Goal: Task Accomplishment & Management: Use online tool/utility

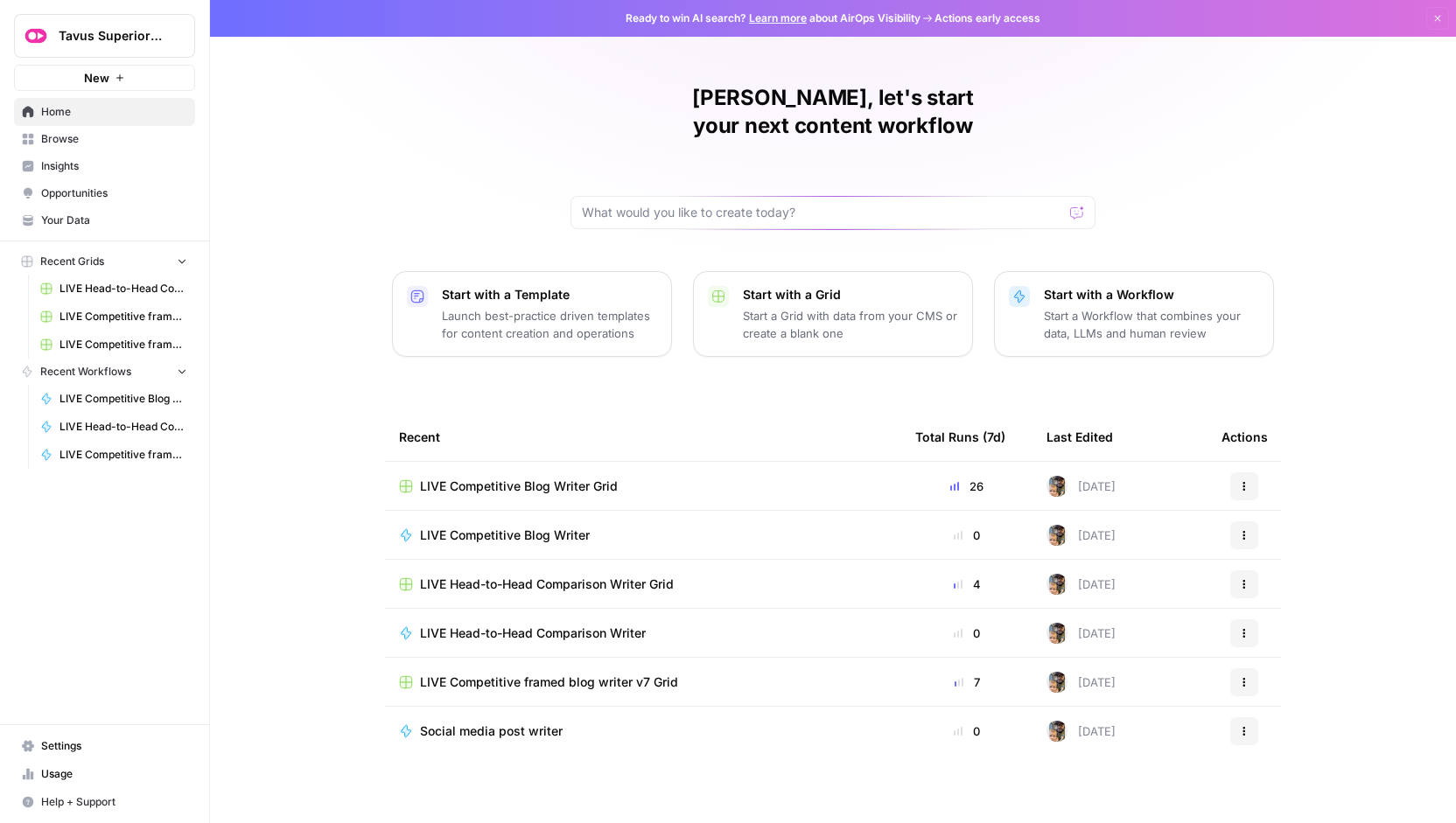
click at [401, 82] on div "[PERSON_NAME], let's start your next content workflow Start with a Template Lau…" at bounding box center [833, 416] width 1246 height 833
click at [101, 137] on span "Browse" at bounding box center [113, 139] width 146 height 16
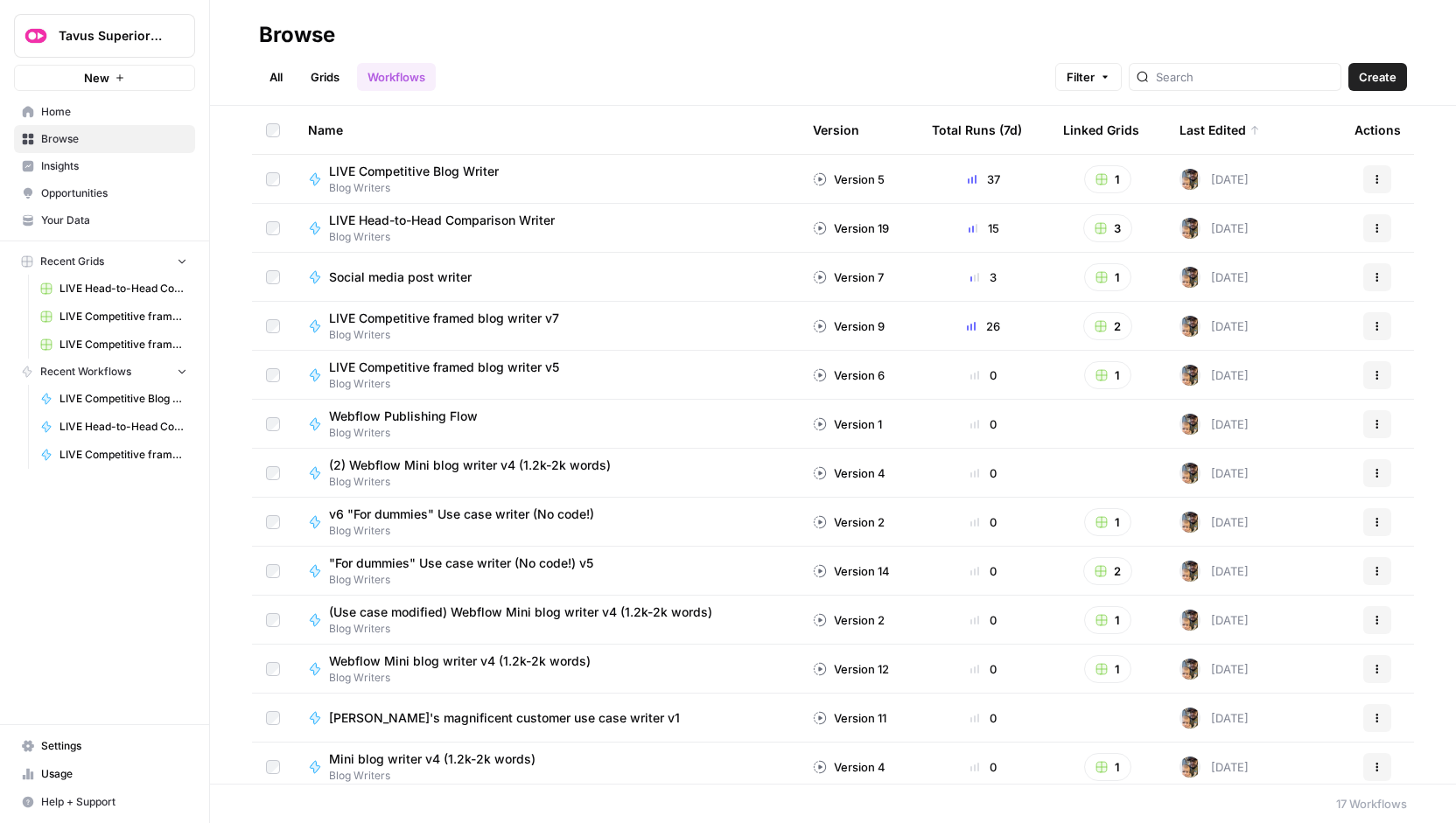
click at [313, 79] on link "Grids" at bounding box center [325, 76] width 50 height 28
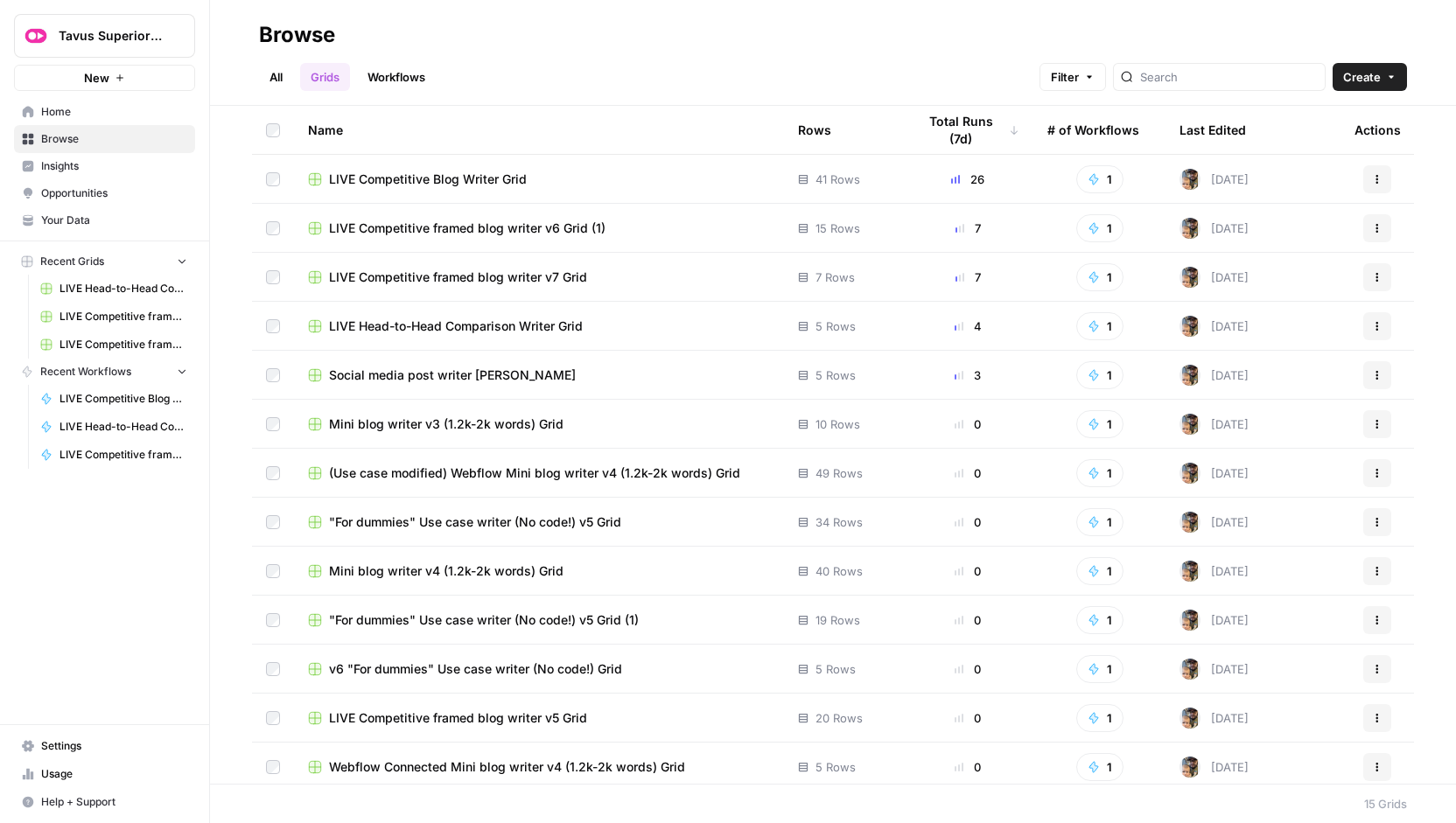
click at [392, 64] on link "Workflows" at bounding box center [396, 76] width 79 height 28
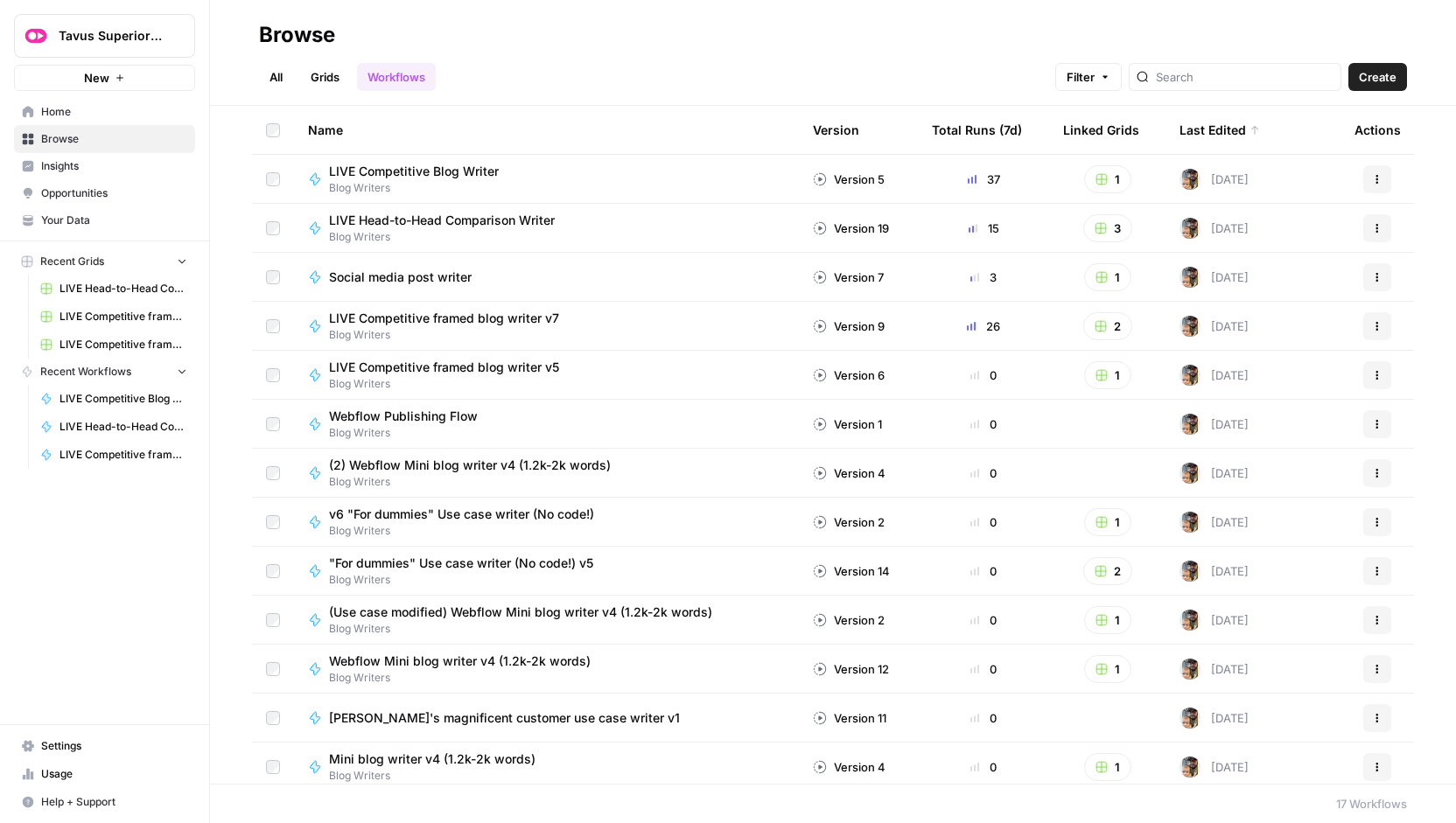
click at [78, 111] on span "Home" at bounding box center [113, 111] width 146 height 16
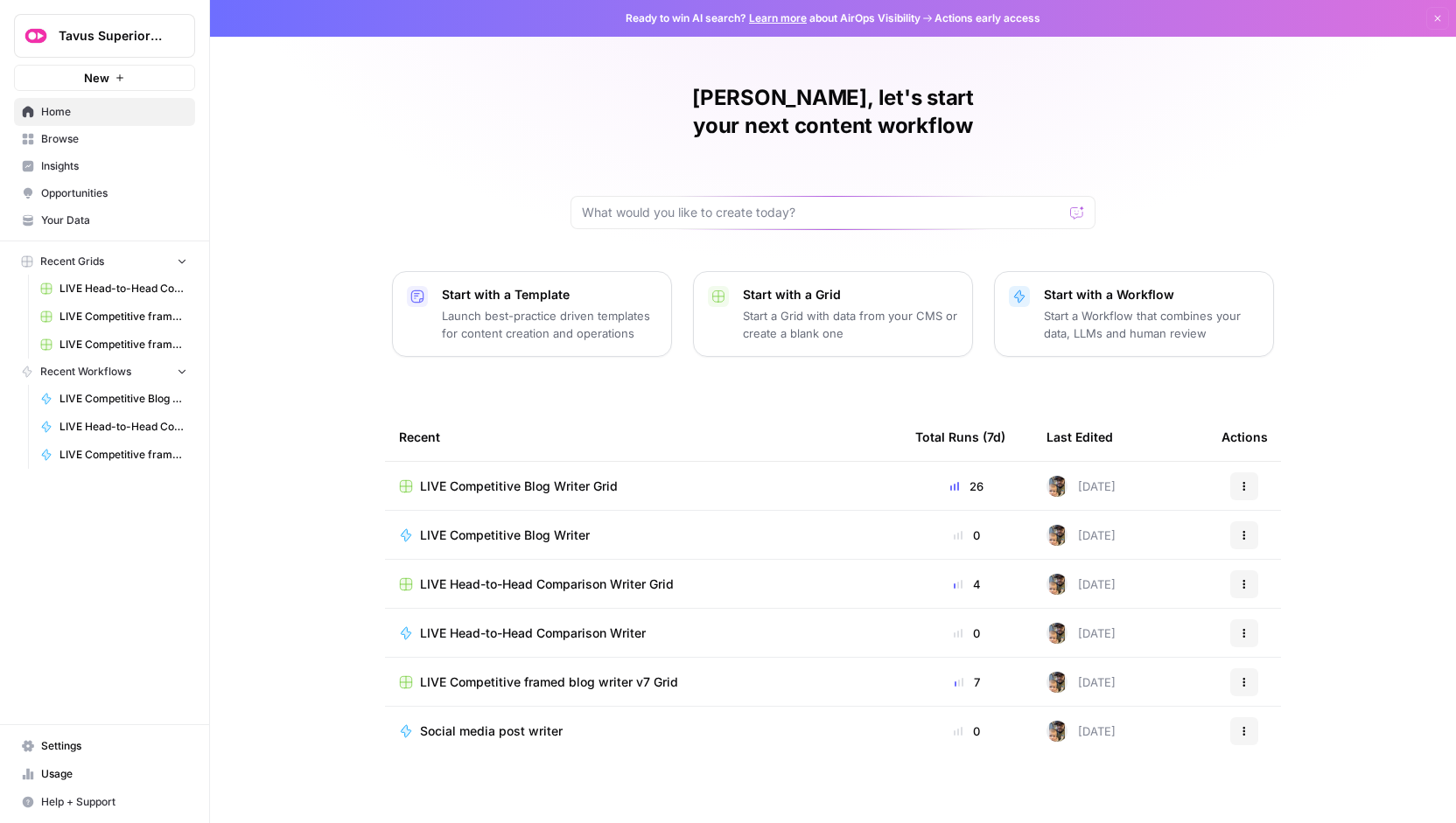
click at [1105, 307] on p "Start a Workflow that combines your data, LLMs and human review" at bounding box center [1151, 325] width 215 height 35
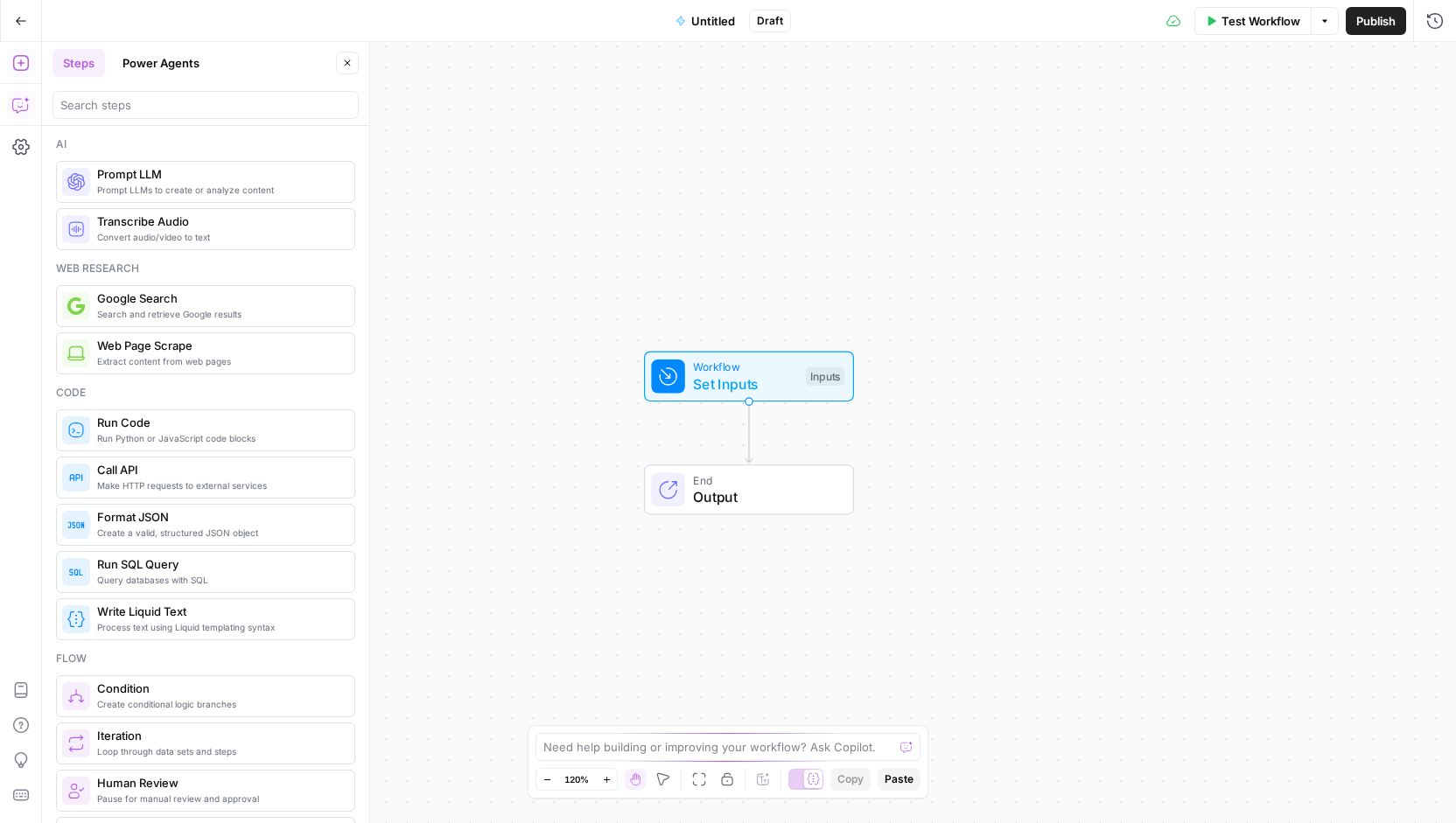
click at [22, 108] on icon "button" at bounding box center [22, 105] width 18 height 18
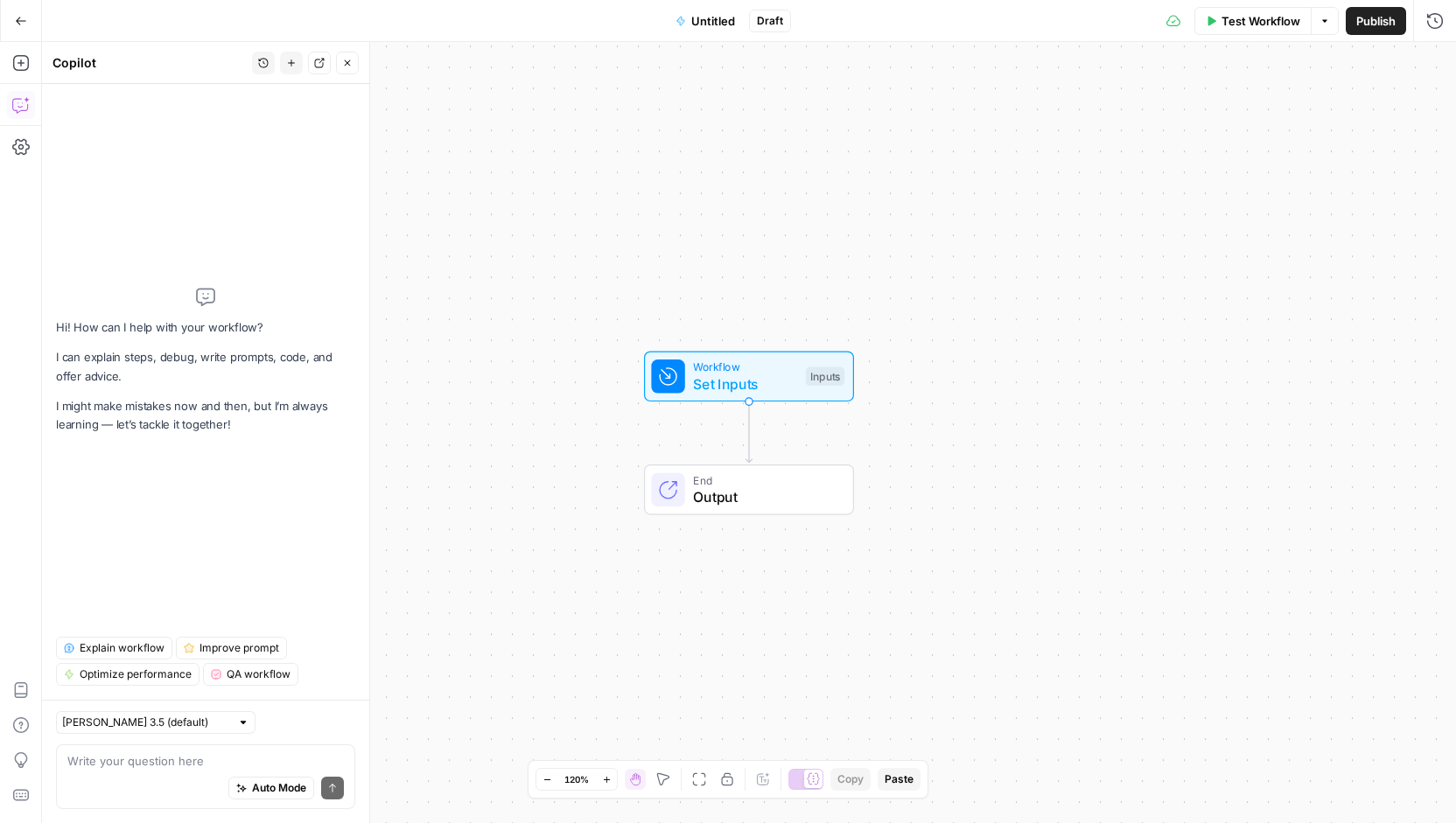
click at [270, 759] on textarea at bounding box center [205, 760] width 277 height 18
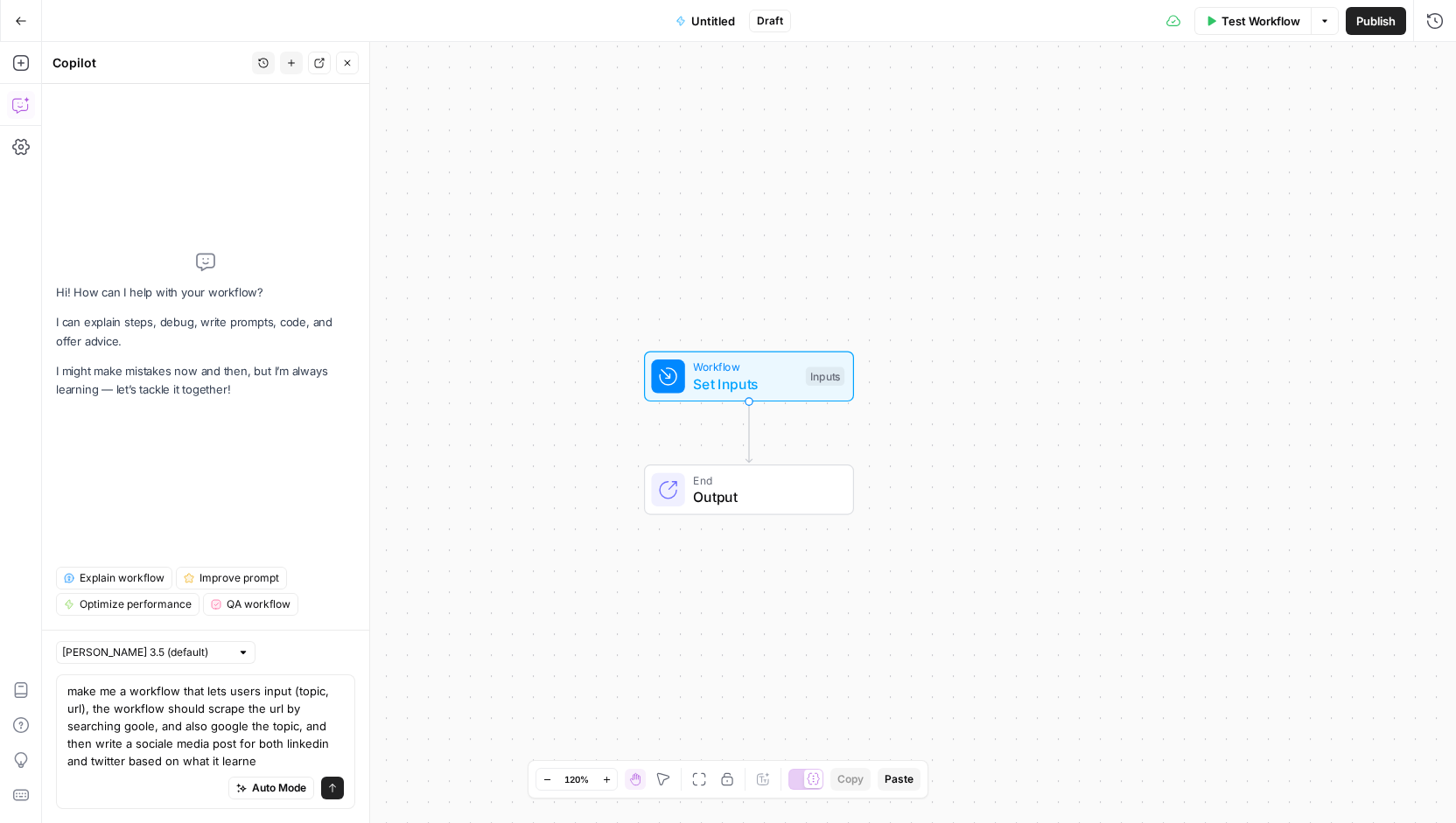
type textarea "make me a workflow that lets users input (topic, url), the workflow should scra…"
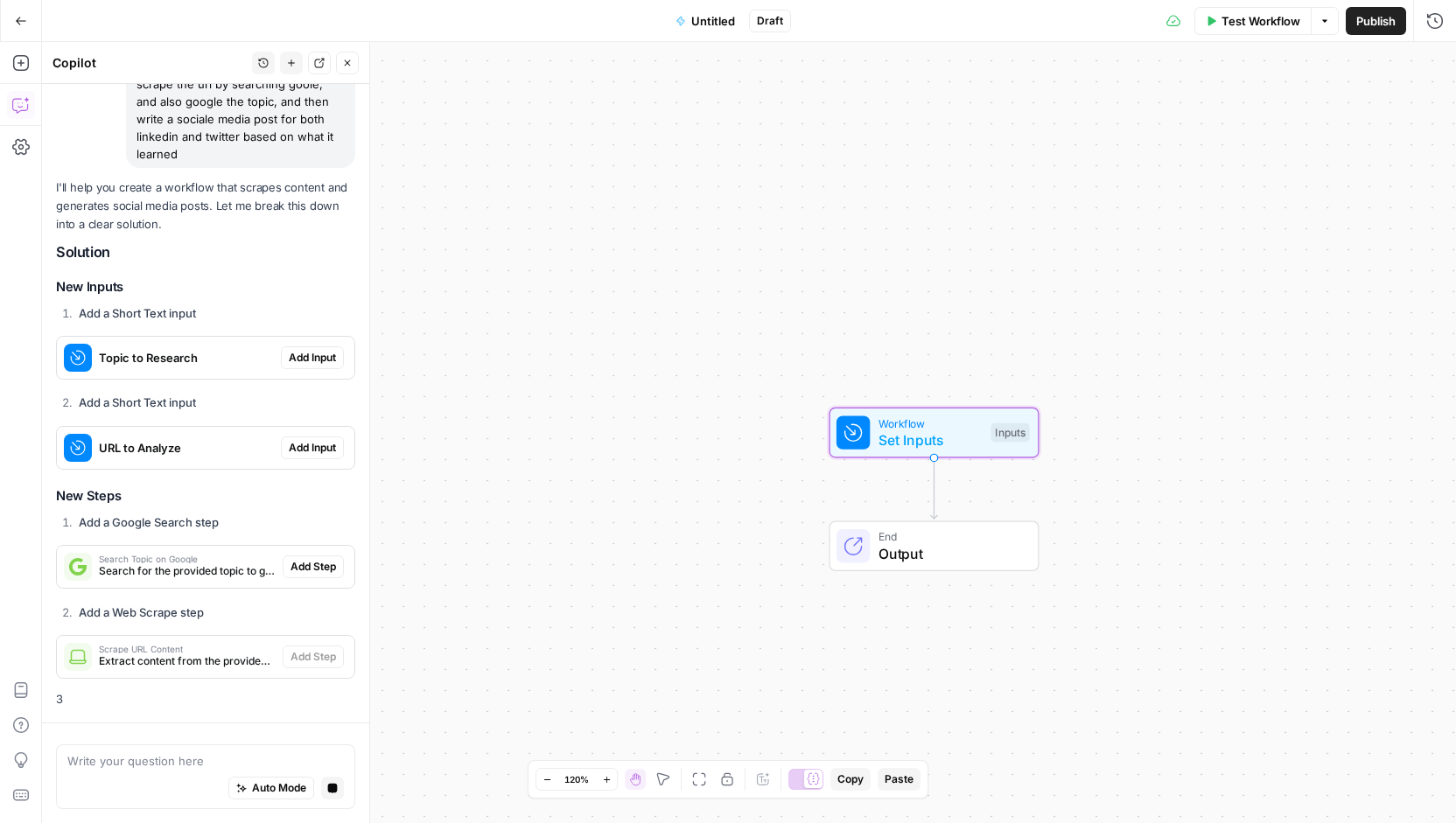
scroll to position [98, 0]
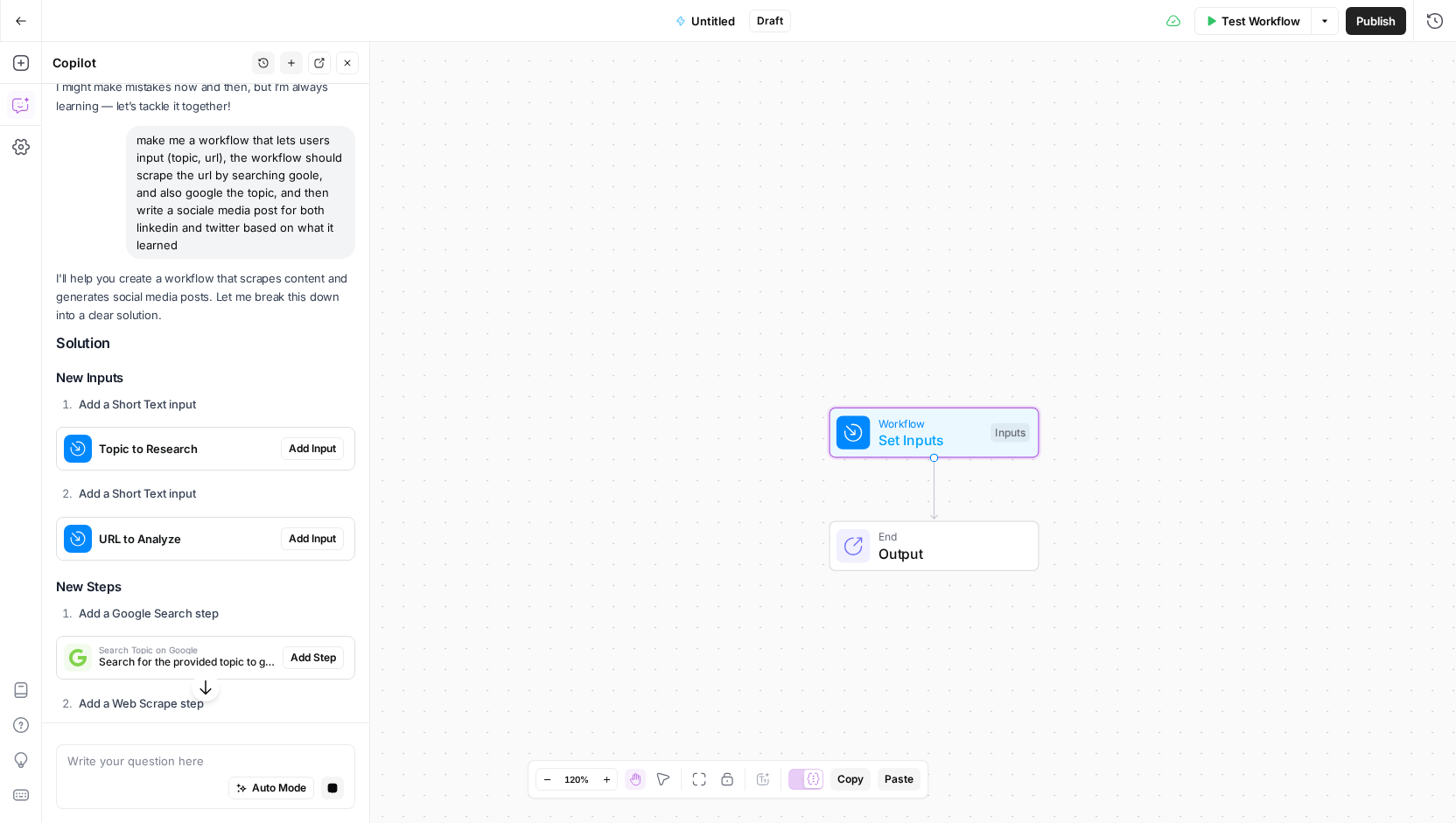
click at [309, 447] on span "Add Input" at bounding box center [312, 449] width 47 height 16
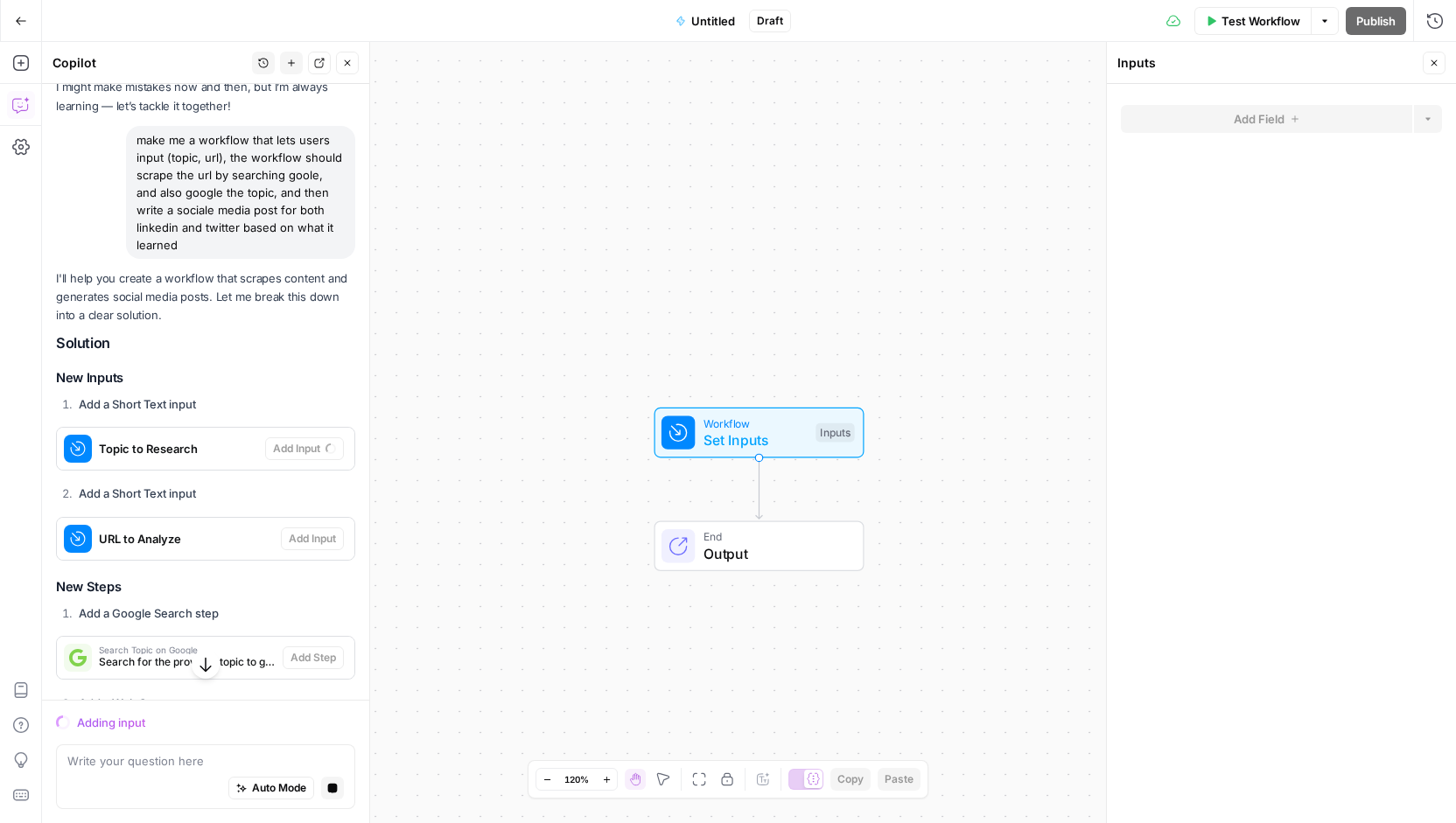
scroll to position [186, 0]
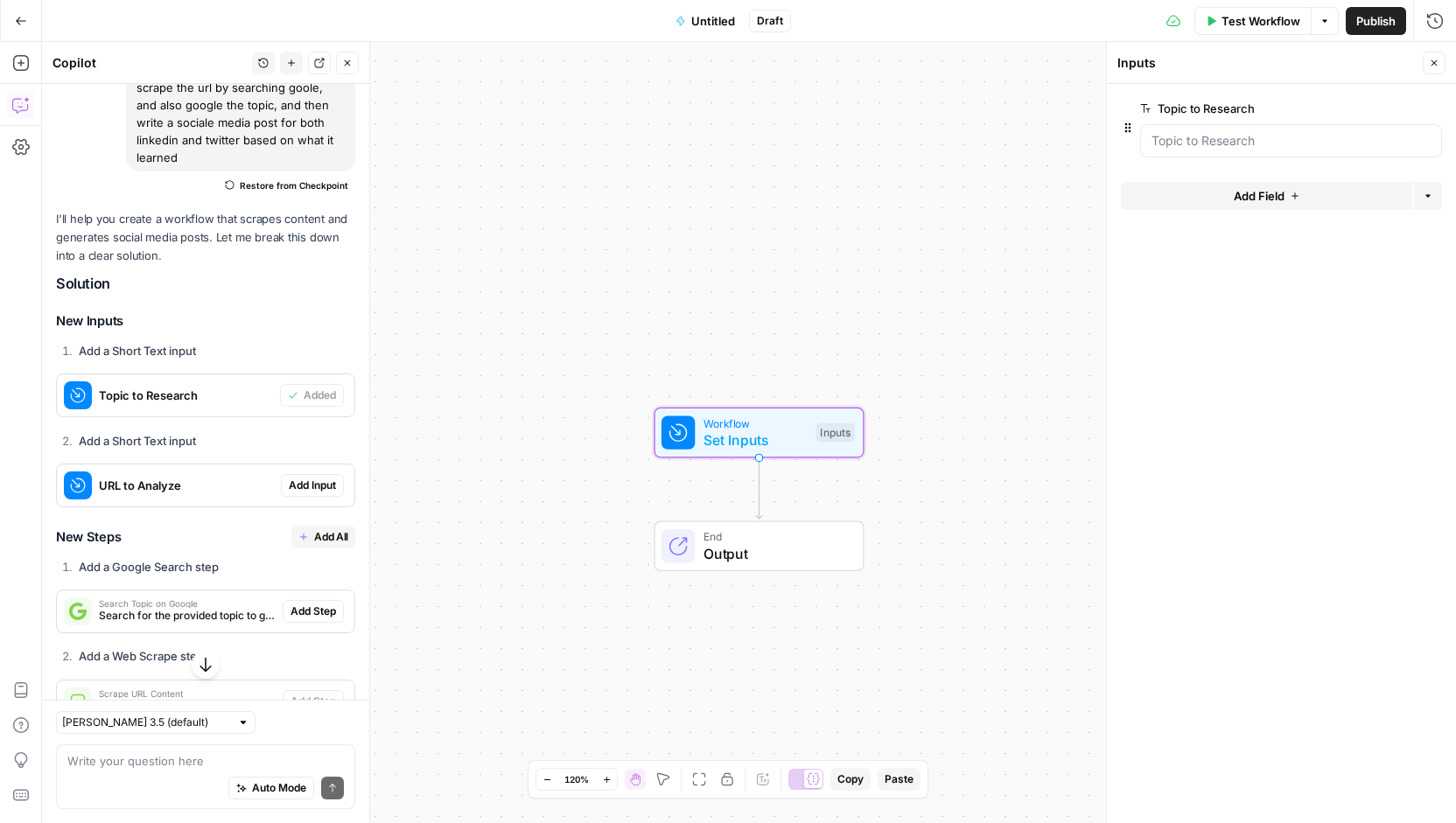
click at [302, 485] on span "Add Input" at bounding box center [312, 485] width 47 height 16
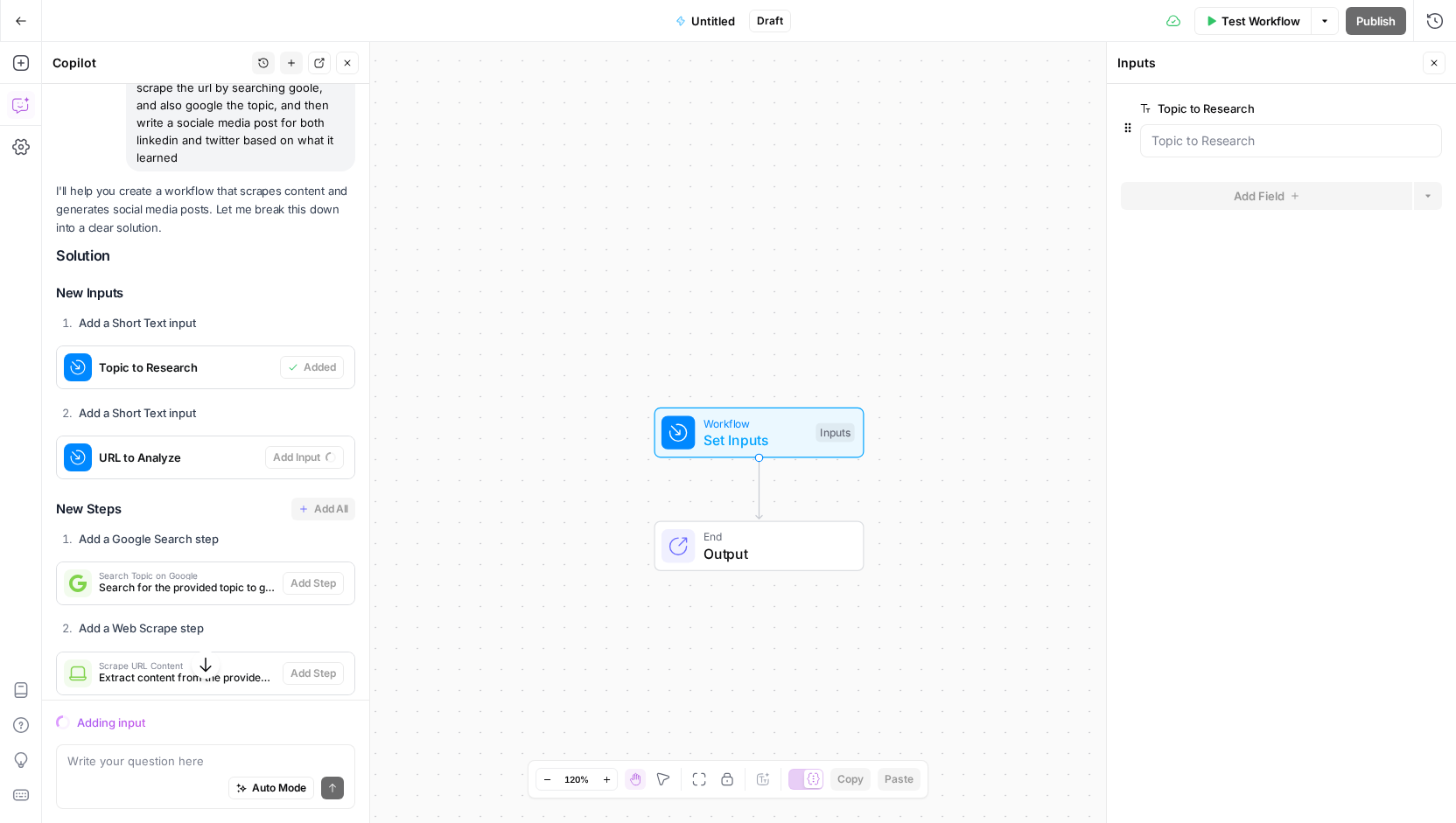
click at [789, 446] on span "Set Inputs" at bounding box center [755, 439] width 104 height 21
click at [820, 320] on div "Workflow Set Inputs Inputs End Output" at bounding box center [749, 432] width 1414 height 781
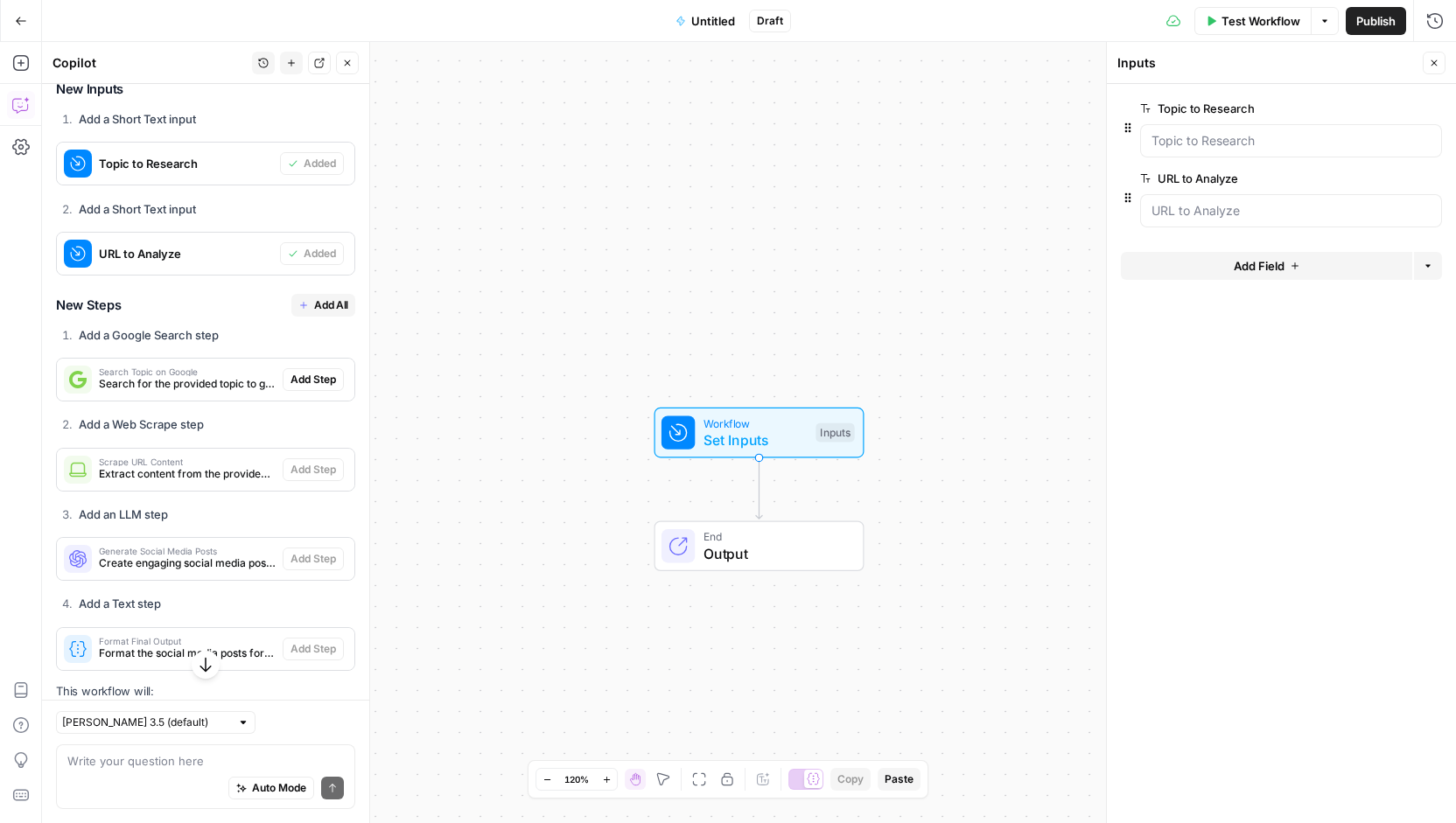
scroll to position [448, 0]
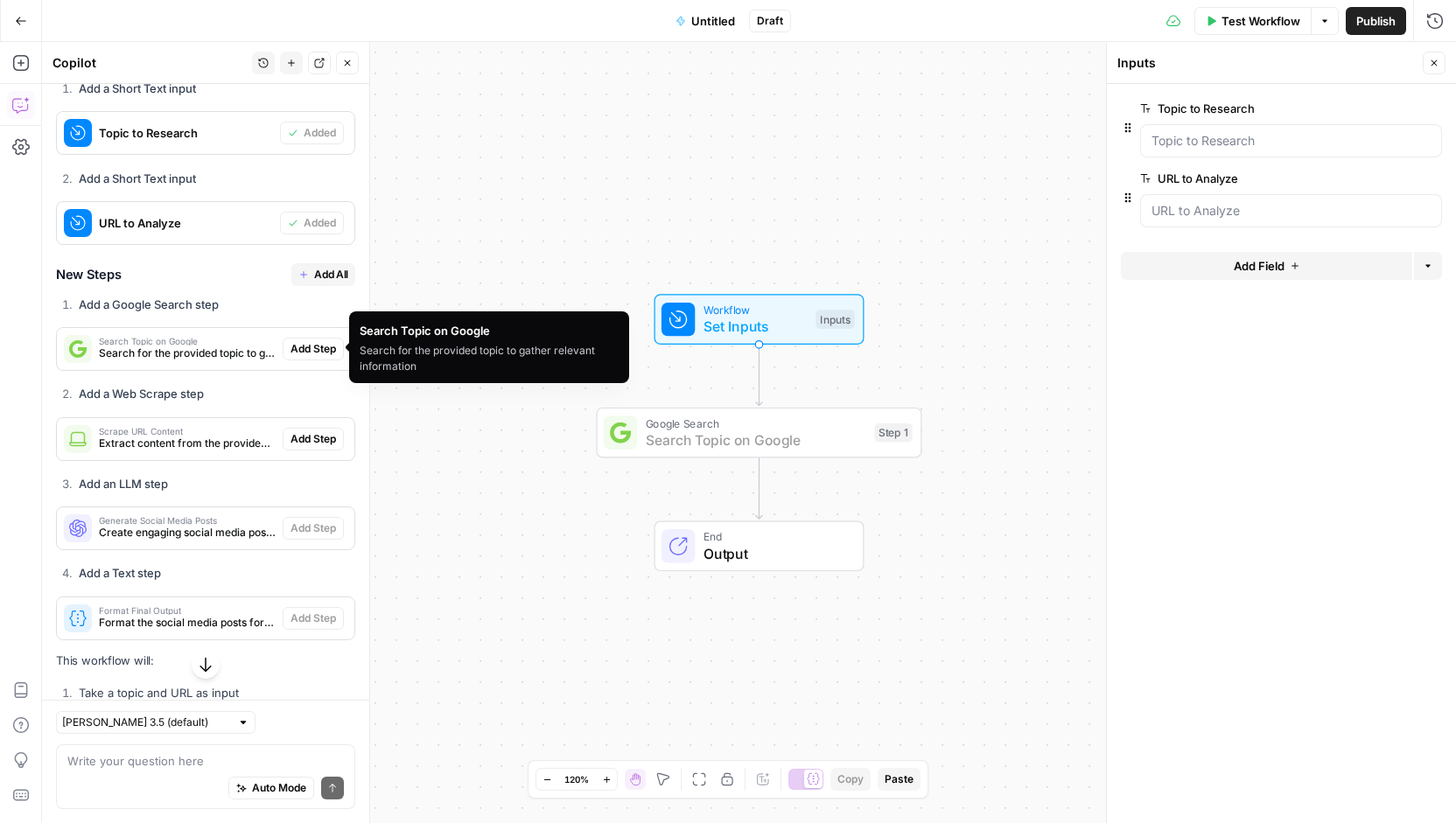
click at [290, 345] on span "Add Step" at bounding box center [313, 349] width 46 height 16
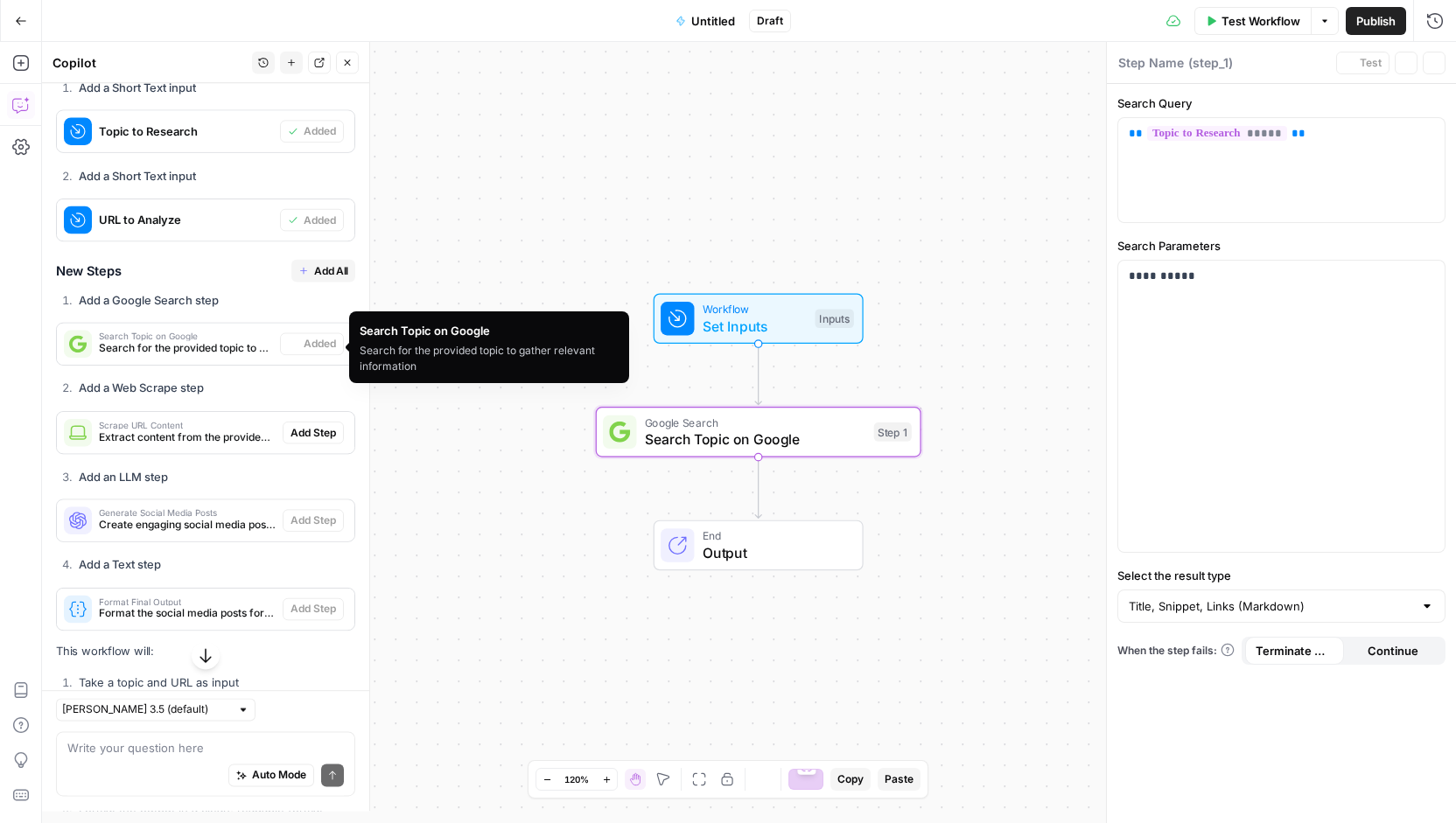
type textarea "Search Topic on Google"
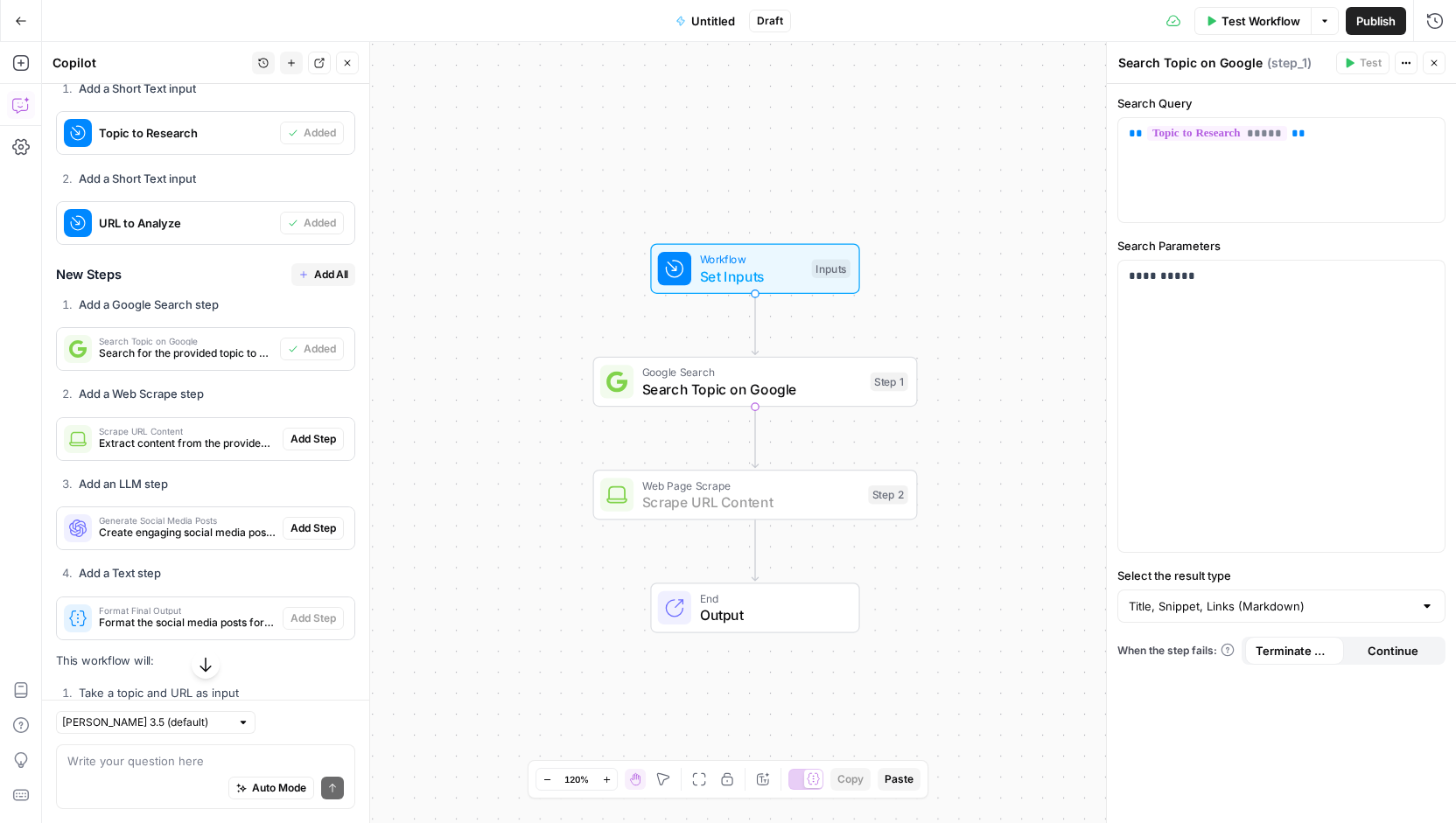
click at [290, 431] on span "Add Step" at bounding box center [313, 439] width 46 height 16
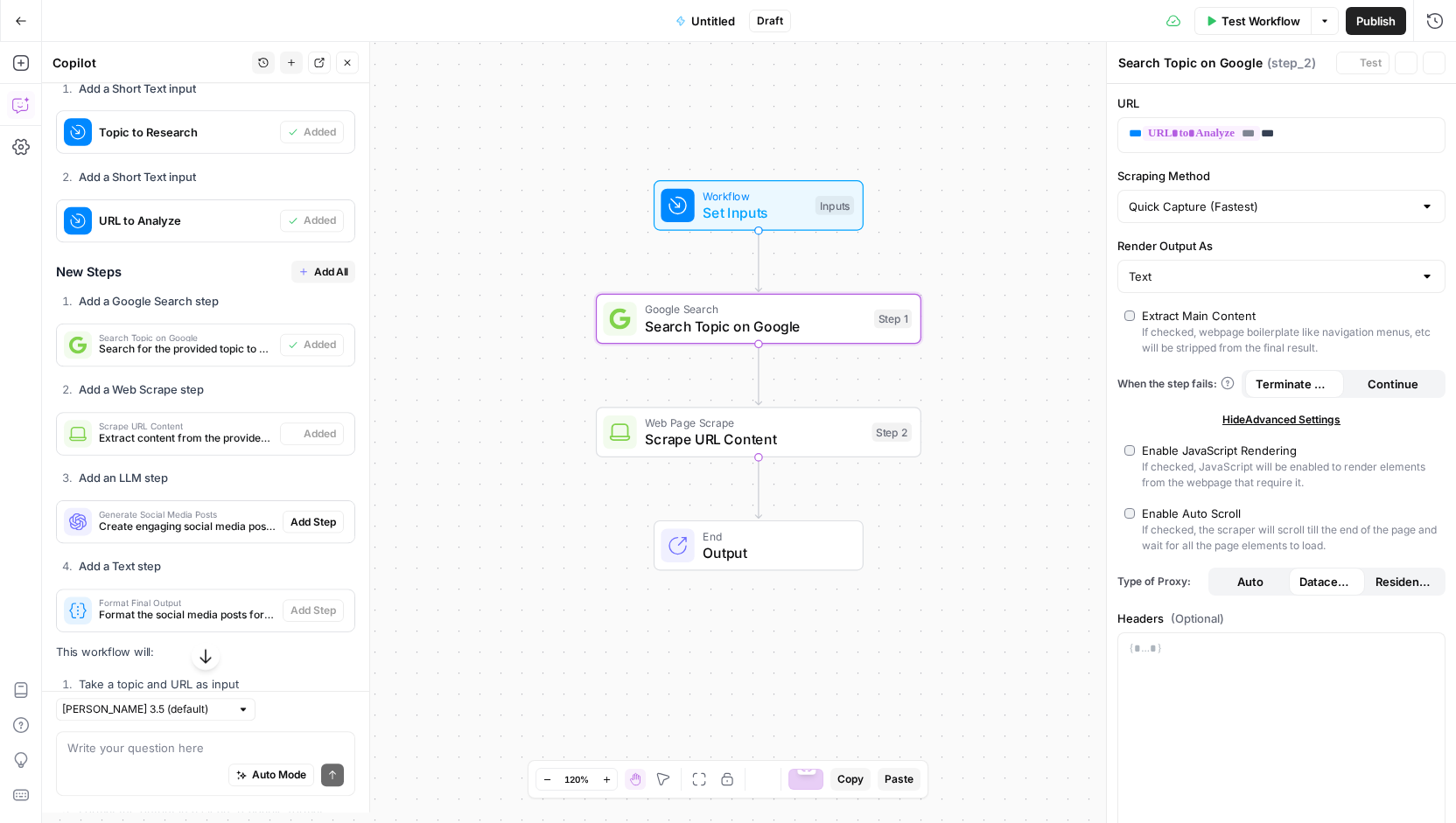
type textarea "Scrape URL Content"
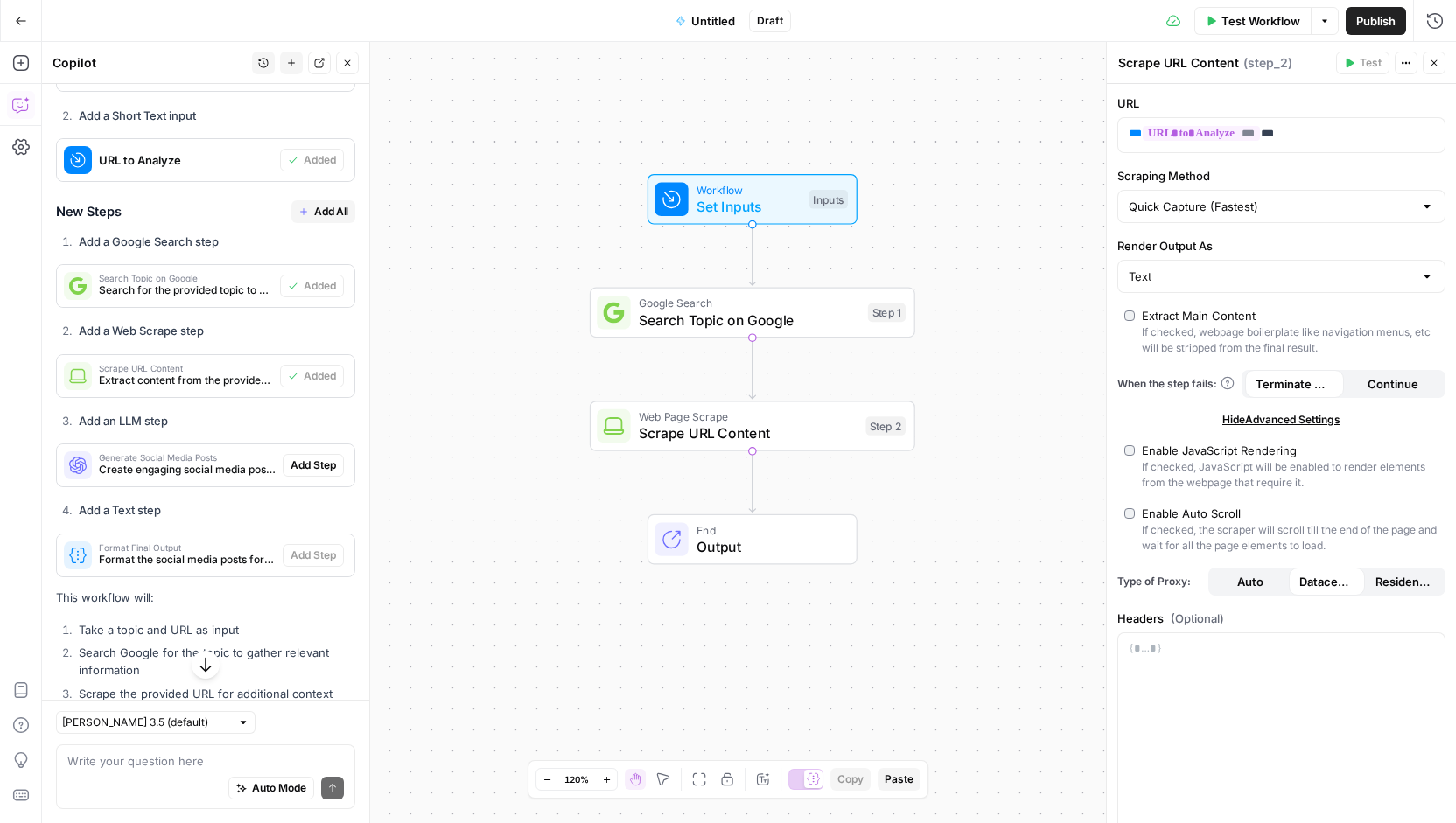
scroll to position [535, 0]
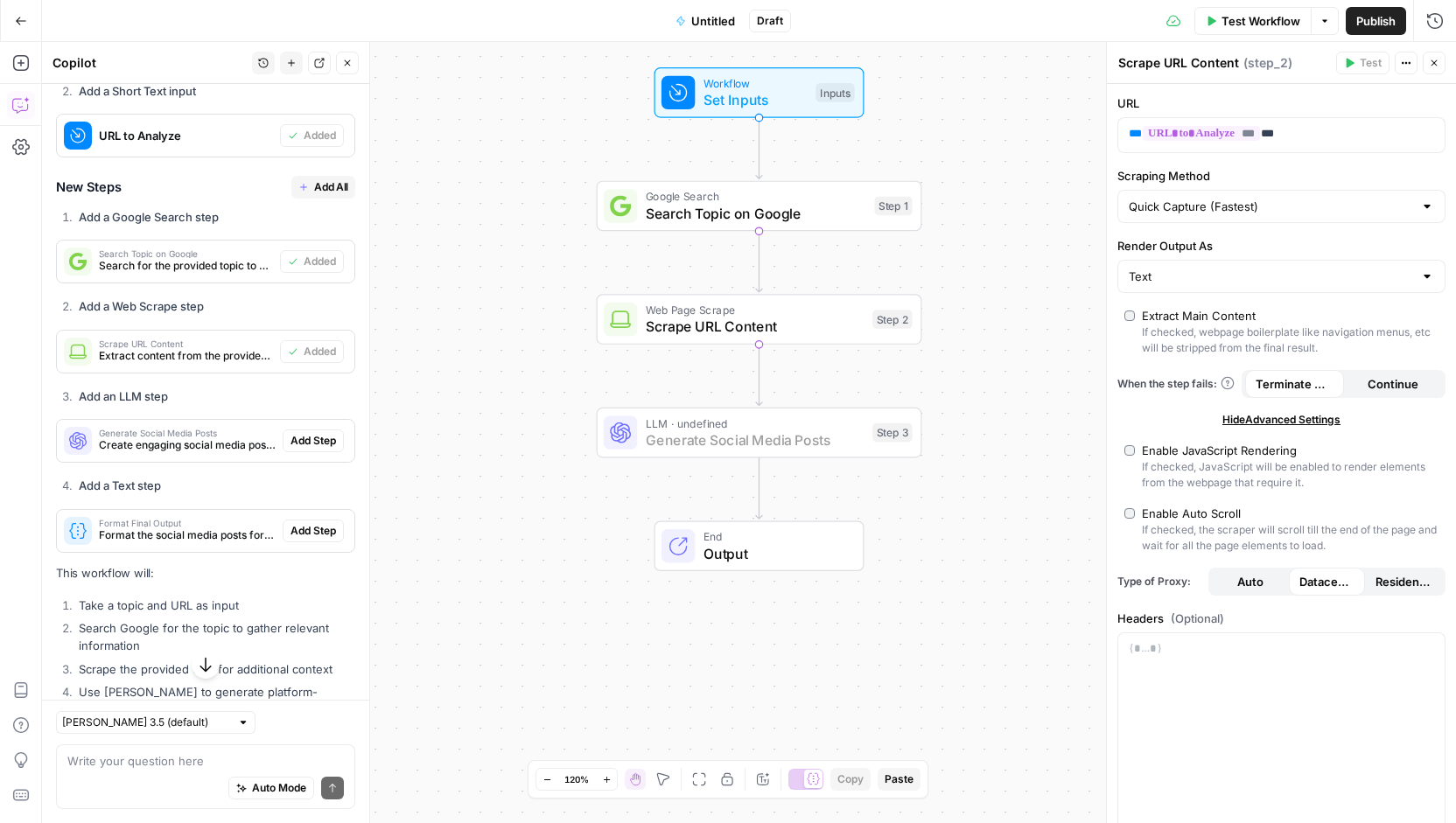
click at [290, 438] on span "Add Step" at bounding box center [313, 441] width 46 height 16
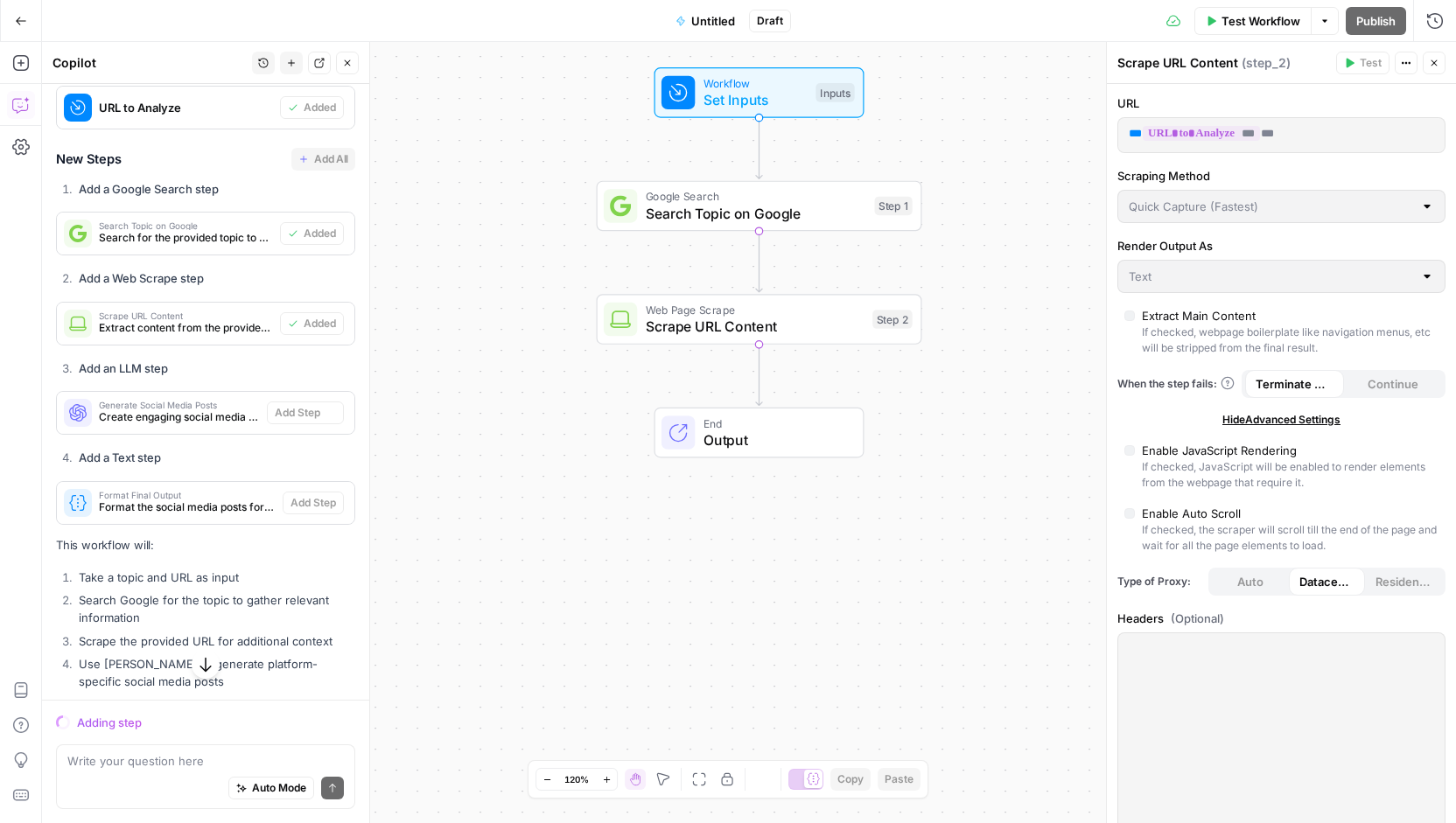
scroll to position [507, 0]
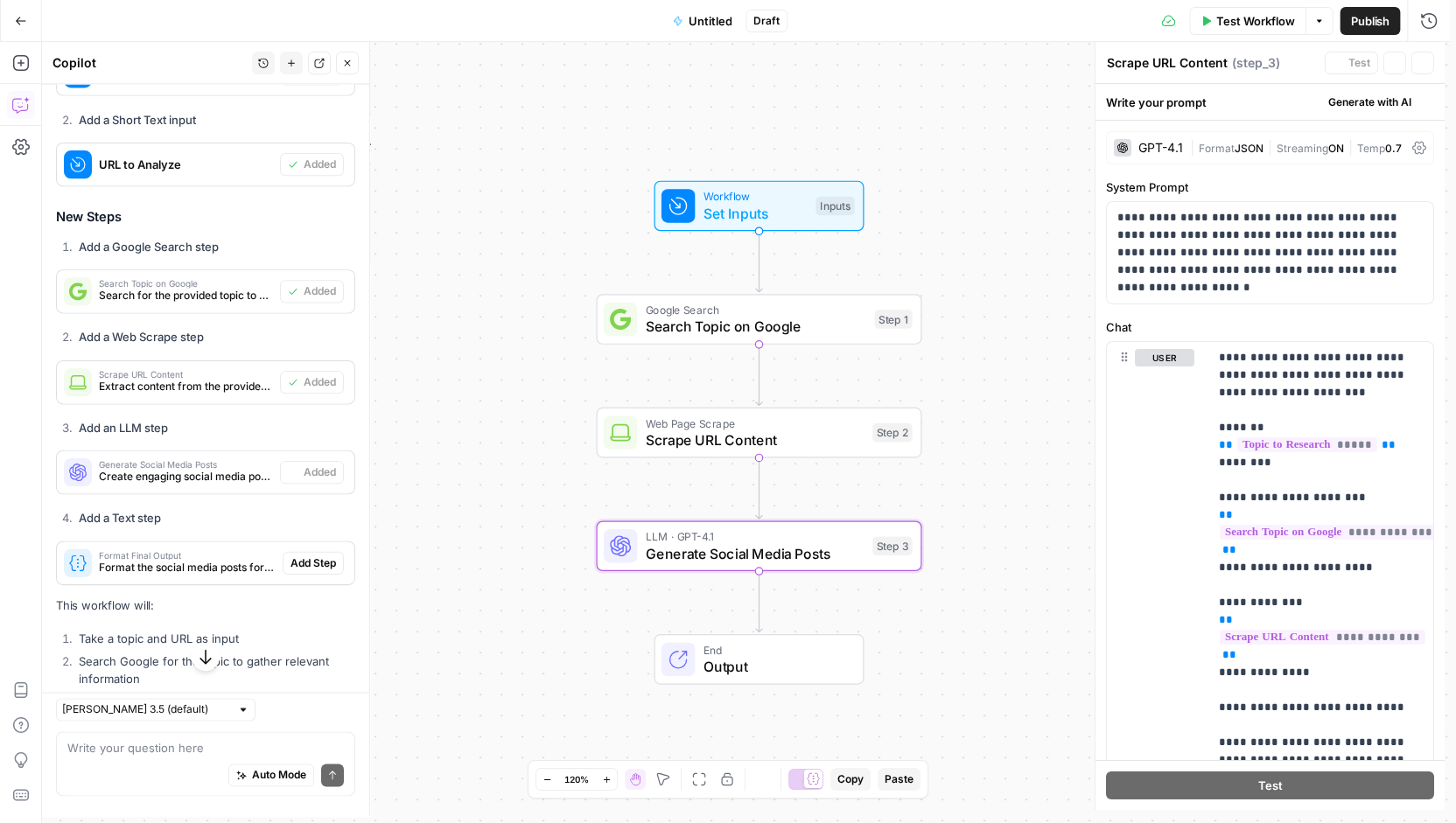
type textarea "Generate Social Media Posts"
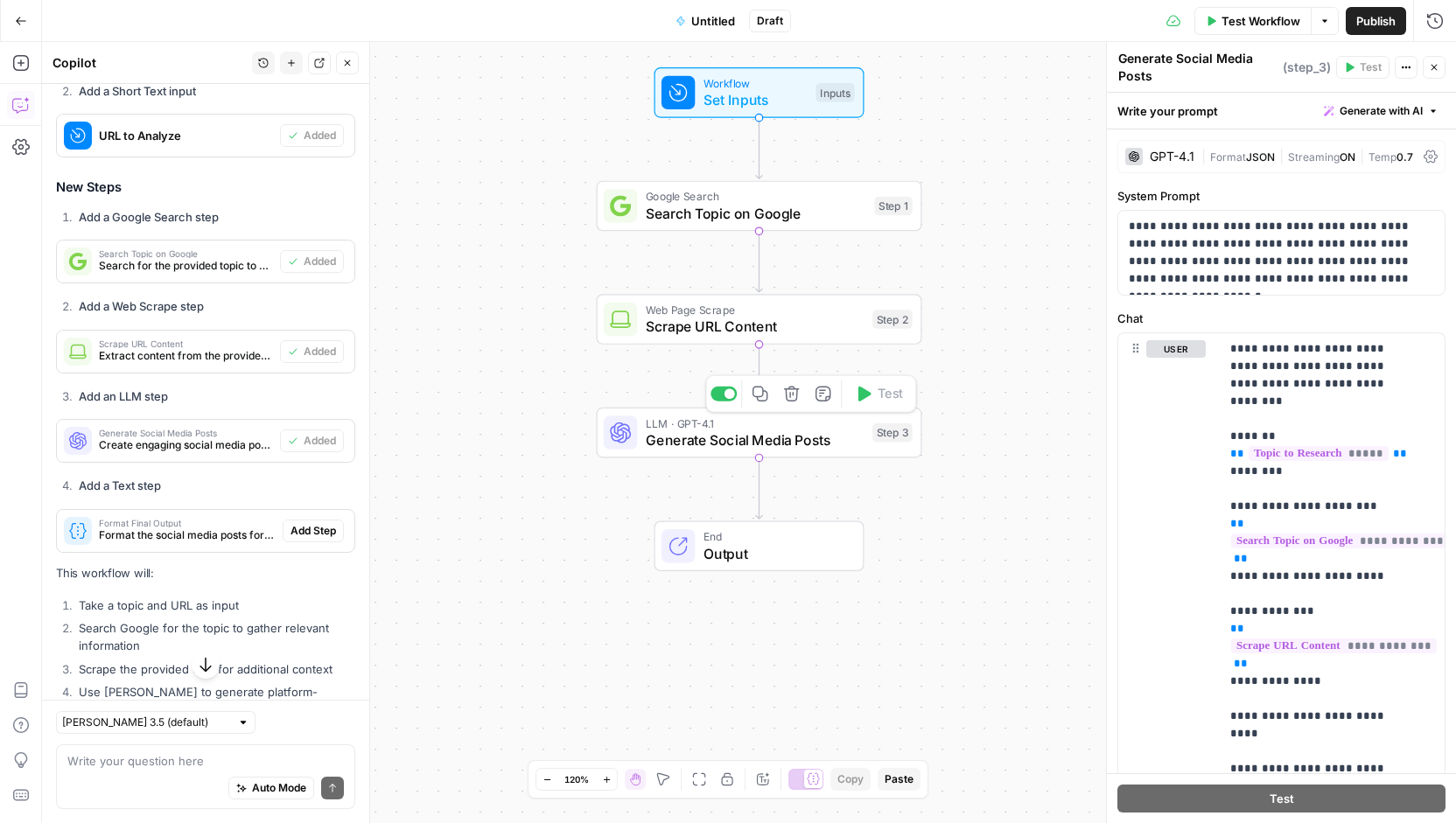
click at [728, 435] on span "Generate Social Media Posts" at bounding box center [755, 439] width 219 height 21
click at [1206, 160] on span "|" at bounding box center [1205, 155] width 9 height 18
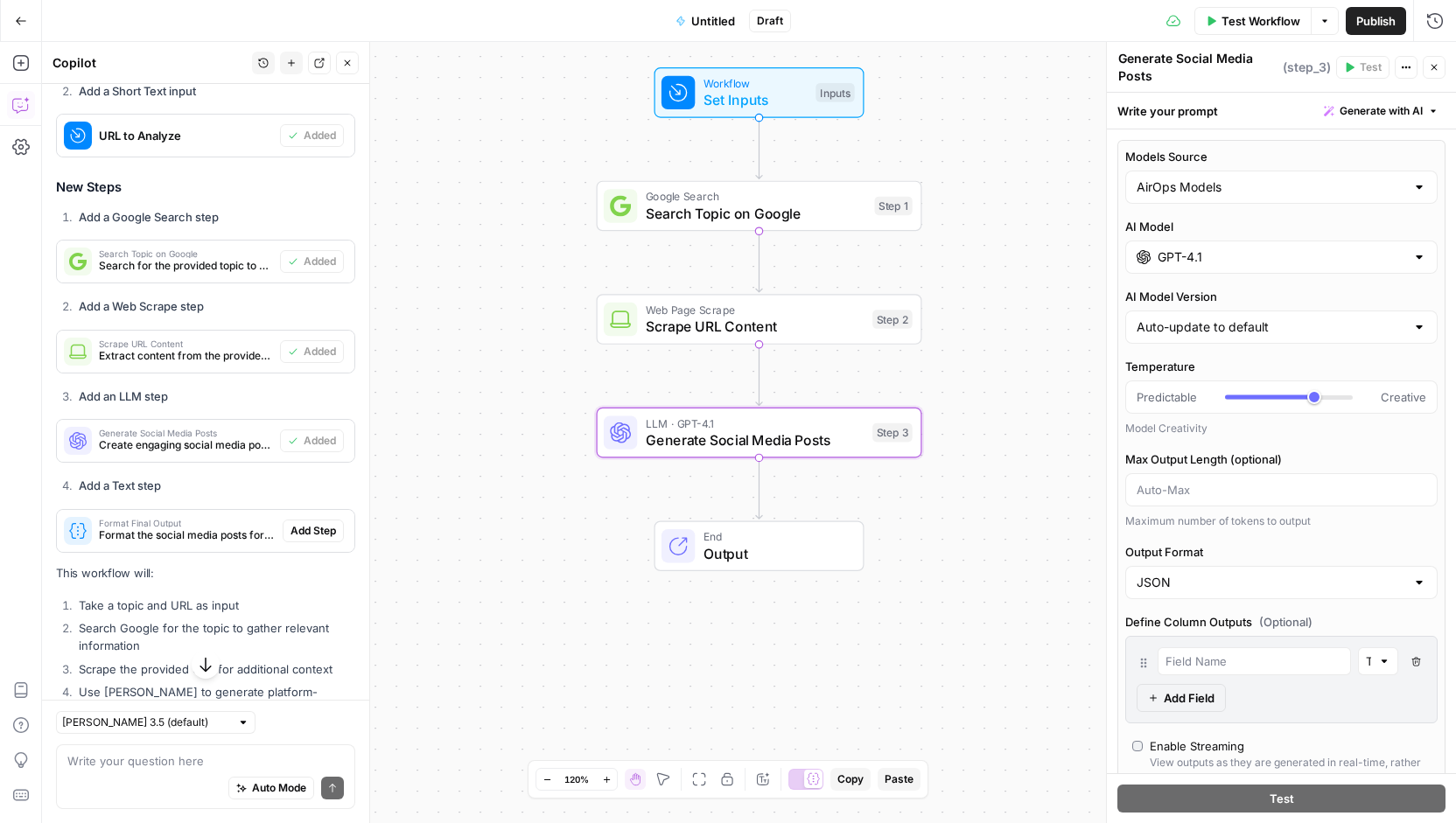
click at [1245, 195] on div "AirOps Models" at bounding box center [1280, 187] width 312 height 33
click at [1202, 253] on span "My Models" at bounding box center [1270, 253] width 263 height 18
type input "My Models"
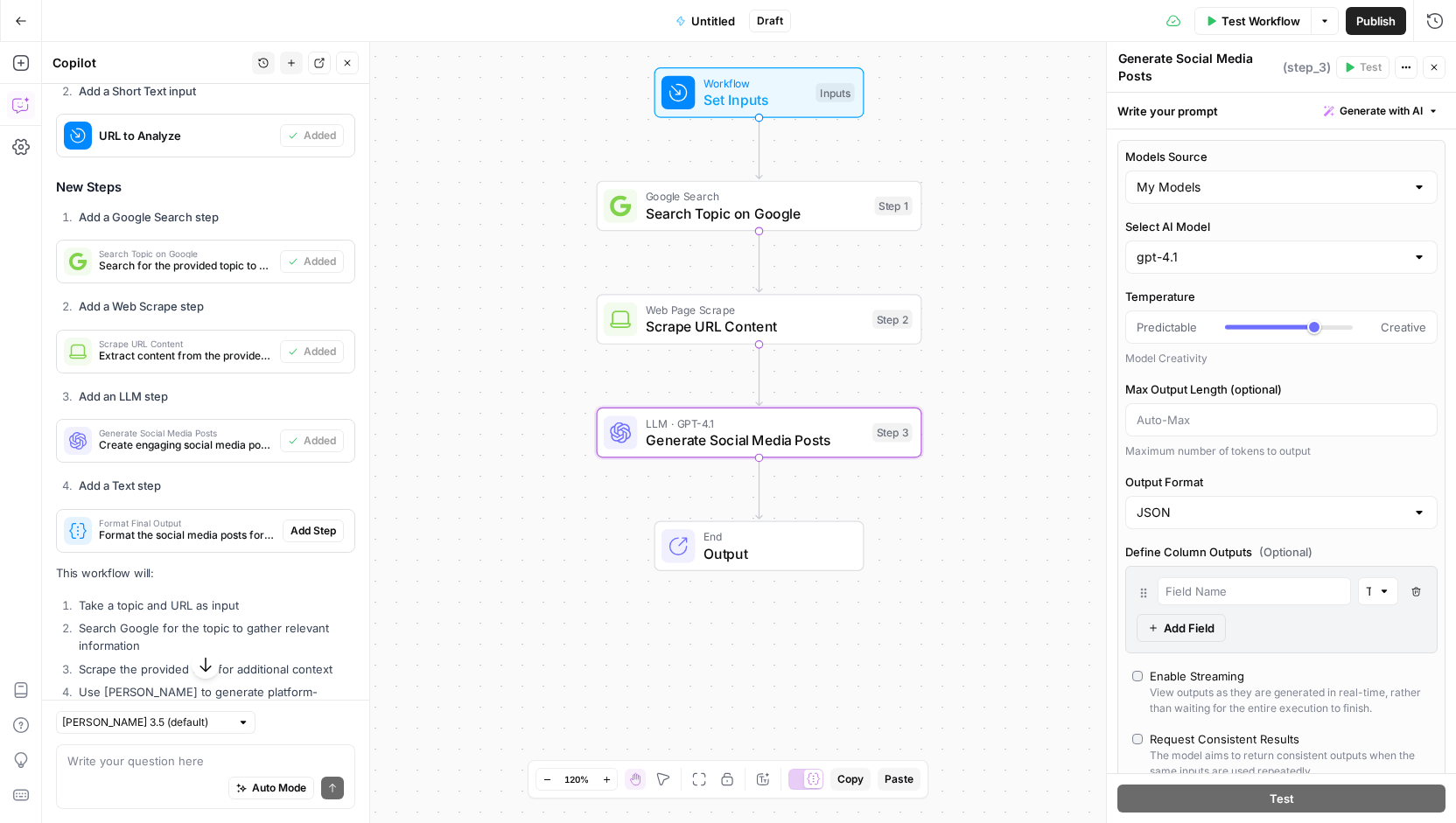
click at [1266, 150] on label "Models Source" at bounding box center [1280, 156] width 312 height 18
click at [1266, 178] on input "My Models" at bounding box center [1270, 187] width 269 height 18
type input "My Models"
click at [1301, 367] on div "Temperature Predictable Creative Model Creativity Max Output Length (optional) …" at bounding box center [1280, 372] width 312 height 171
click at [1434, 64] on icon "button" at bounding box center [1434, 67] width 11 height 11
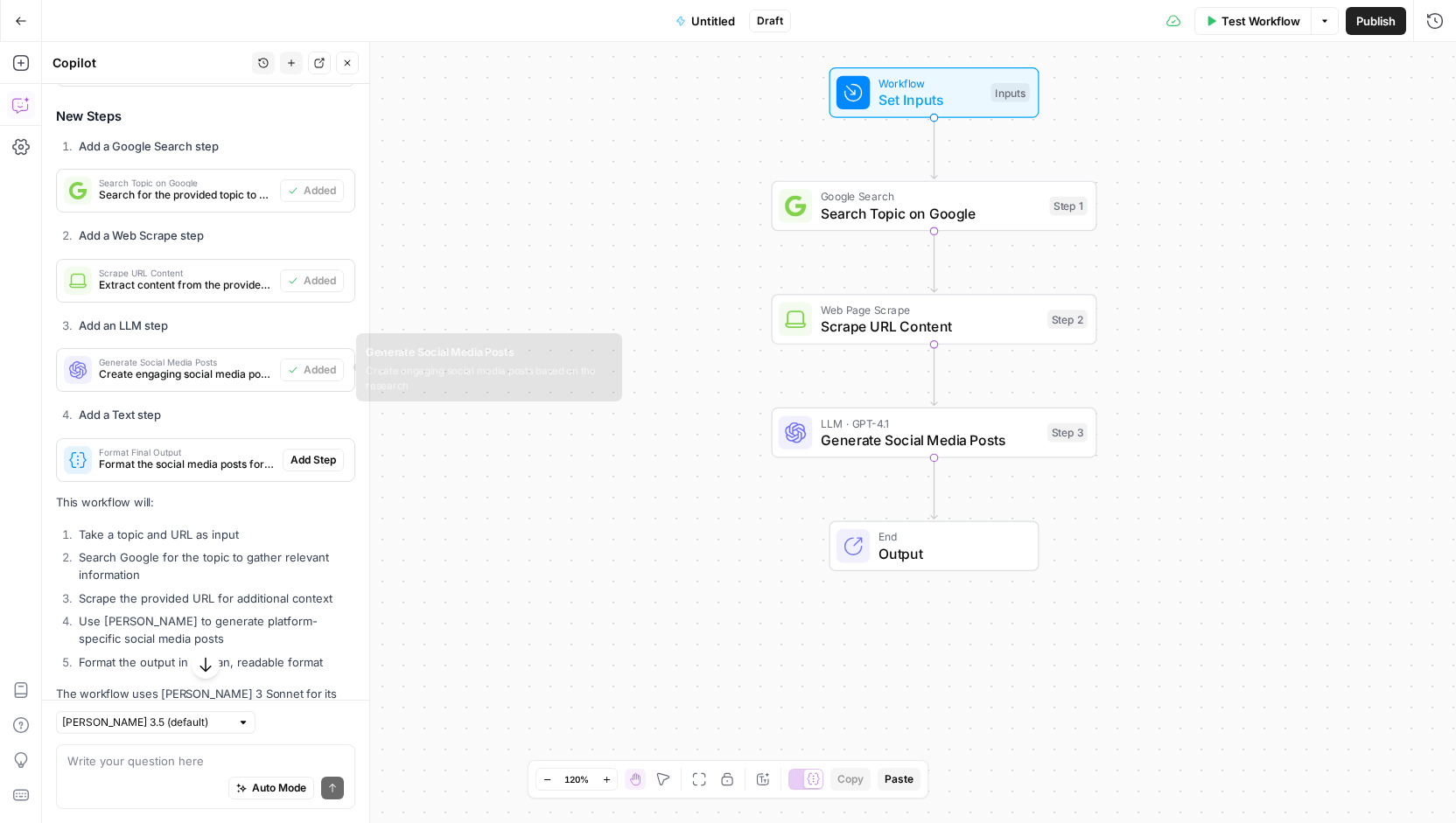
scroll to position [623, 0]
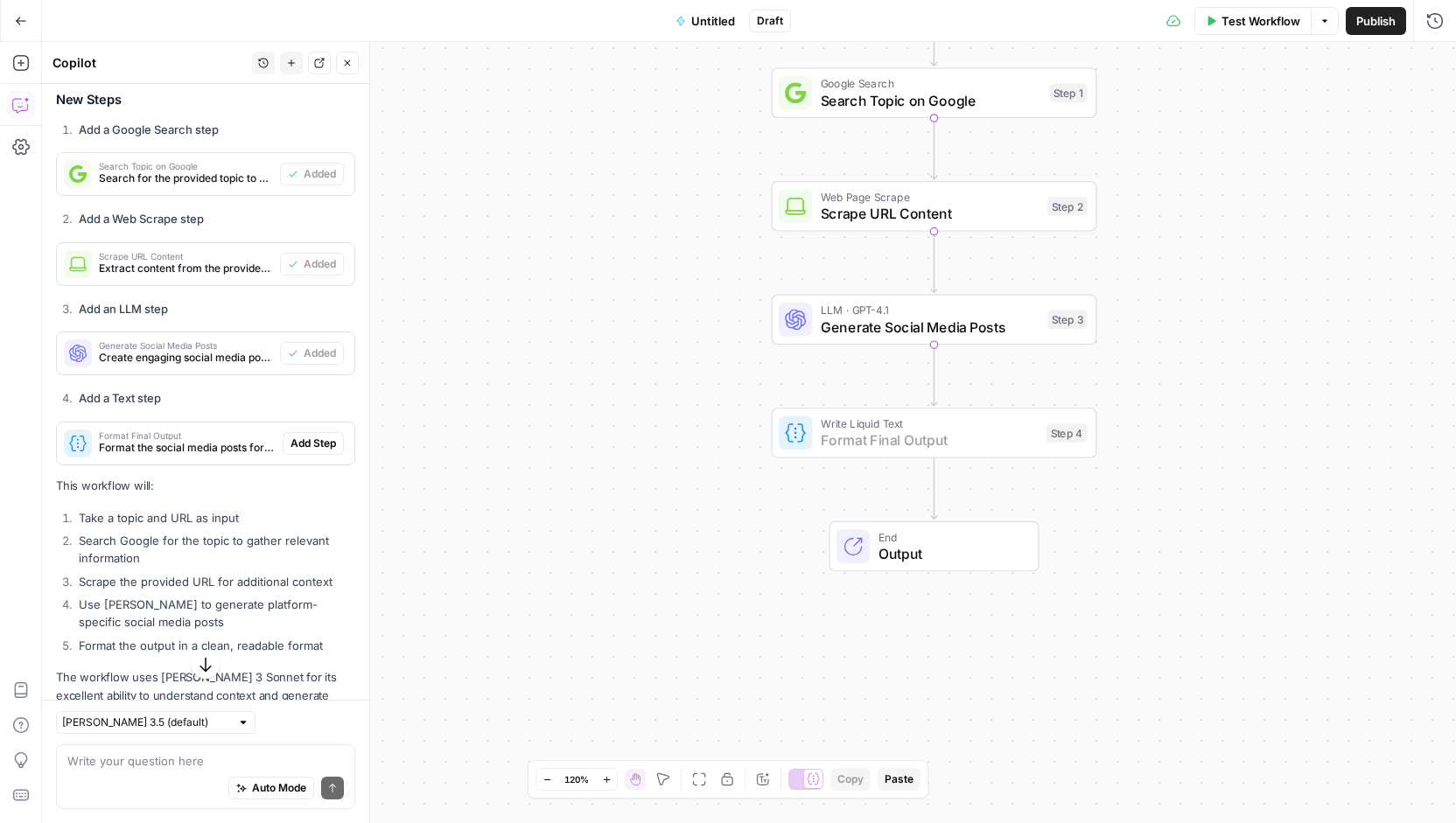
click at [304, 440] on span "Add Step" at bounding box center [313, 443] width 46 height 16
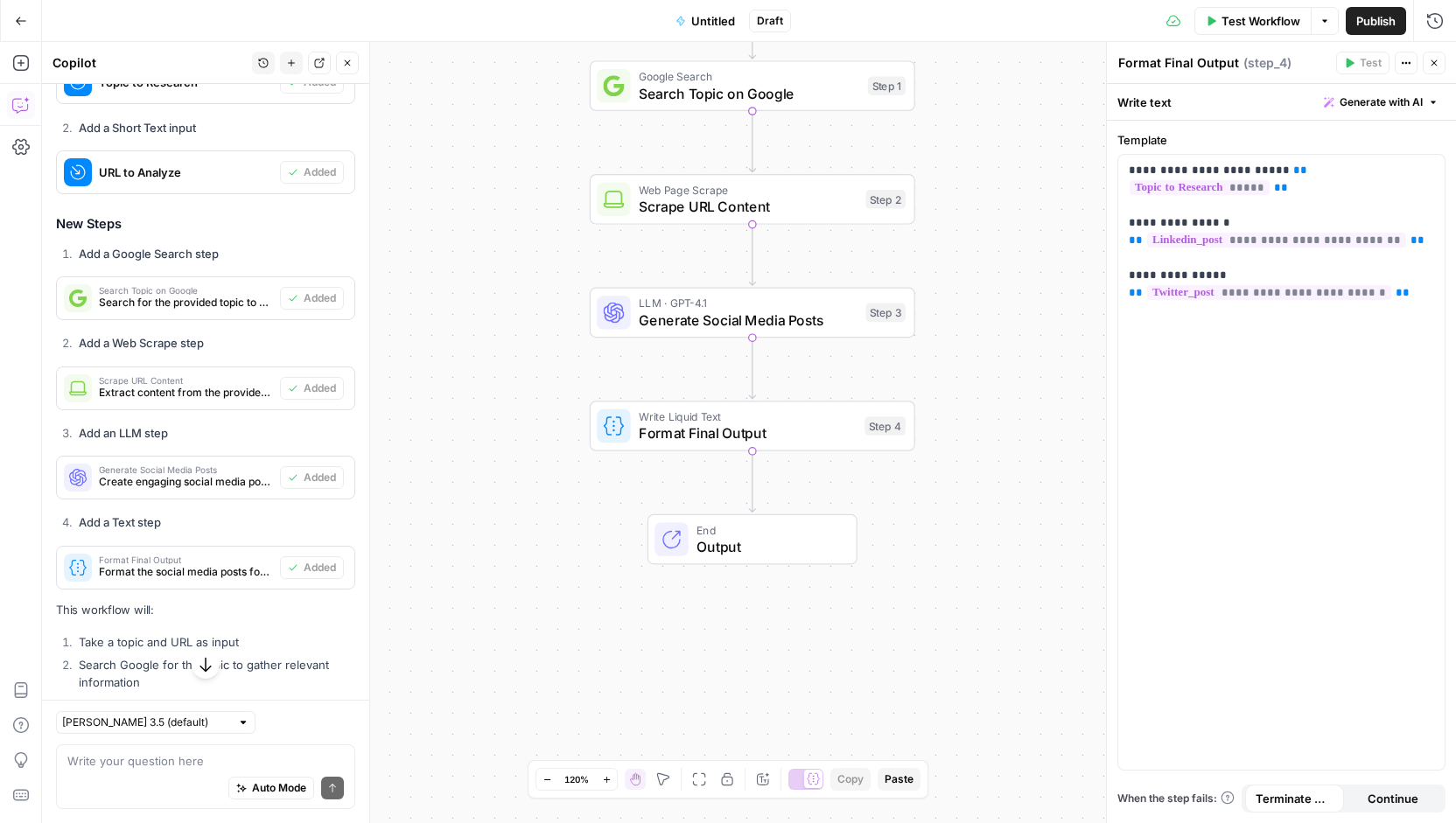
scroll to position [476, 0]
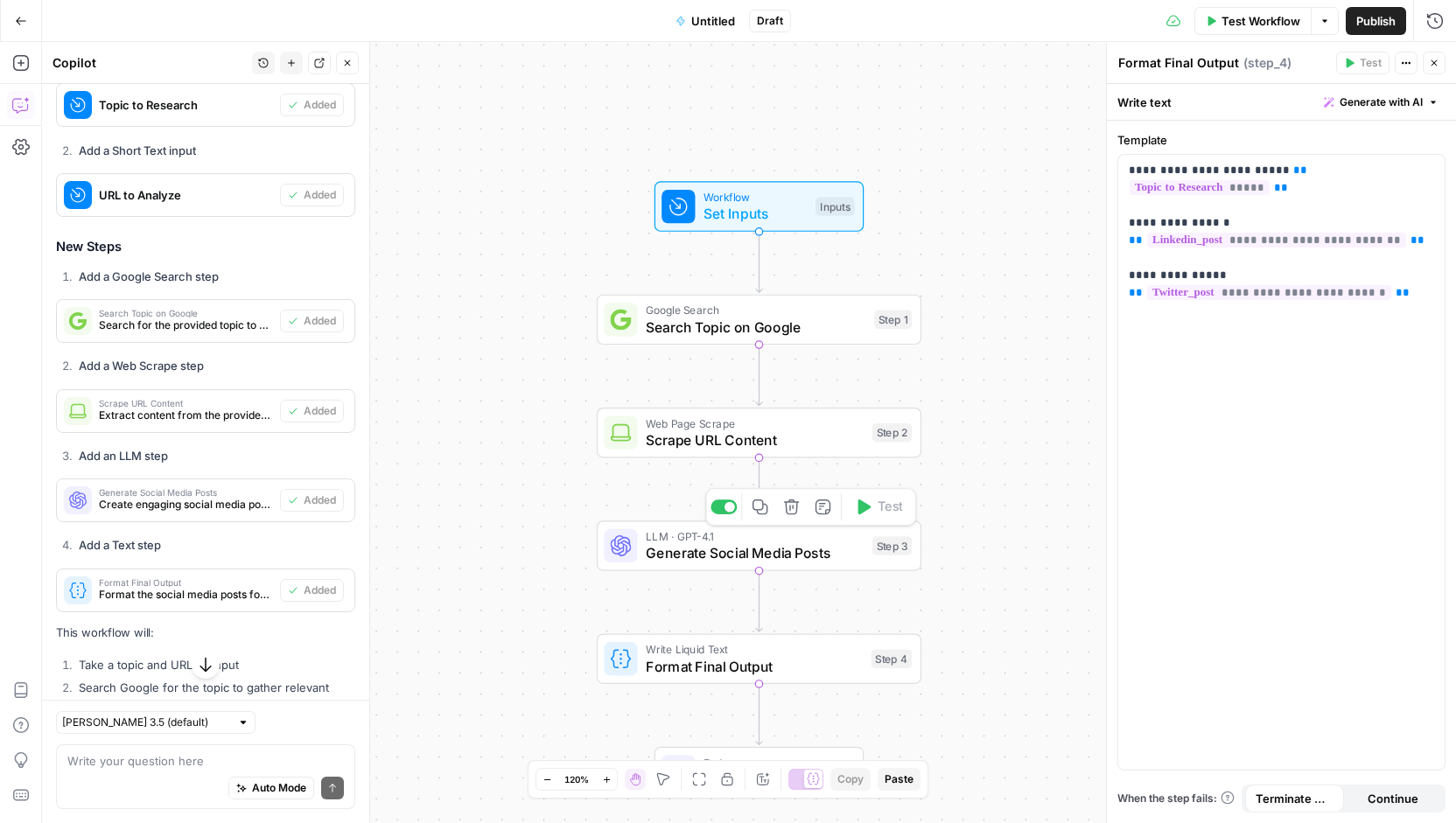
click at [735, 549] on span "Generate Social Media Posts" at bounding box center [754, 552] width 218 height 21
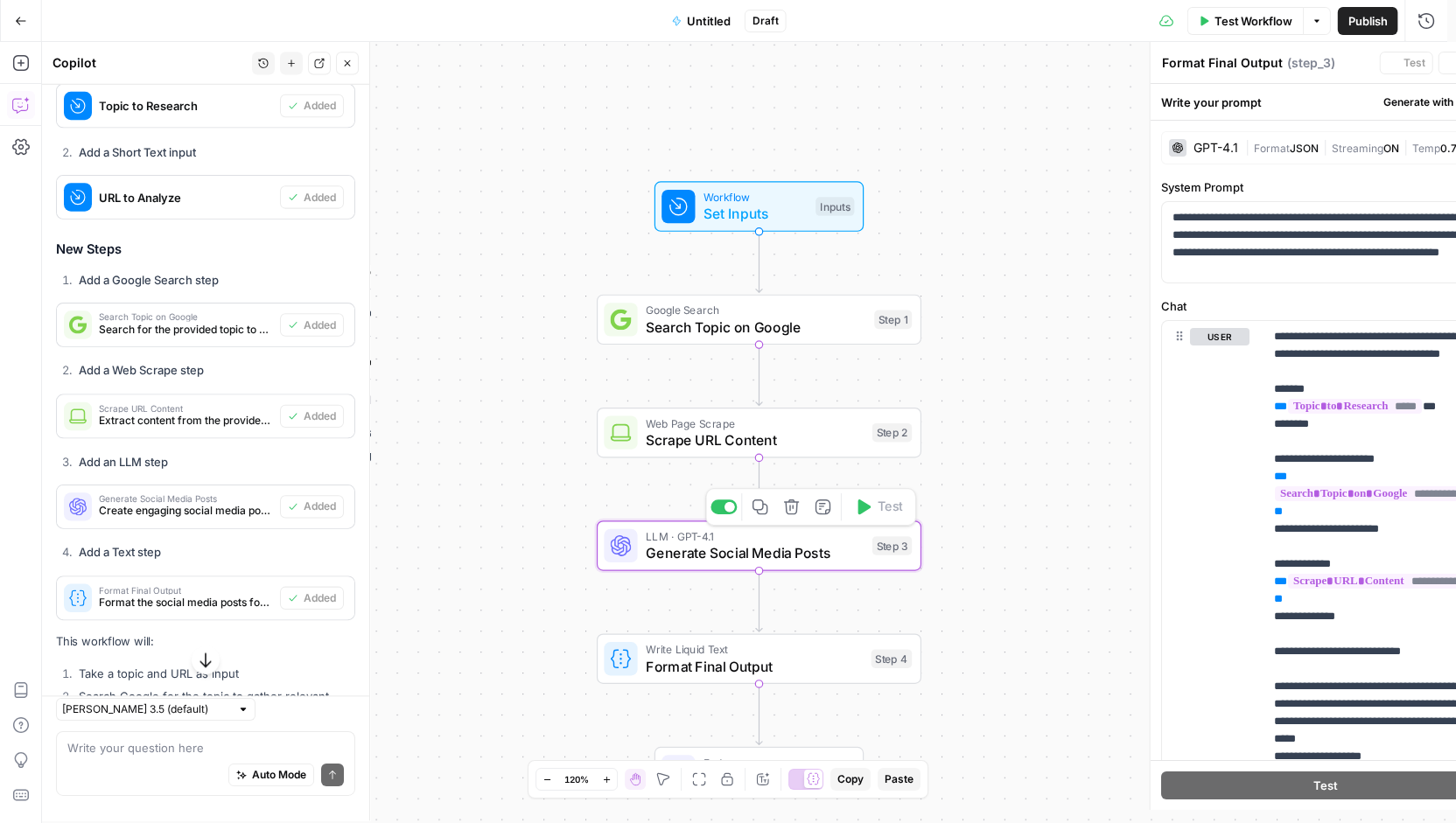
type textarea "Generate Social Media Posts"
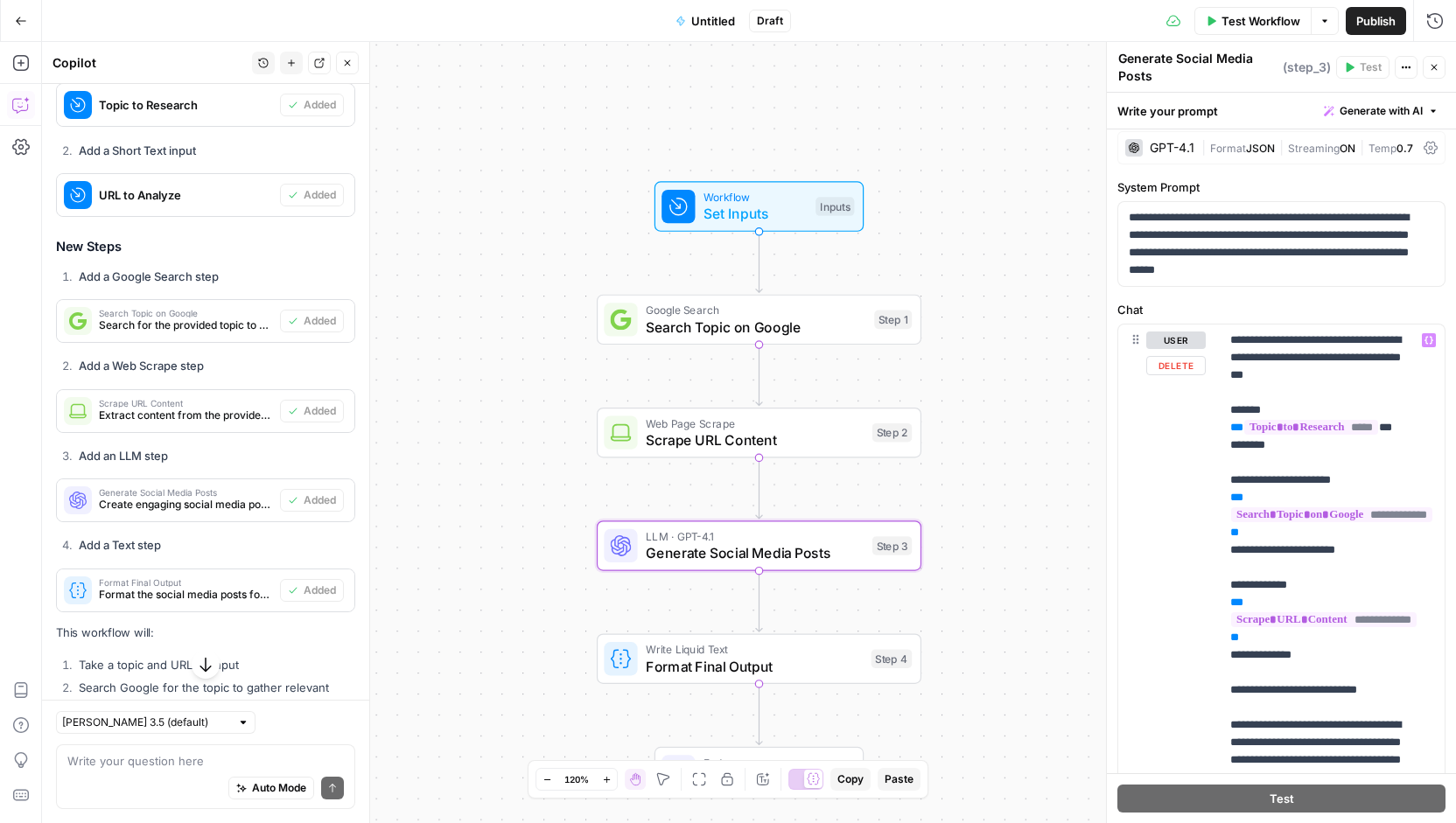
scroll to position [0, 0]
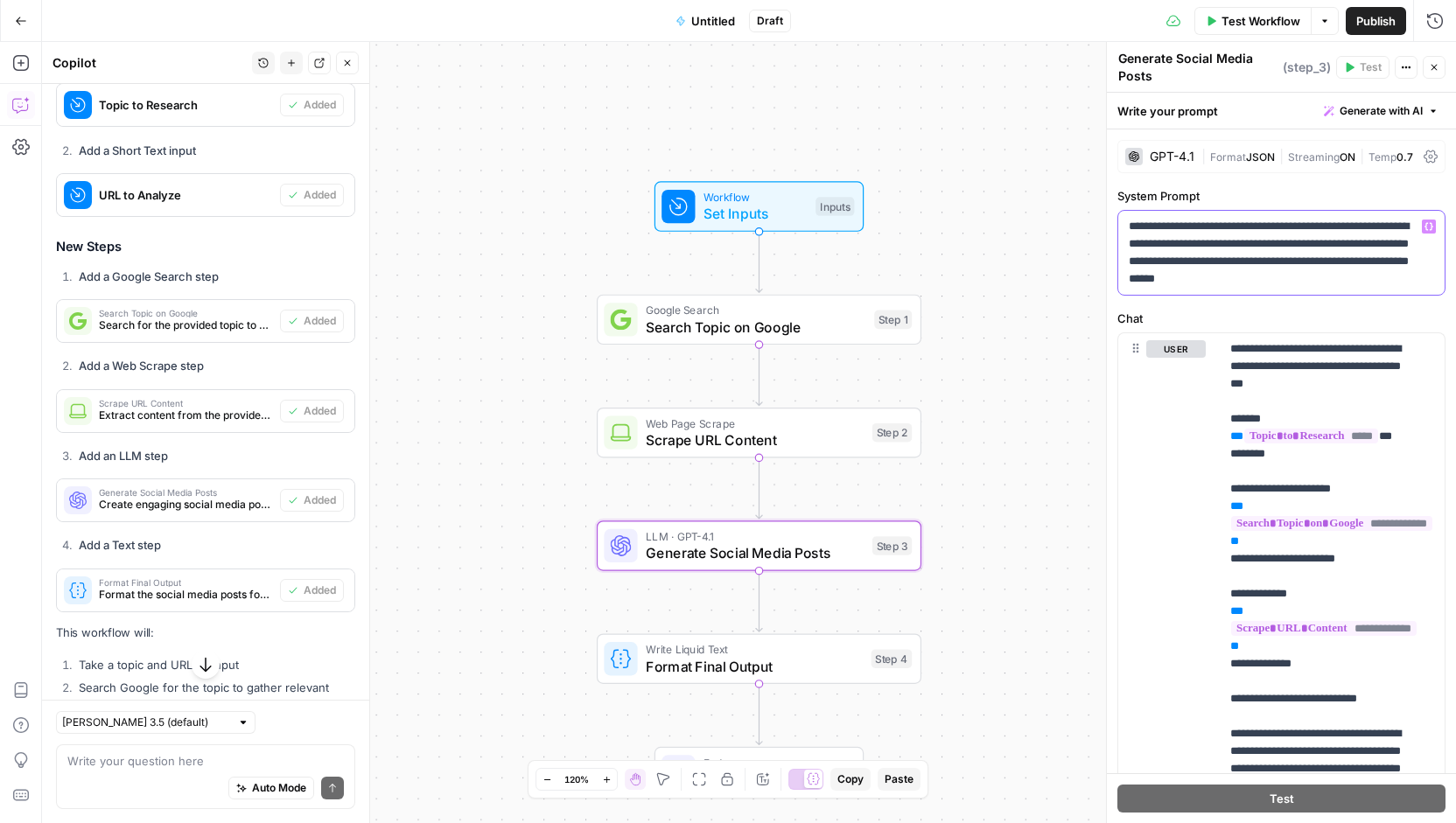
click at [1224, 240] on p "**********" at bounding box center [1275, 253] width 293 height 70
click at [1219, 249] on p "**********" at bounding box center [1275, 253] width 293 height 70
click at [1281, 434] on span "*****" at bounding box center [1310, 435] width 134 height 15
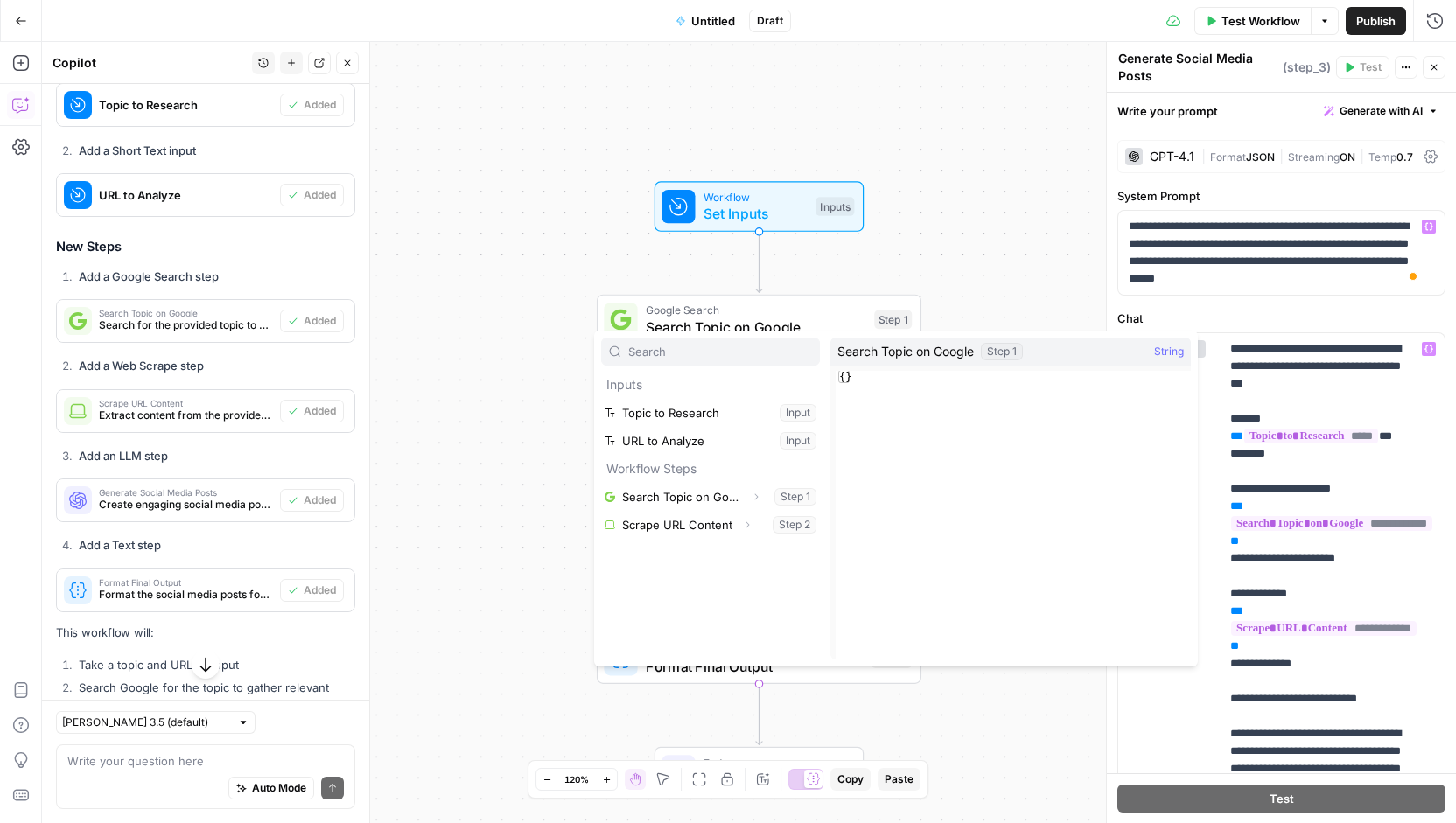
click at [1273, 316] on label "Chat" at bounding box center [1280, 319] width 328 height 18
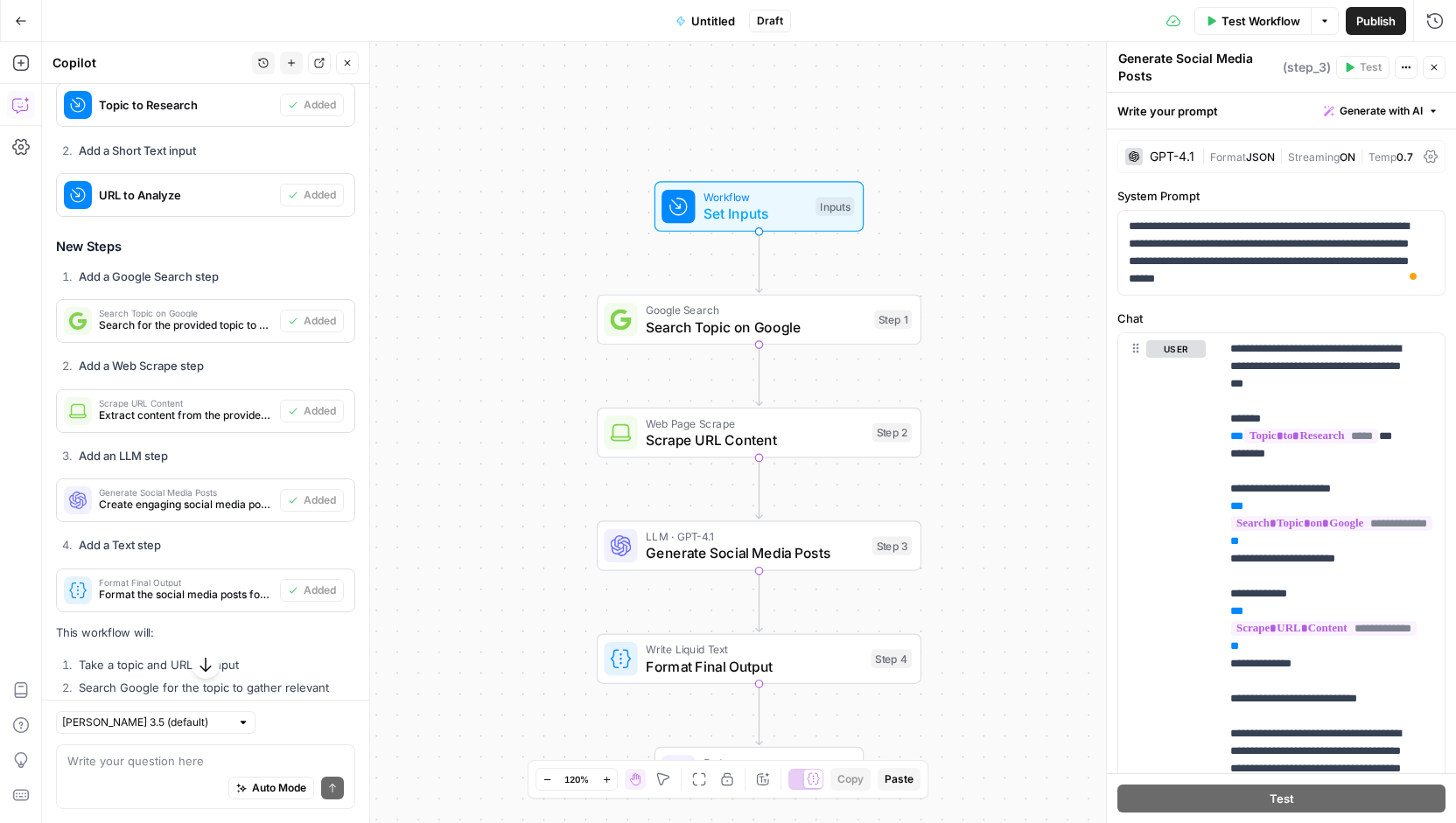
click at [1238, 18] on span "Test Workflow" at bounding box center [1260, 22] width 79 height 18
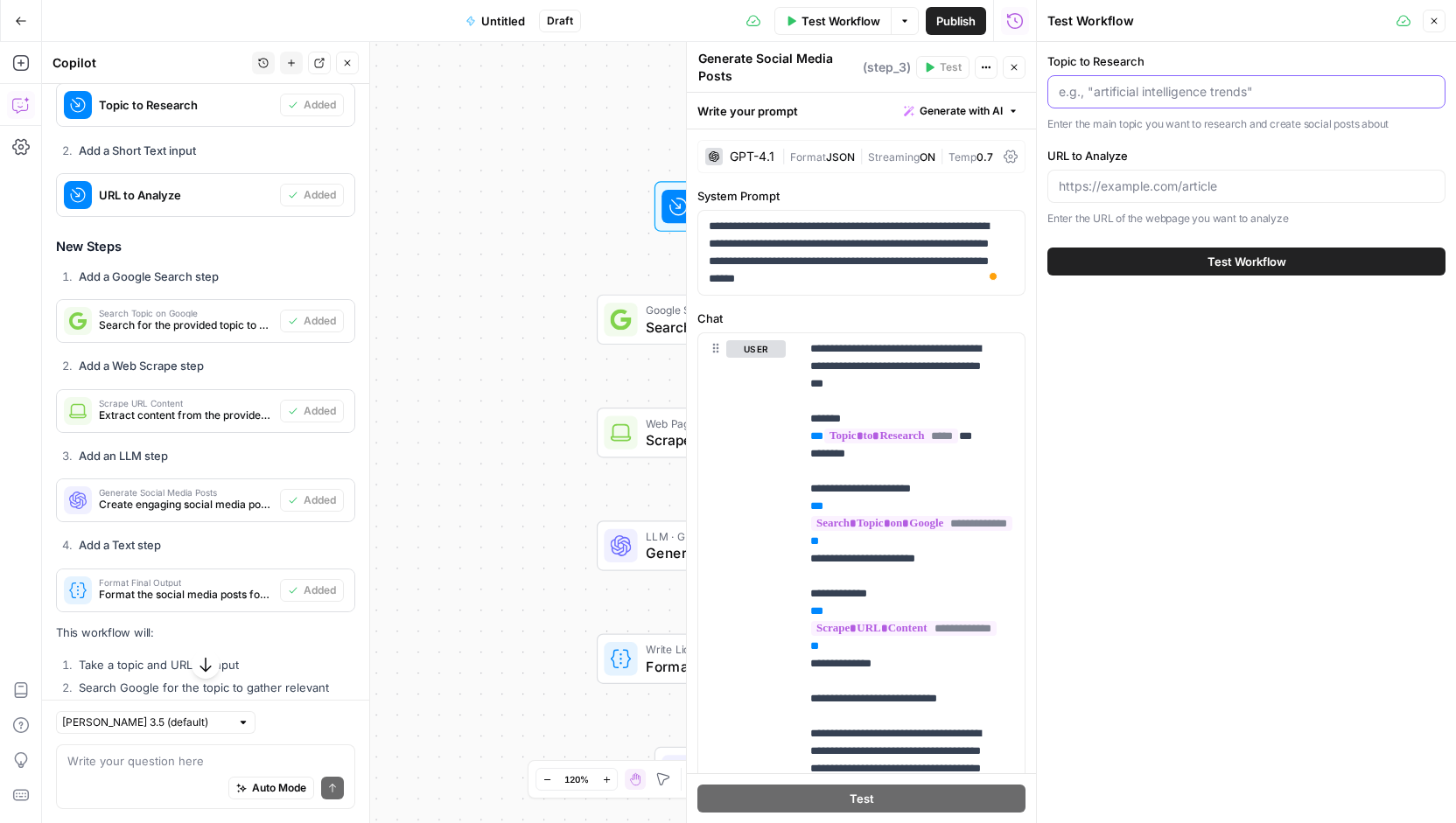
click at [1153, 96] on input "Topic to Research" at bounding box center [1246, 92] width 375 height 18
type input "what is tavus"
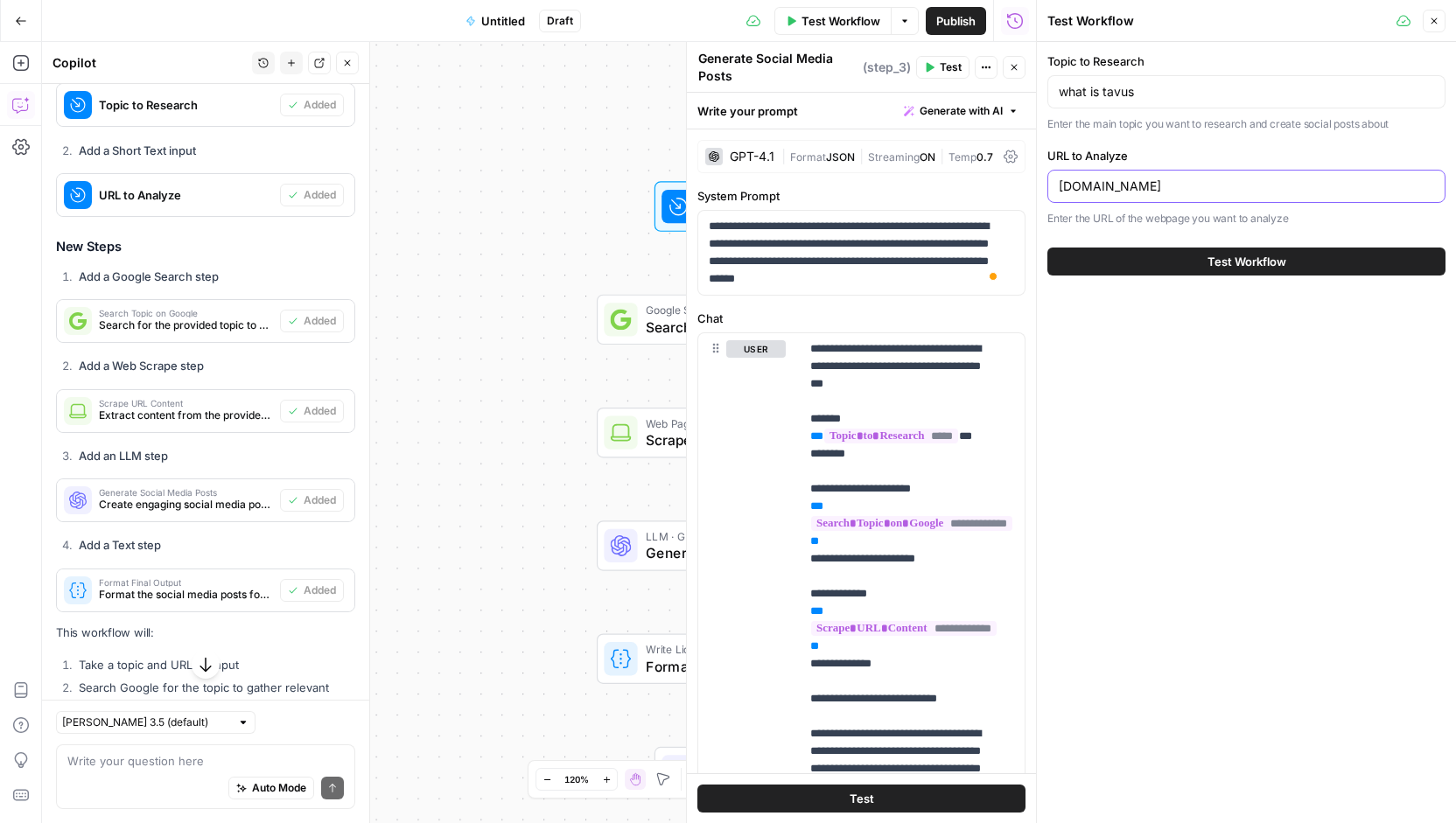
type input "[DOMAIN_NAME]"
click at [1200, 247] on button "Test Workflow" at bounding box center [1246, 261] width 398 height 28
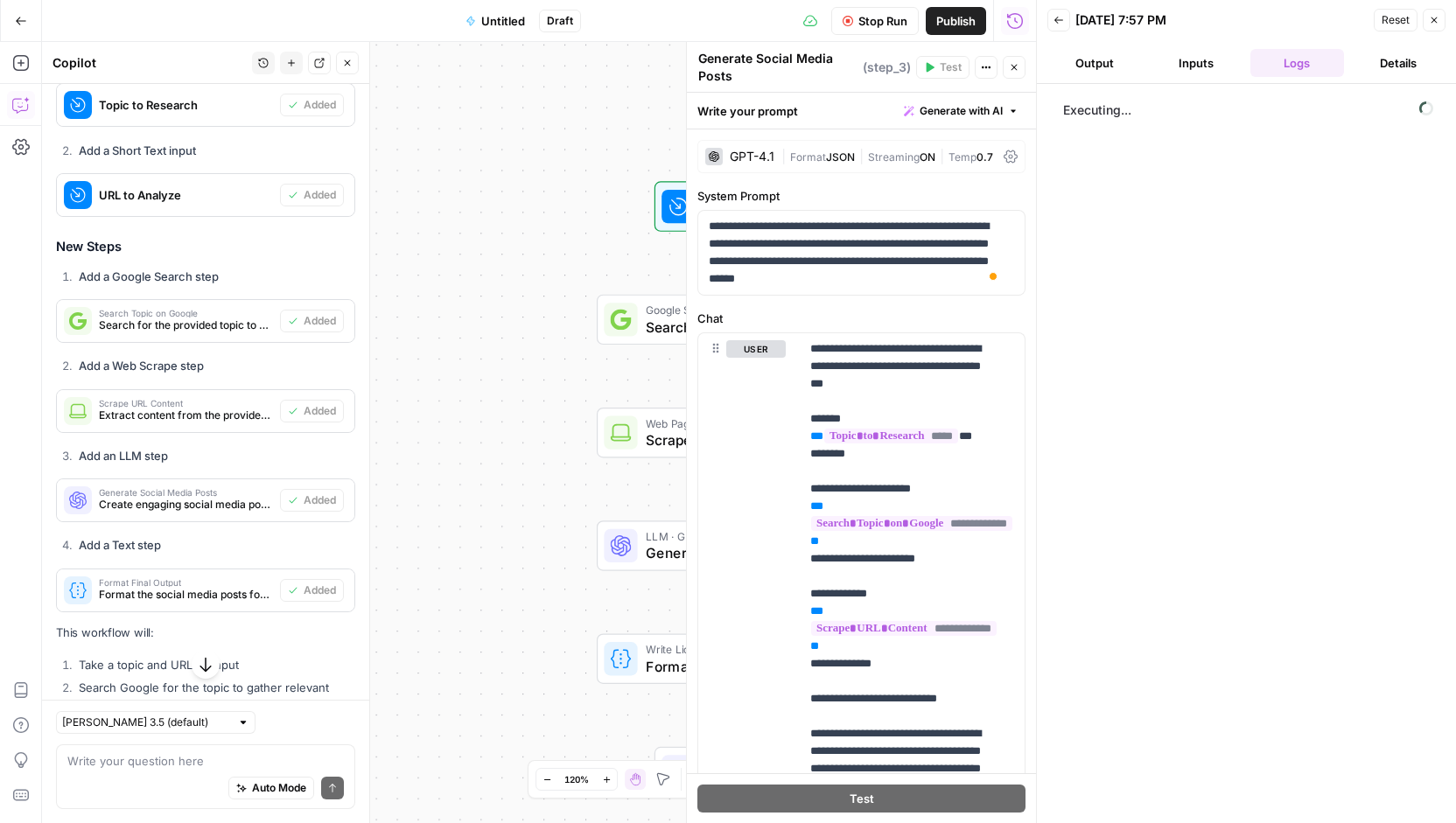
click at [1016, 68] on icon "button" at bounding box center [1014, 67] width 6 height 6
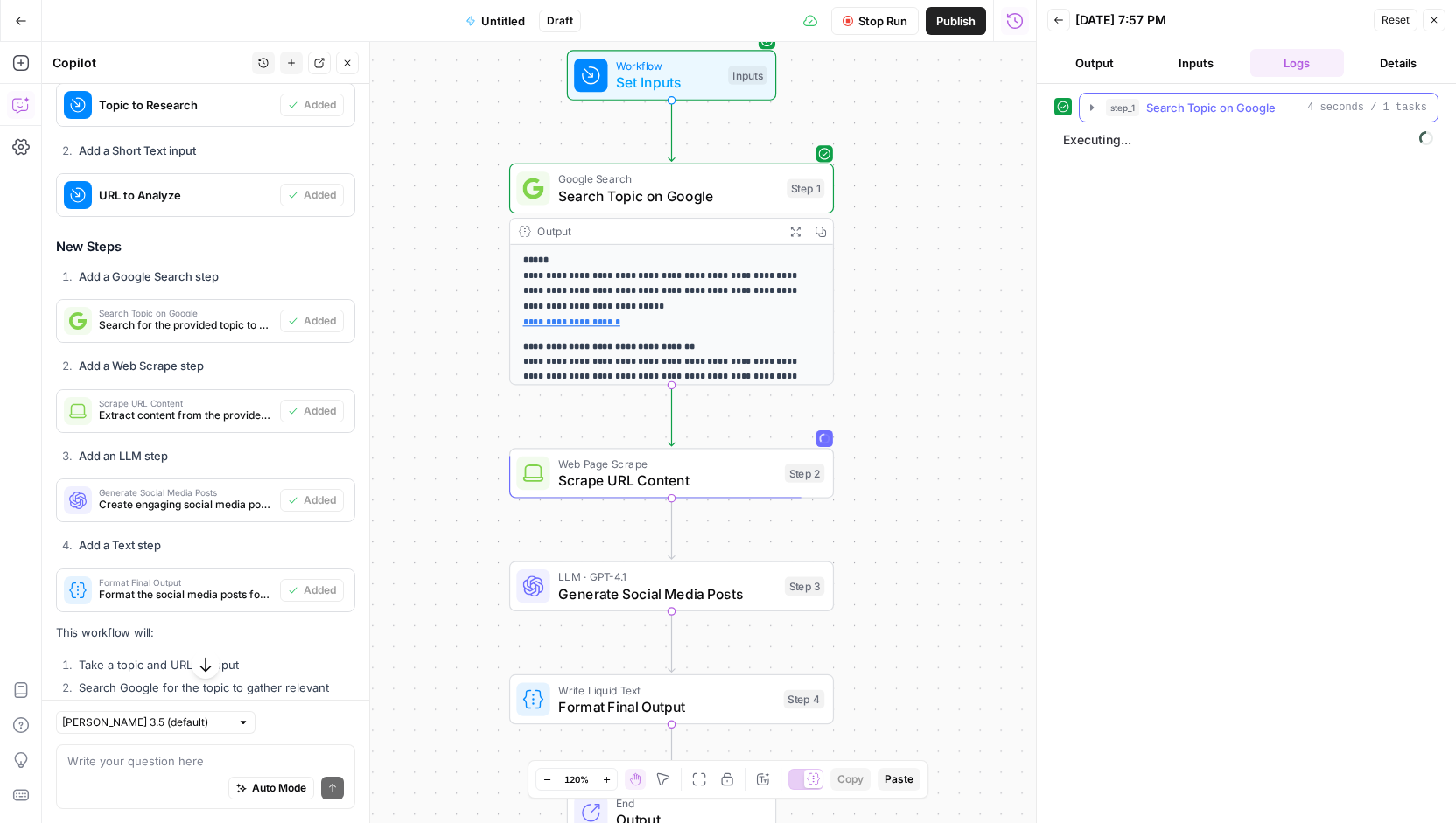
click at [1090, 111] on icon "button" at bounding box center [1091, 108] width 14 height 14
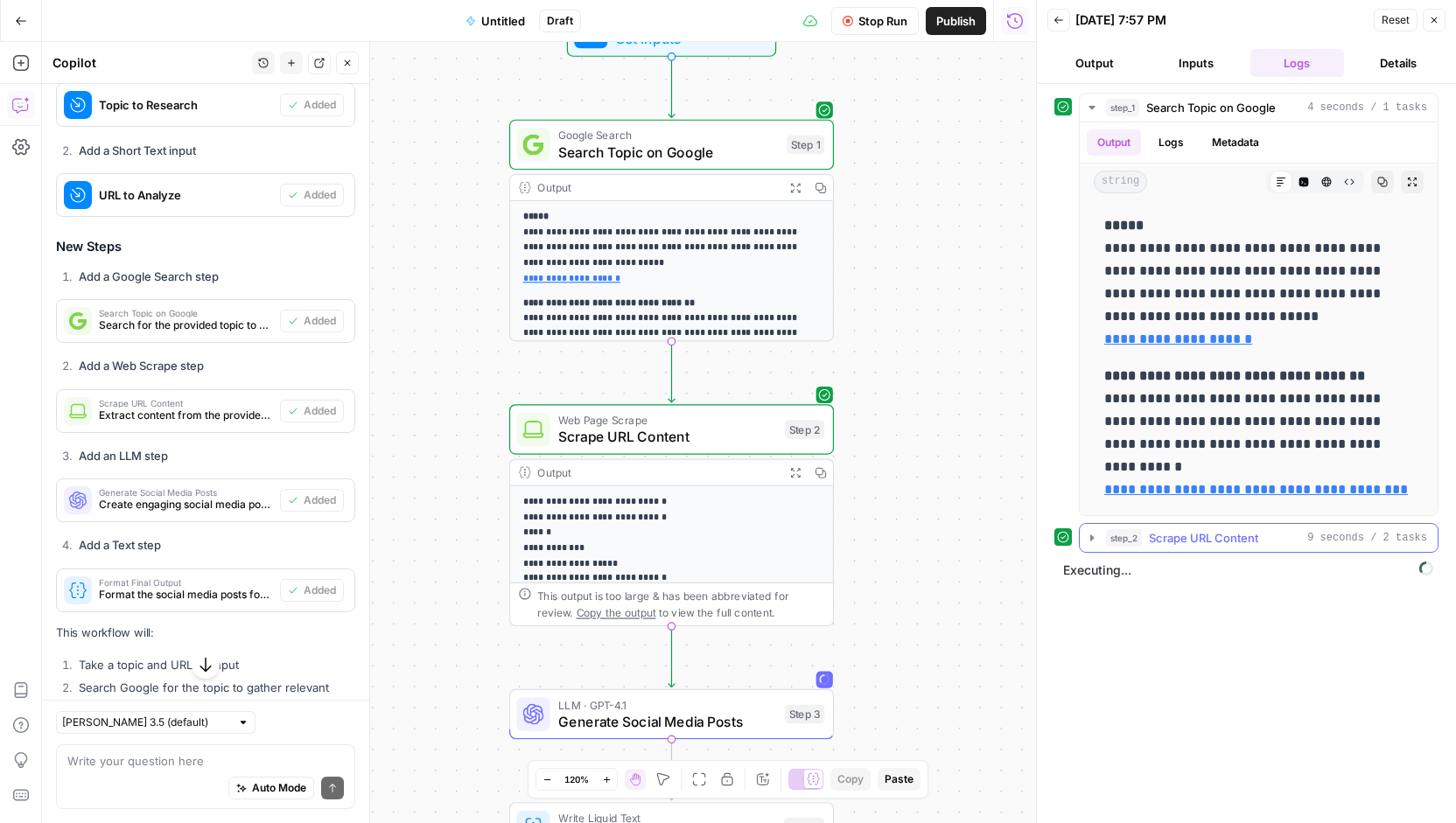
click at [1093, 535] on icon "button" at bounding box center [1091, 538] width 14 height 14
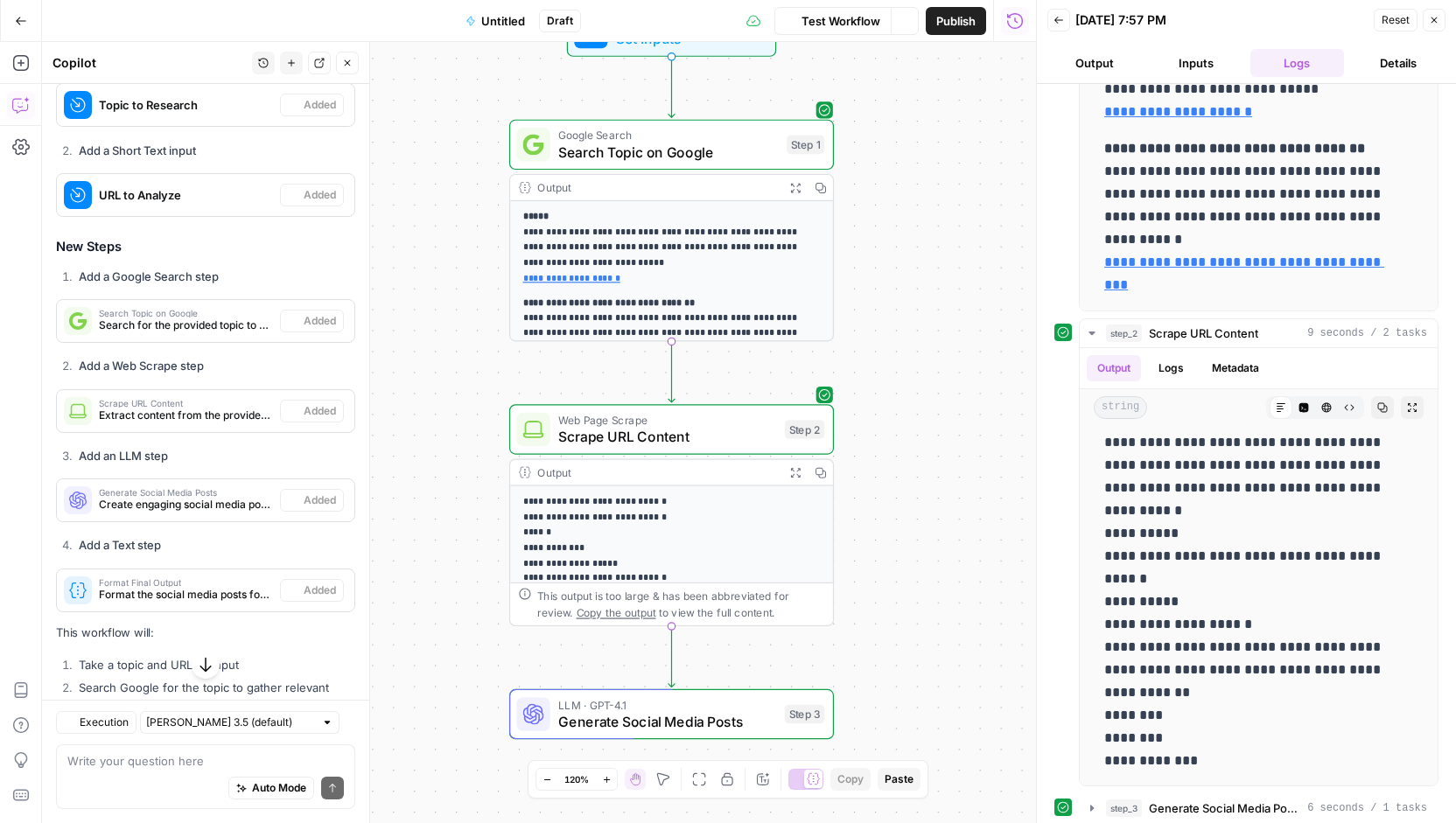
scroll to position [476, 0]
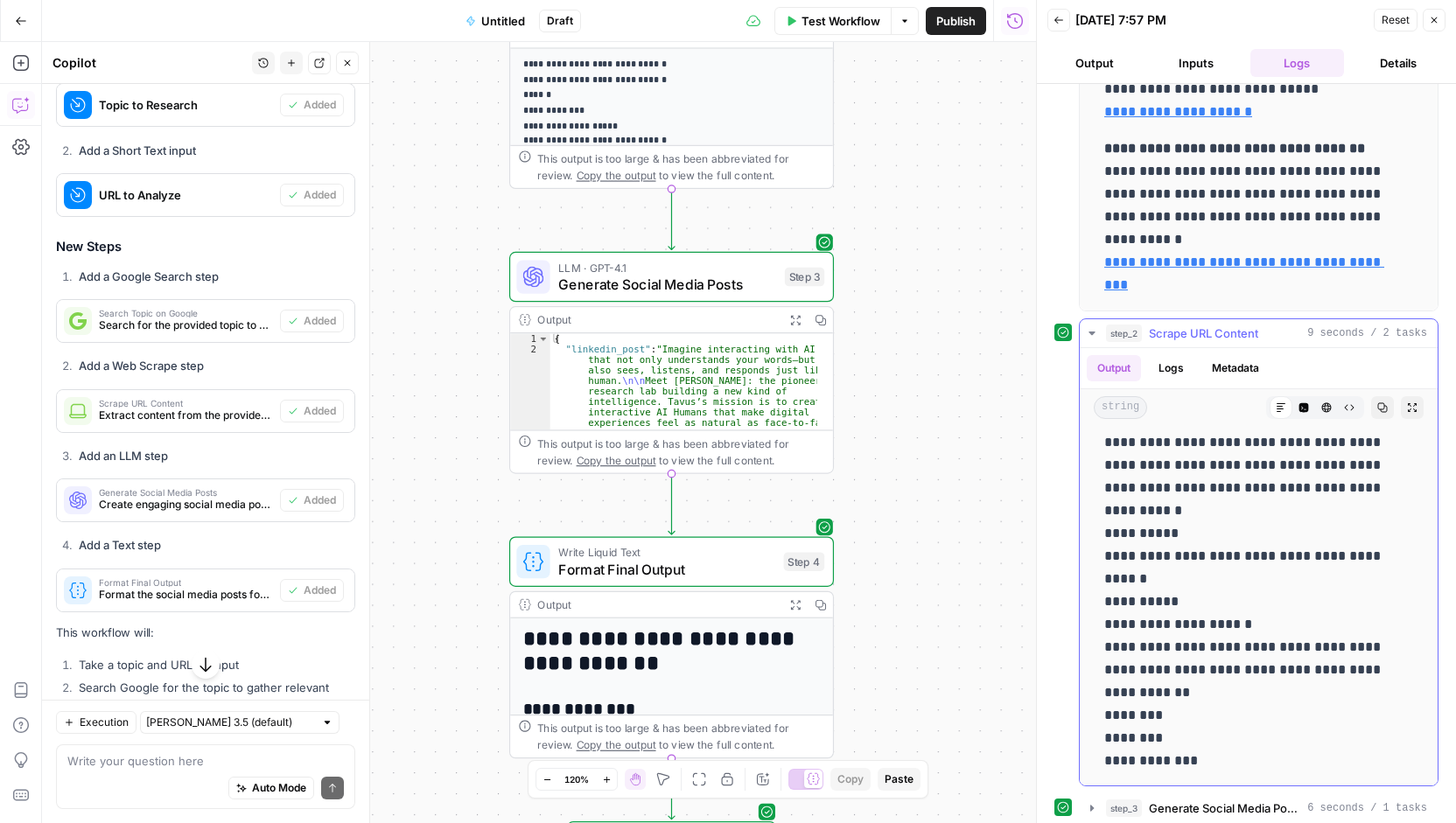
click at [1090, 326] on icon "button" at bounding box center [1091, 333] width 14 height 14
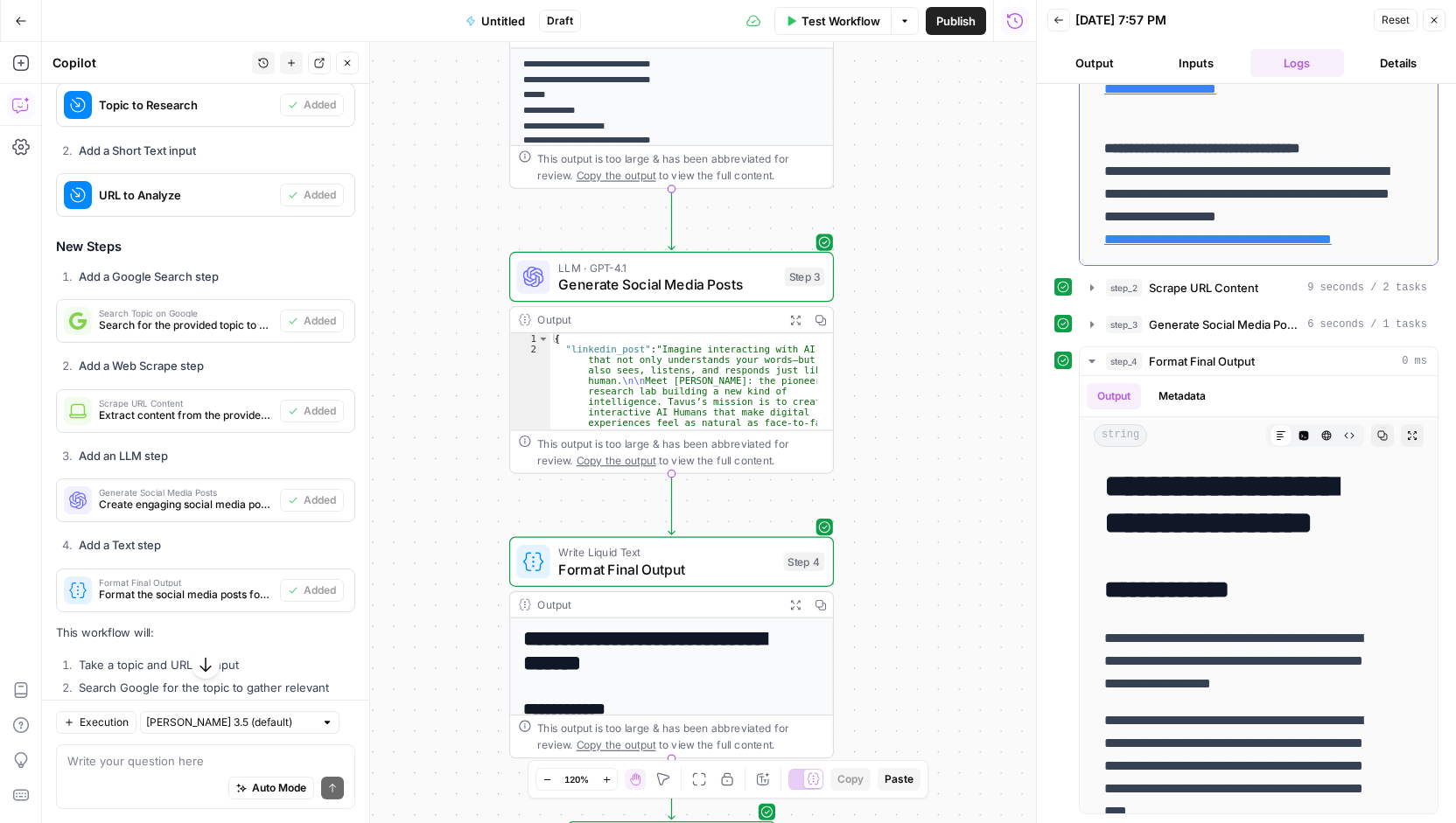
scroll to position [0, 0]
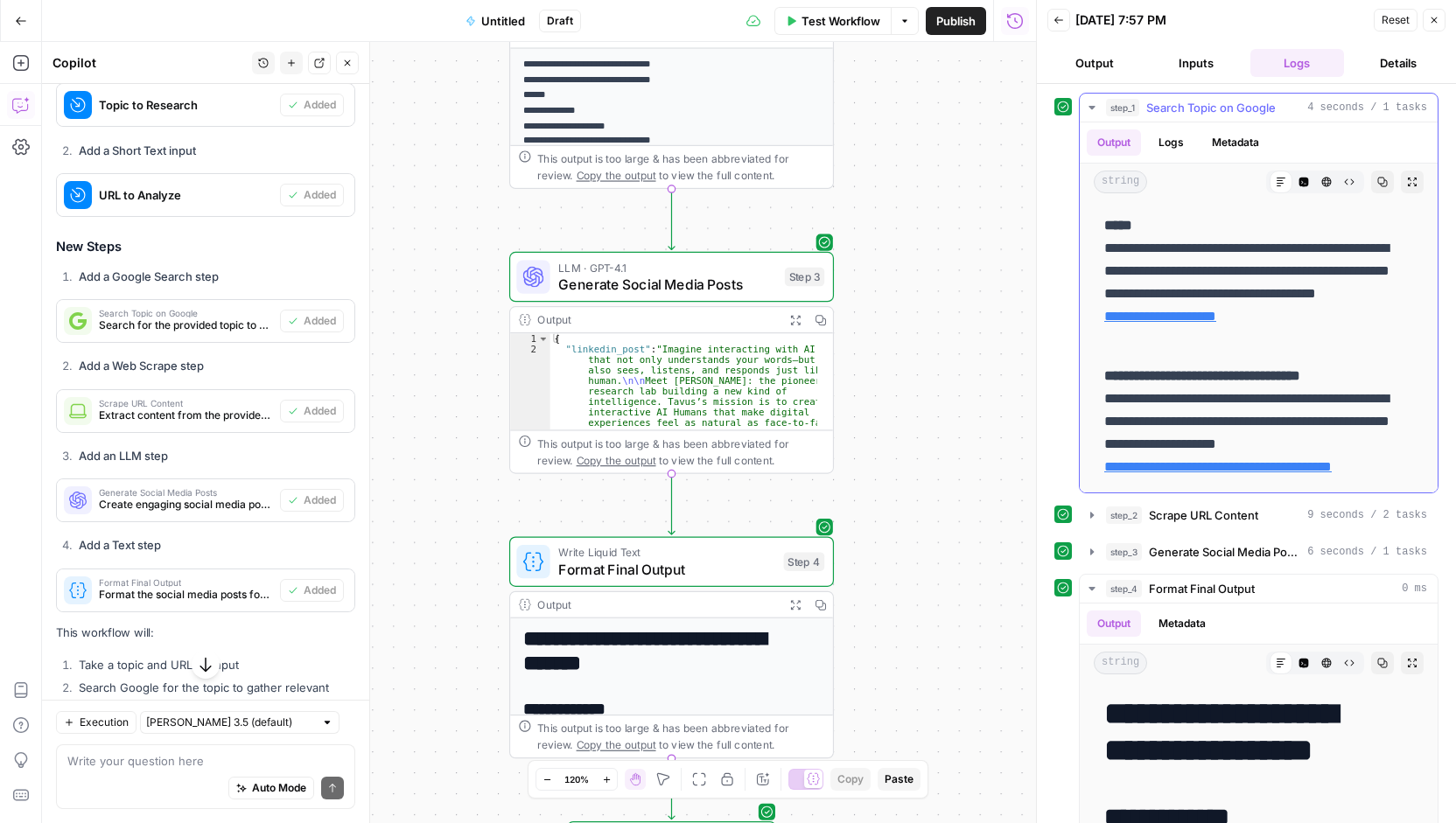
click at [1091, 106] on icon "button" at bounding box center [1091, 108] width 6 height 4
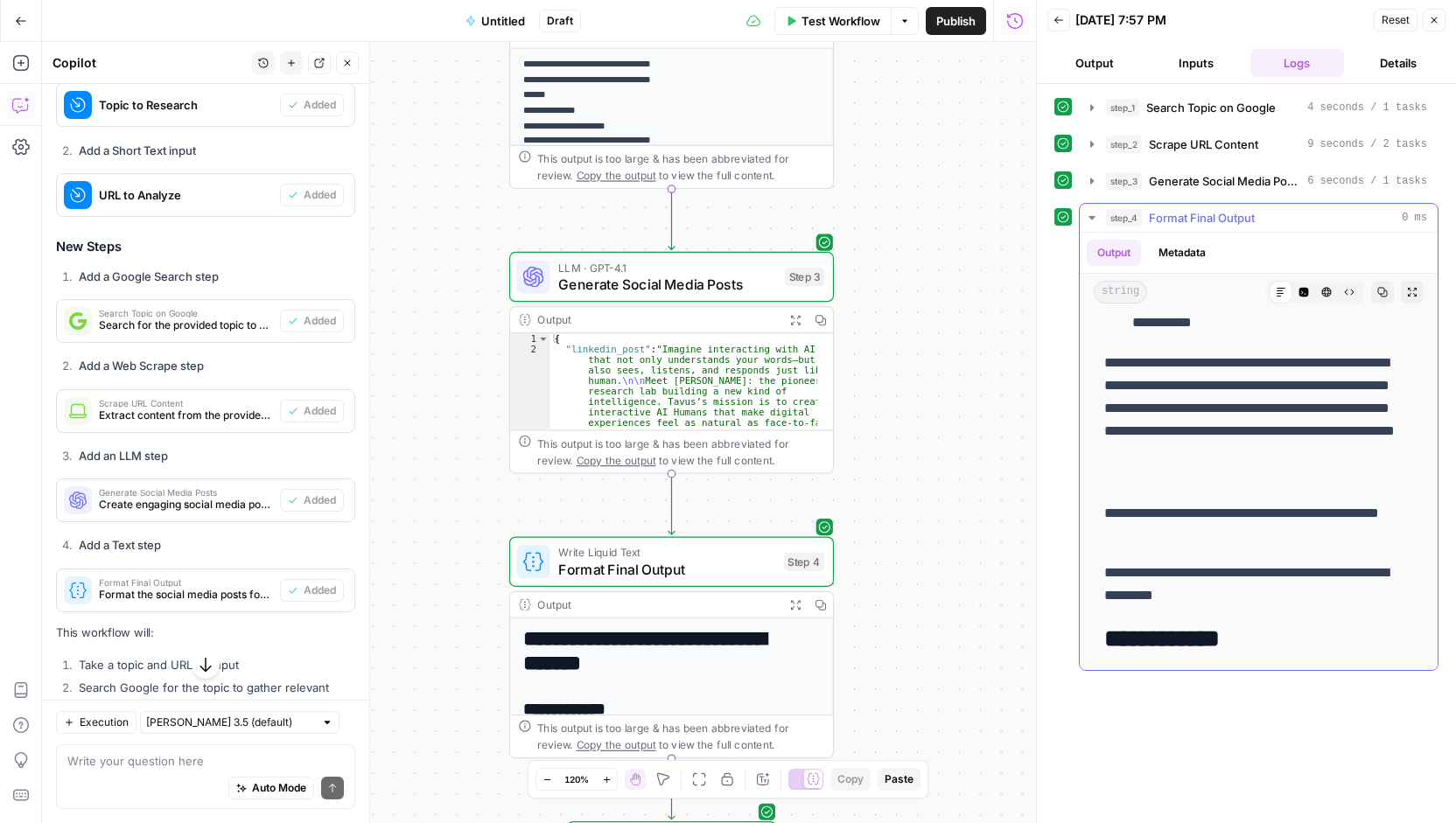
scroll to position [1148, 0]
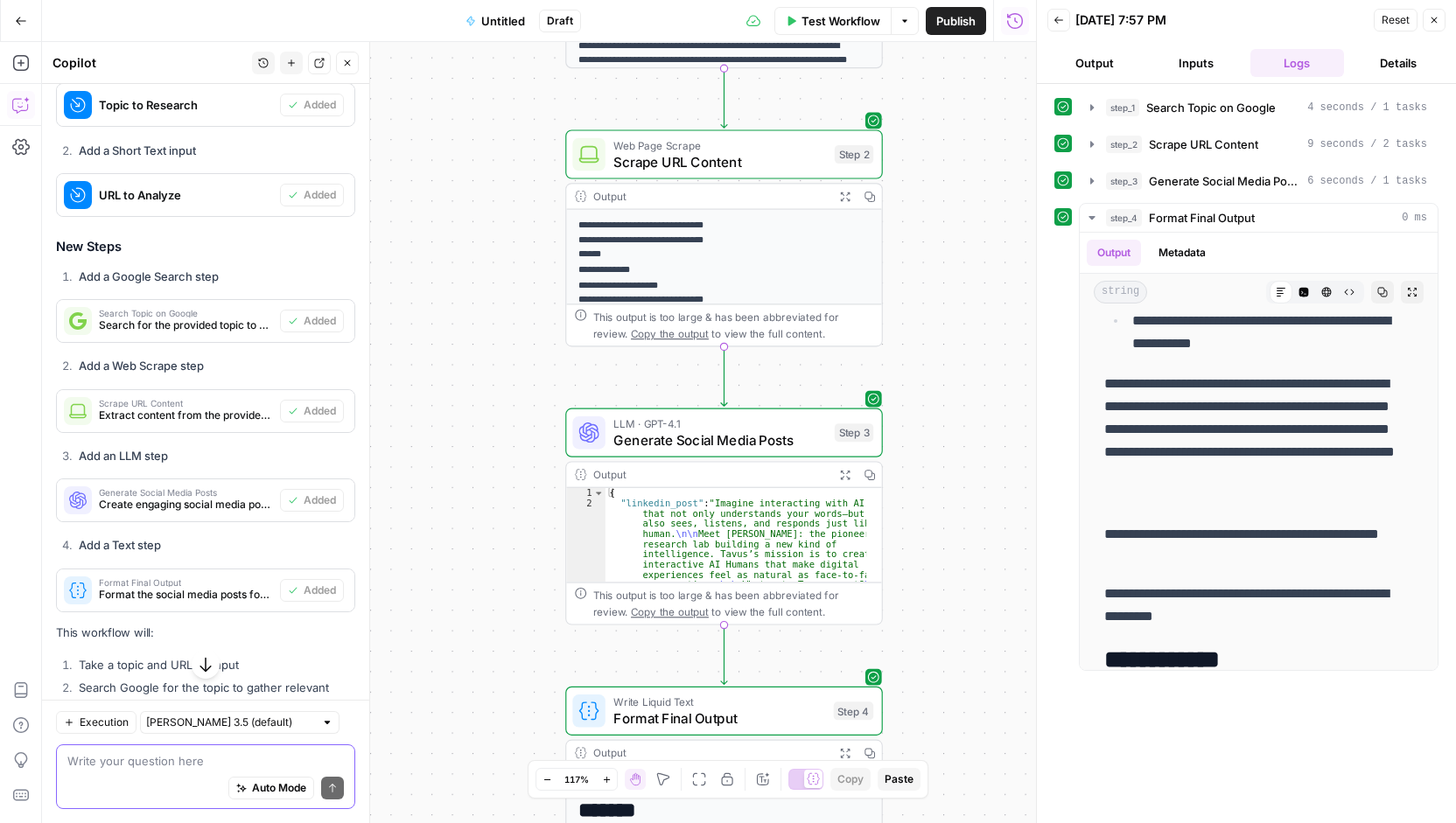
click at [269, 763] on textarea at bounding box center [205, 760] width 277 height 18
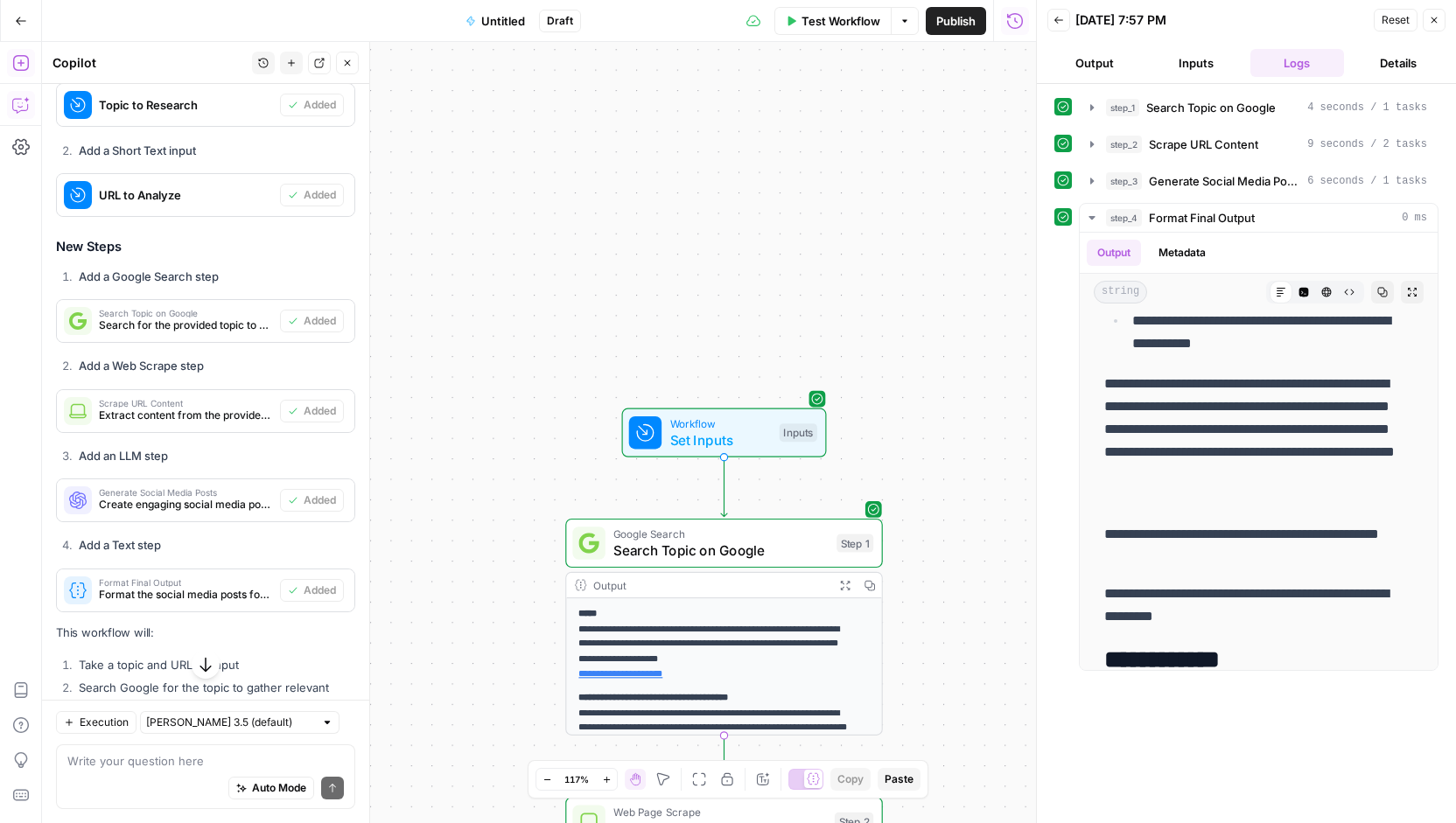
click at [20, 62] on icon "button" at bounding box center [22, 63] width 18 height 18
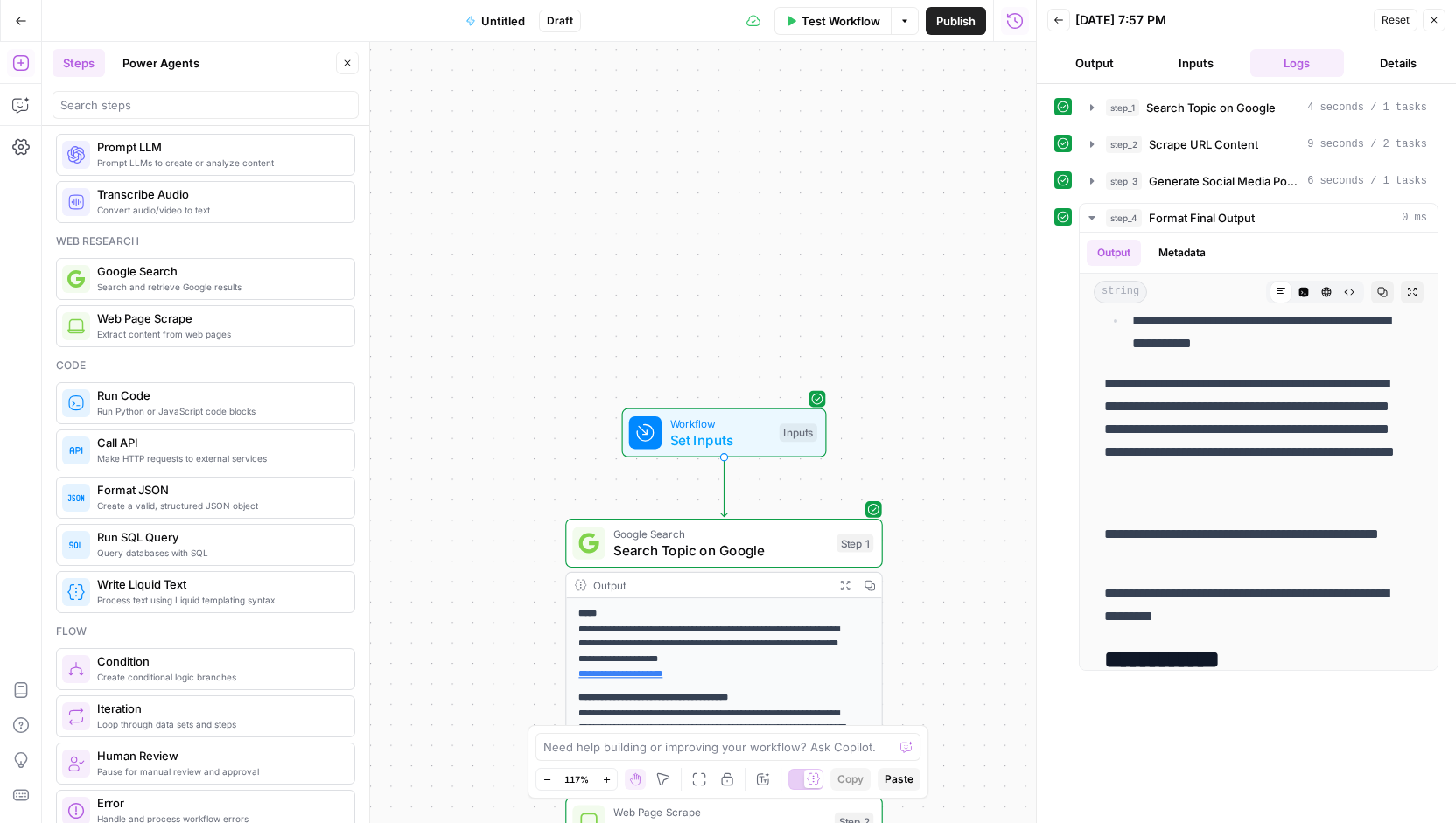
scroll to position [0, 0]
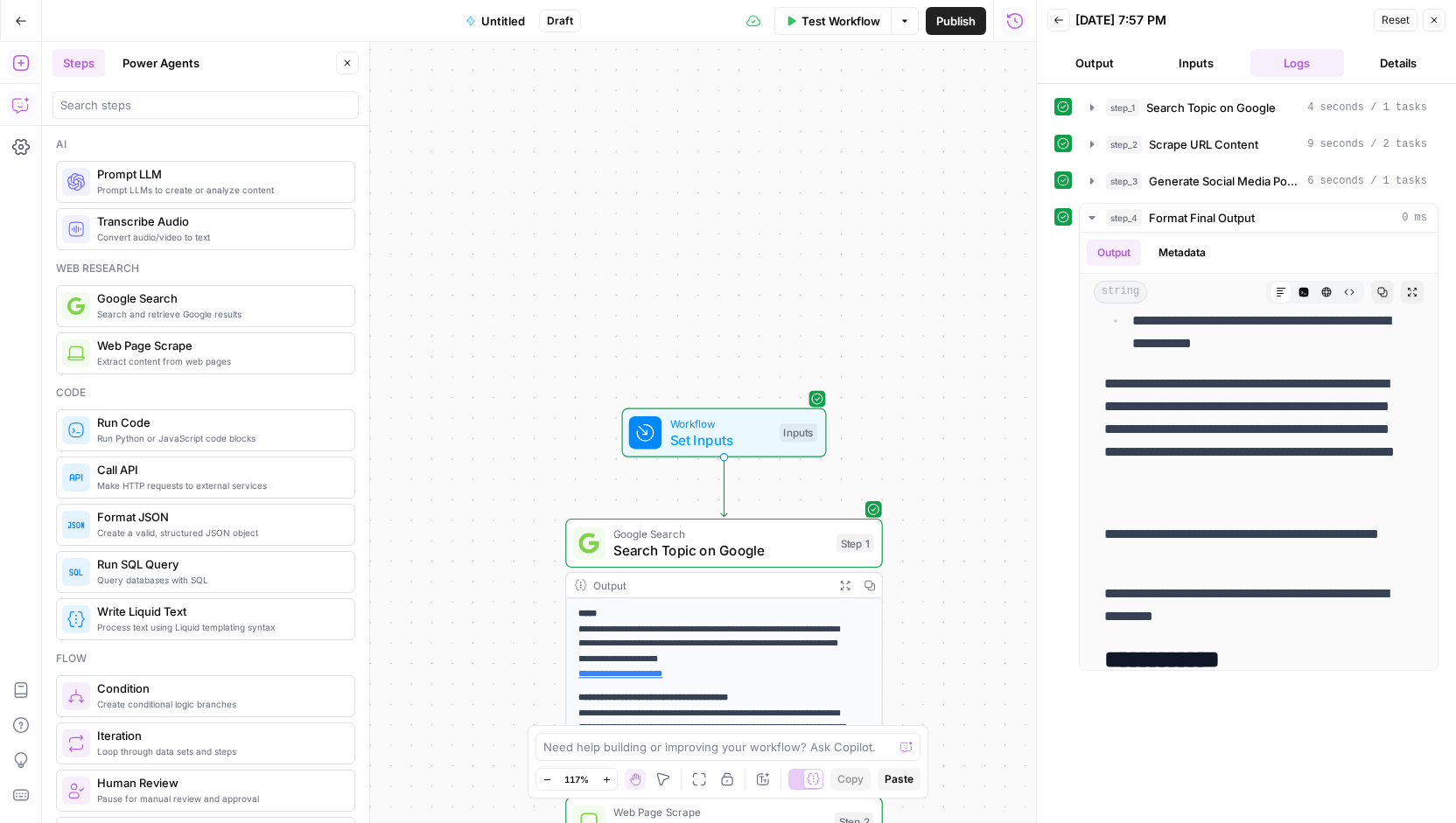
click at [25, 111] on icon "button" at bounding box center [22, 105] width 18 height 18
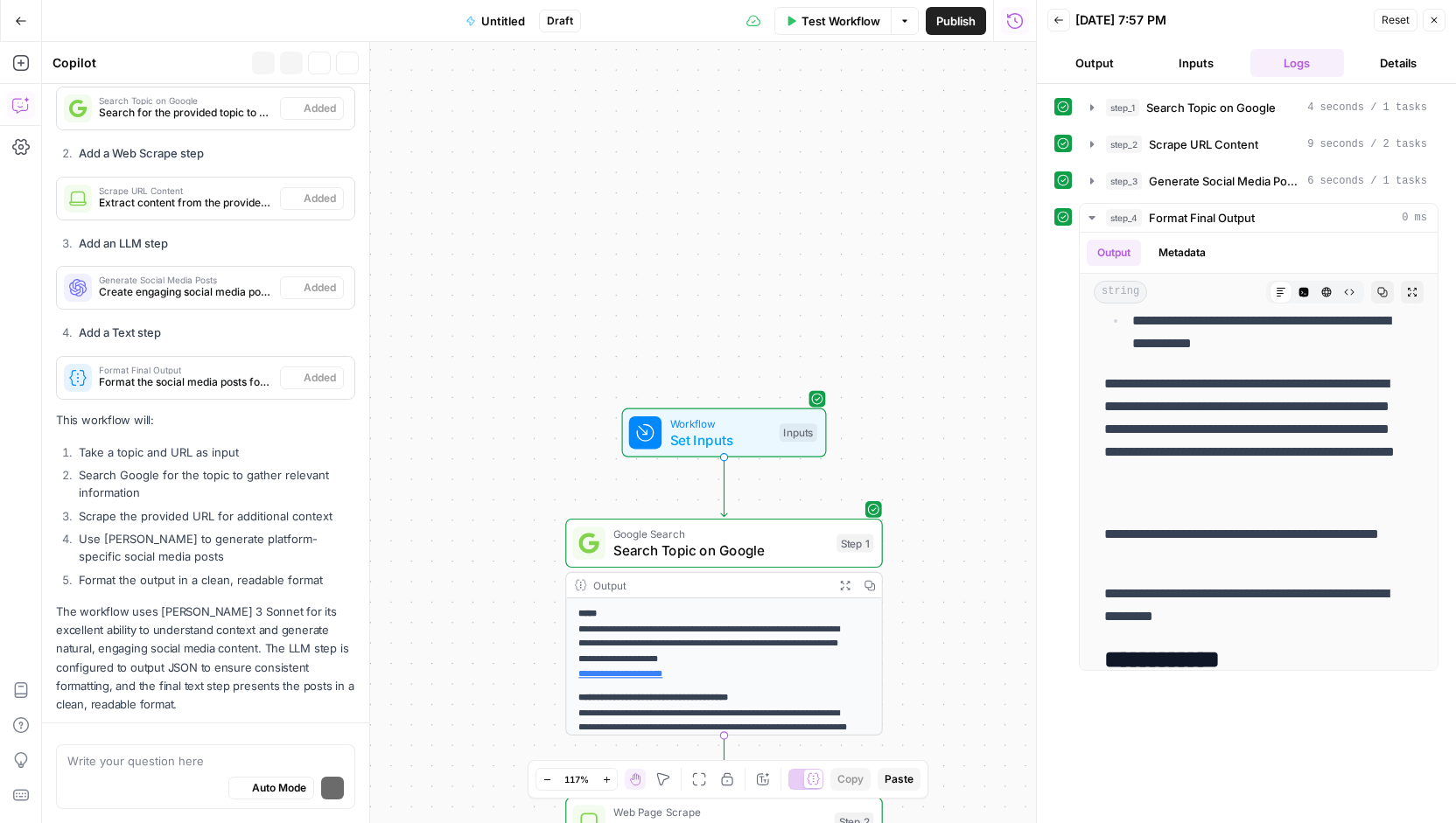
scroll to position [738, 0]
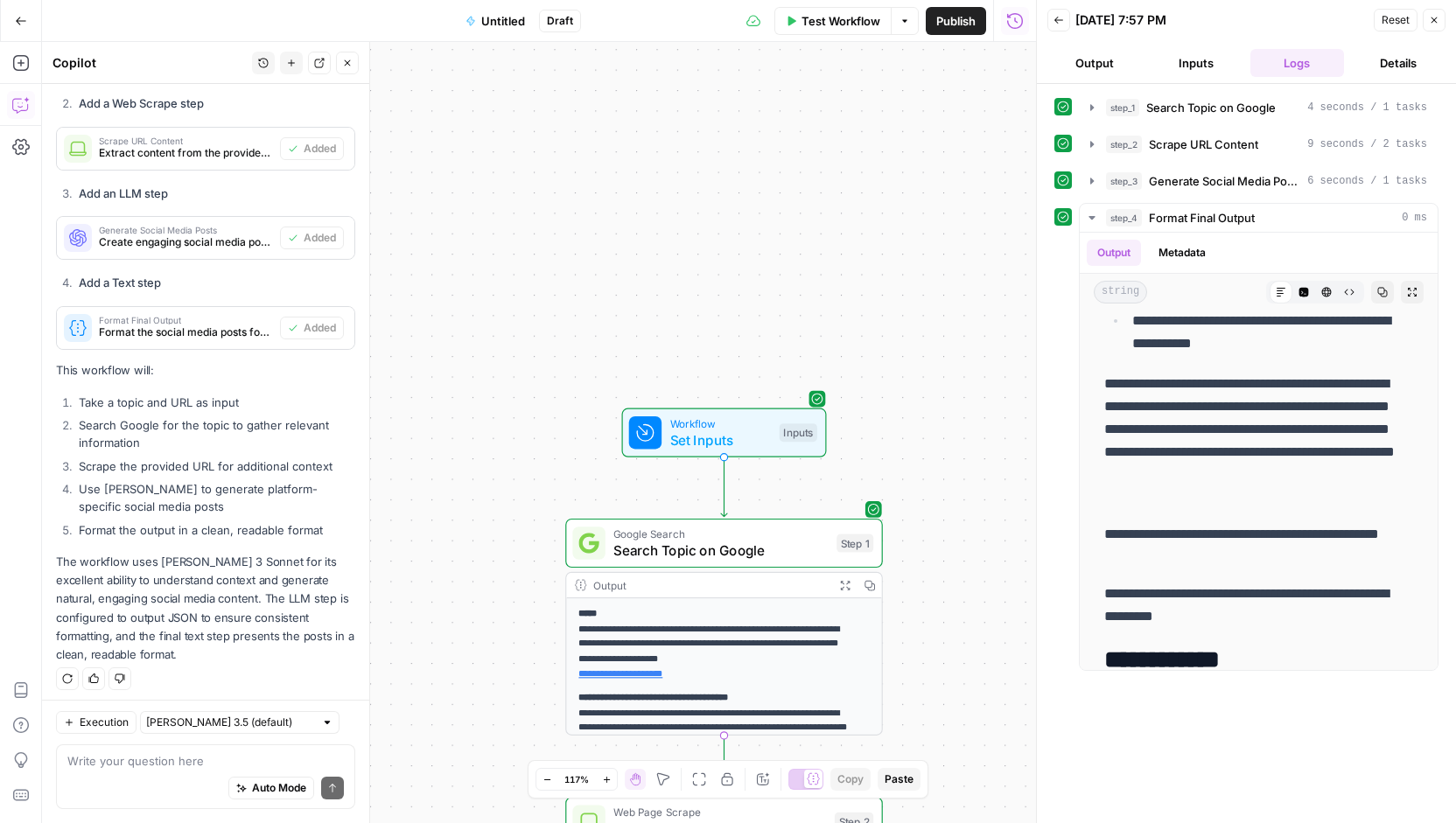
click at [252, 758] on textarea at bounding box center [205, 760] width 277 height 18
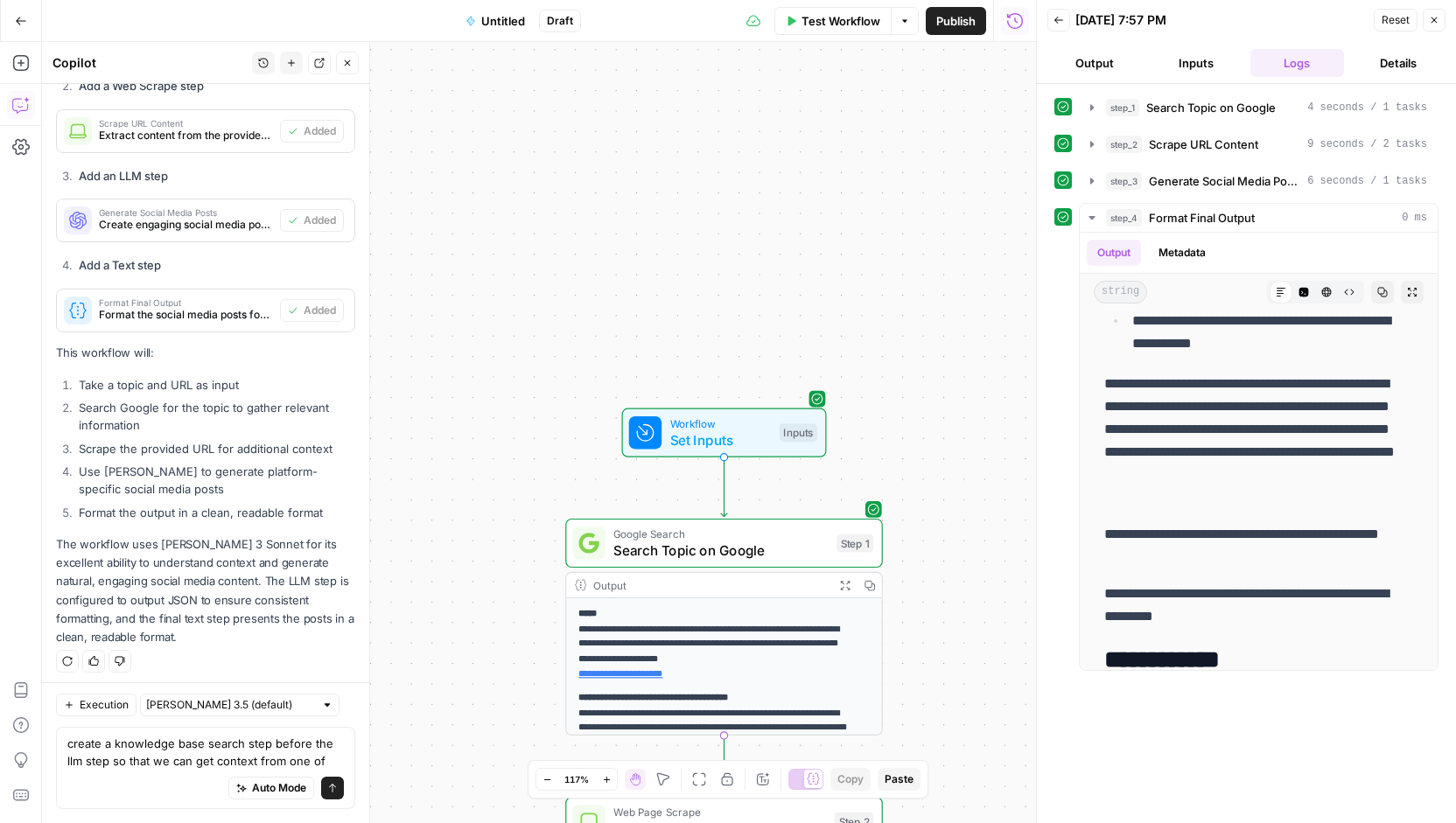
scroll to position [773, 0]
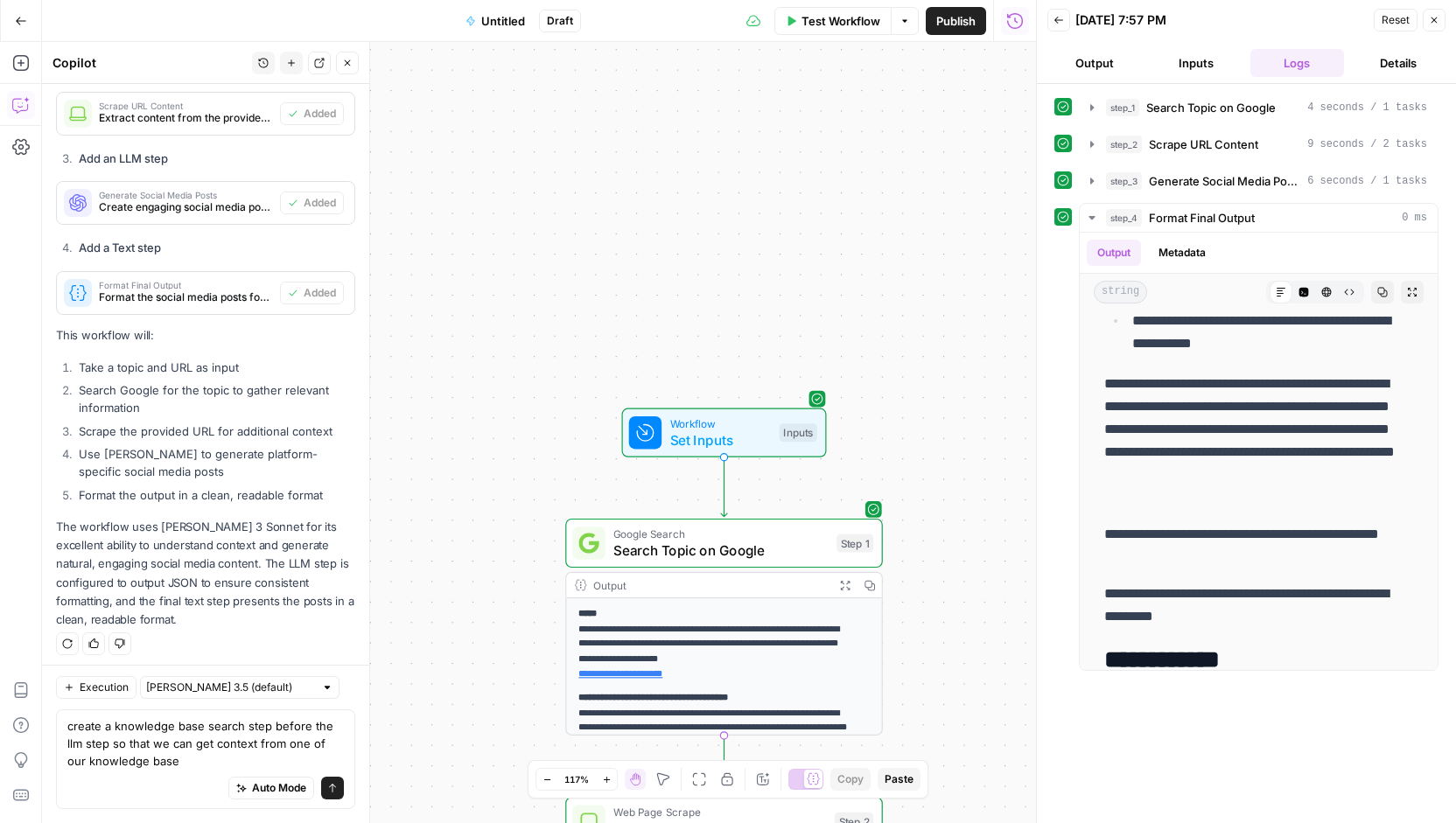
type textarea "create a knowledge base search step before the llm step so that we can get cont…"
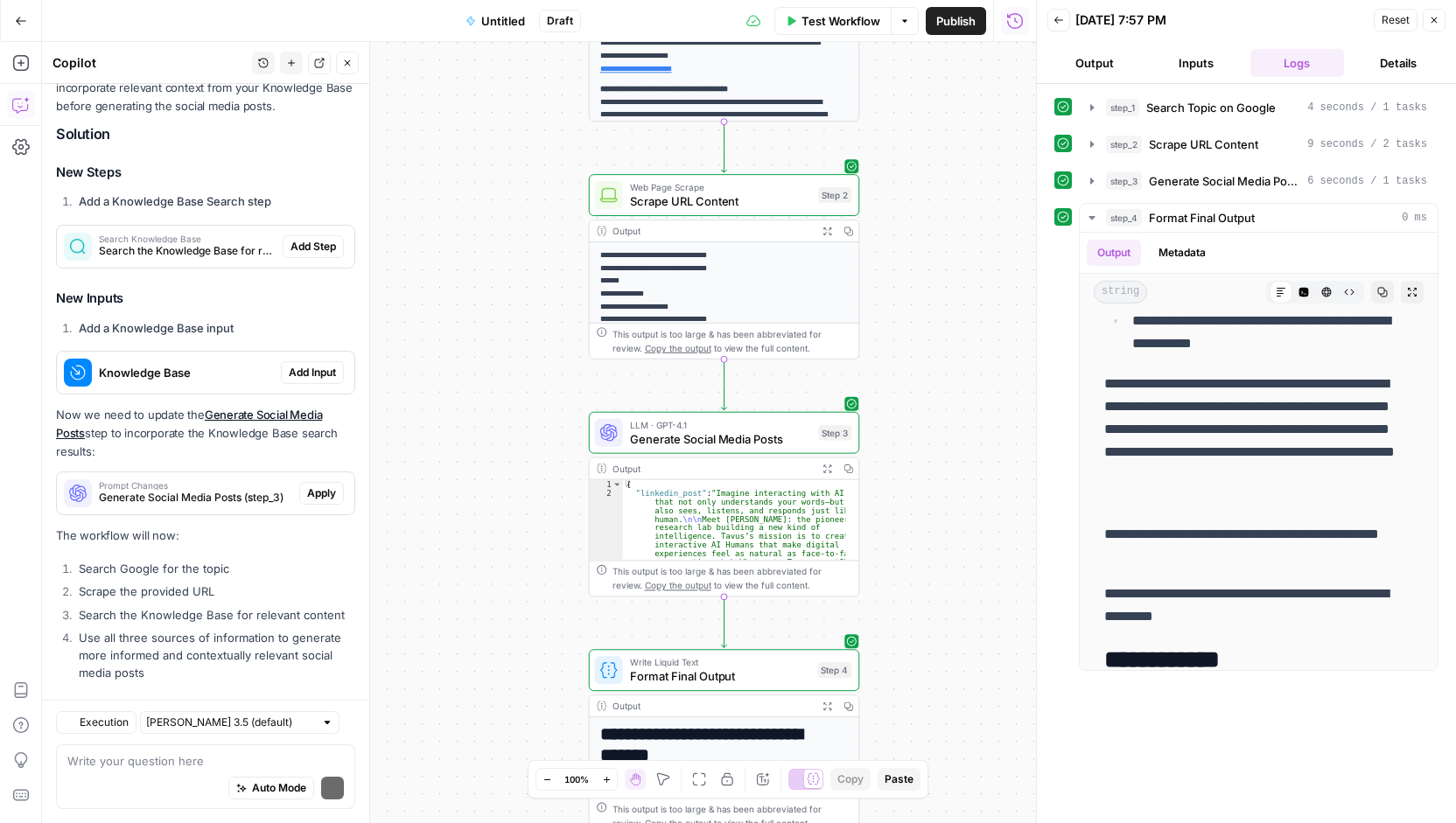
scroll to position [1460, 0]
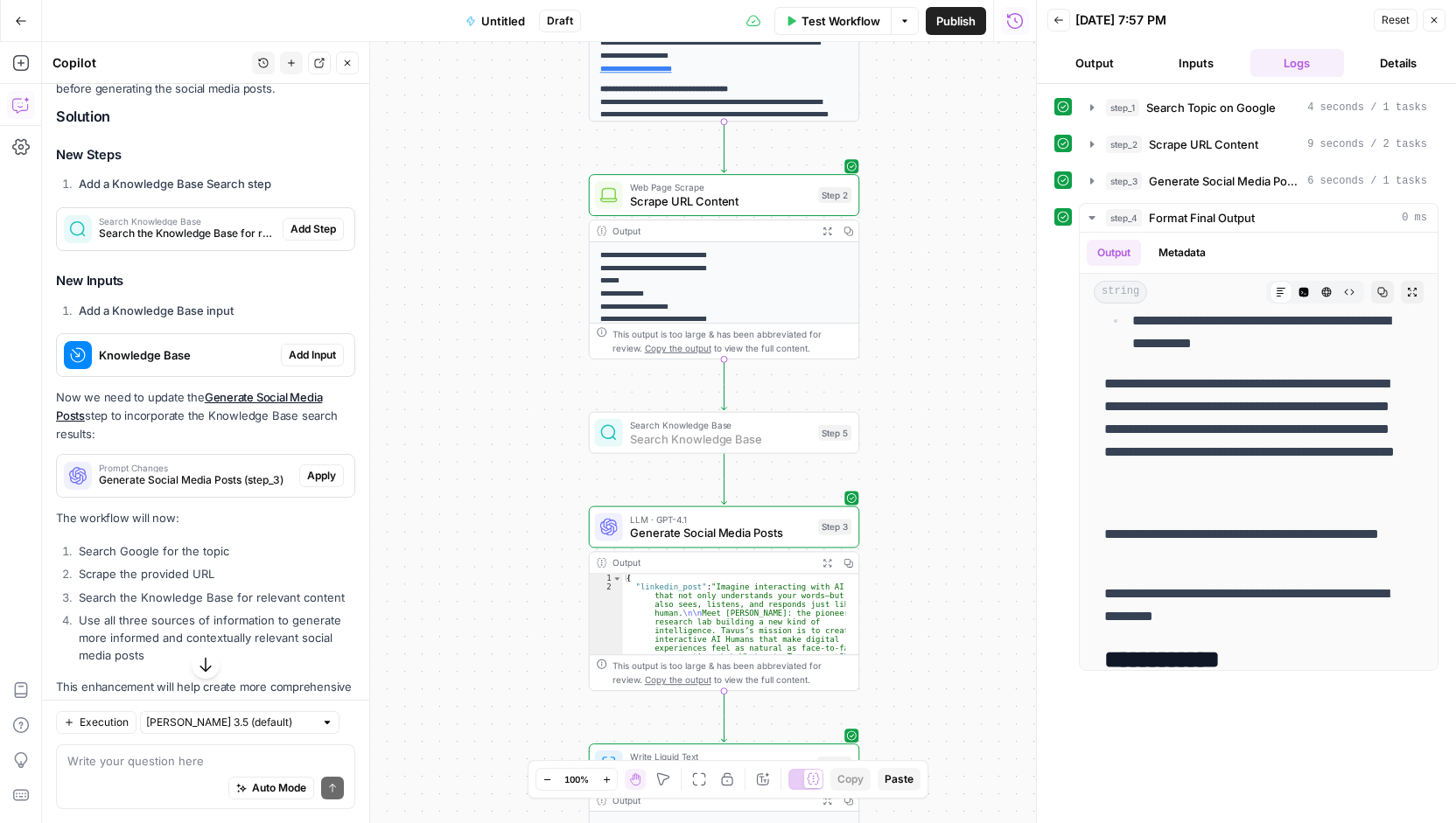
click at [301, 227] on span "Add Step" at bounding box center [313, 229] width 46 height 16
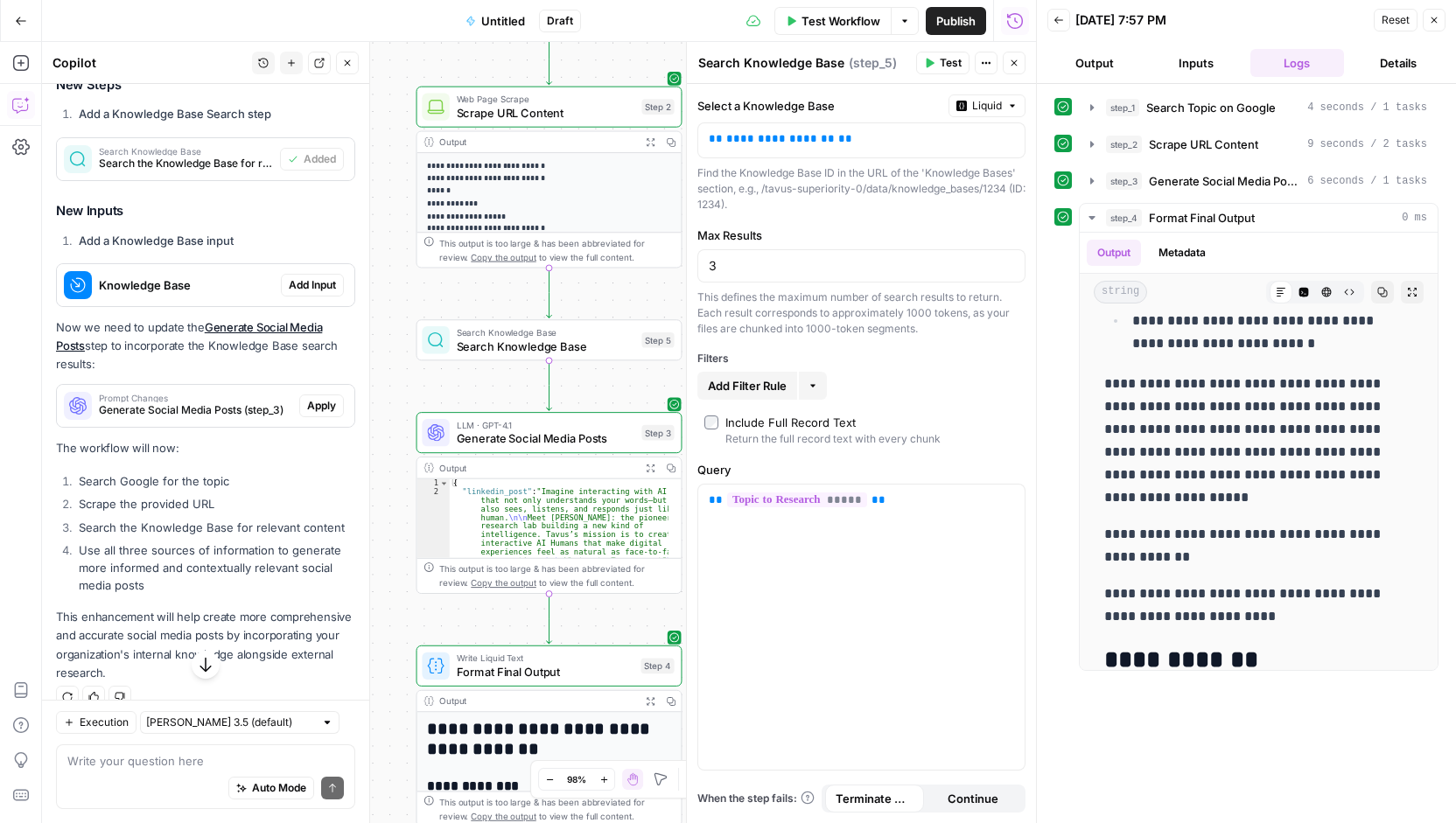
scroll to position [1576, 0]
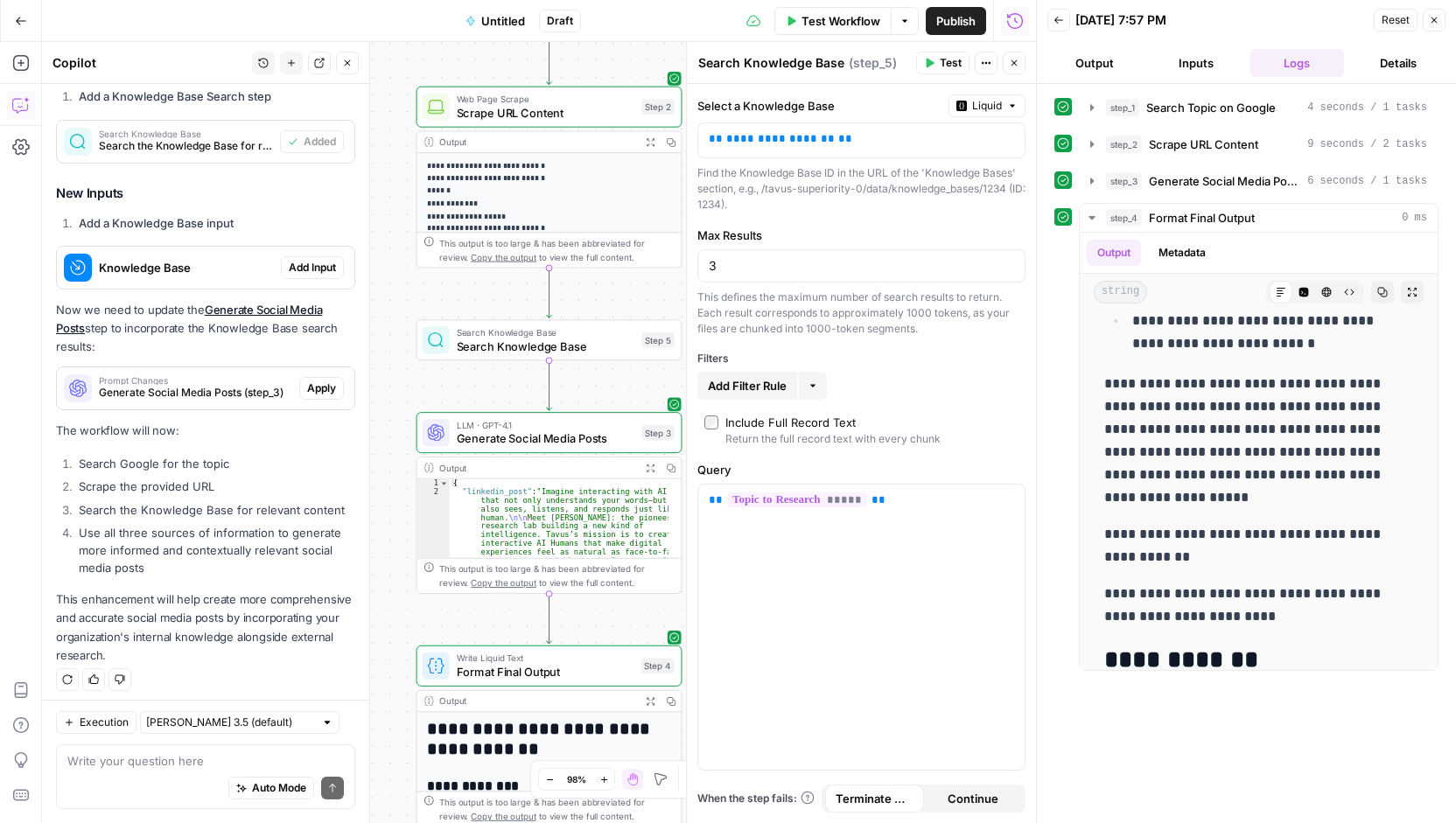
click at [521, 23] on span "Untitled" at bounding box center [503, 22] width 44 height 18
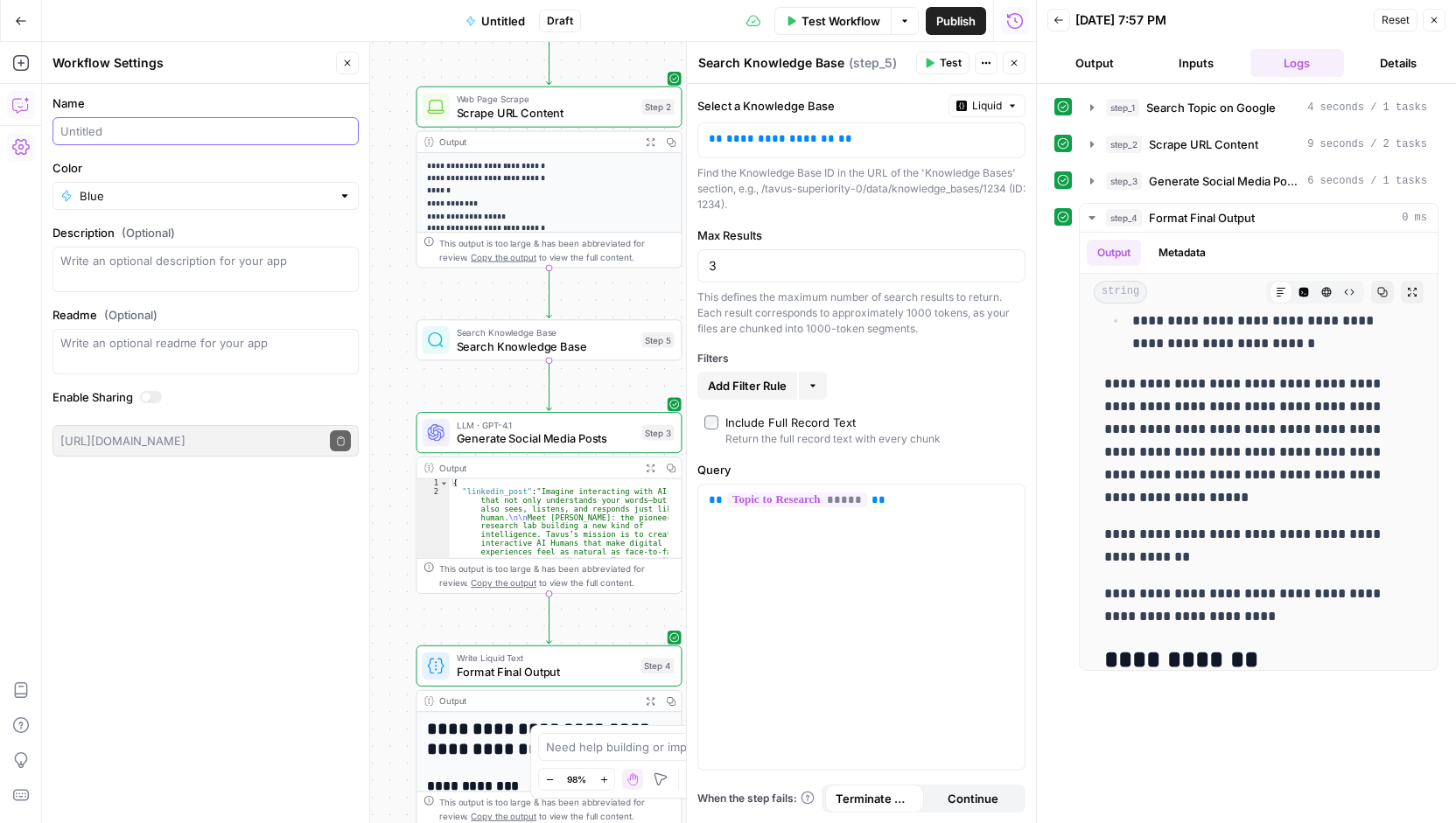
click at [278, 128] on input "Name" at bounding box center [205, 131] width 290 height 18
type input "delete me because i am a test"
click at [264, 95] on label "Name" at bounding box center [205, 104] width 306 height 18
click at [264, 122] on input "delete me because i am a test" at bounding box center [205, 131] width 290 height 18
click at [14, 13] on button "Go Back" at bounding box center [21, 21] width 31 height 31
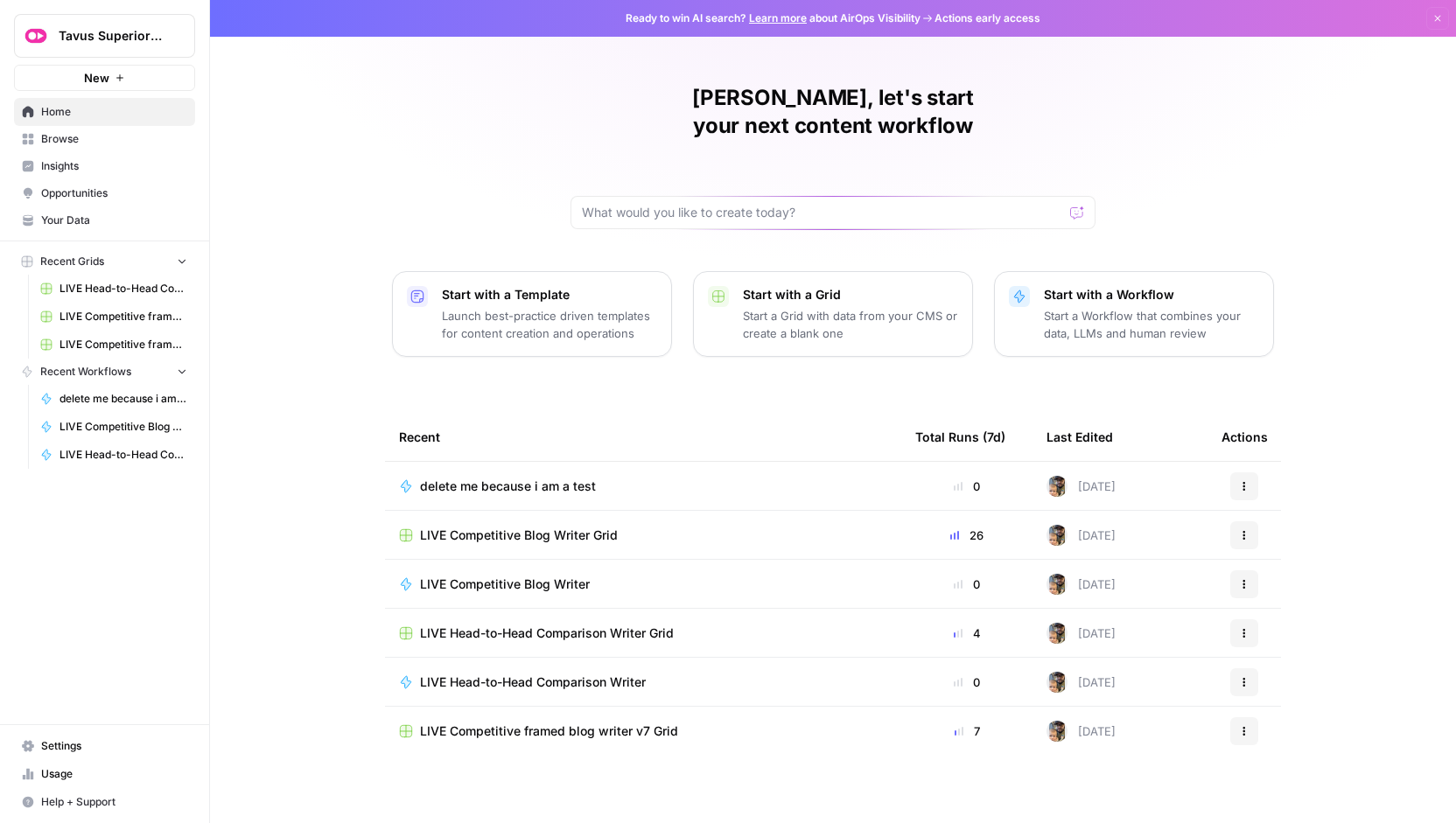
click at [1245, 481] on icon "button" at bounding box center [1244, 486] width 11 height 11
click at [1270, 539] on span "Delete" at bounding box center [1334, 538] width 140 height 18
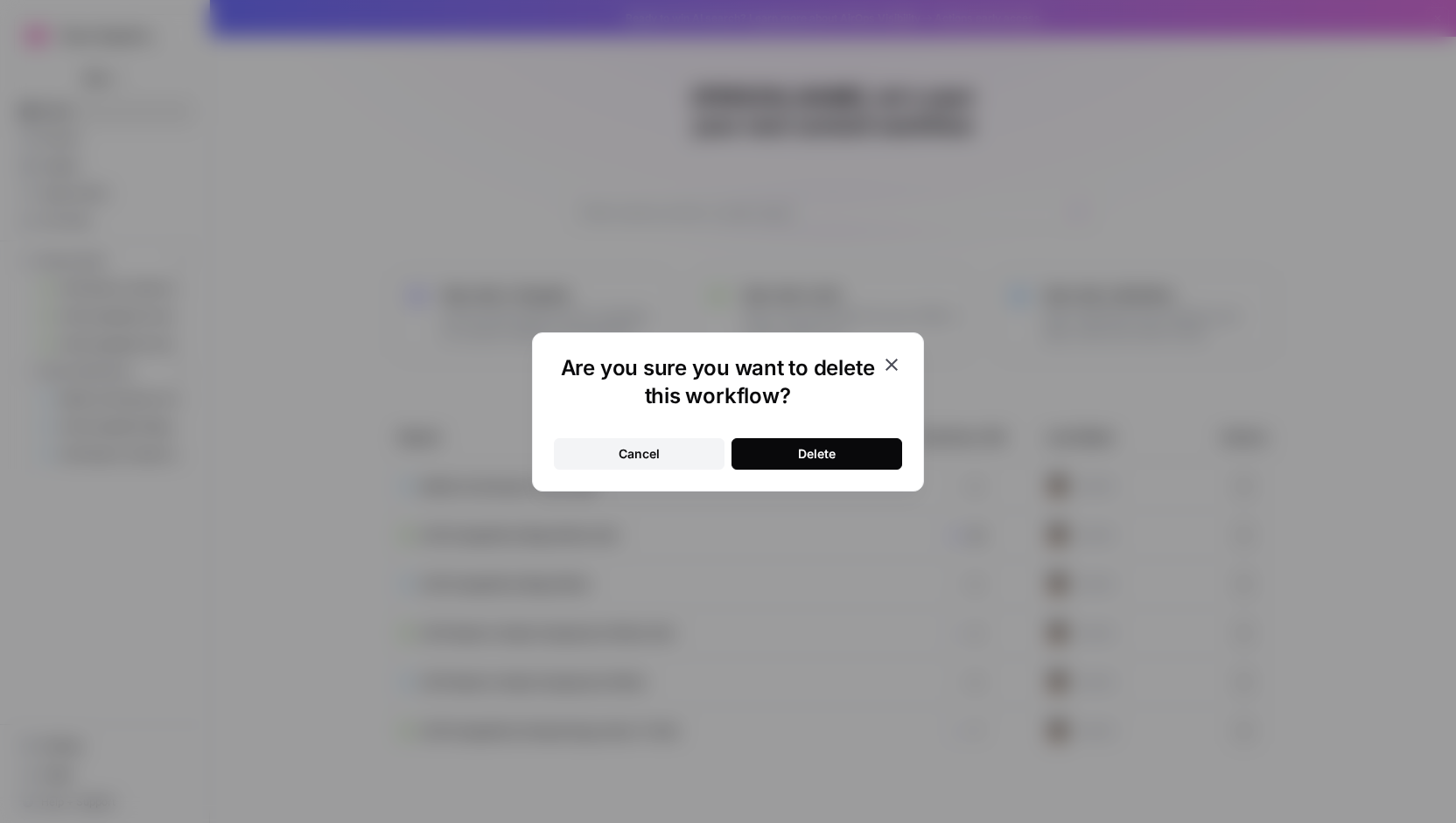
click at [782, 451] on button "Delete" at bounding box center [816, 454] width 170 height 31
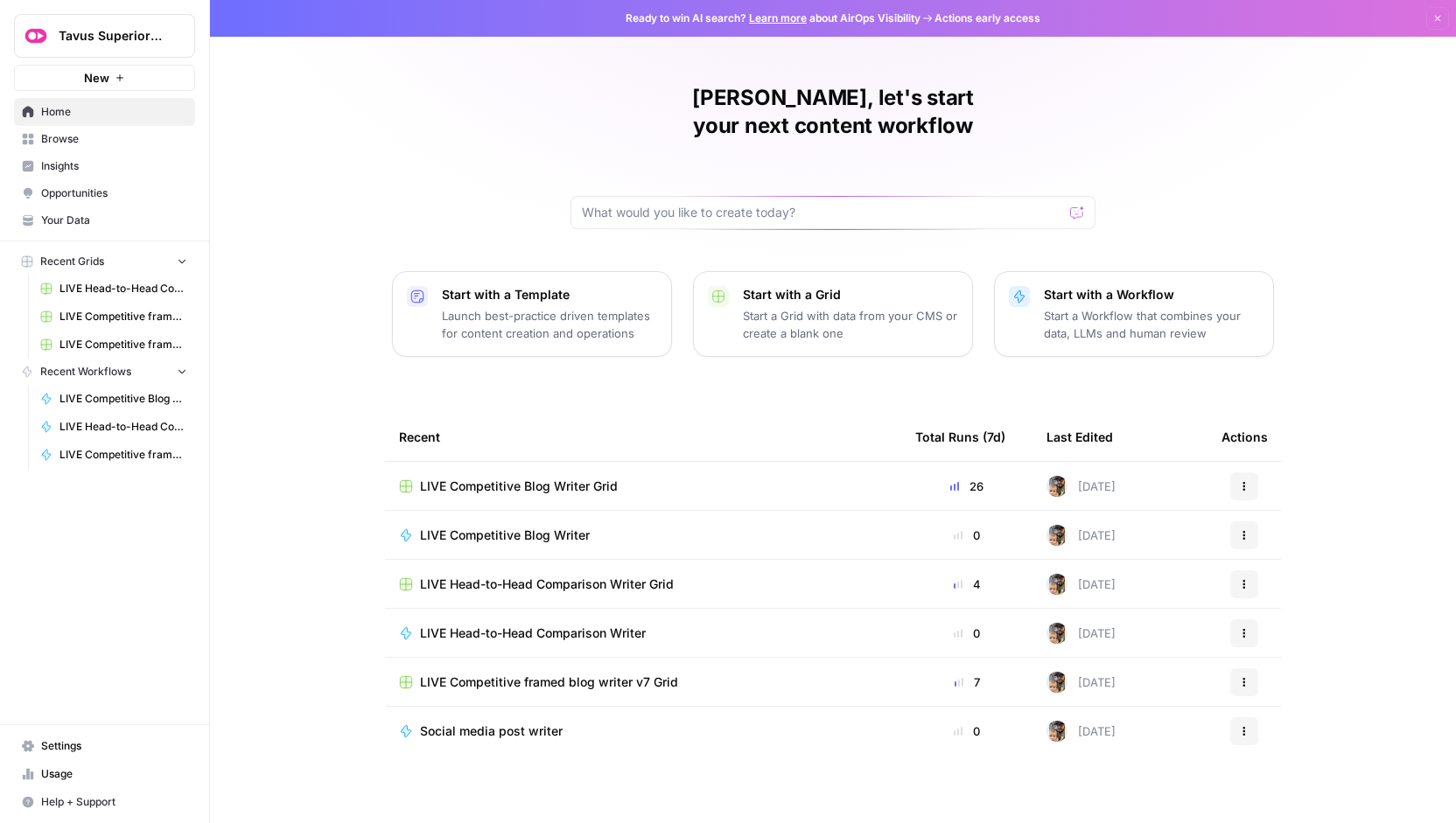
click at [59, 135] on span "Browse" at bounding box center [113, 139] width 146 height 16
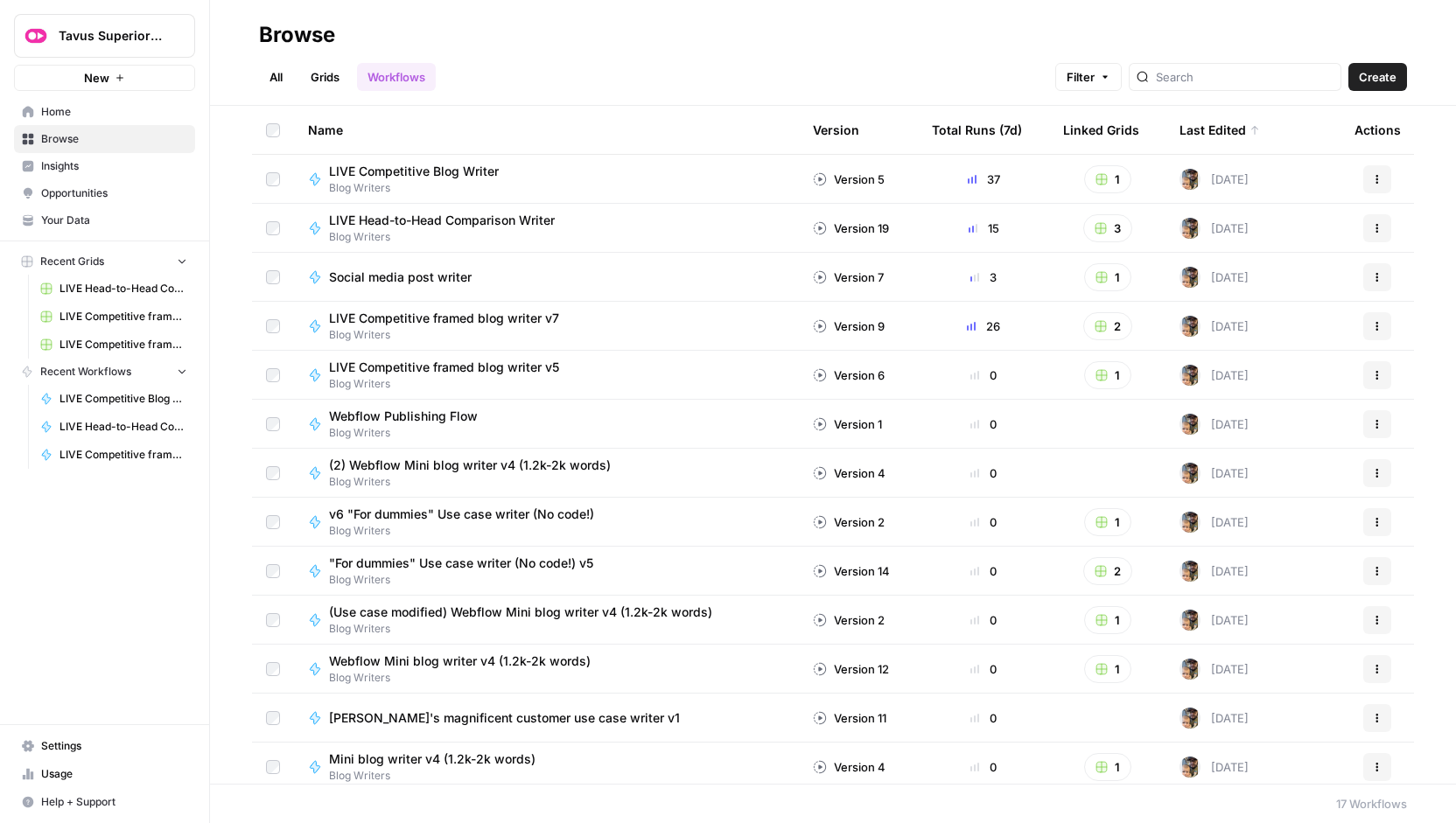
click at [101, 293] on span "LIVE Head-to-Head Comparison Writer Grid" at bounding box center [123, 288] width 128 height 16
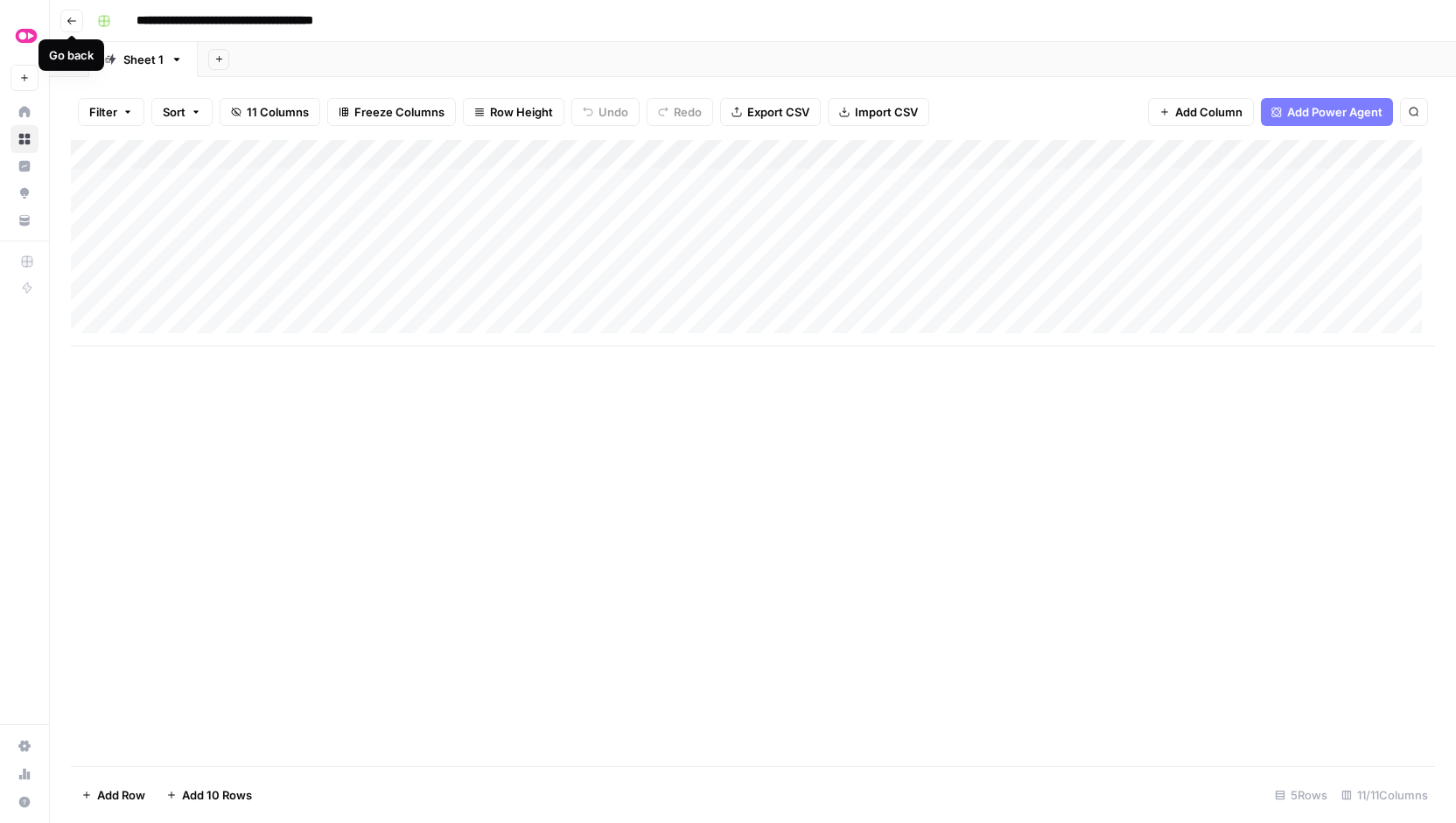
click at [68, 22] on icon "button" at bounding box center [71, 21] width 9 height 7
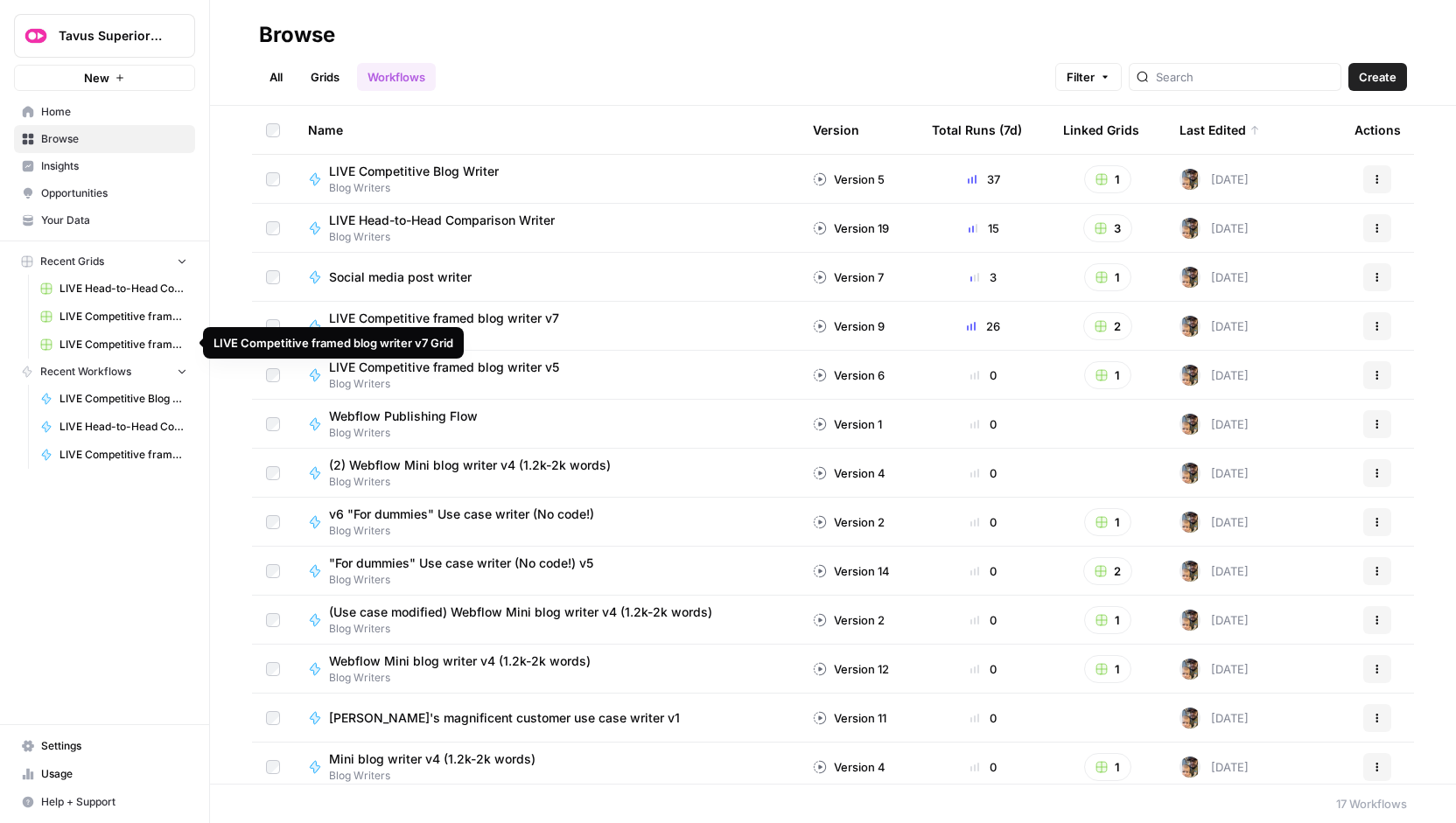
click at [113, 341] on span "LIVE Competitive framed blog writer v7 Grid" at bounding box center [123, 344] width 128 height 16
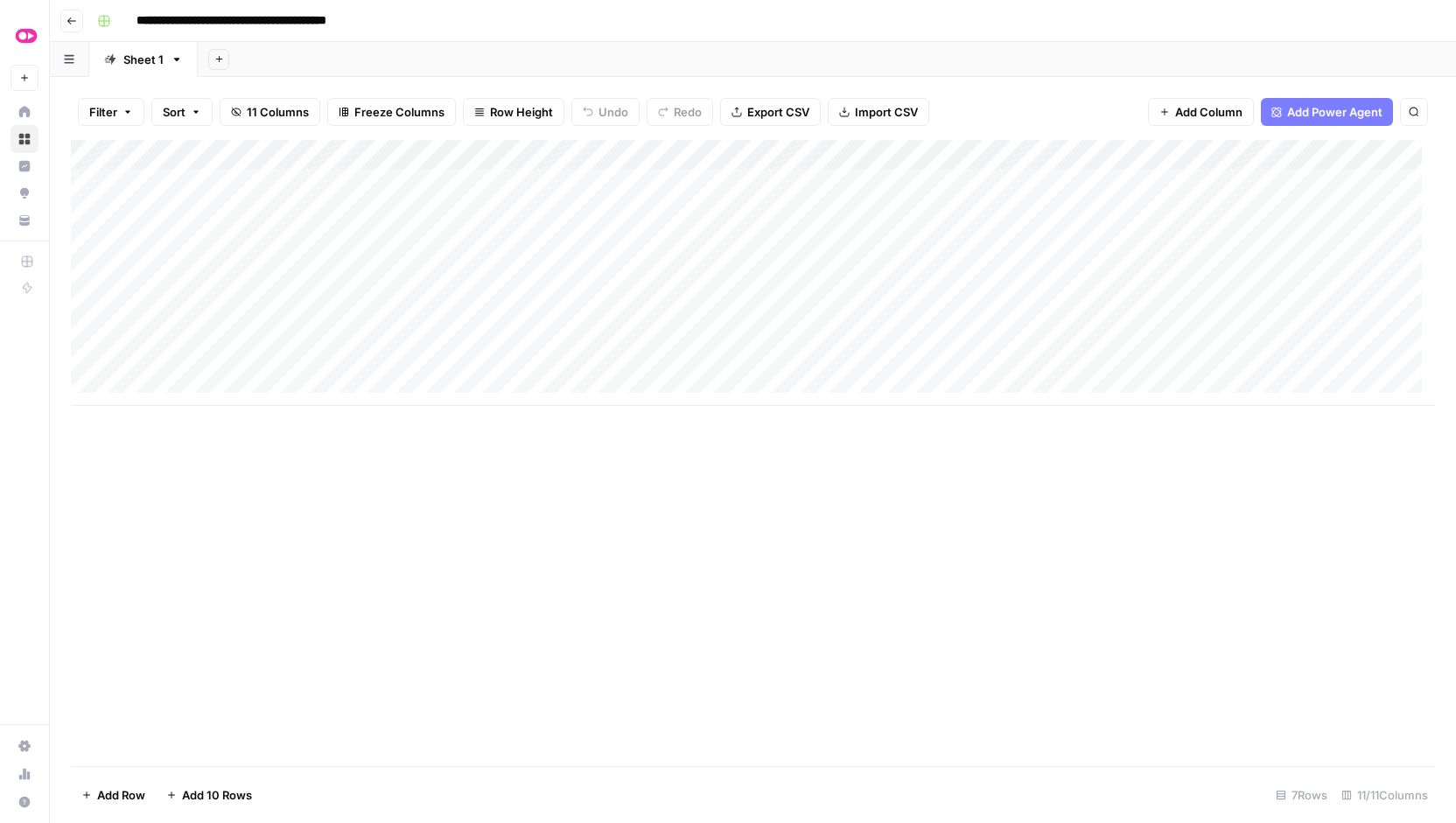
click at [68, 21] on icon "button" at bounding box center [71, 21] width 11 height 11
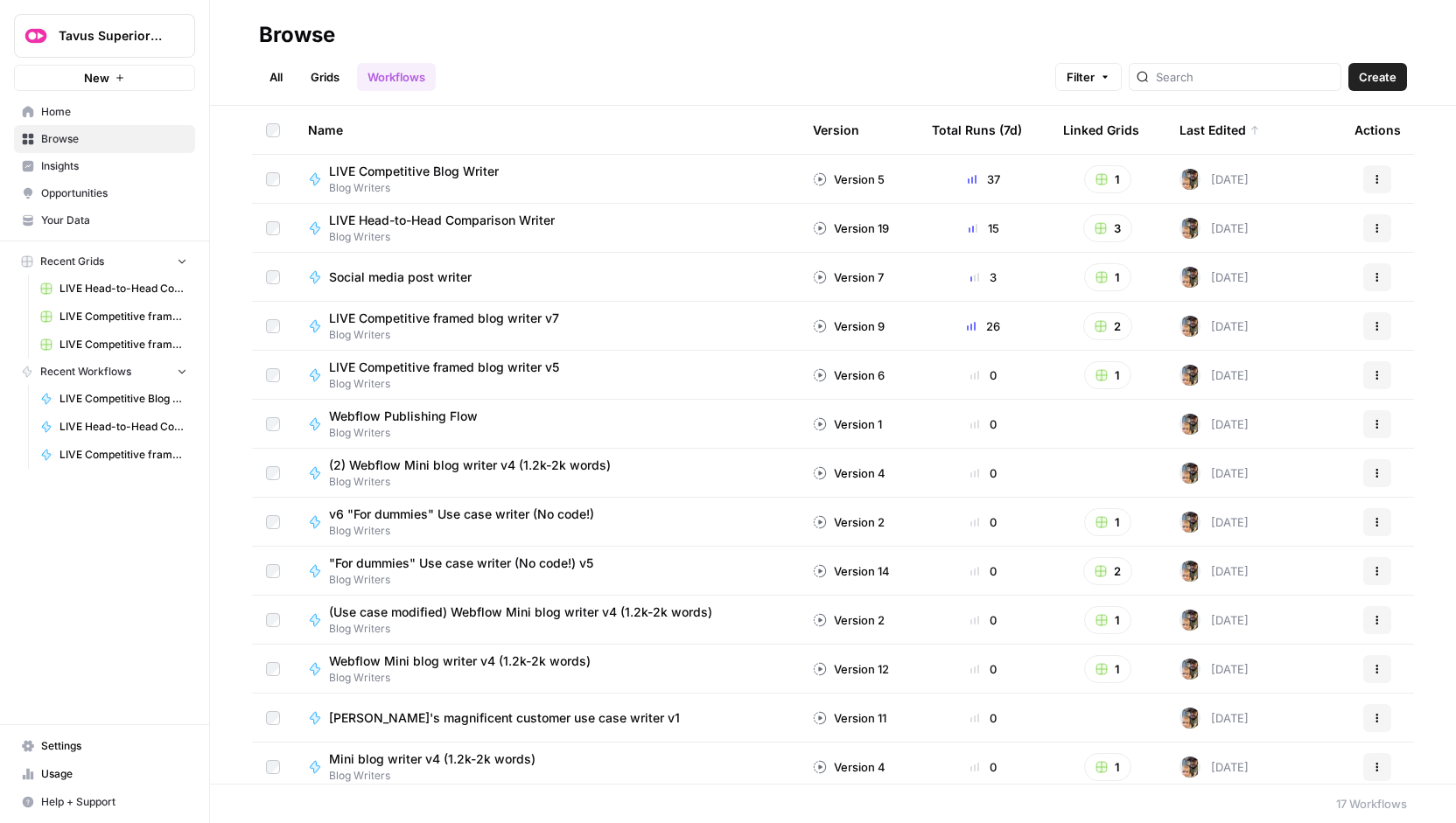
click at [106, 309] on span "LIVE Competitive framed blog writer v6 Grid (1)" at bounding box center [123, 317] width 128 height 16
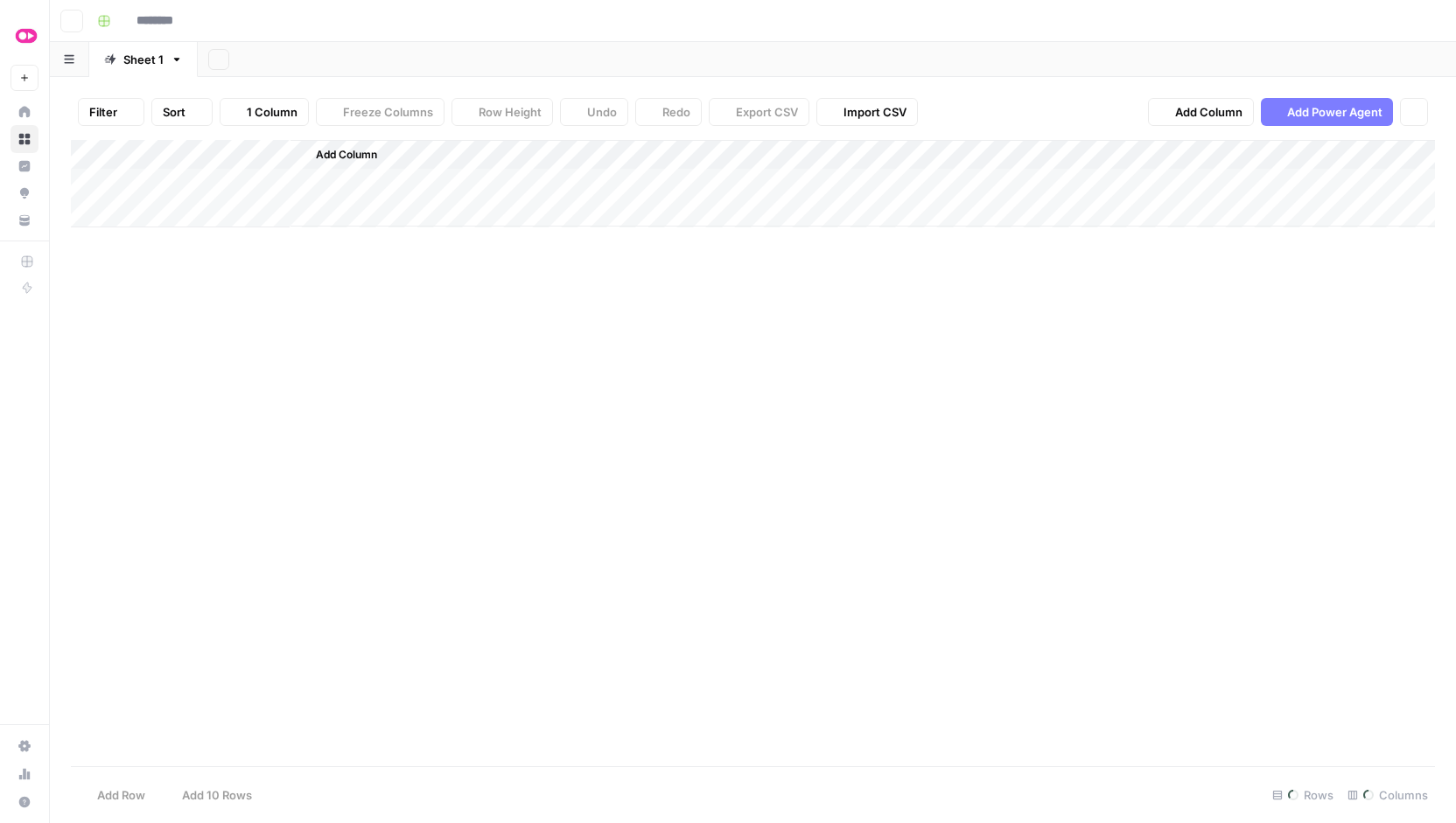
type input "**********"
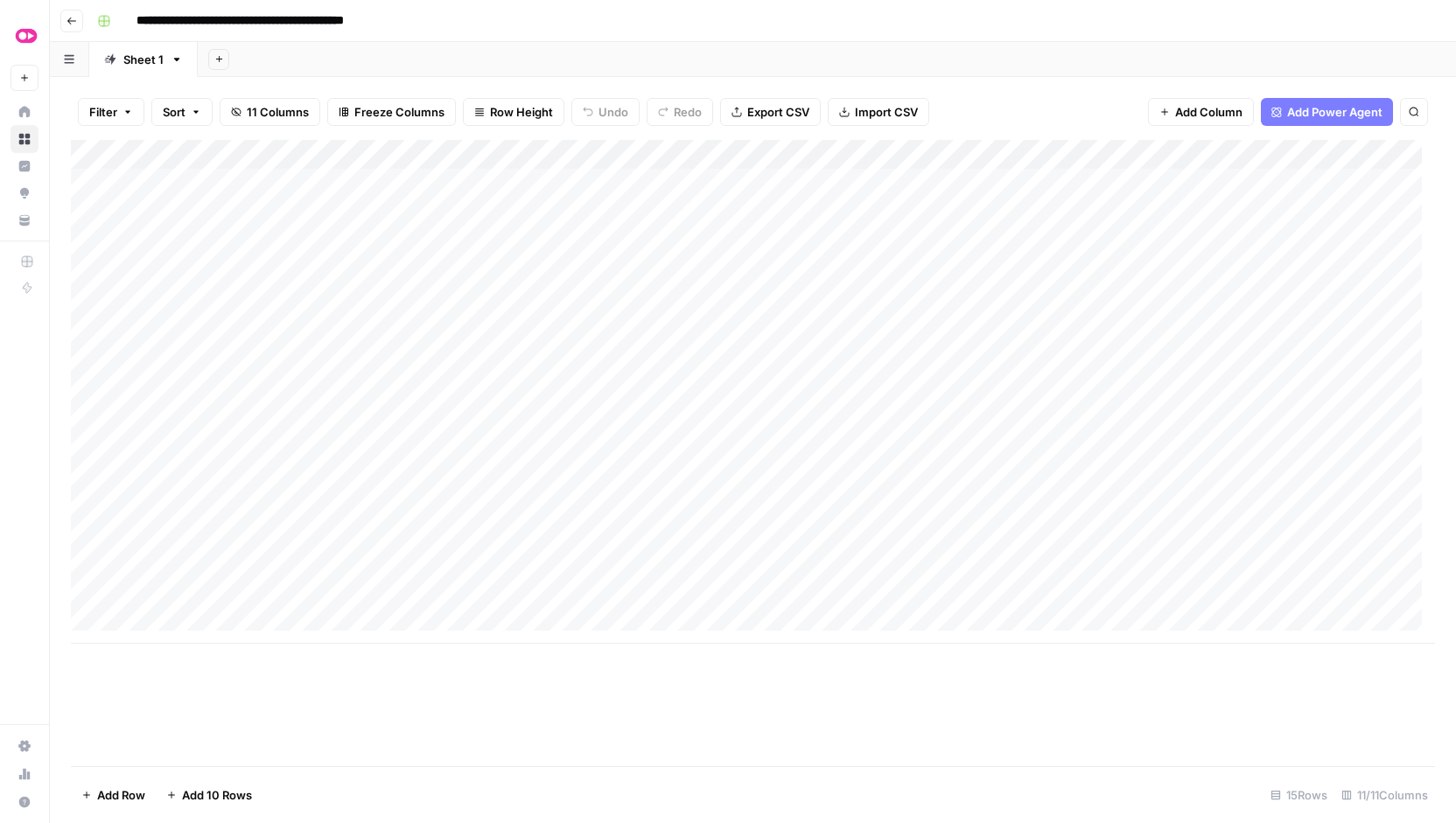
click at [75, 23] on icon "button" at bounding box center [71, 21] width 11 height 11
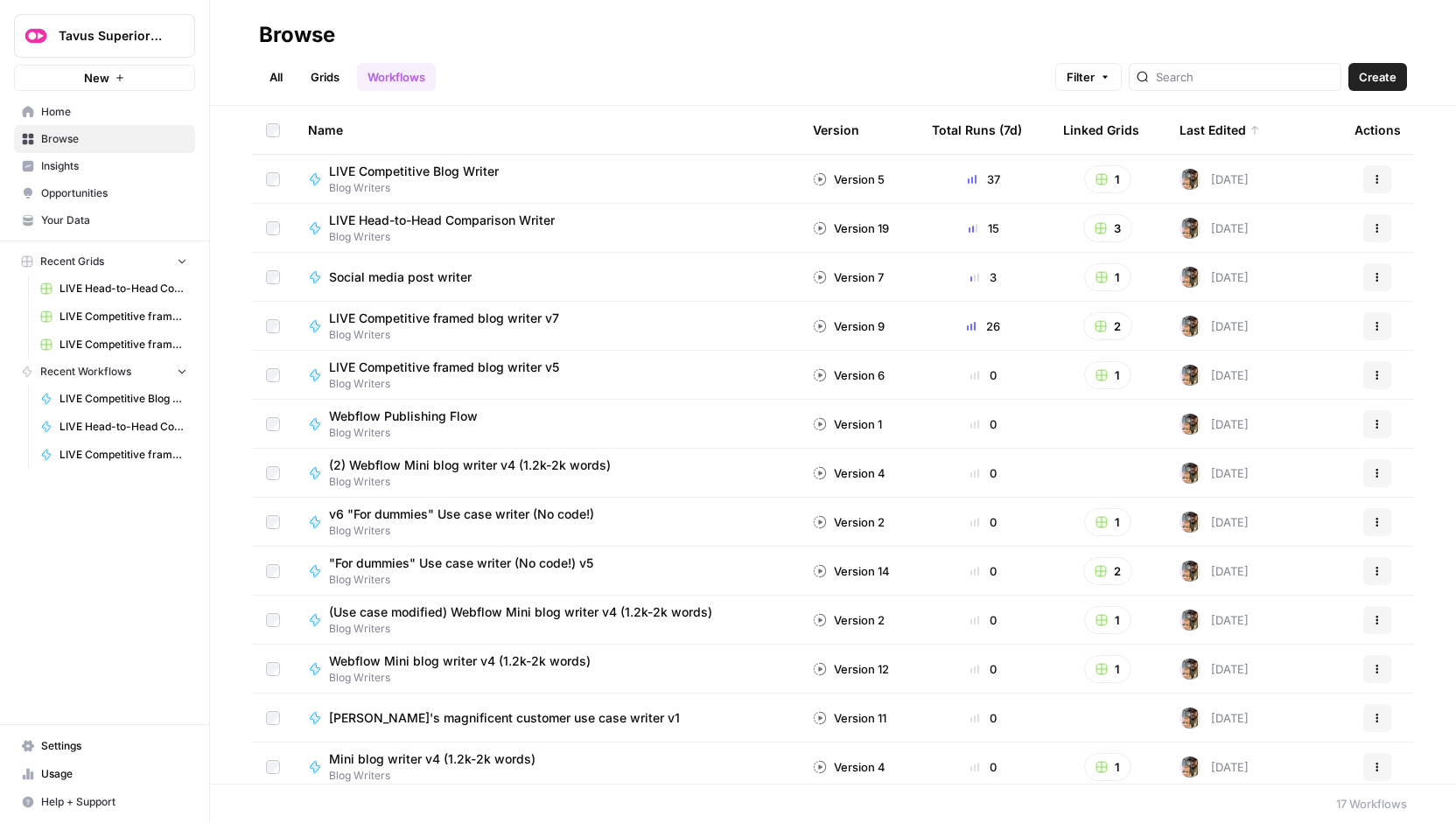
click at [104, 107] on span "Home" at bounding box center [113, 111] width 146 height 16
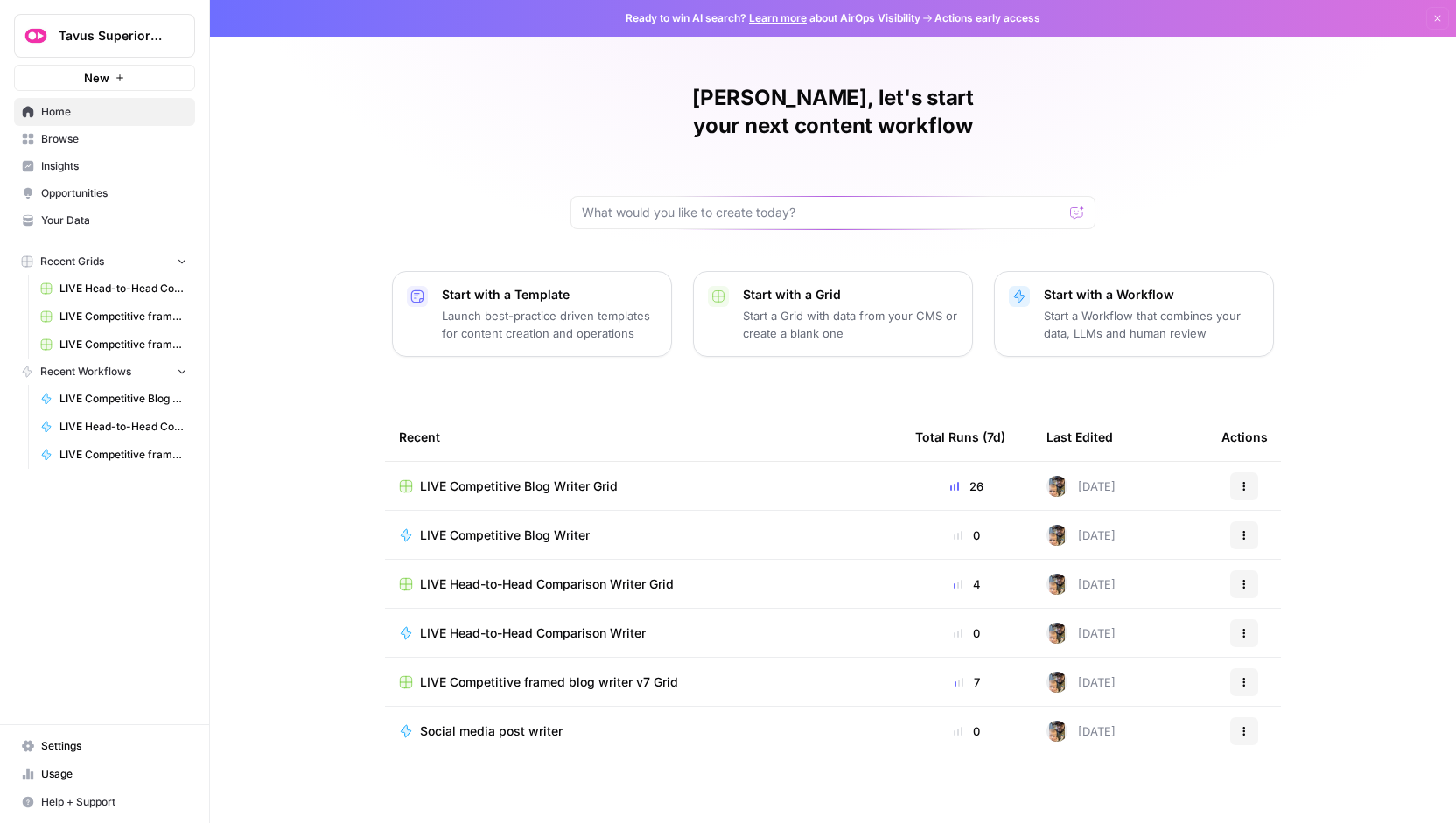
click at [380, 141] on div "[PERSON_NAME], let's start your next content workflow Start with a Template Lau…" at bounding box center [833, 416] width 1246 height 833
click at [1100, 307] on p "Start a Workflow that combines your data, LLMs and human review" at bounding box center [1151, 325] width 215 height 35
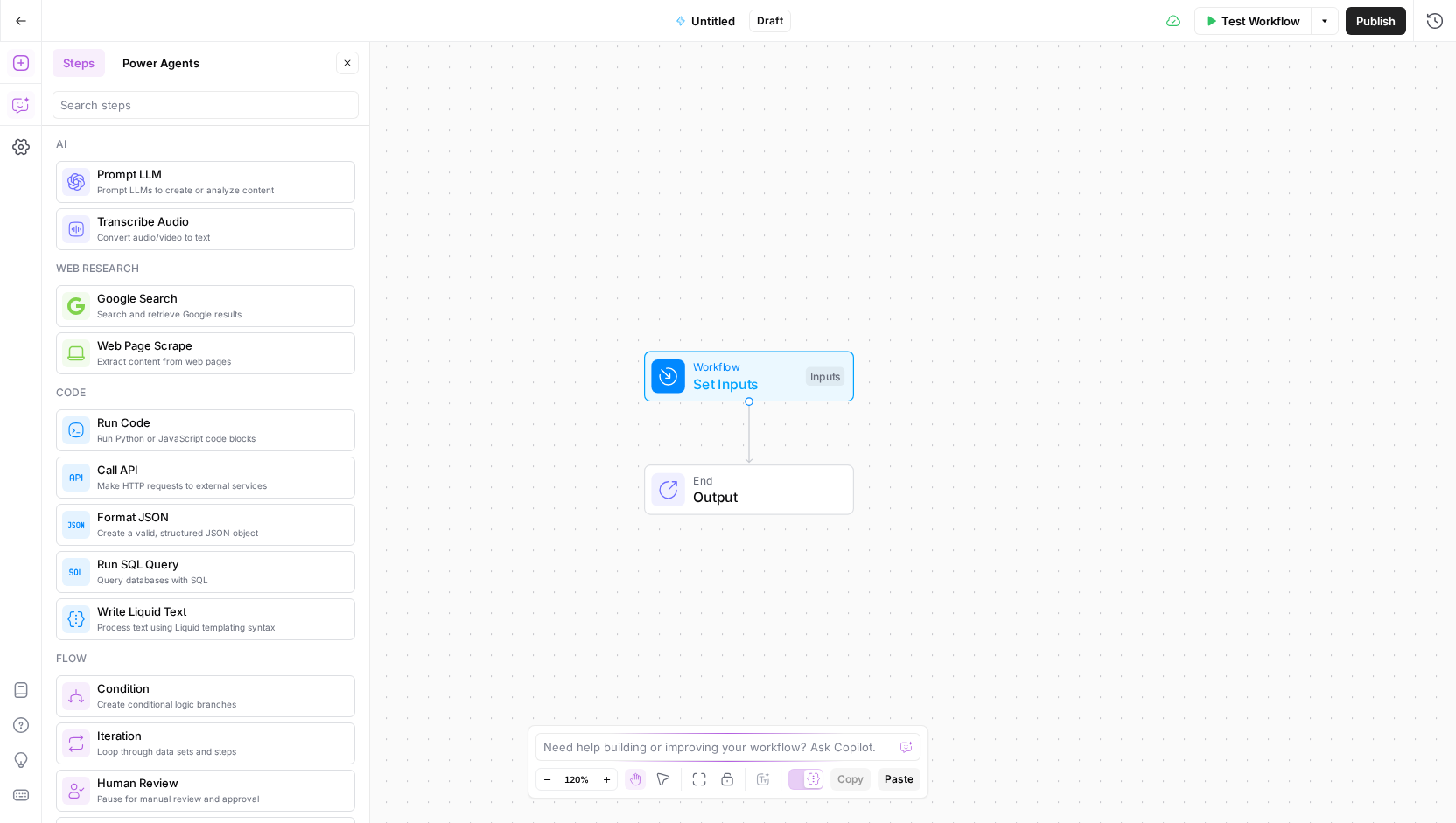
click at [16, 108] on icon "button" at bounding box center [22, 105] width 18 height 18
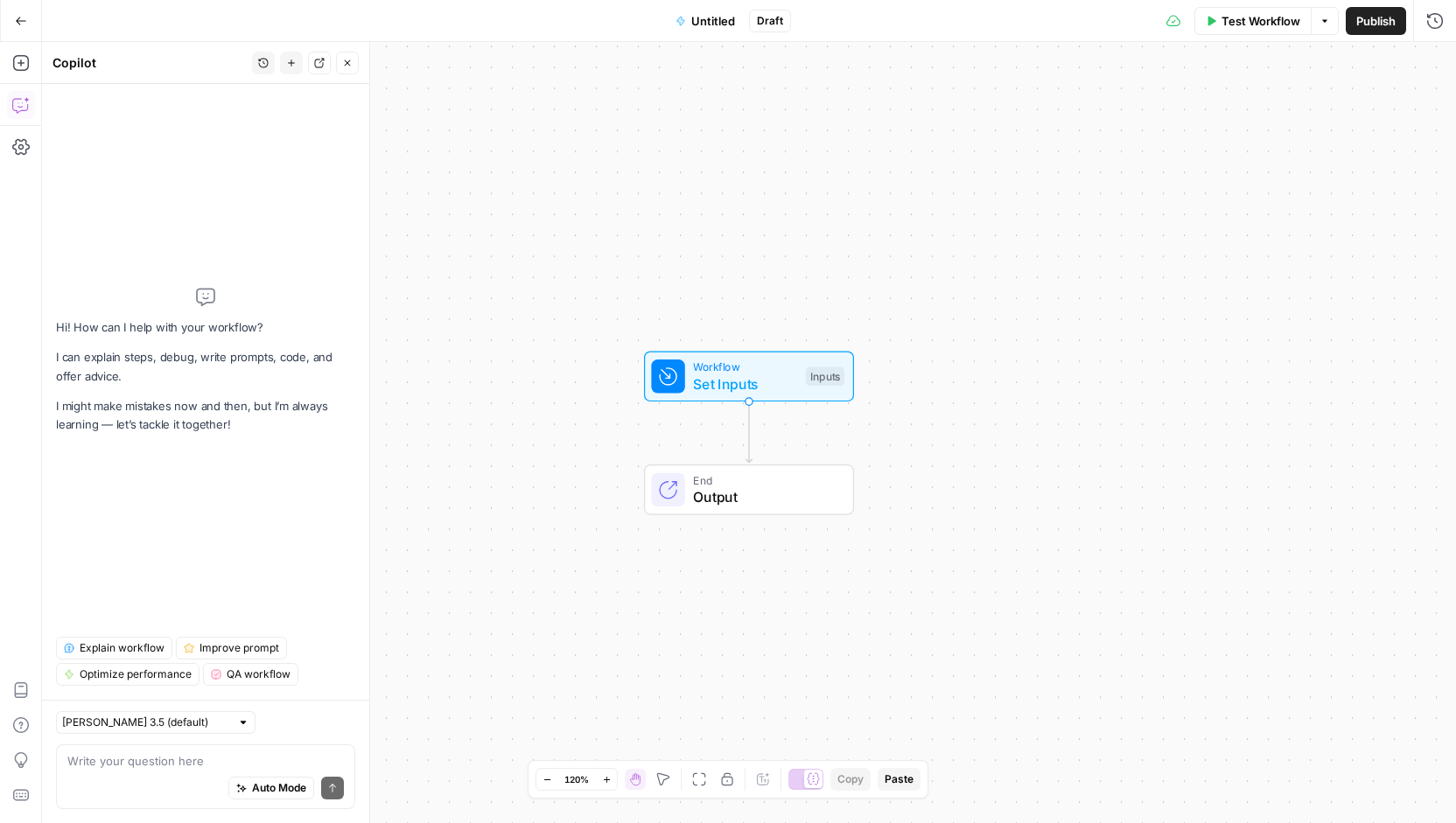
click at [189, 768] on textarea at bounding box center [205, 760] width 277 height 18
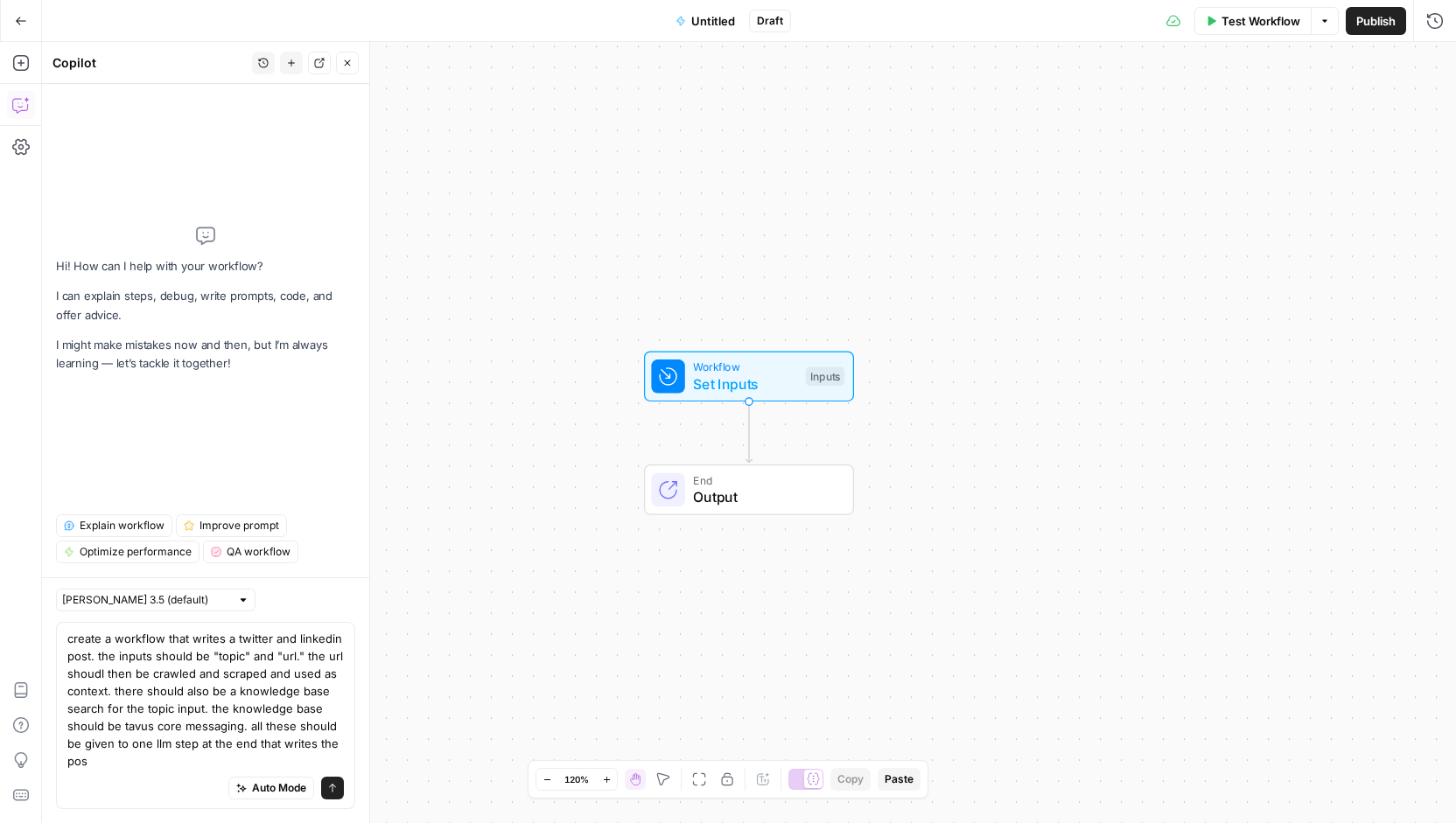
type textarea "create a workflow that writes a twitter and linkedin post. the inputs should be…"
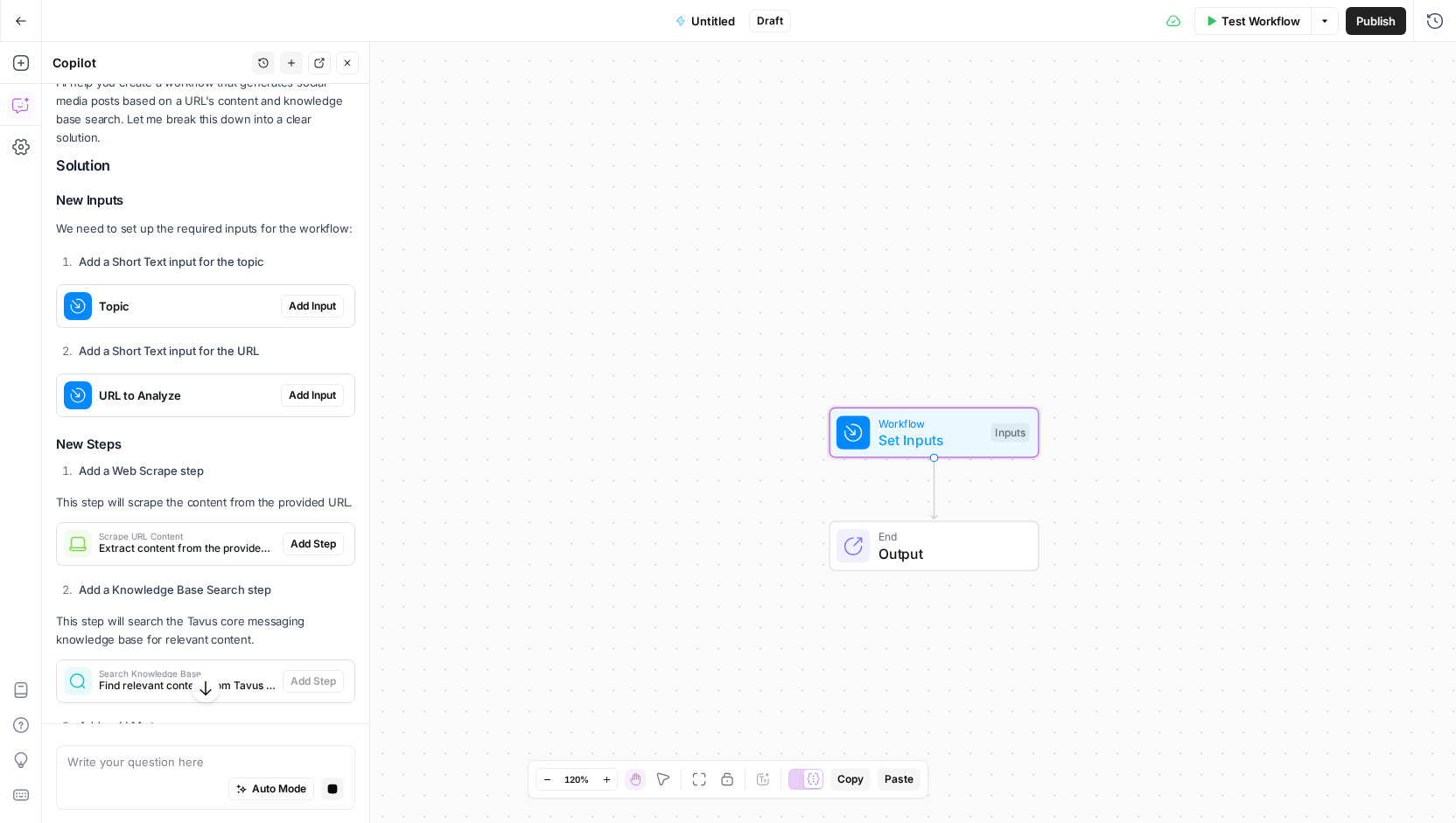
scroll to position [353, 0]
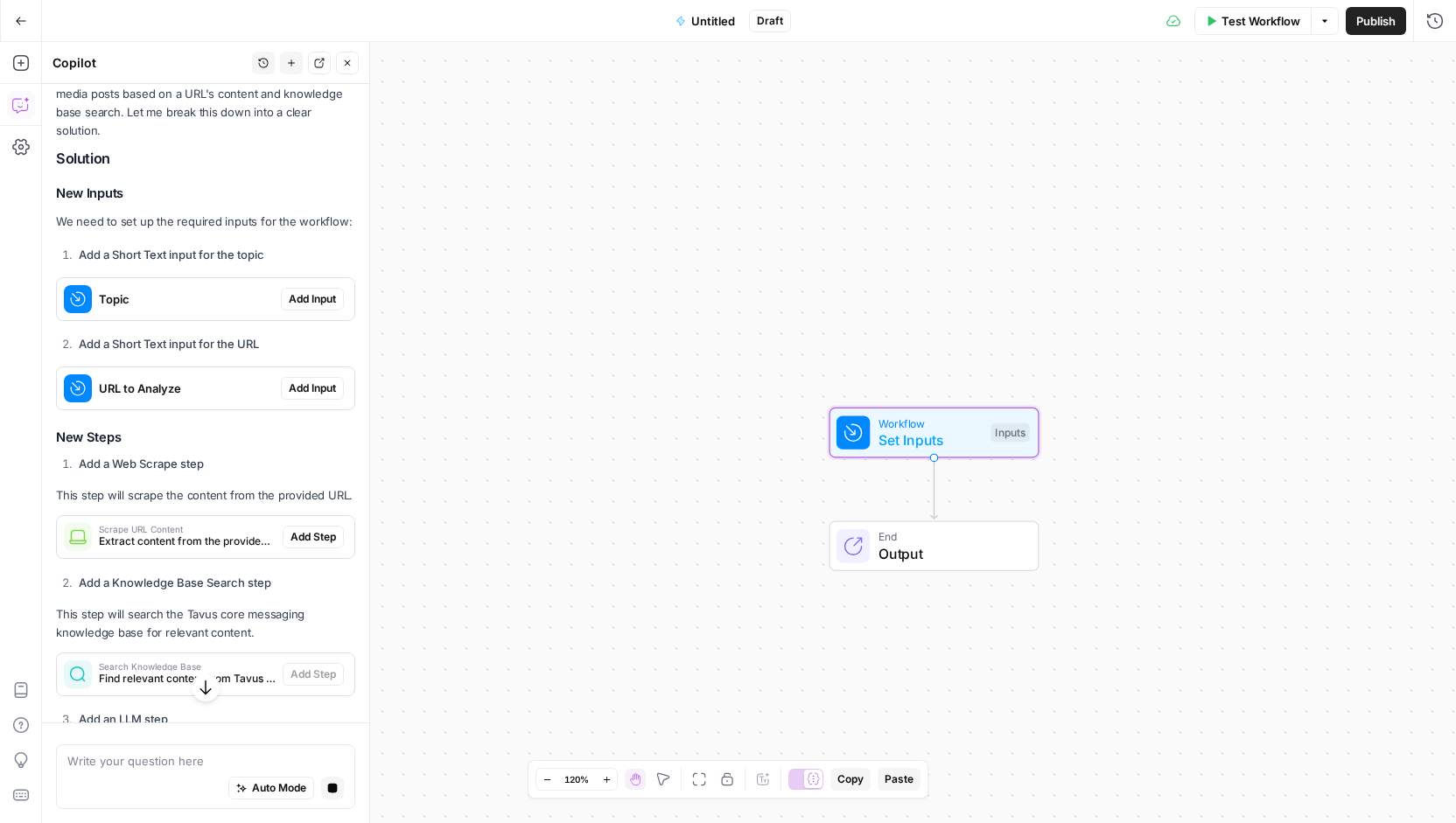
click at [293, 307] on span "Add Input" at bounding box center [312, 299] width 47 height 16
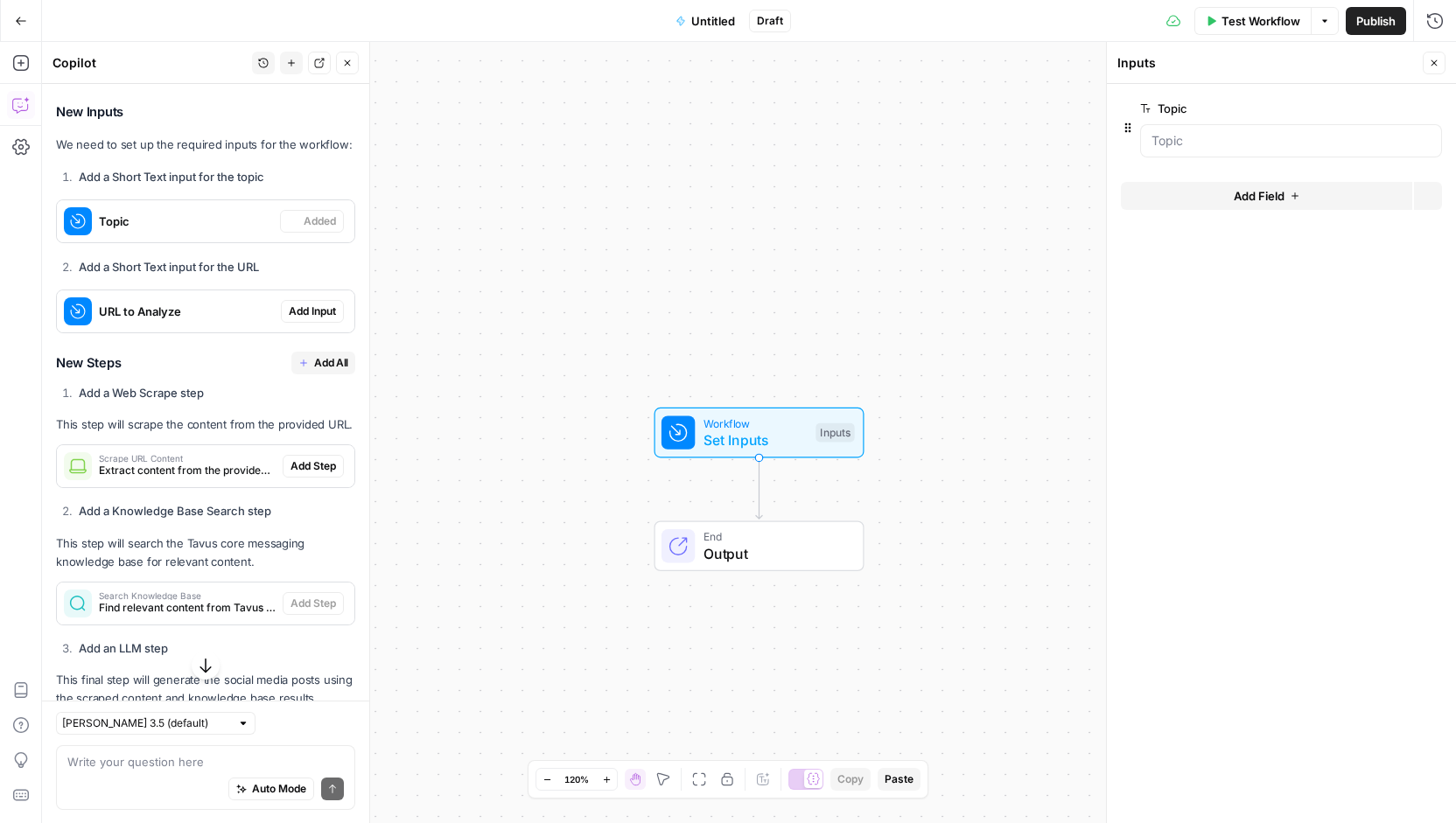
scroll to position [406, 0]
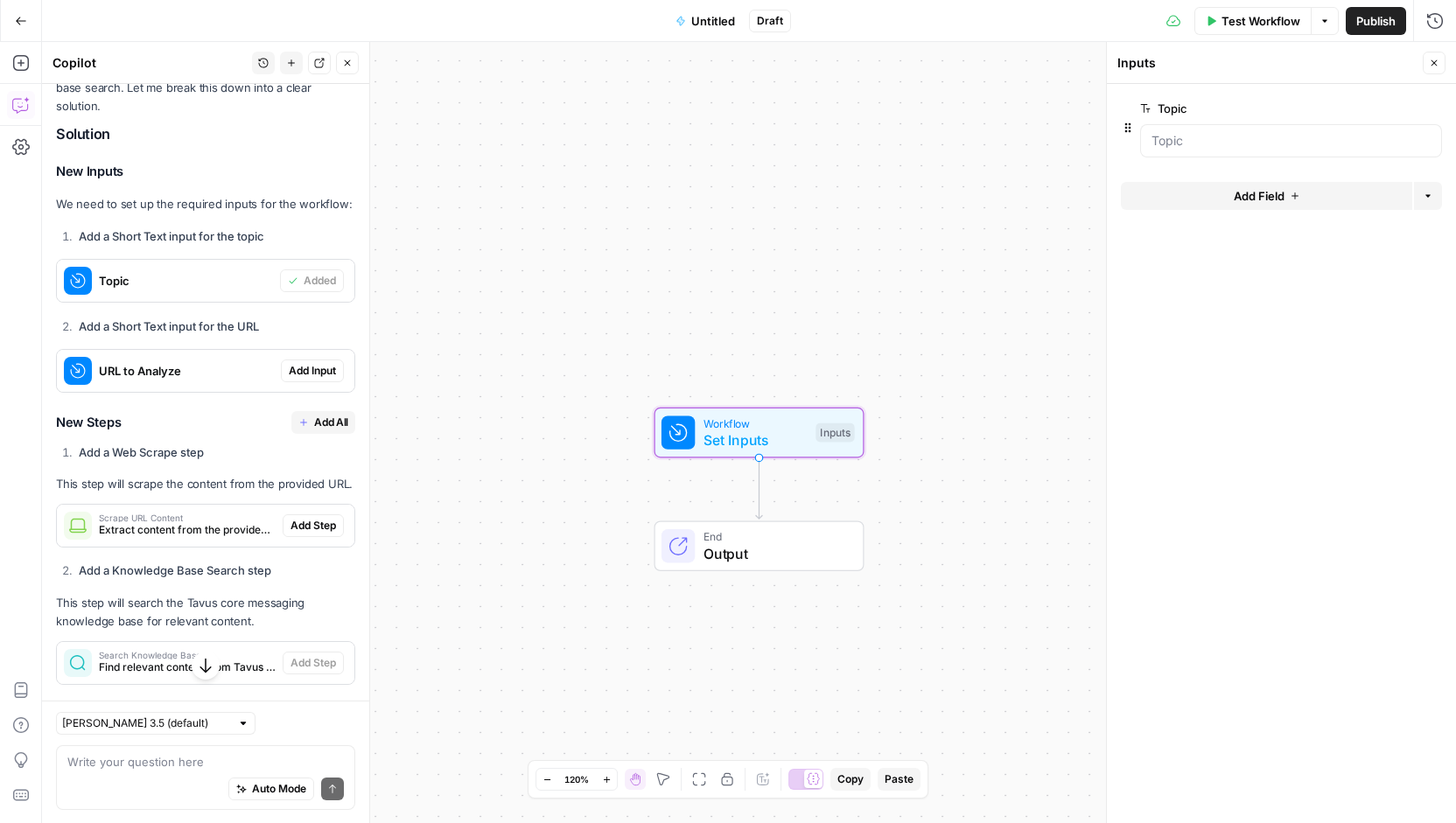
click at [288, 378] on span "Add Input" at bounding box center [312, 370] width 47 height 16
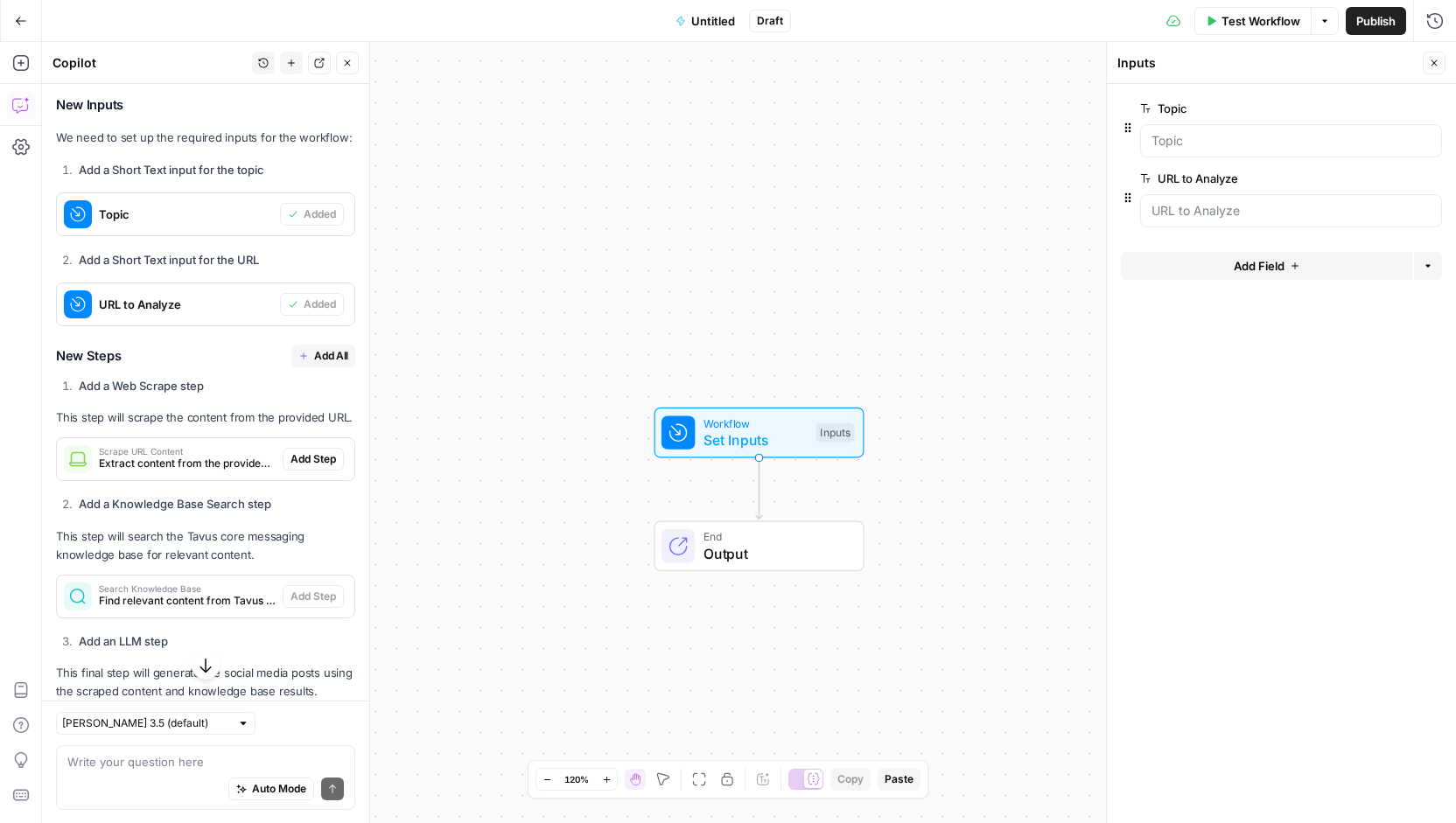
scroll to position [494, 0]
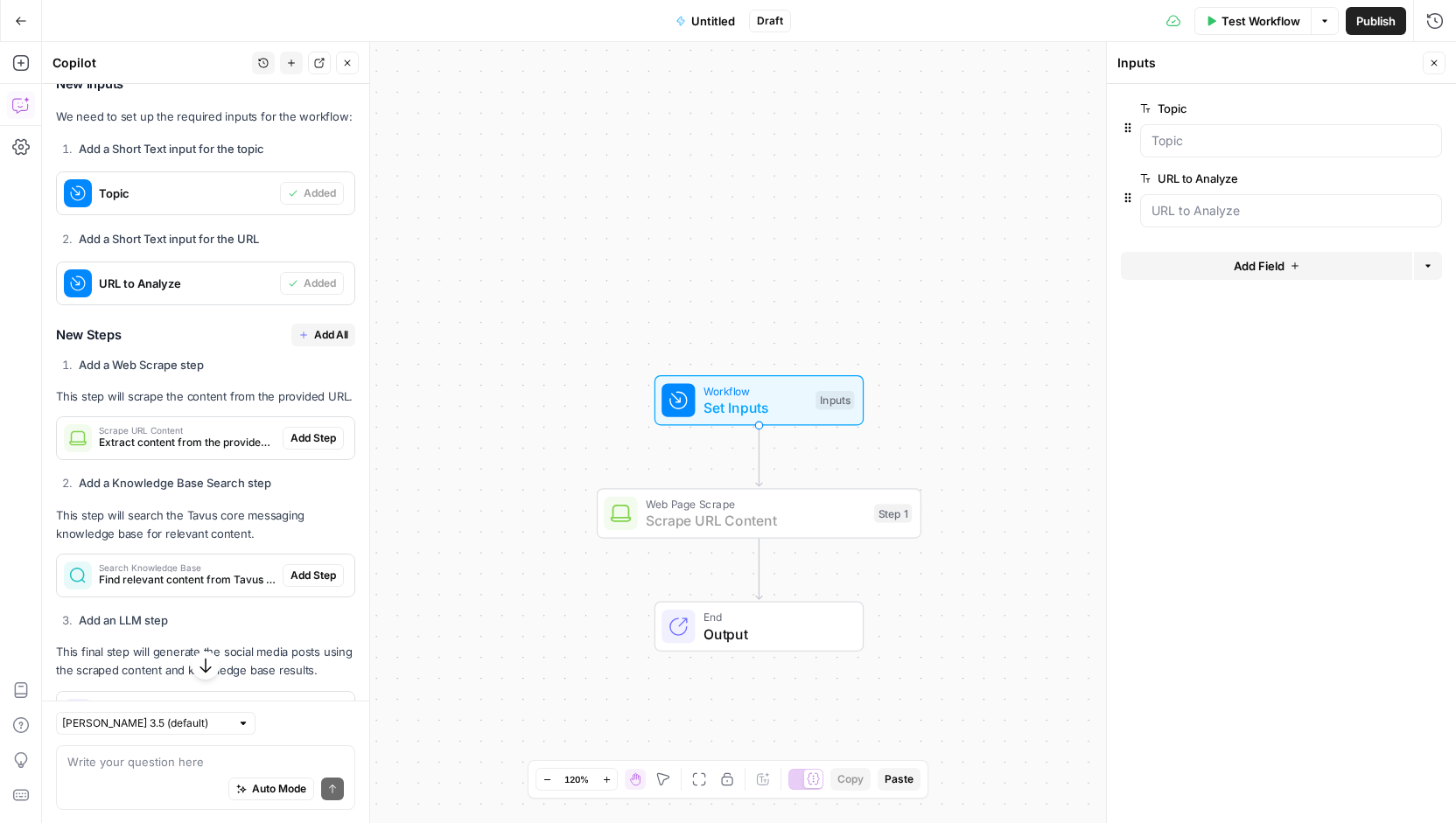
click at [292, 446] on span "Add Step" at bounding box center [313, 438] width 46 height 16
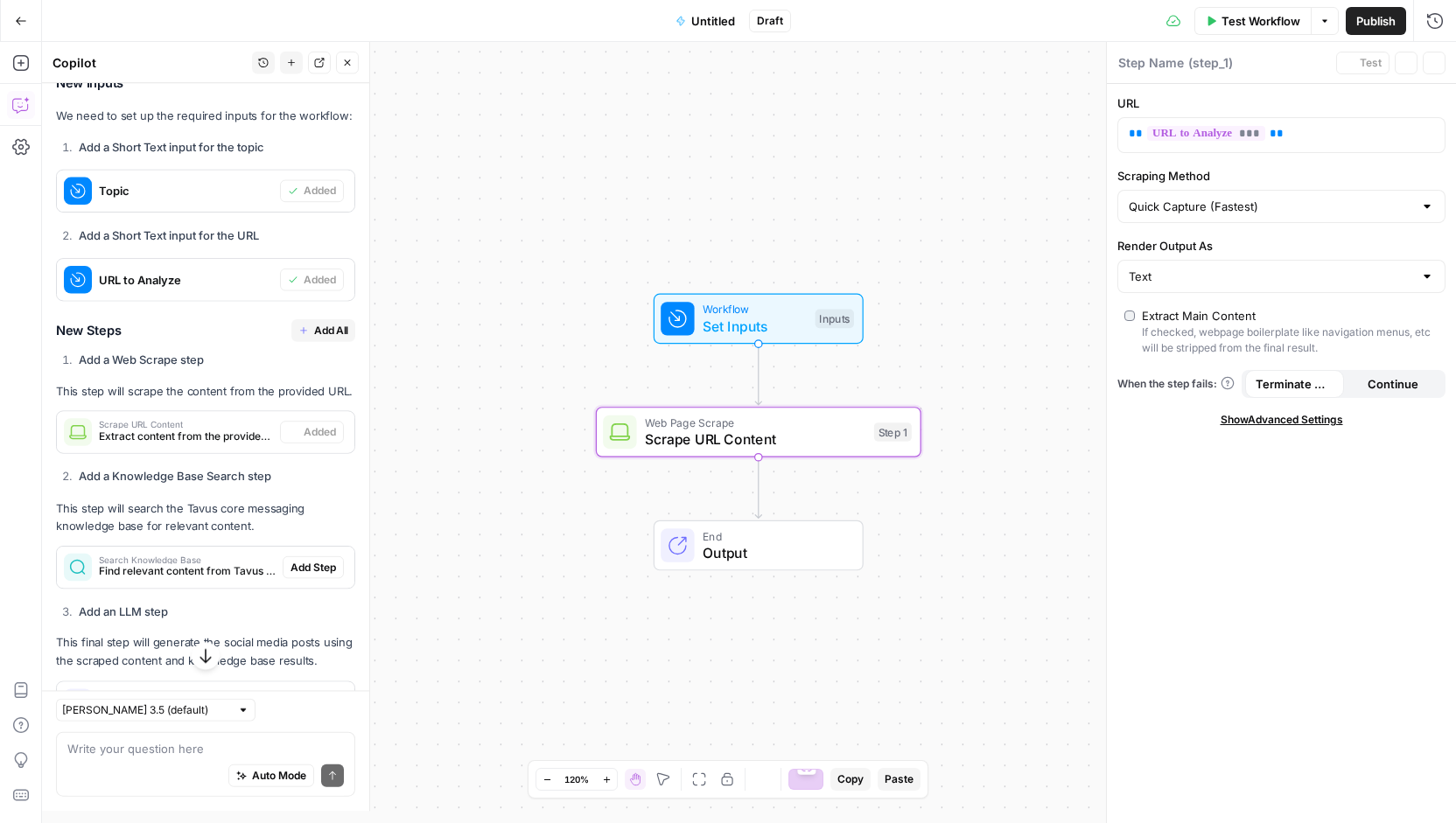
type textarea "Scrape URL Content"
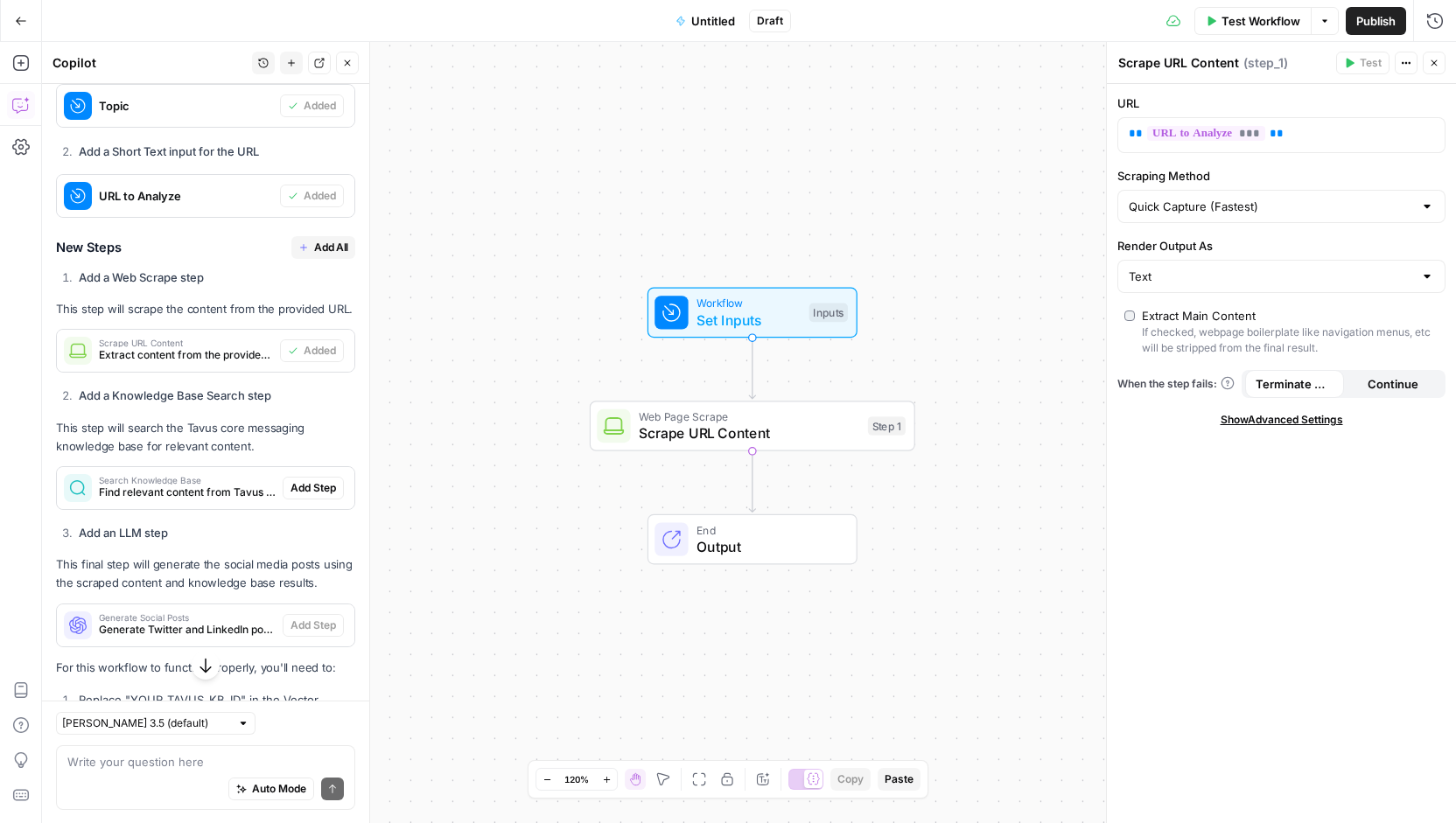
scroll to position [668, 0]
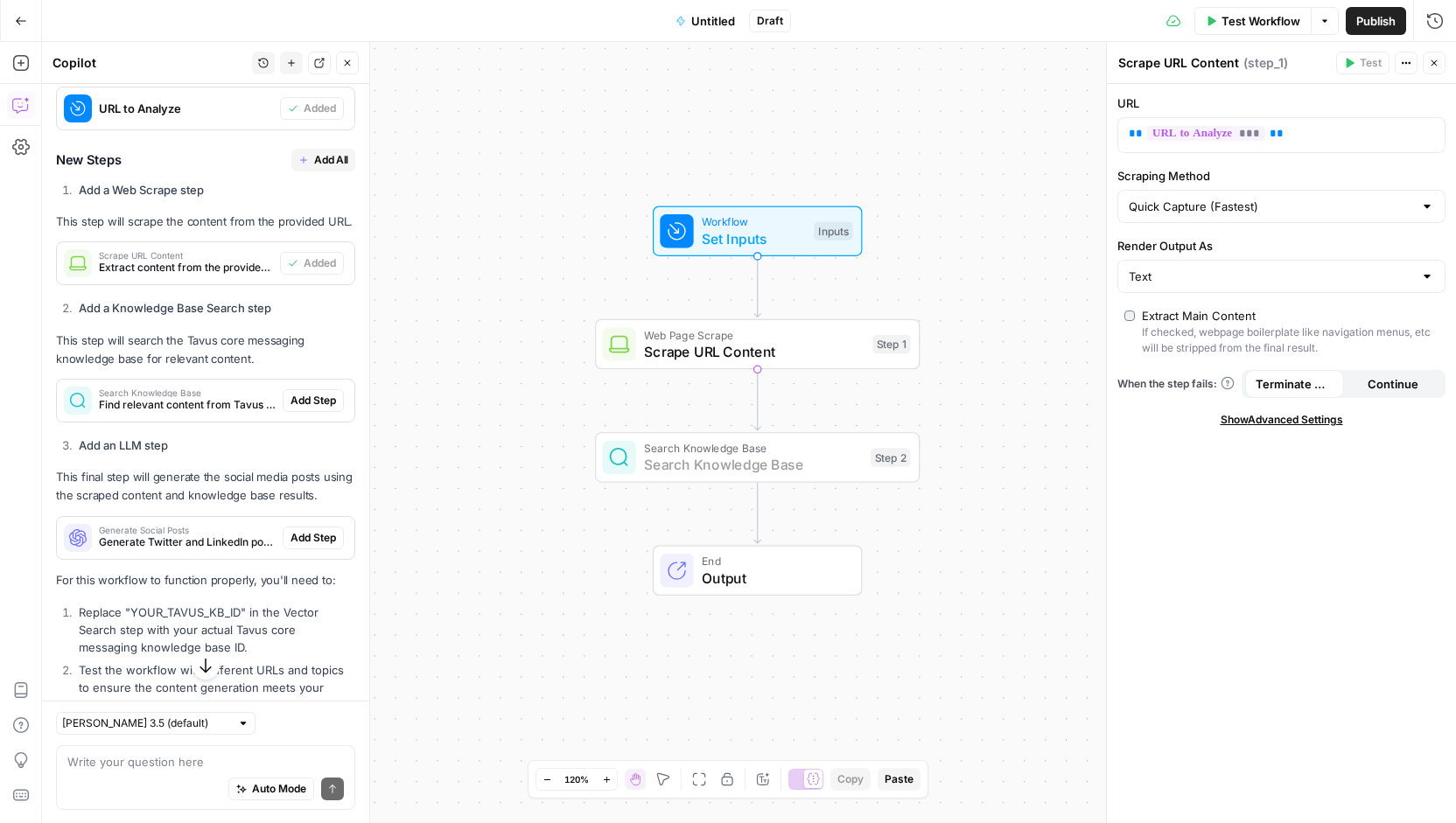
click at [290, 409] on span "Add Step" at bounding box center [313, 401] width 46 height 16
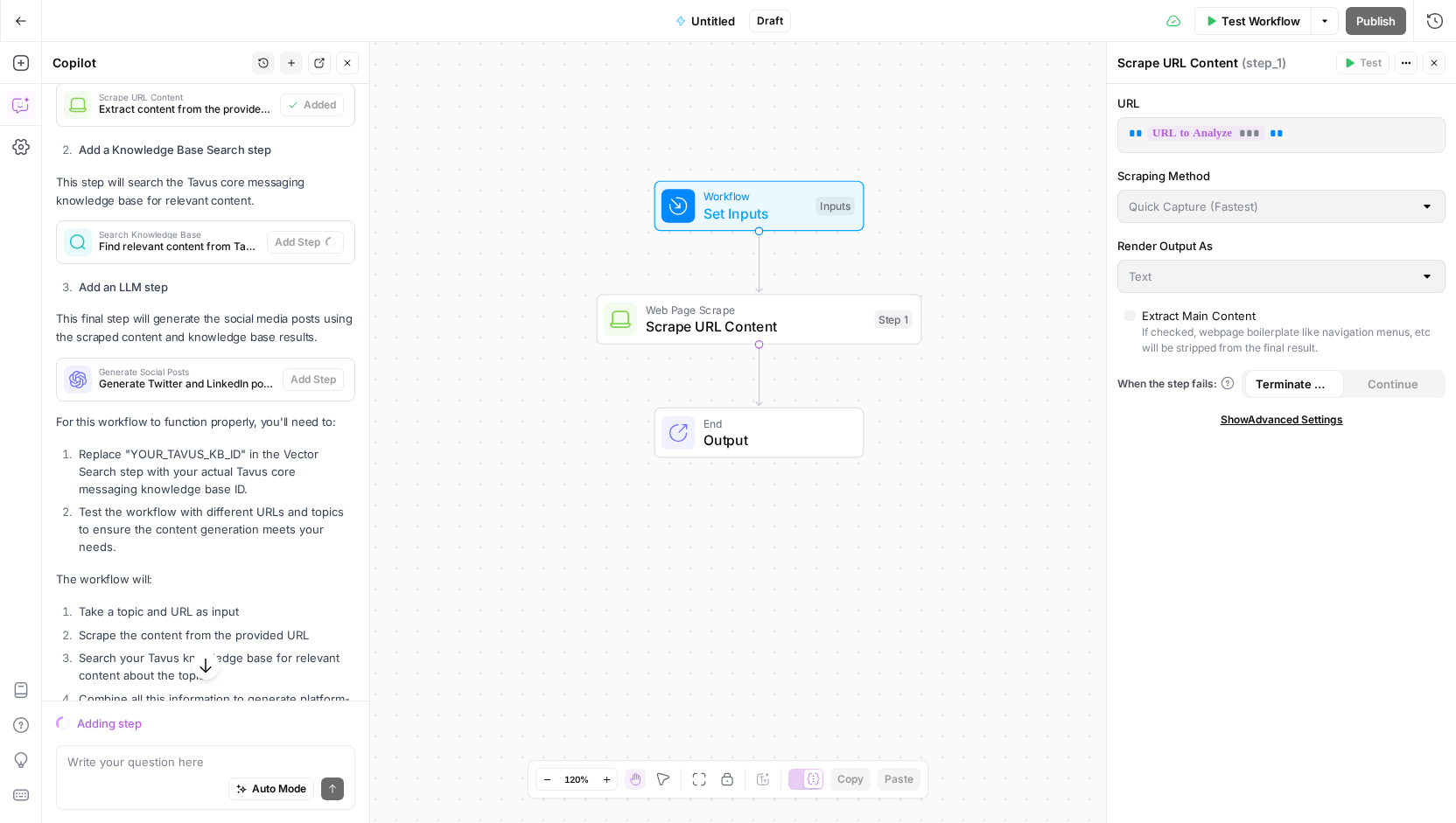
scroll to position [815, 0]
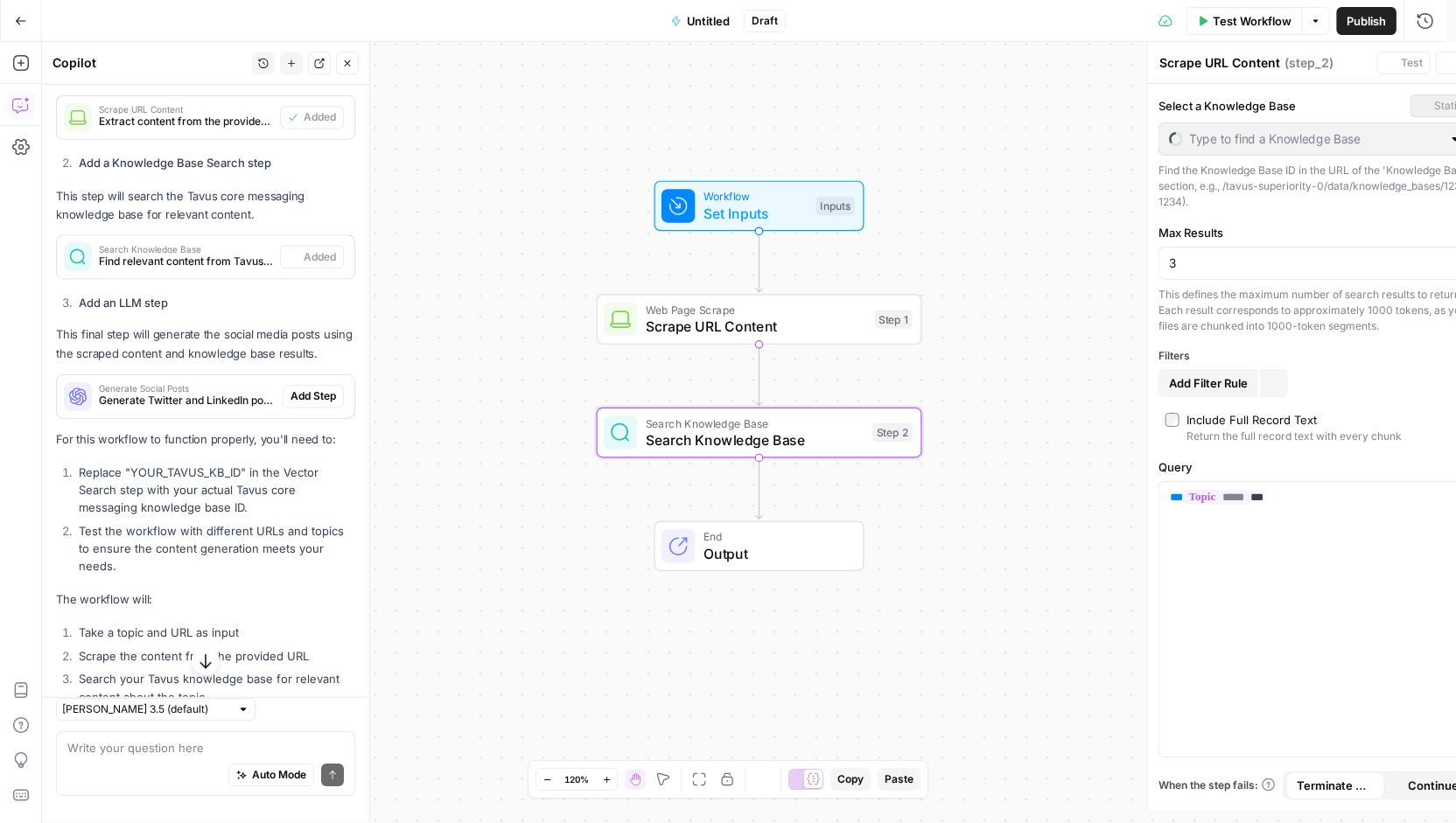
type textarea "Search Knowledge Base"
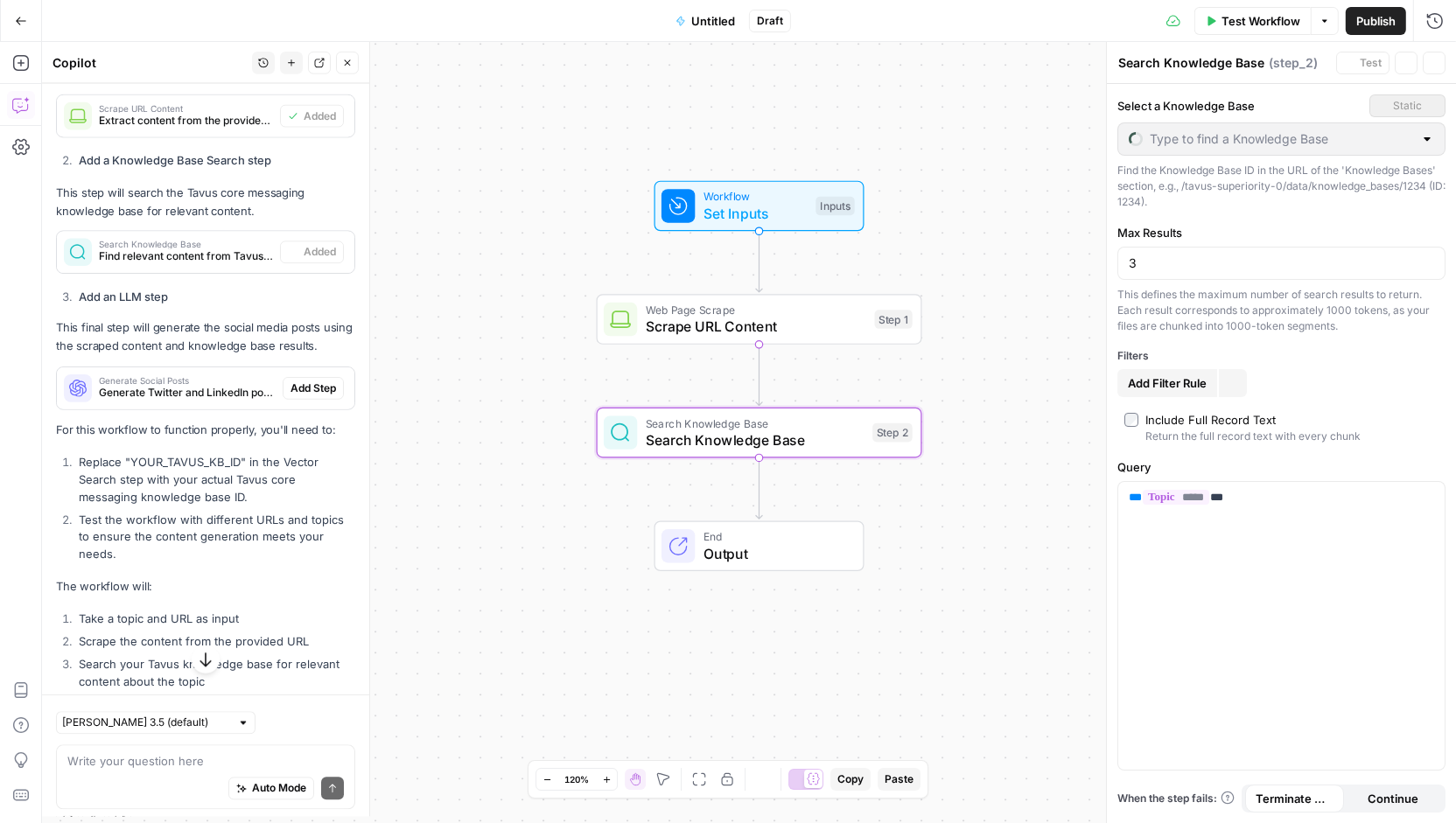
scroll to position [843, 0]
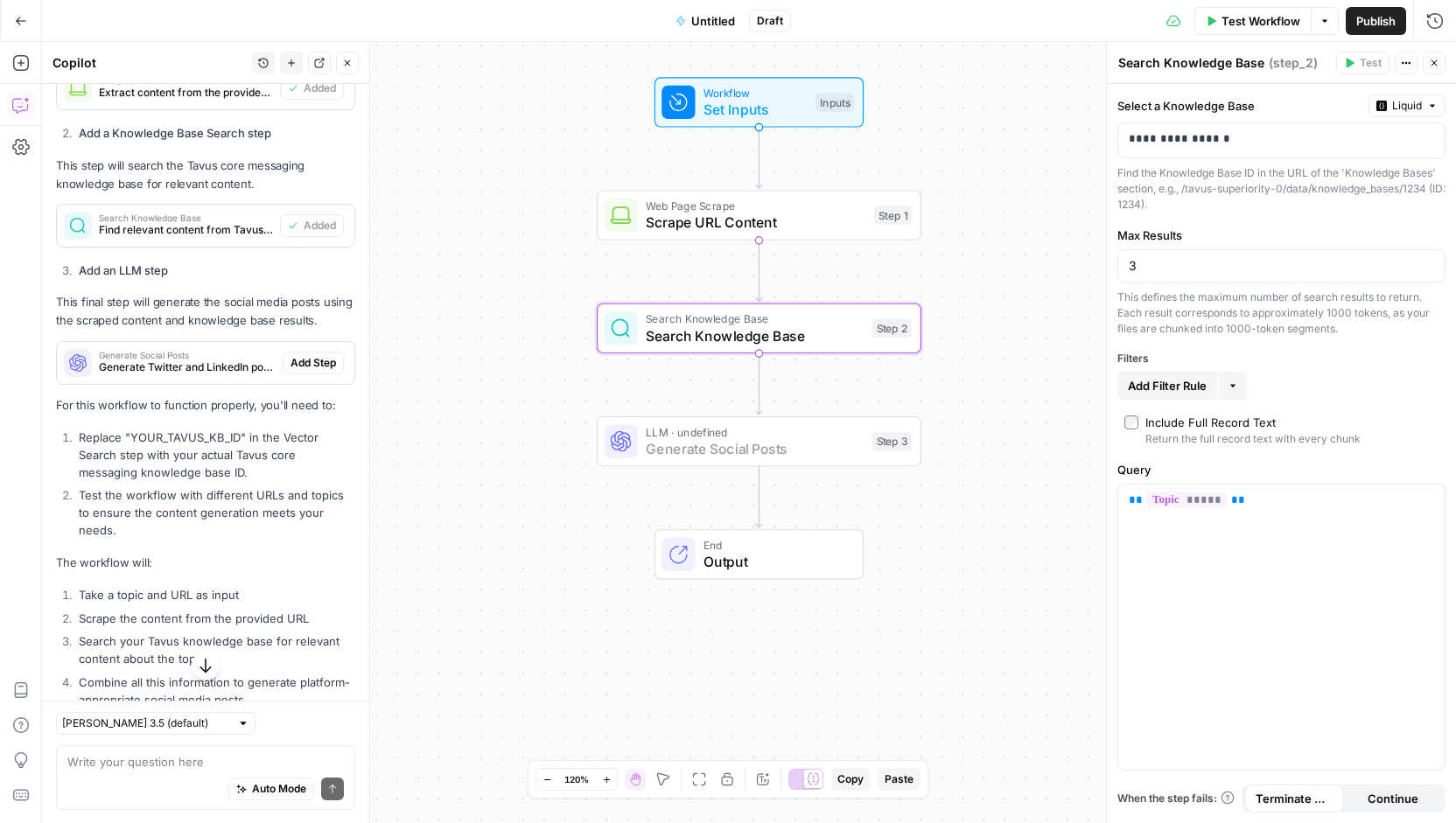
click at [294, 370] on span "Add Step" at bounding box center [313, 363] width 46 height 16
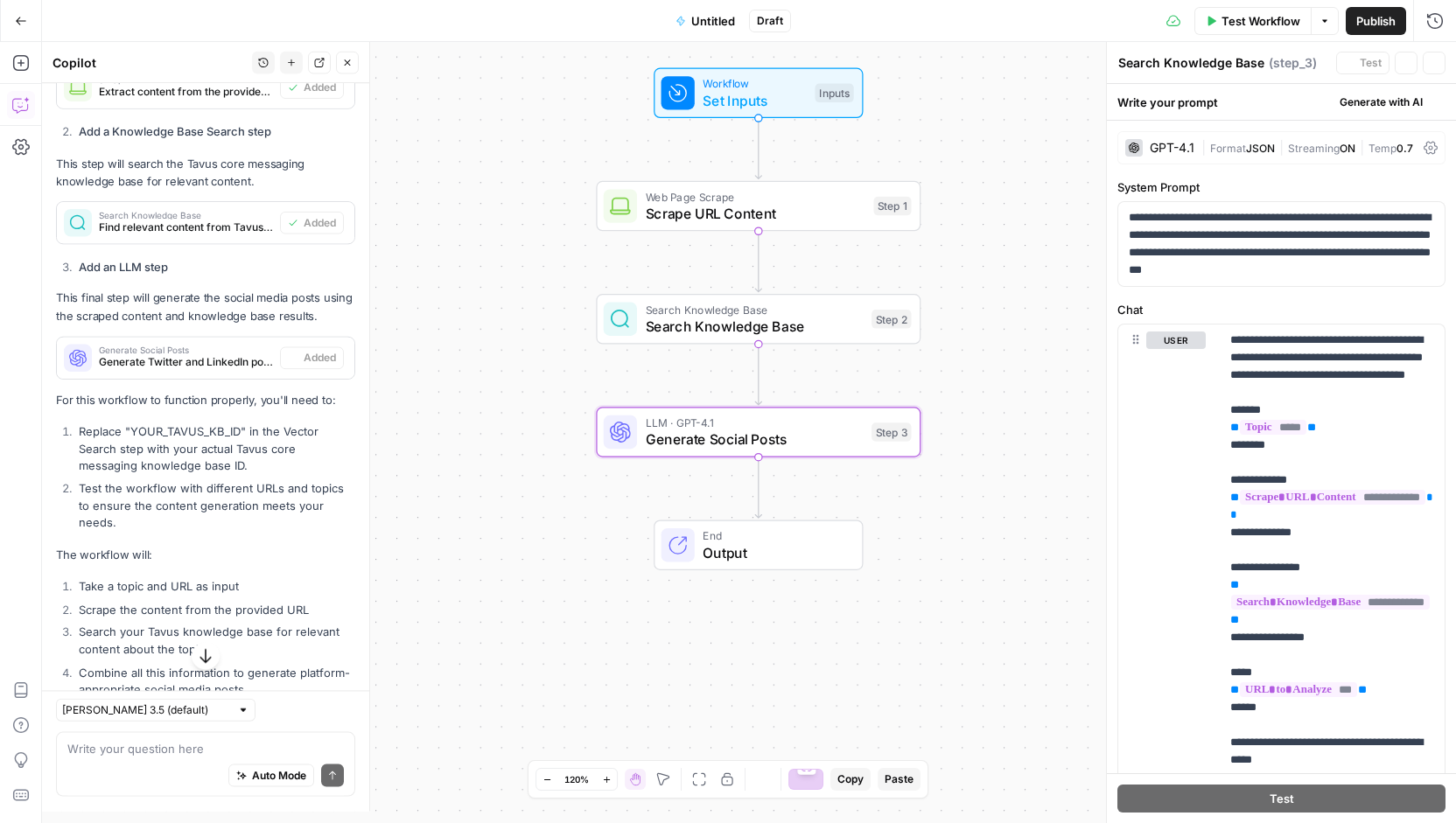
type textarea "Generate Social Posts"
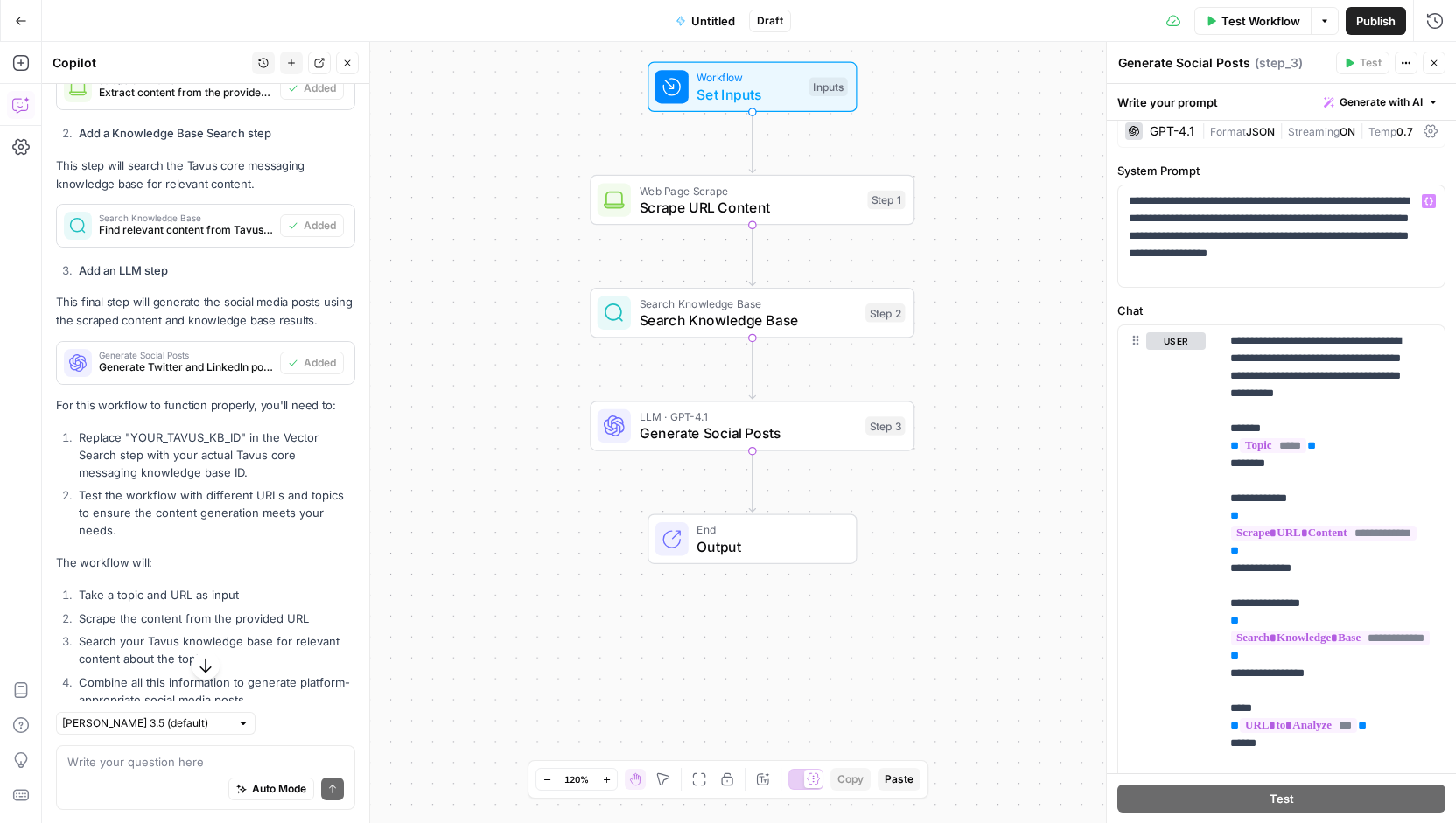
scroll to position [0, 0]
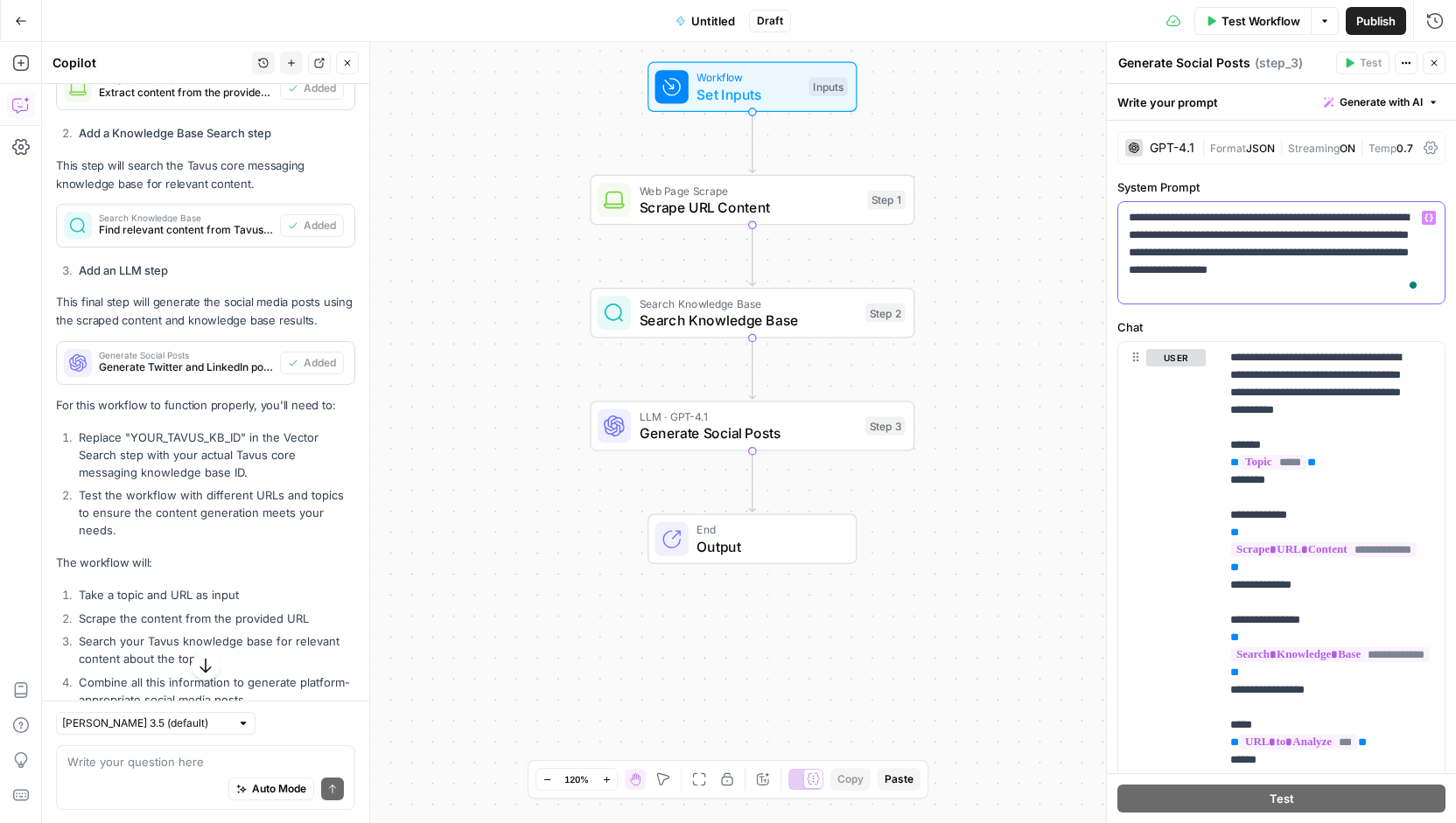
drag, startPoint x: 1126, startPoint y: 214, endPoint x: 1225, endPoint y: 276, distance: 116.8
click at [1225, 276] on div "**********" at bounding box center [1281, 253] width 327 height 102
click at [1227, 293] on p "**********" at bounding box center [1275, 252] width 293 height 87
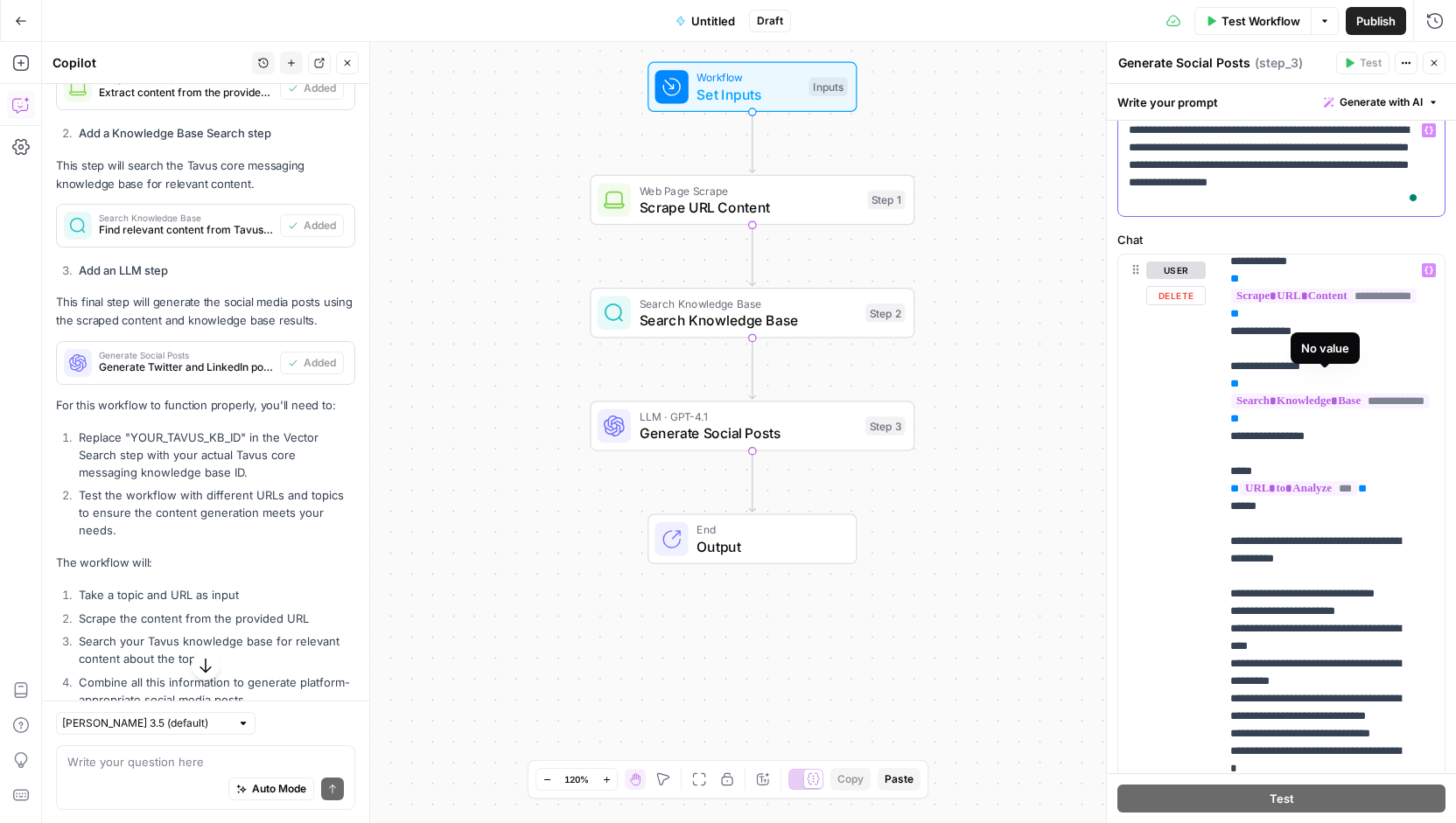
scroll to position [175, 0]
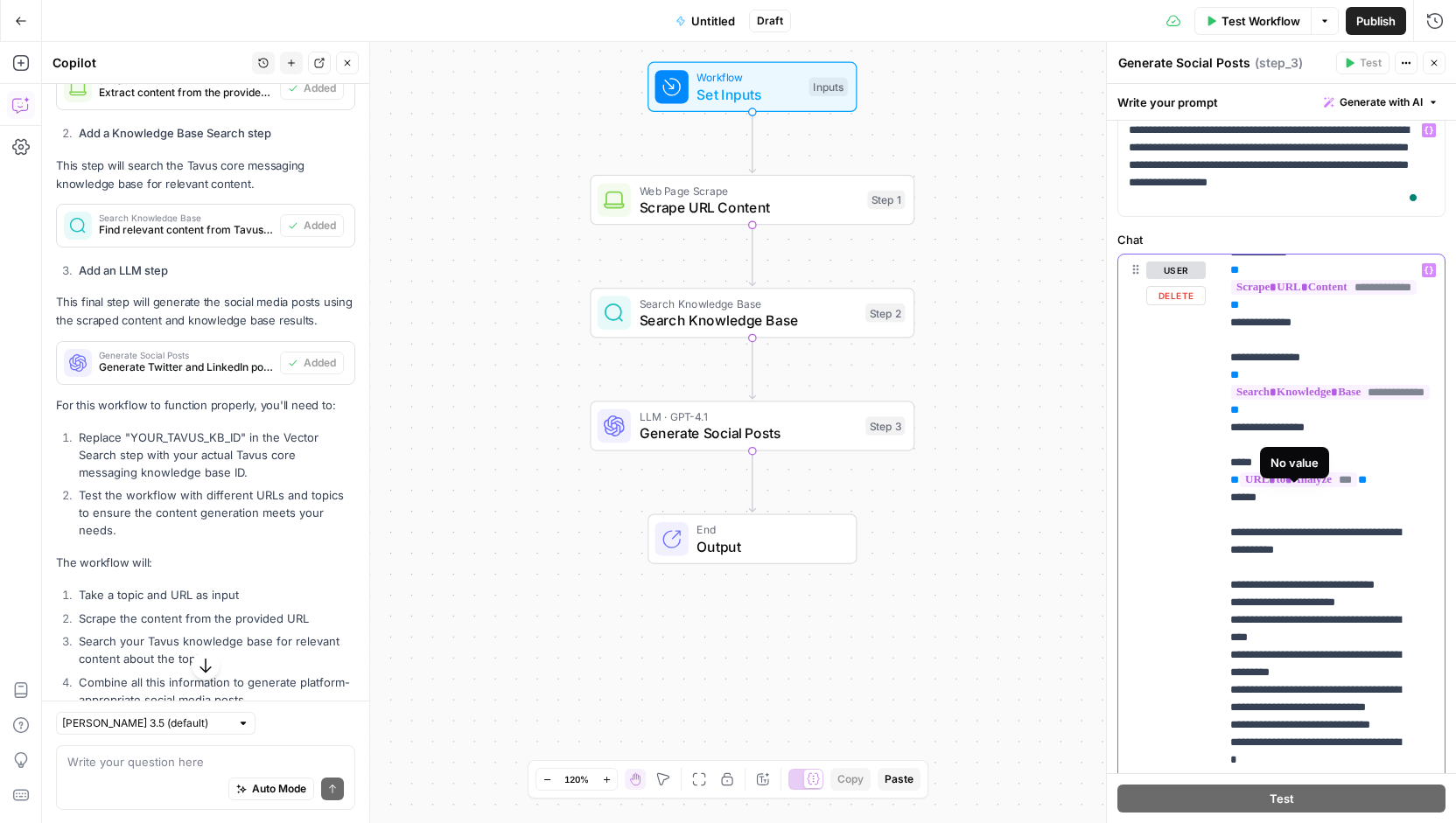
click at [1271, 487] on span "***" at bounding box center [1299, 479] width 117 height 15
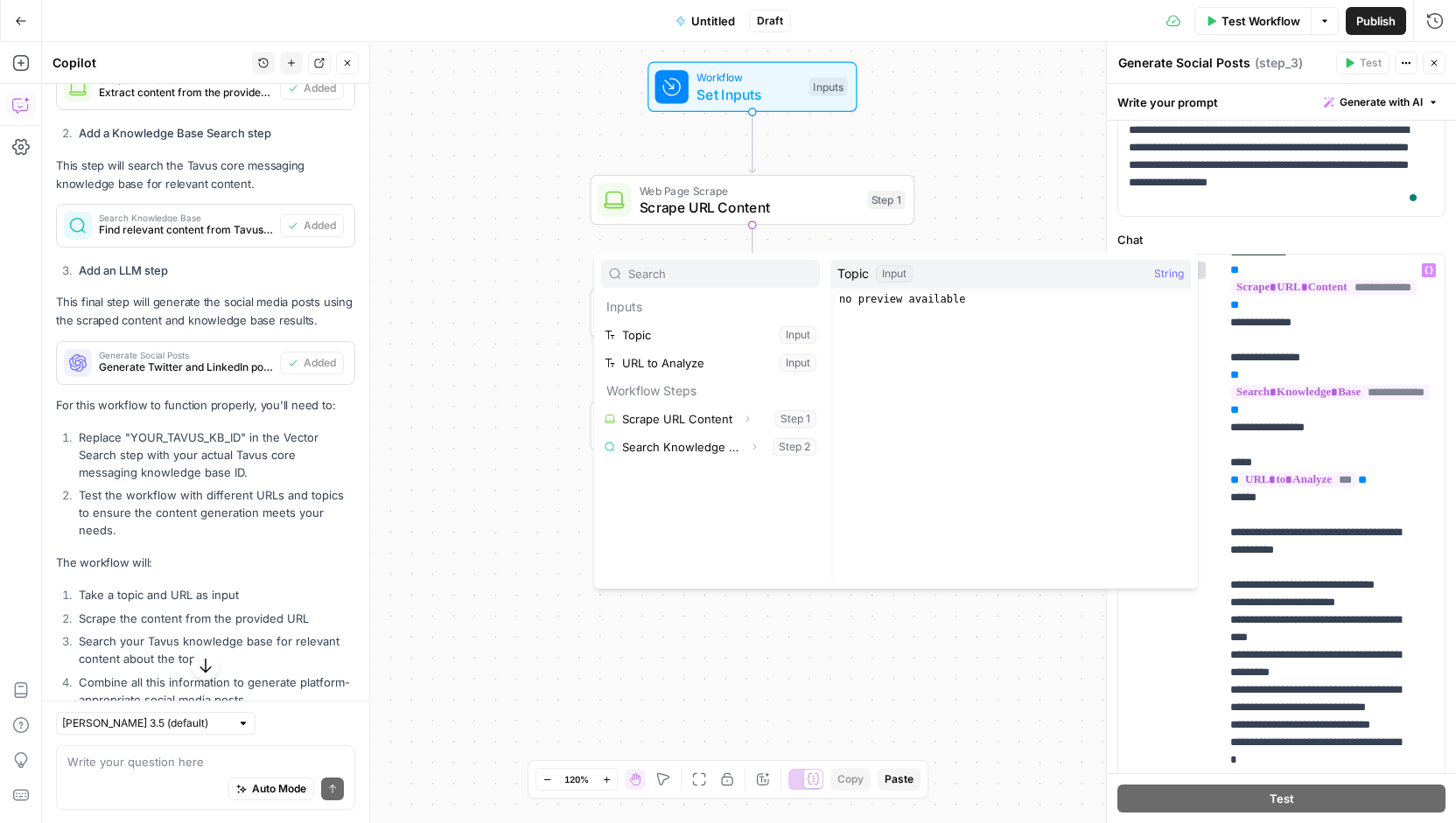
click at [1184, 228] on div "**********" at bounding box center [1281, 546] width 349 height 1026
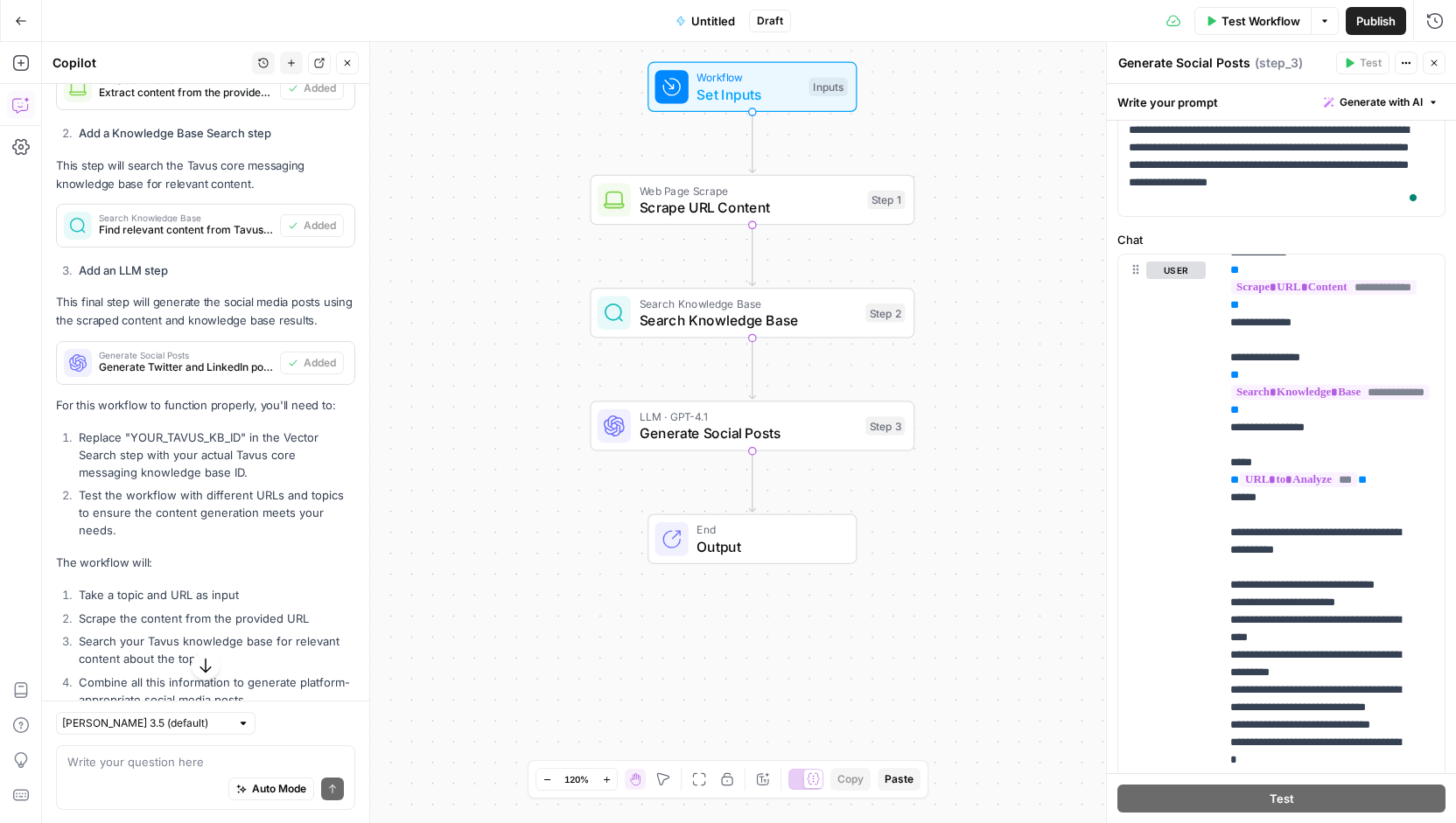
click at [722, 310] on span "Search Knowledge Base" at bounding box center [748, 320] width 218 height 21
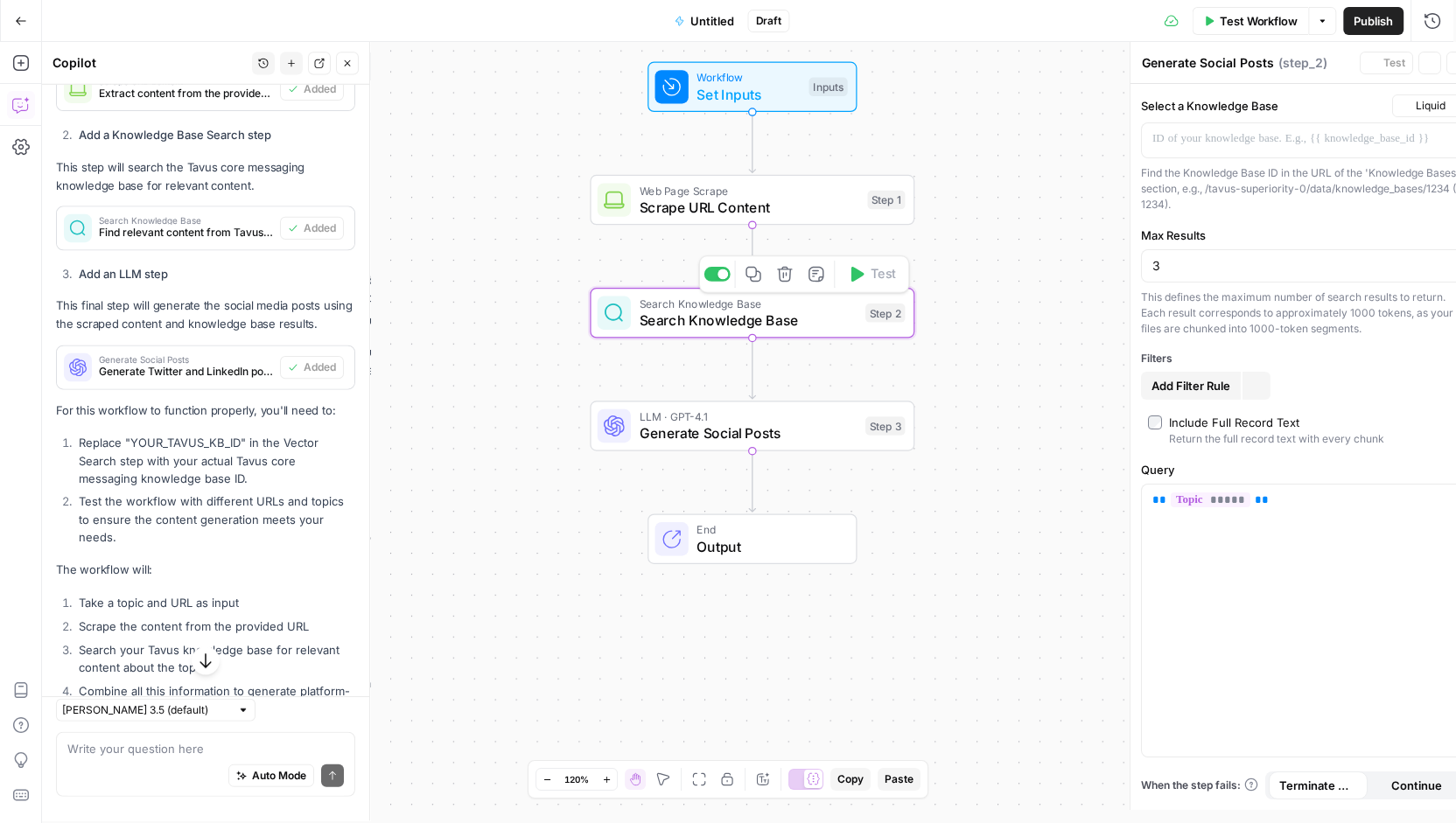
type textarea "Search Knowledge Base"
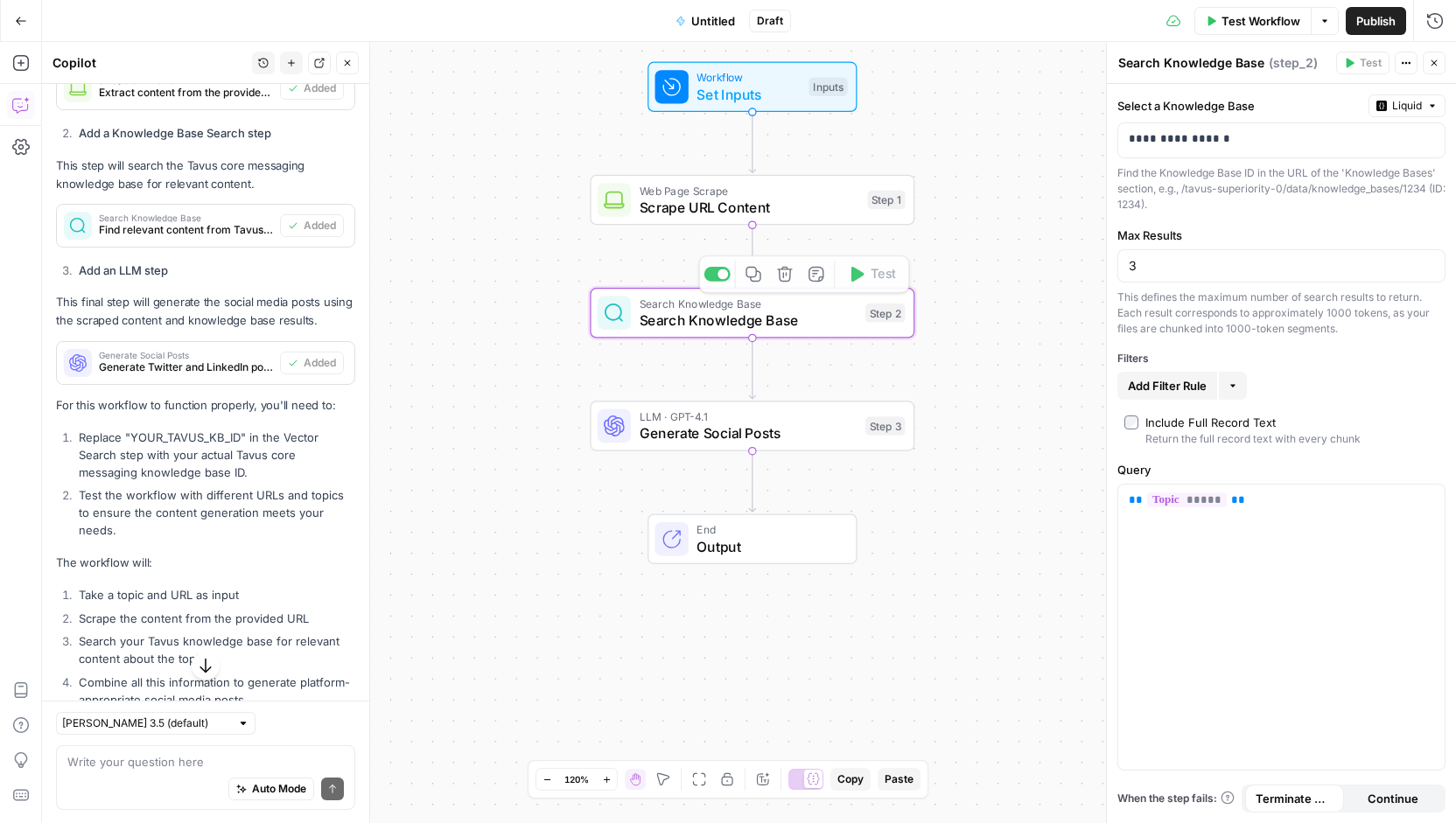
click at [721, 425] on span "Generate Social Posts" at bounding box center [748, 432] width 218 height 21
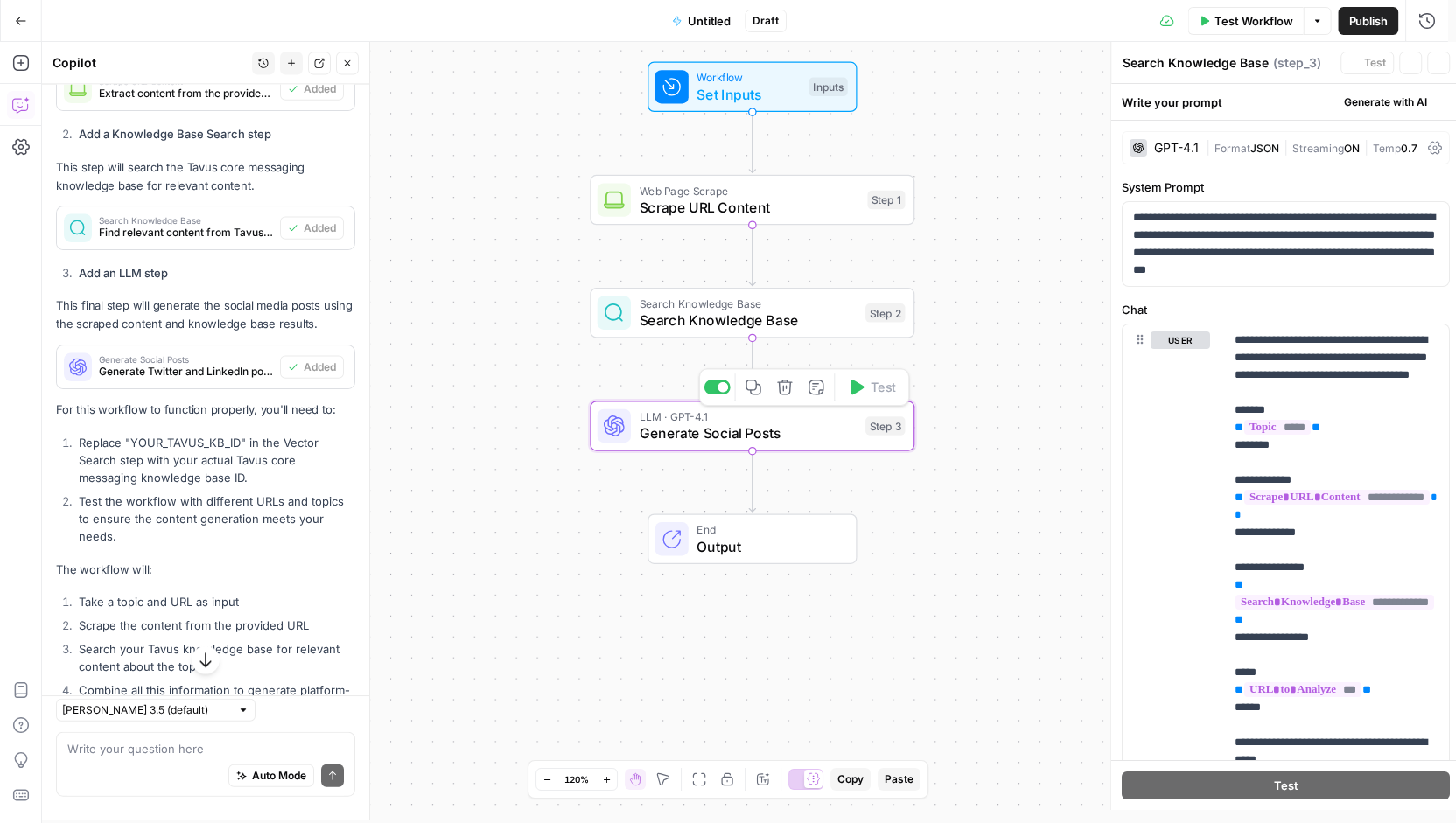
type textarea "Generate Social Posts"
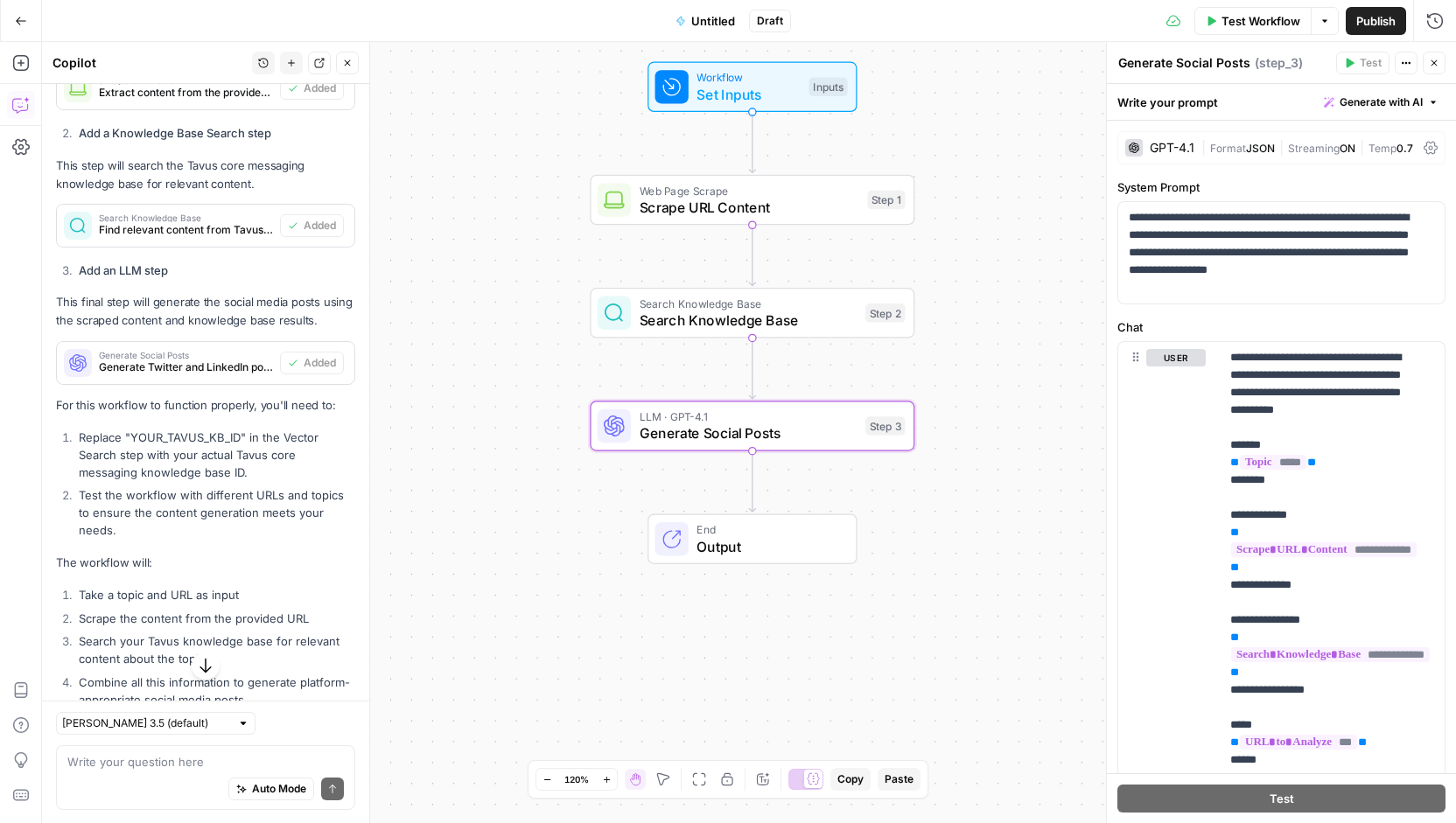
click at [1273, 152] on span "JSON" at bounding box center [1260, 148] width 29 height 13
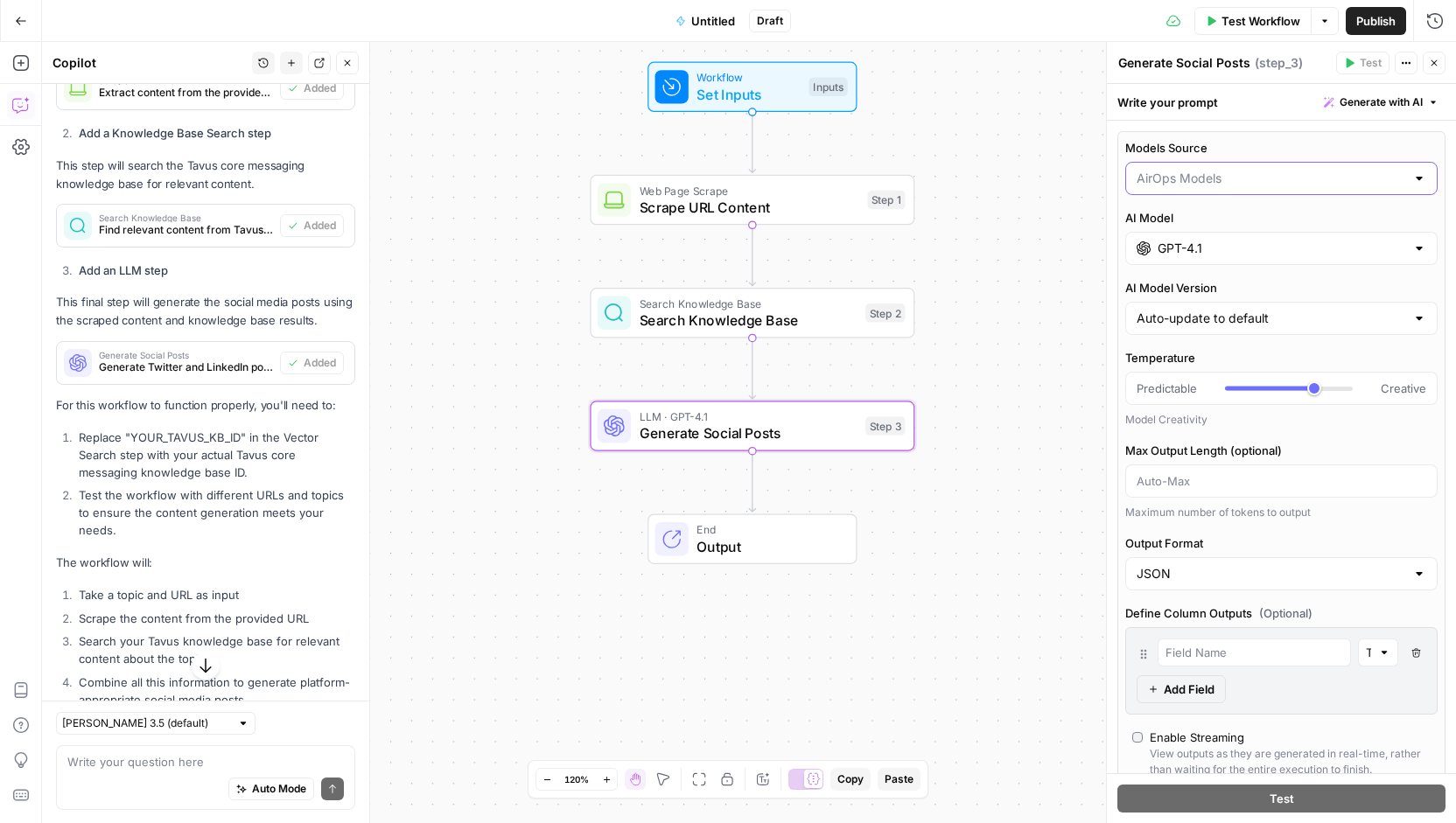
click at [1262, 182] on input "Models Source" at bounding box center [1270, 179] width 269 height 18
click at [1248, 248] on span "My Models" at bounding box center [1270, 245] width 263 height 18
type input "My Models"
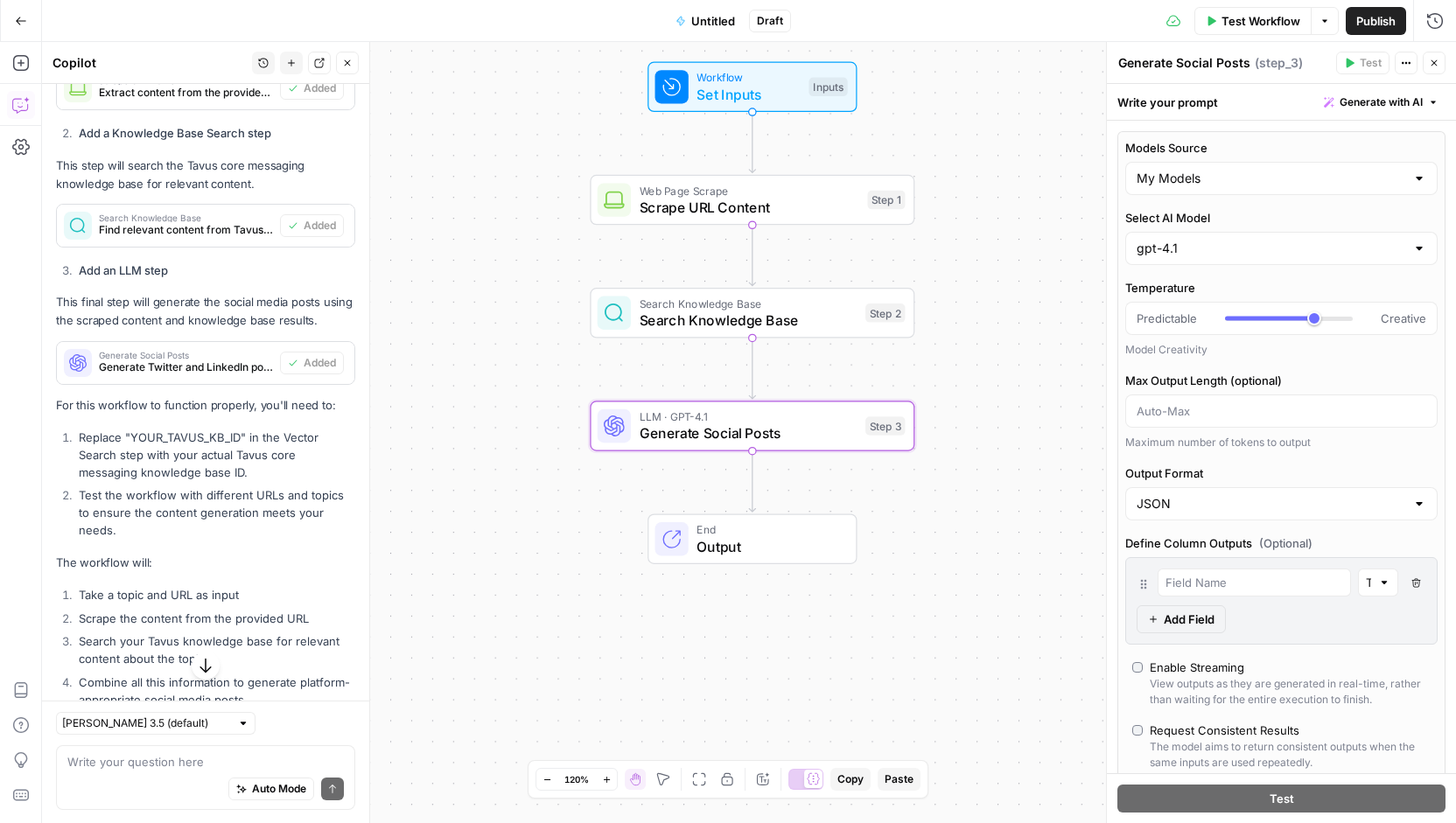
click at [1231, 209] on label "Select AI Model" at bounding box center [1280, 218] width 312 height 18
click at [1231, 239] on input "gpt-4.1" at bounding box center [1270, 248] width 269 height 18
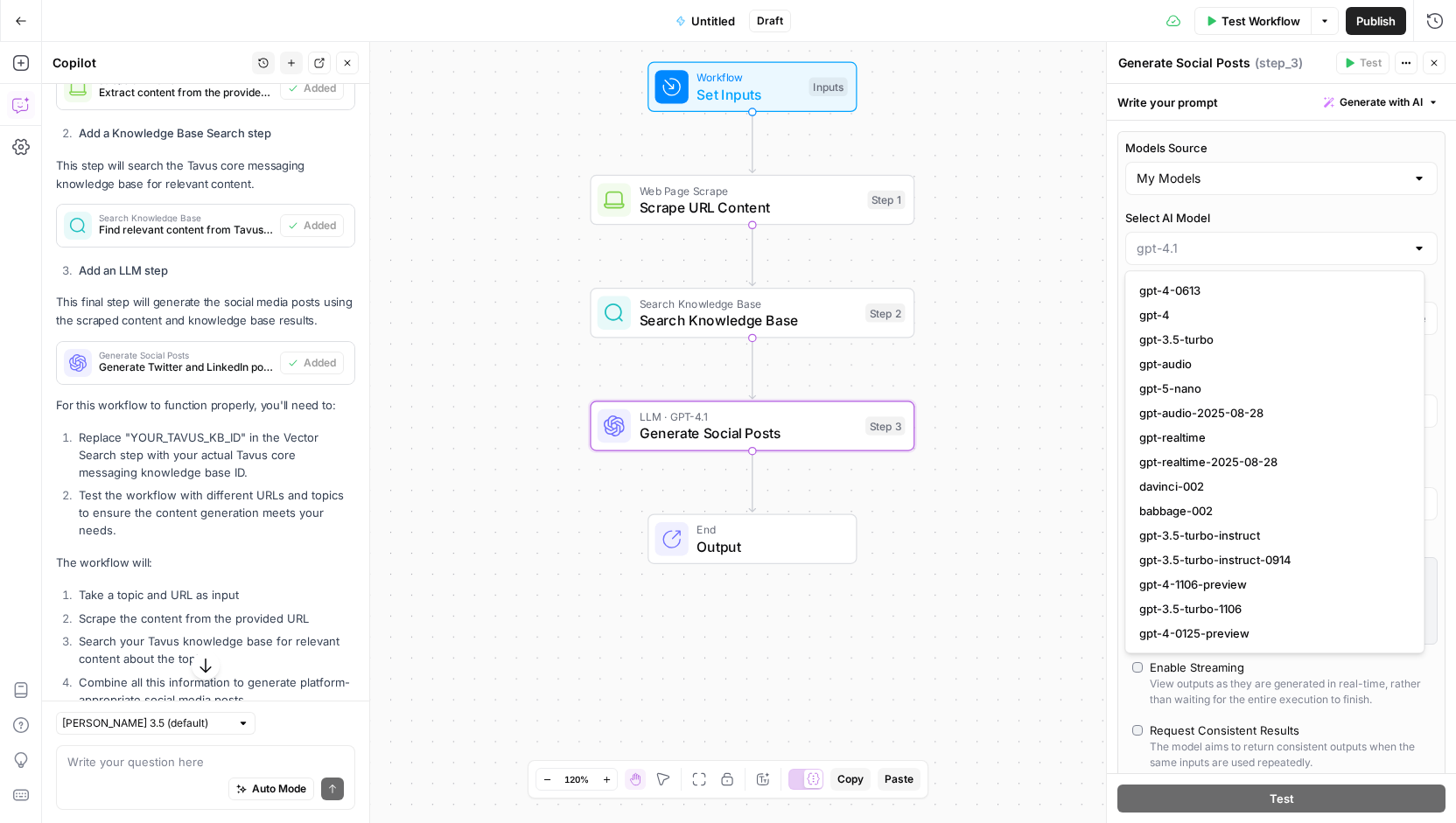
type input "gpt-4.1"
click at [1431, 64] on icon "button" at bounding box center [1434, 63] width 11 height 11
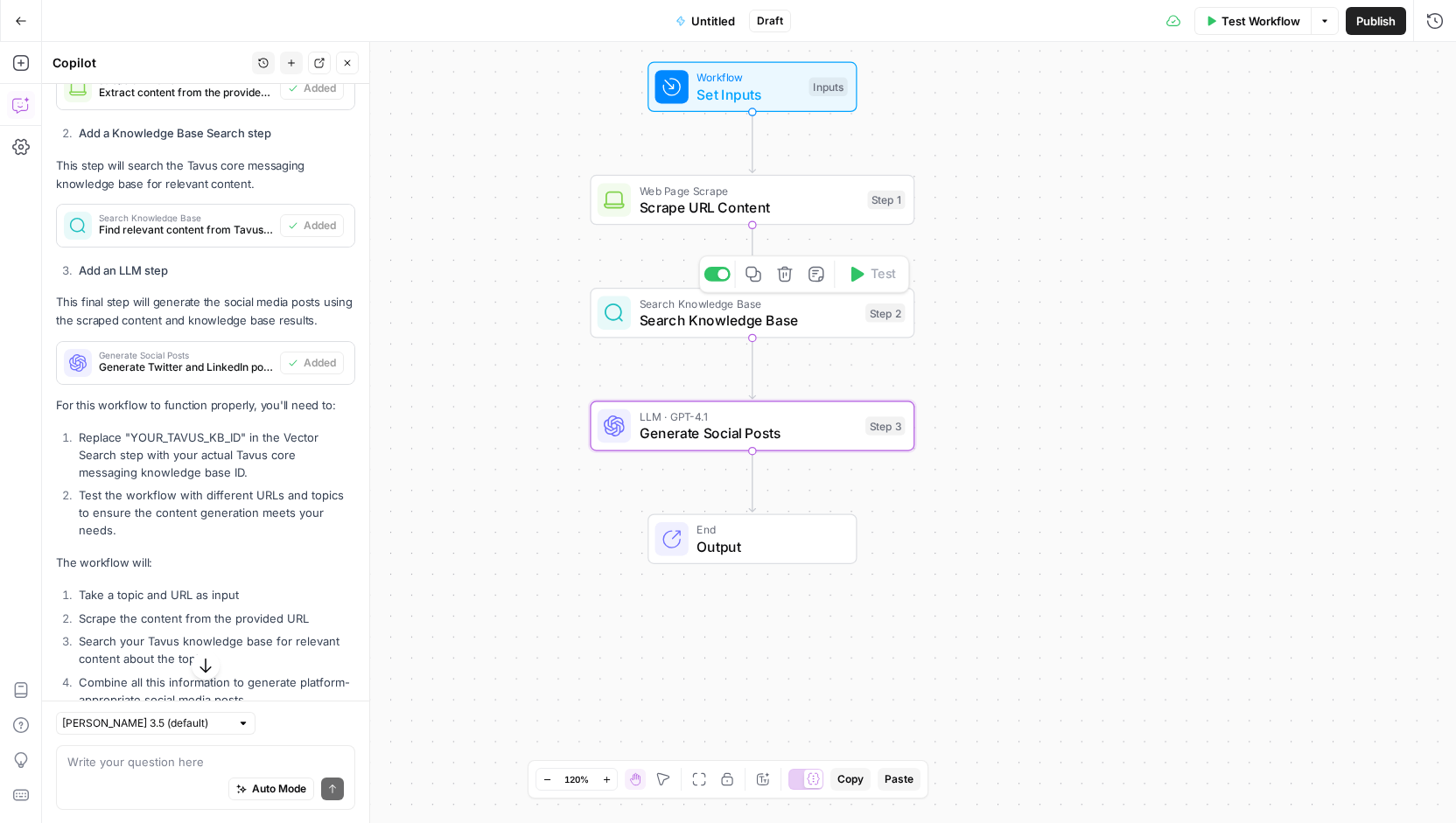
click at [685, 313] on span "Search Knowledge Base" at bounding box center [748, 320] width 218 height 21
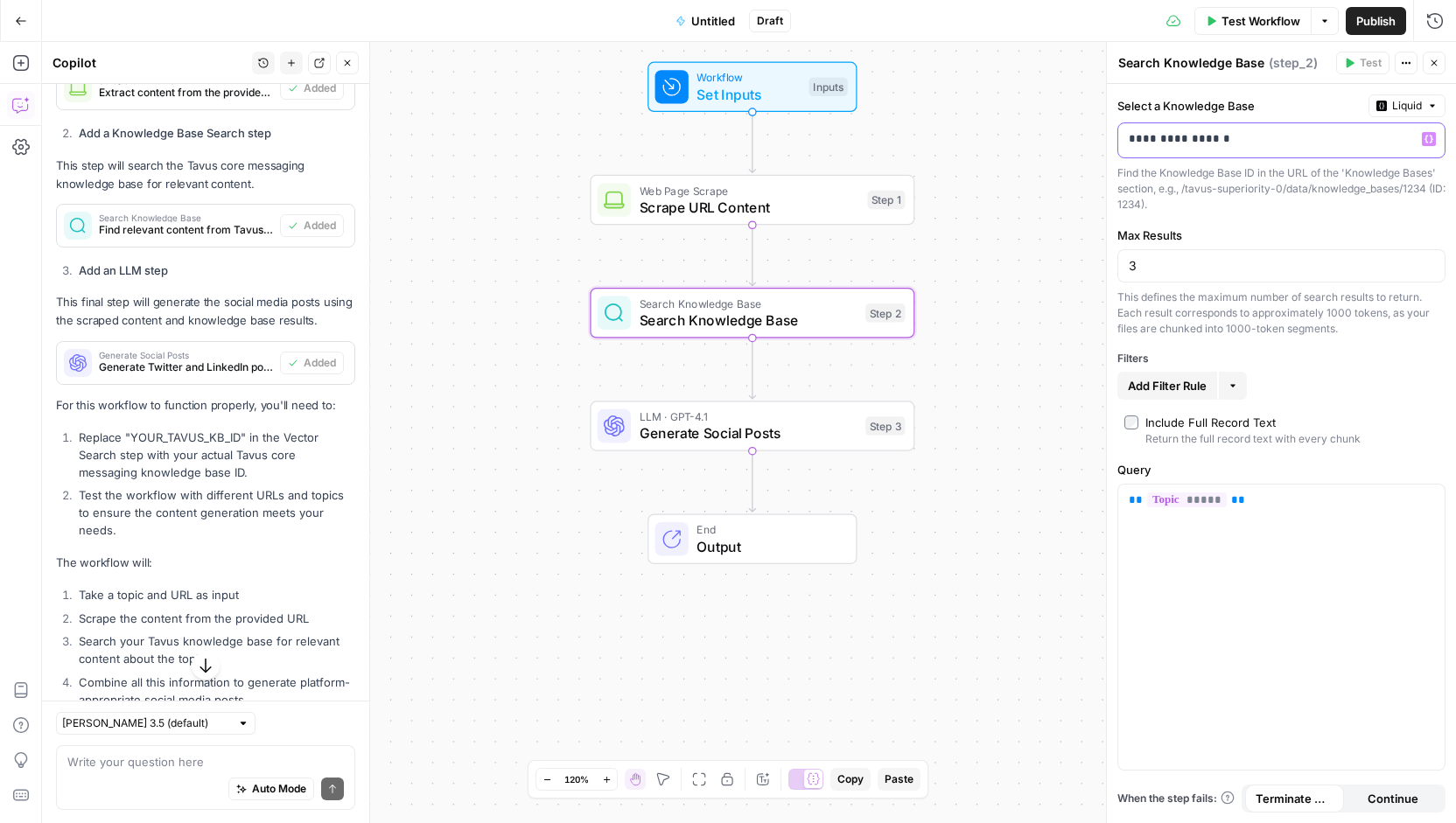
click at [1261, 139] on p "**********" at bounding box center [1281, 139] width 306 height 18
click at [1424, 137] on icon "button" at bounding box center [1428, 140] width 9 height 8
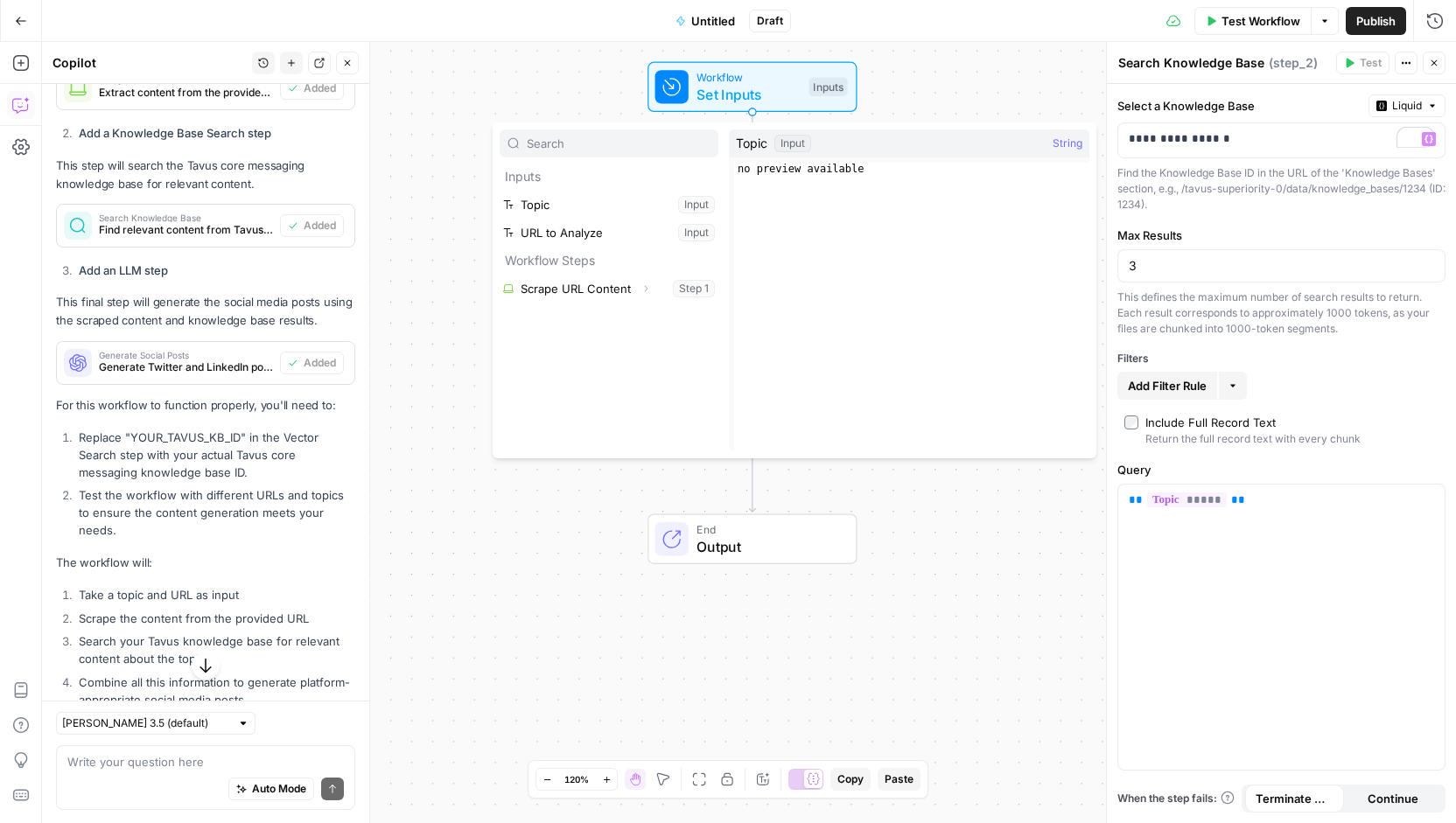
click at [1200, 104] on label "Select a Knowledge Base" at bounding box center [1239, 106] width 244 height 18
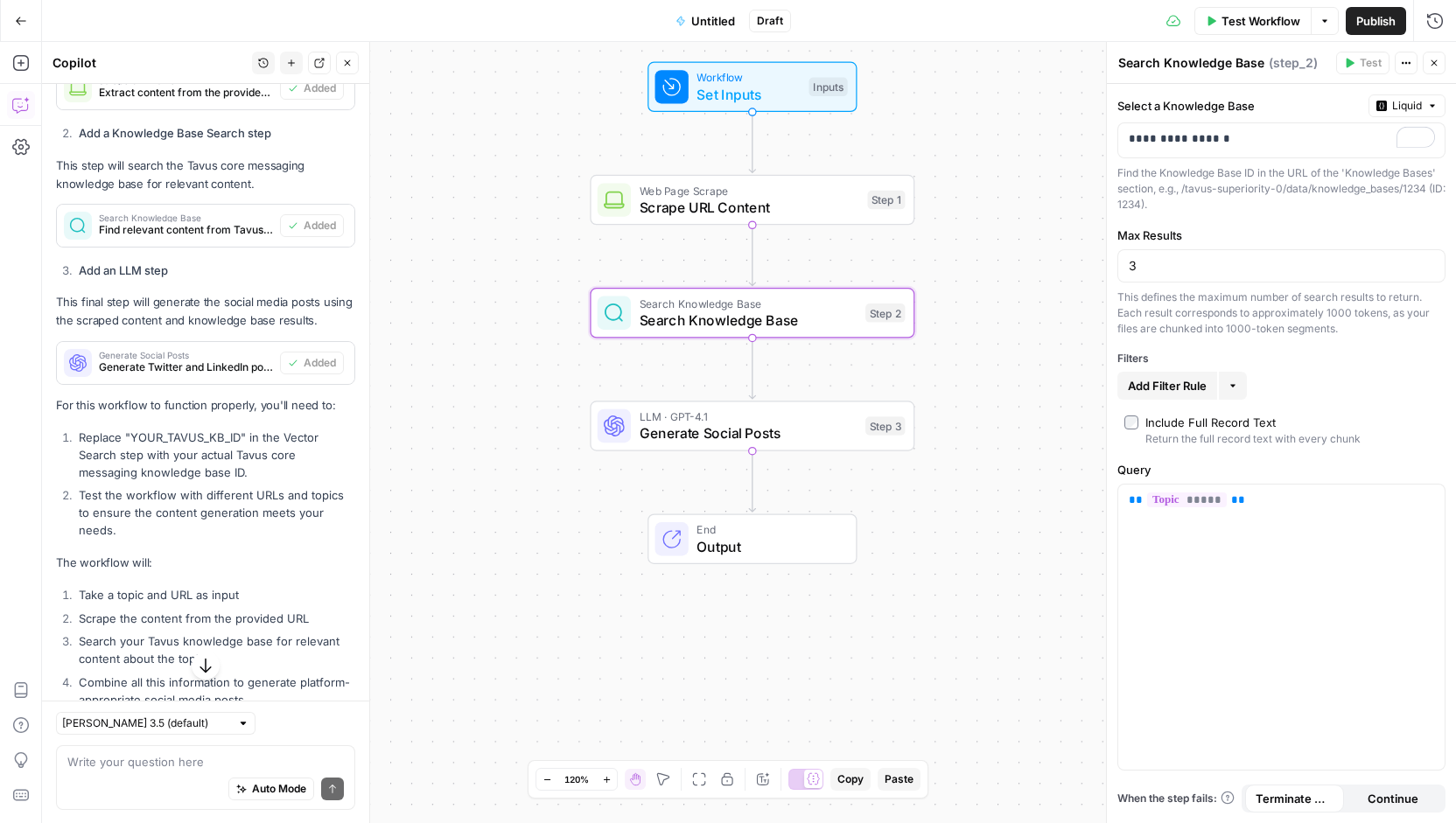
click at [1379, 99] on button "Liquid" at bounding box center [1406, 106] width 77 height 22
click at [1347, 147] on span "Static" at bounding box center [1367, 142] width 111 height 18
click at [1295, 131] on input "Select a Knowledge Base" at bounding box center [1270, 139] width 285 height 18
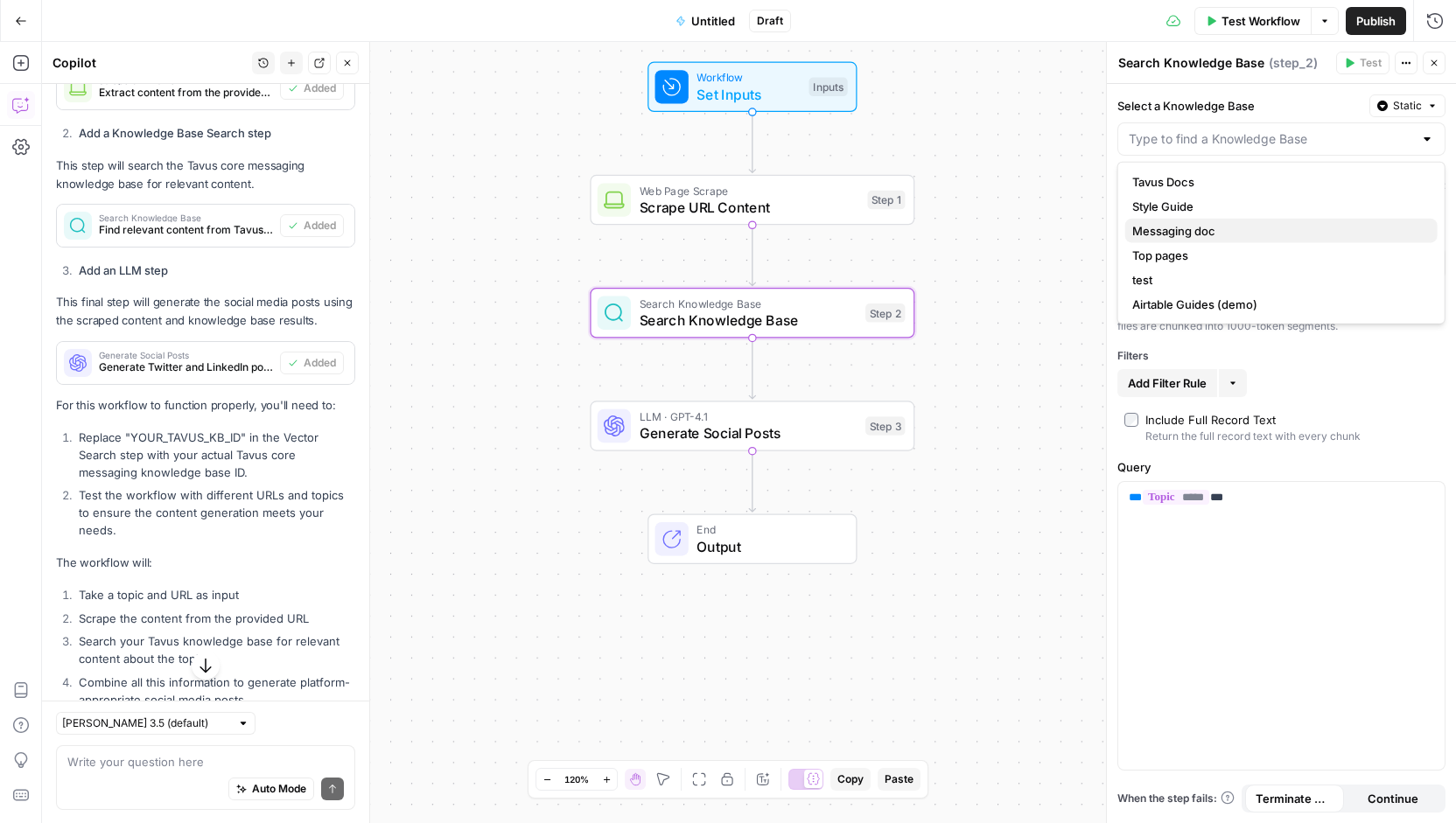
click at [1204, 228] on span "Messaging doc" at bounding box center [1278, 231] width 291 height 18
type input "Messaging doc"
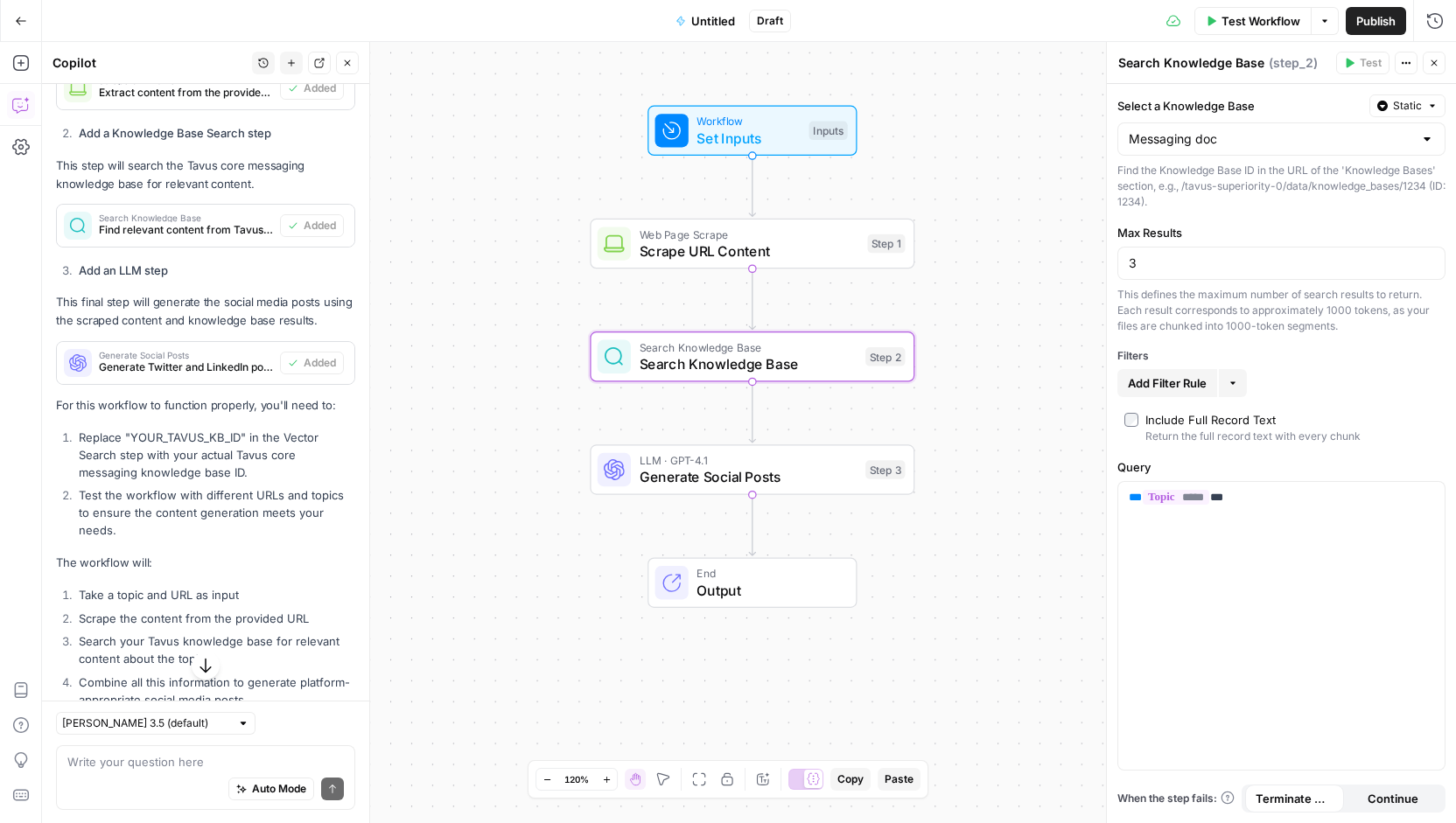
click at [1237, 24] on span "Test Workflow" at bounding box center [1260, 22] width 79 height 18
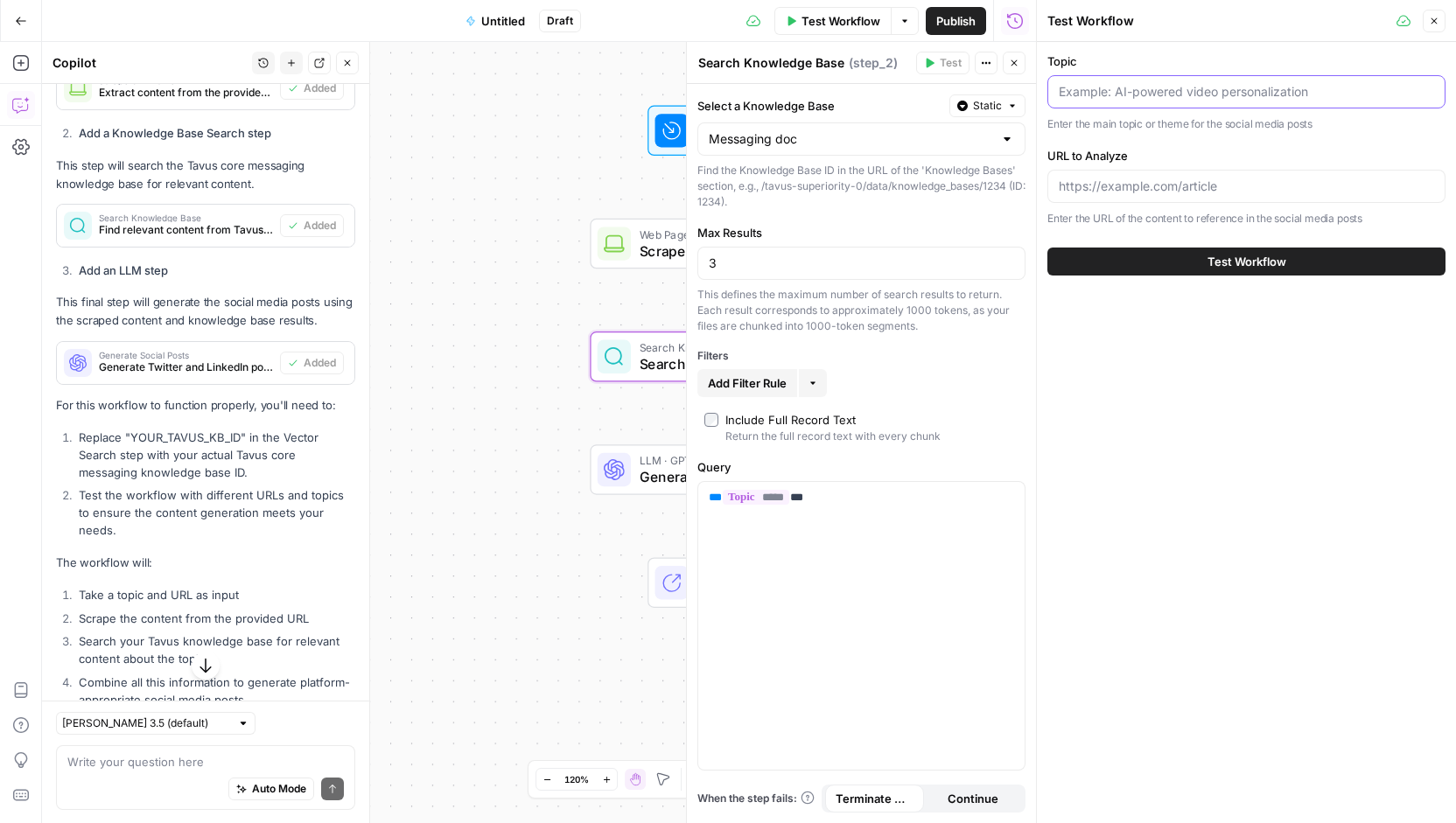
click at [1279, 99] on input "Topic" at bounding box center [1246, 92] width 375 height 18
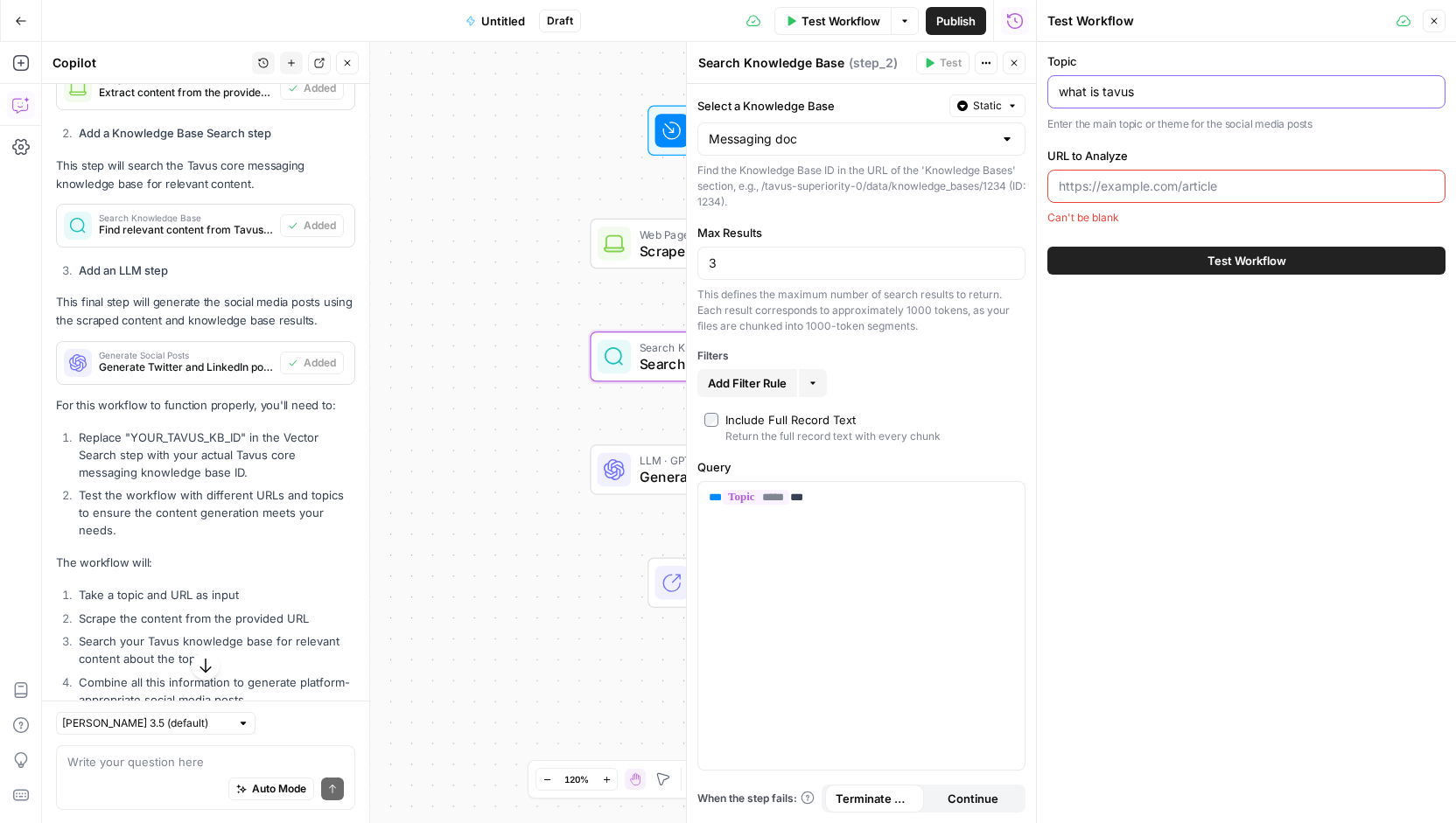
type input "what is tavus"
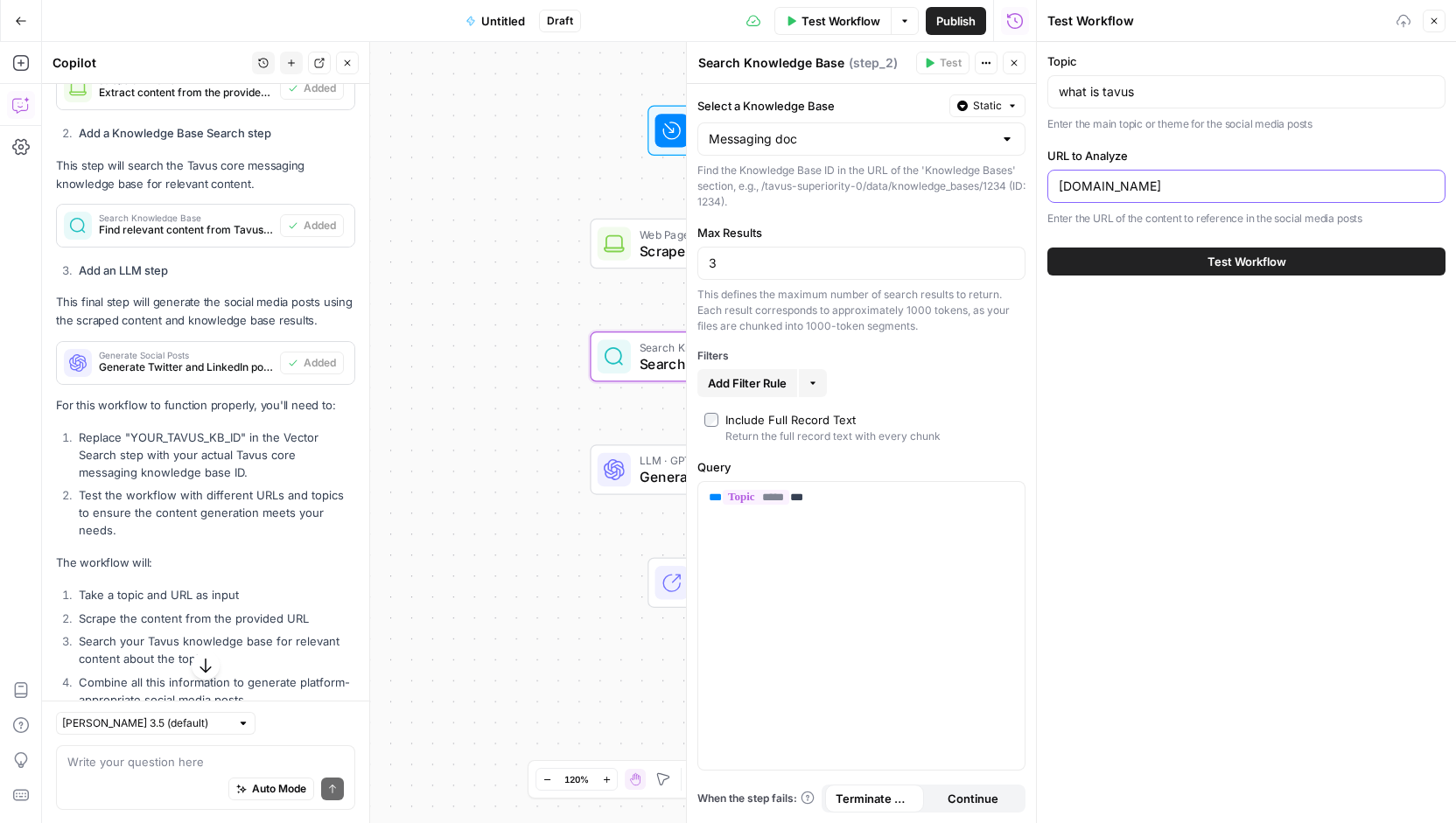
type input "[DOMAIN_NAME]"
click at [1047, 247] on button "Test Workflow" at bounding box center [1246, 261] width 398 height 28
click at [1255, 247] on button "Test Workflow" at bounding box center [1246, 261] width 398 height 28
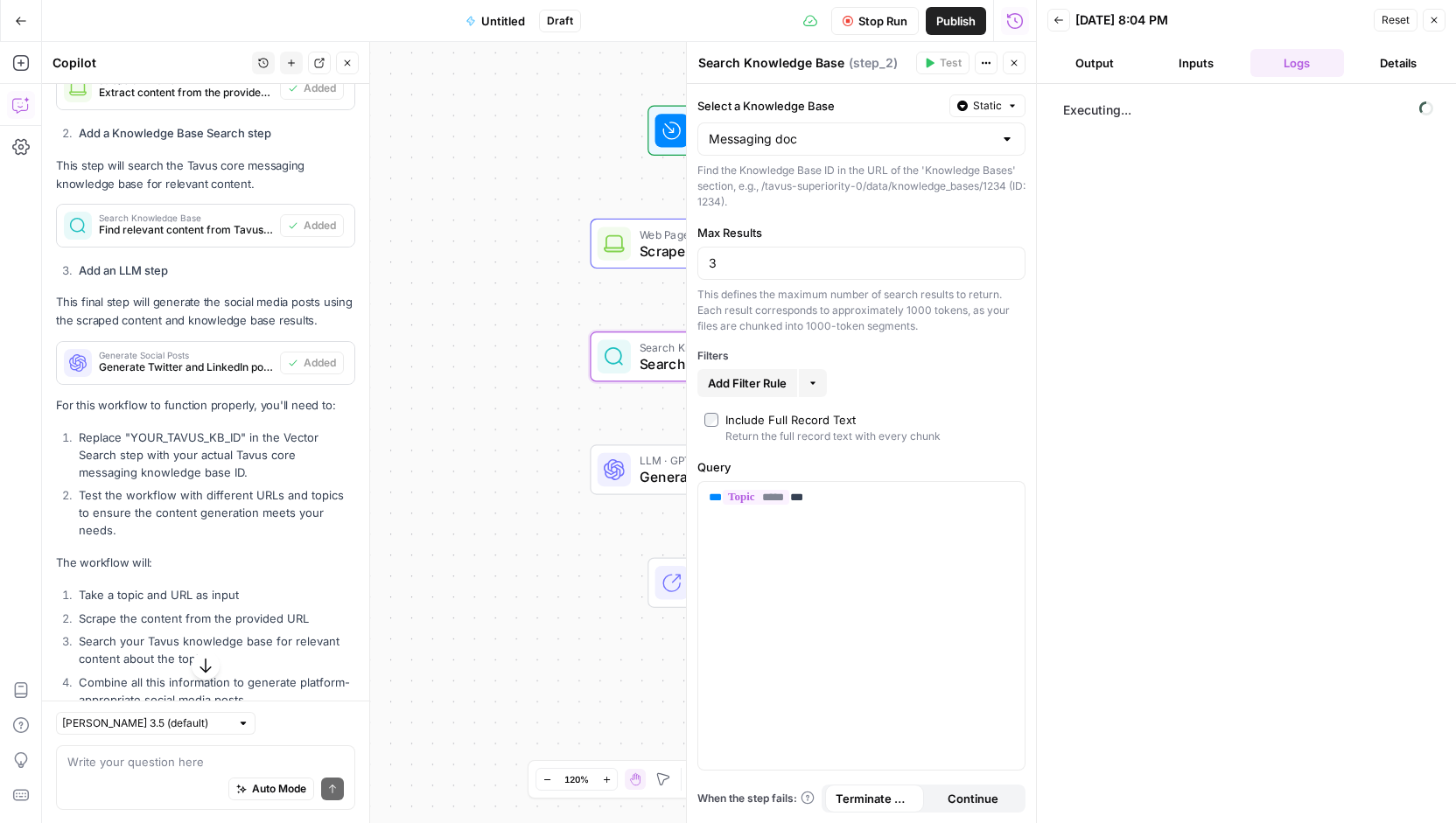
click at [1010, 64] on icon "button" at bounding box center [1013, 63] width 11 height 11
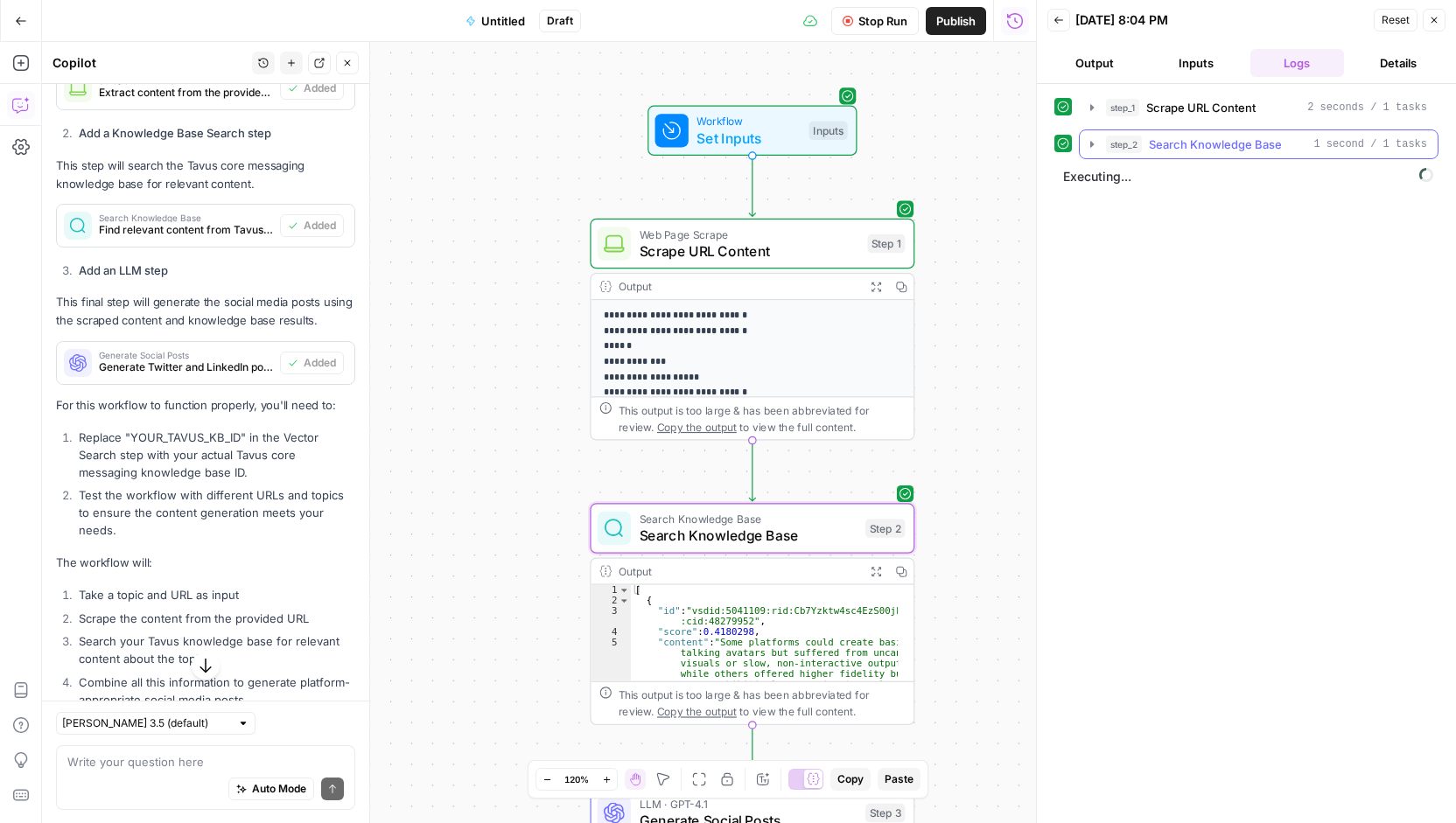
click at [1082, 138] on button "step_2 Search Knowledge Base 1 second / 1 tasks" at bounding box center [1258, 144] width 358 height 28
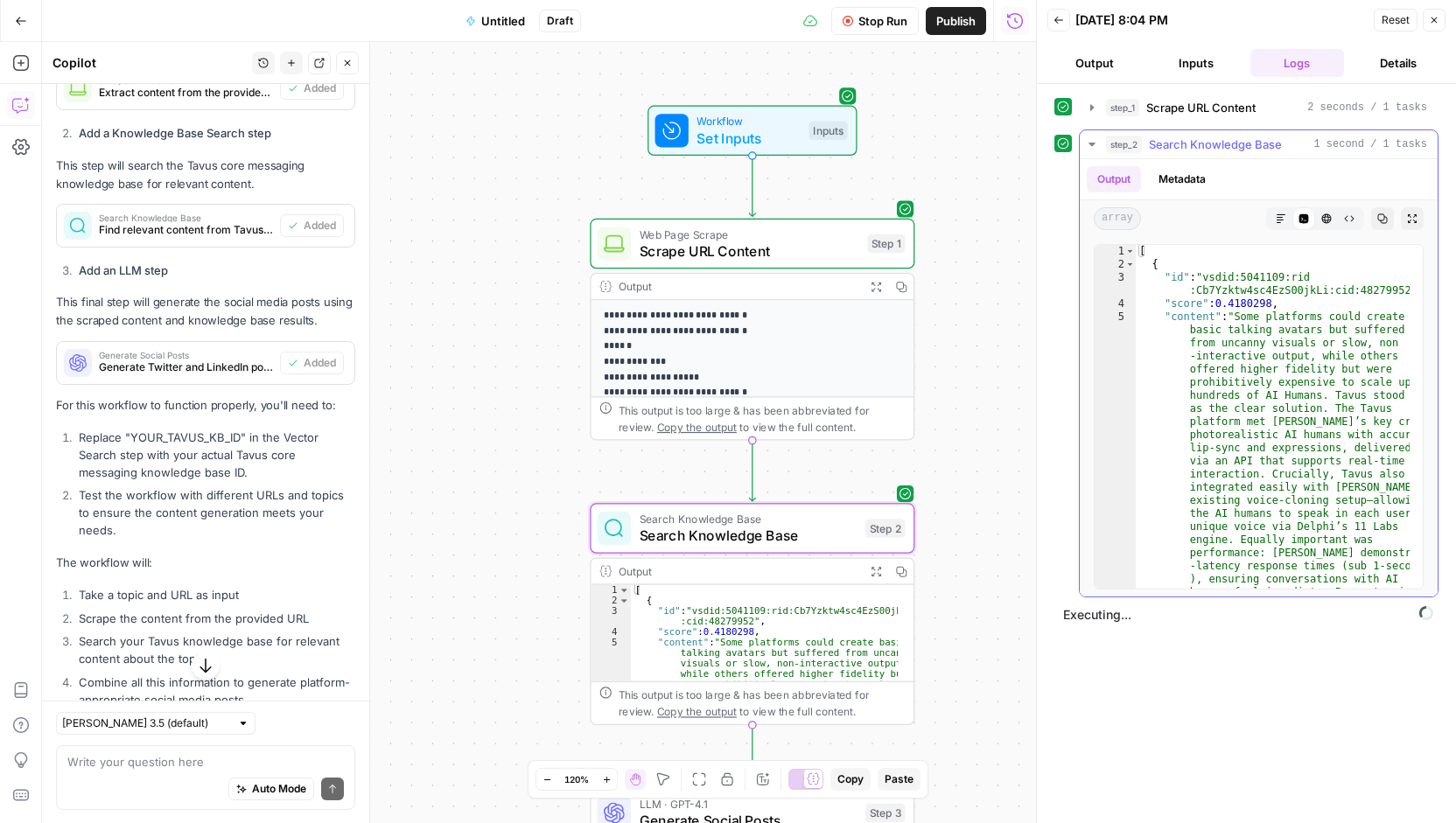
click at [1098, 148] on button "step_2 Search Knowledge Base 1 second / 1 tasks" at bounding box center [1258, 144] width 358 height 28
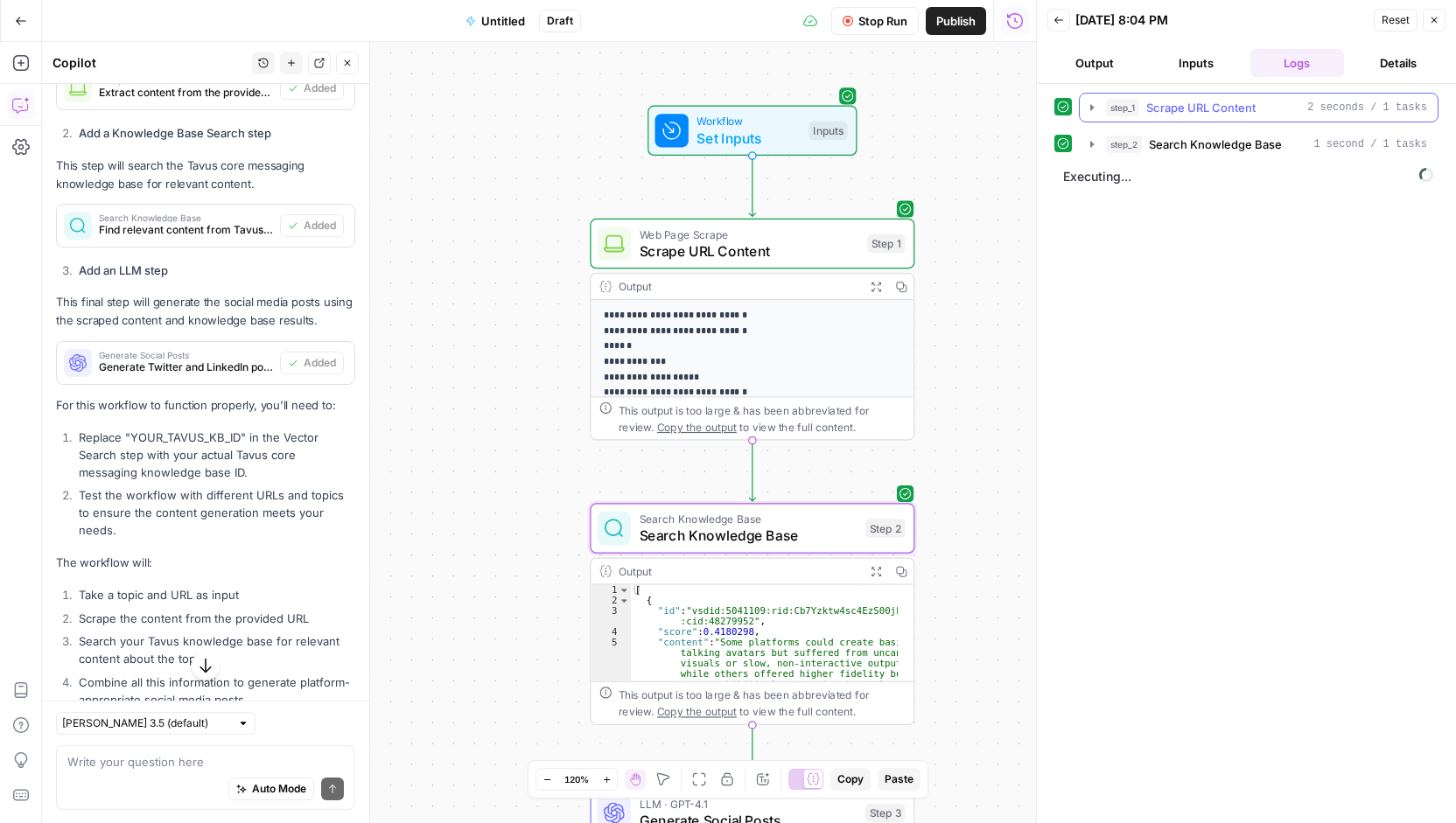
click at [1086, 108] on icon "button" at bounding box center [1091, 108] width 14 height 14
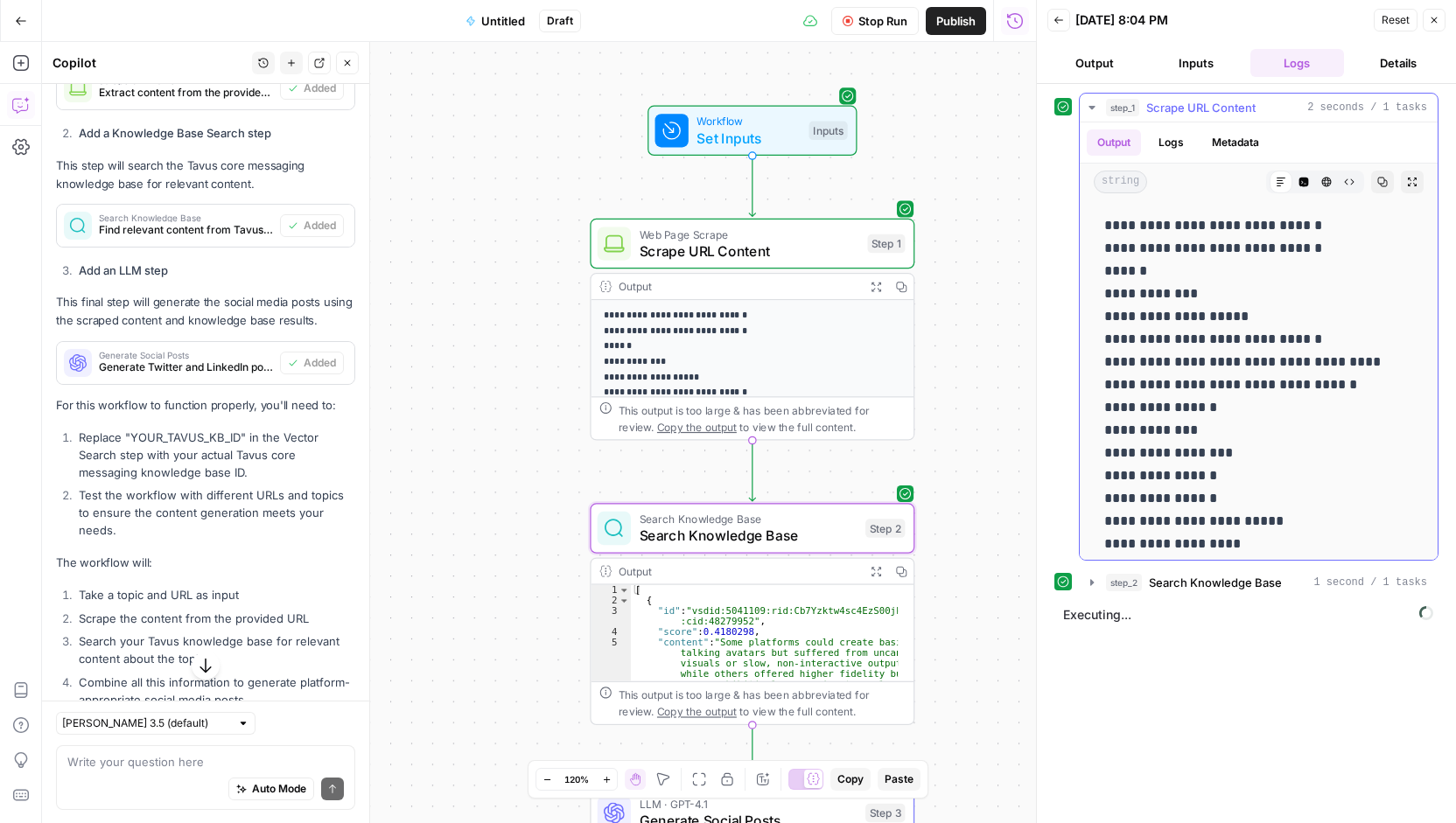
click at [1086, 108] on icon "button" at bounding box center [1091, 108] width 14 height 14
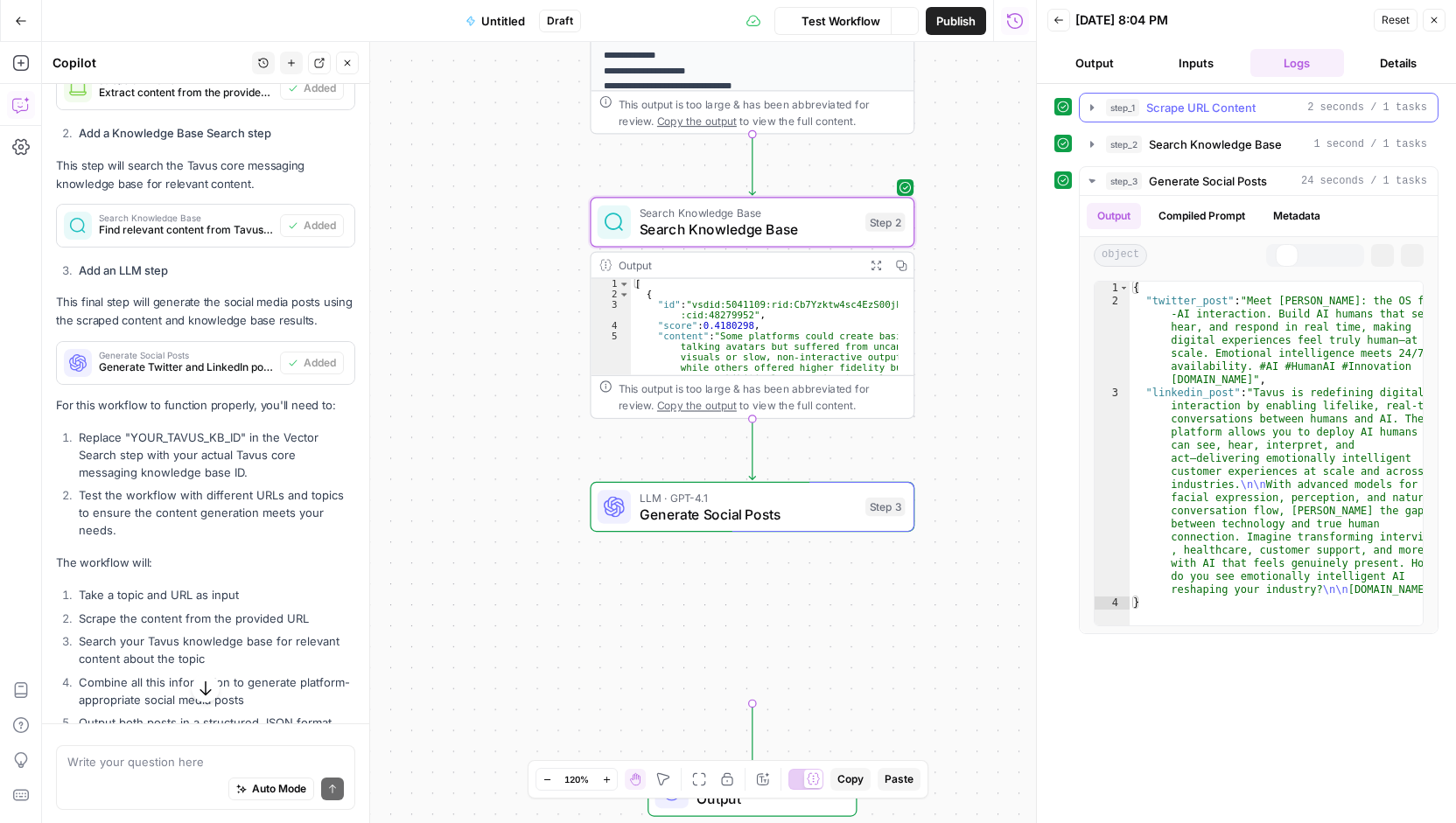
scroll to position [843, 0]
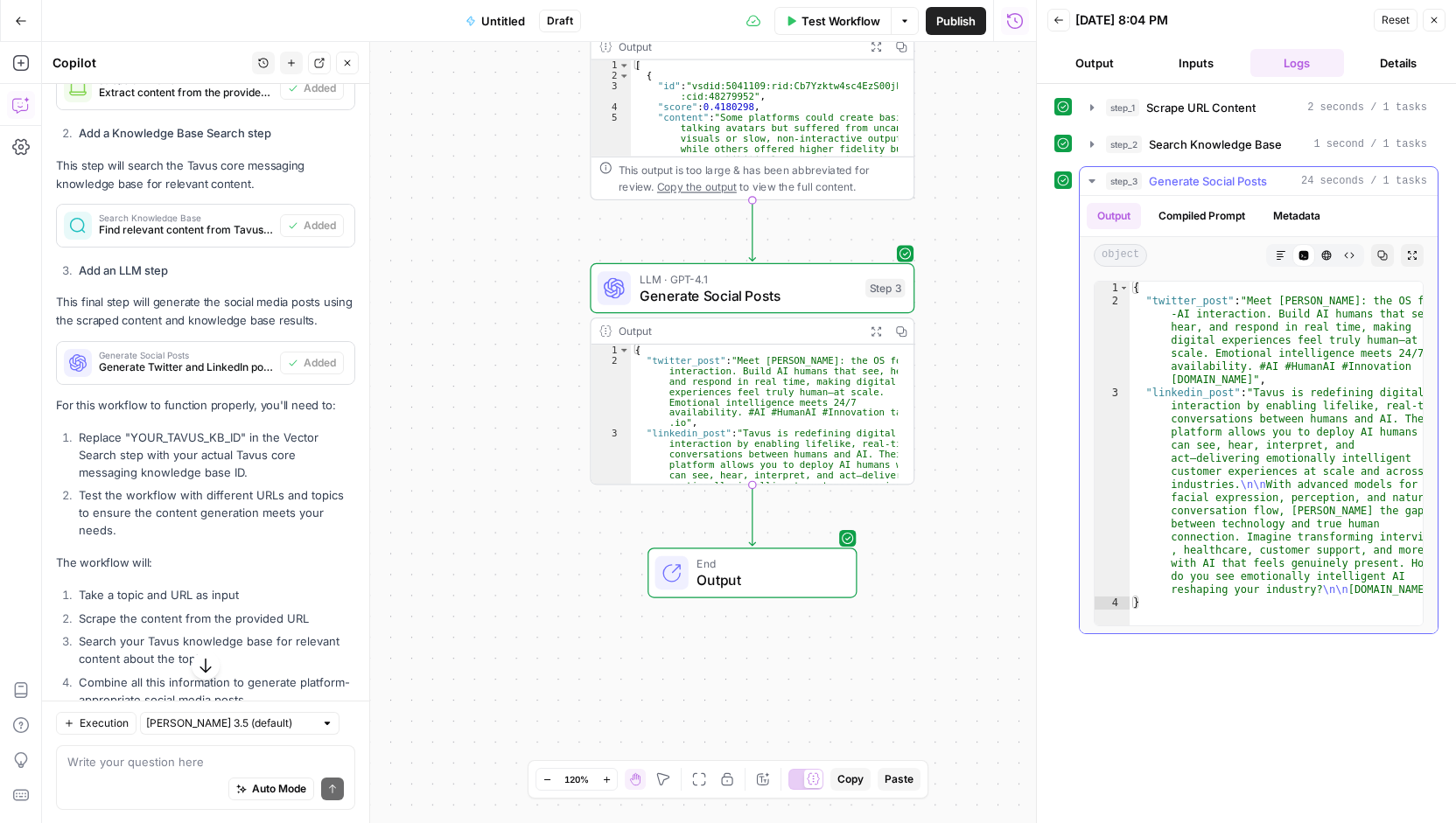
click at [1095, 174] on icon "button" at bounding box center [1091, 181] width 14 height 14
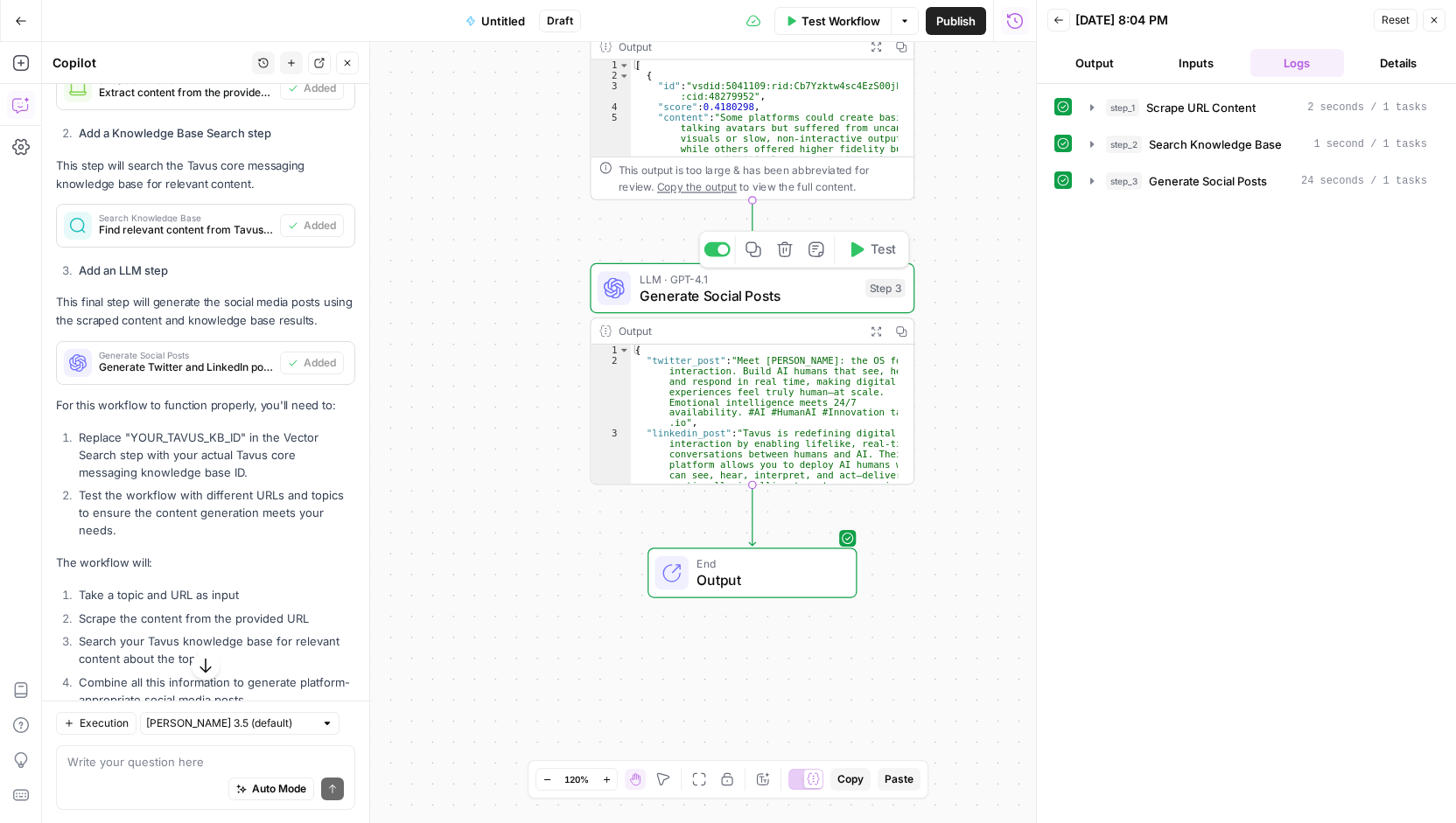
click at [792, 289] on span "Generate Social Posts" at bounding box center [748, 295] width 218 height 21
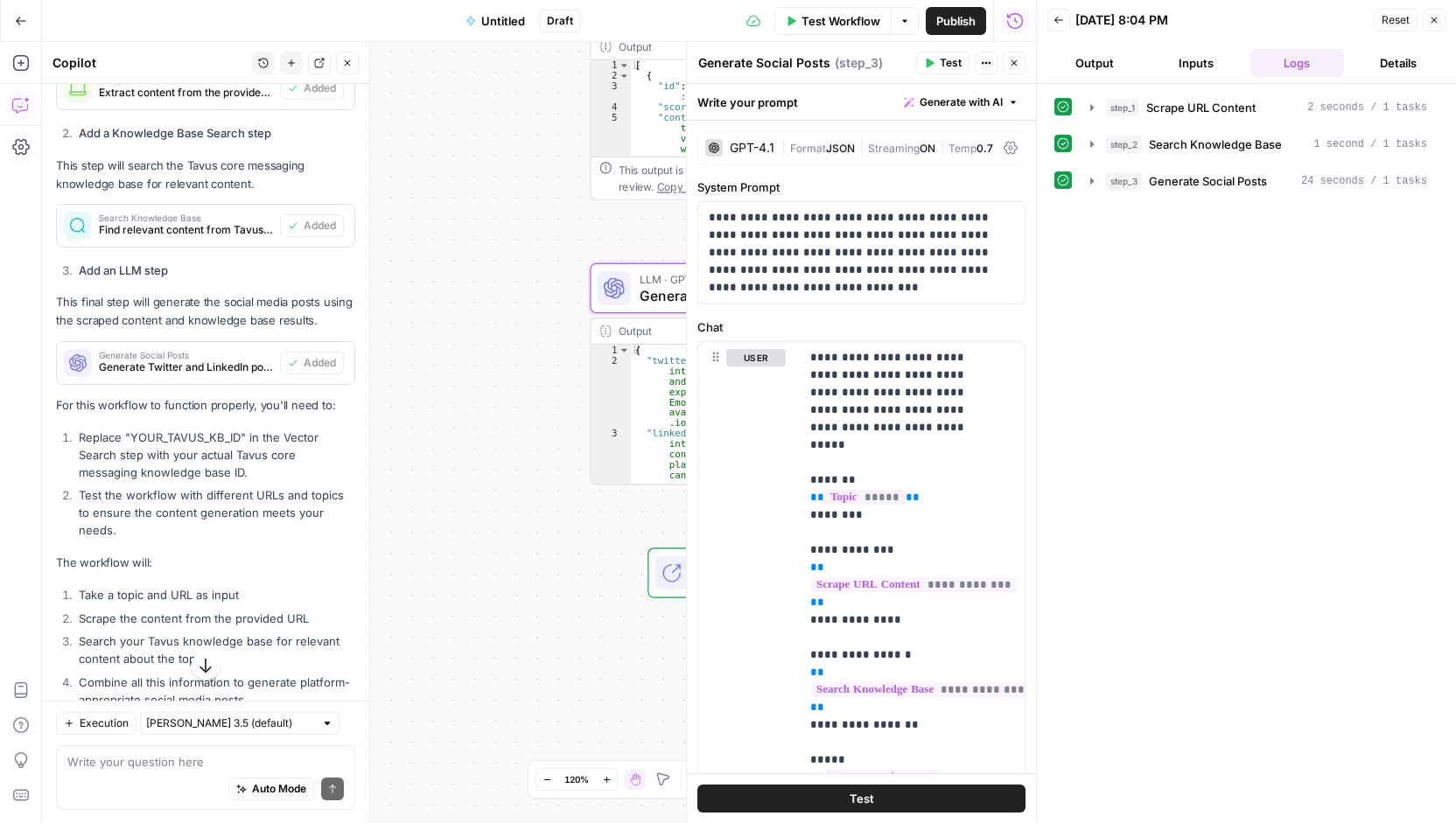
click at [1016, 62] on icon "button" at bounding box center [1014, 64] width 6 height 6
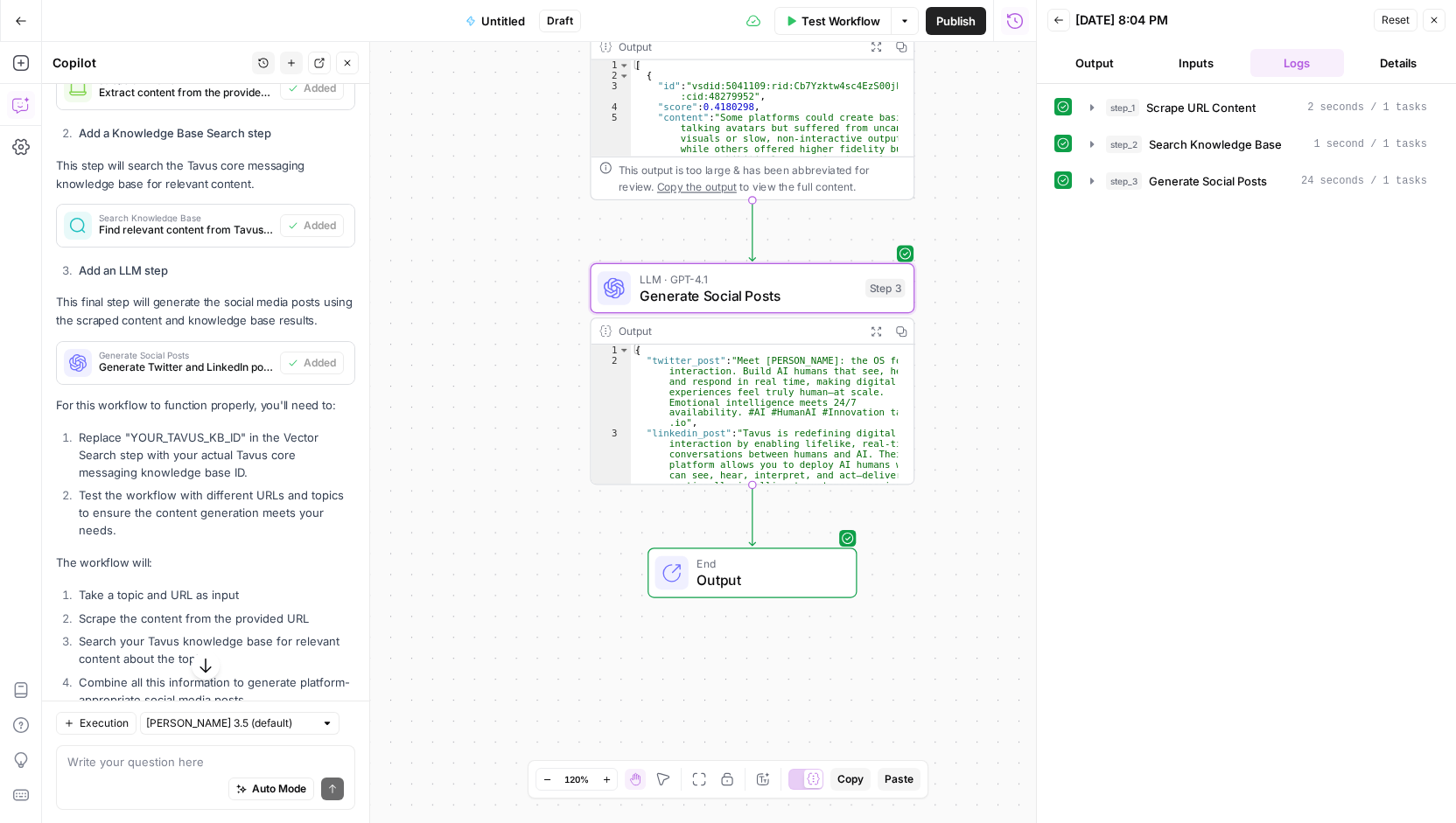
click at [1193, 65] on button "Inputs" at bounding box center [1196, 63] width 95 height 28
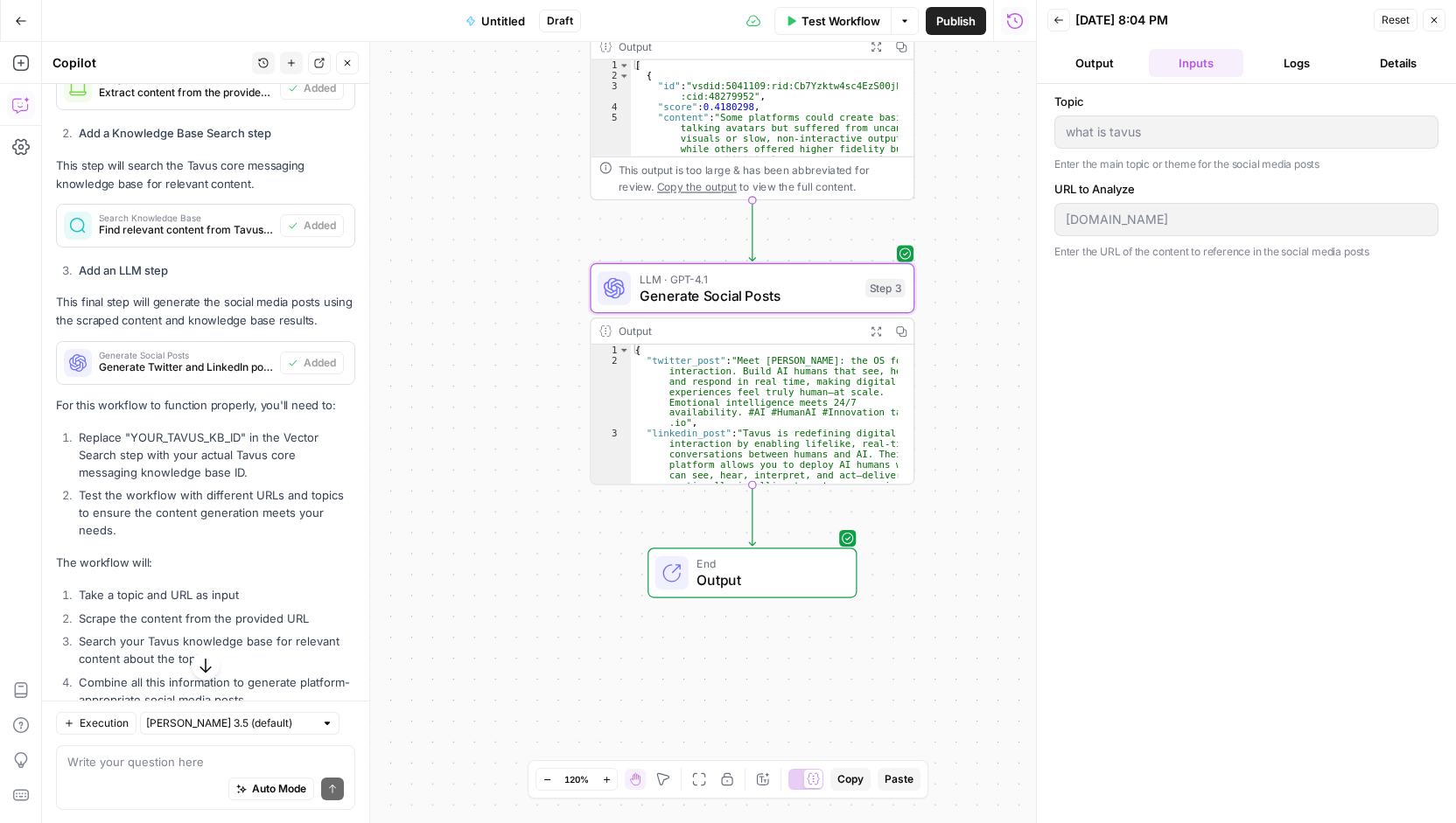
click at [1101, 70] on button "Output" at bounding box center [1094, 63] width 95 height 28
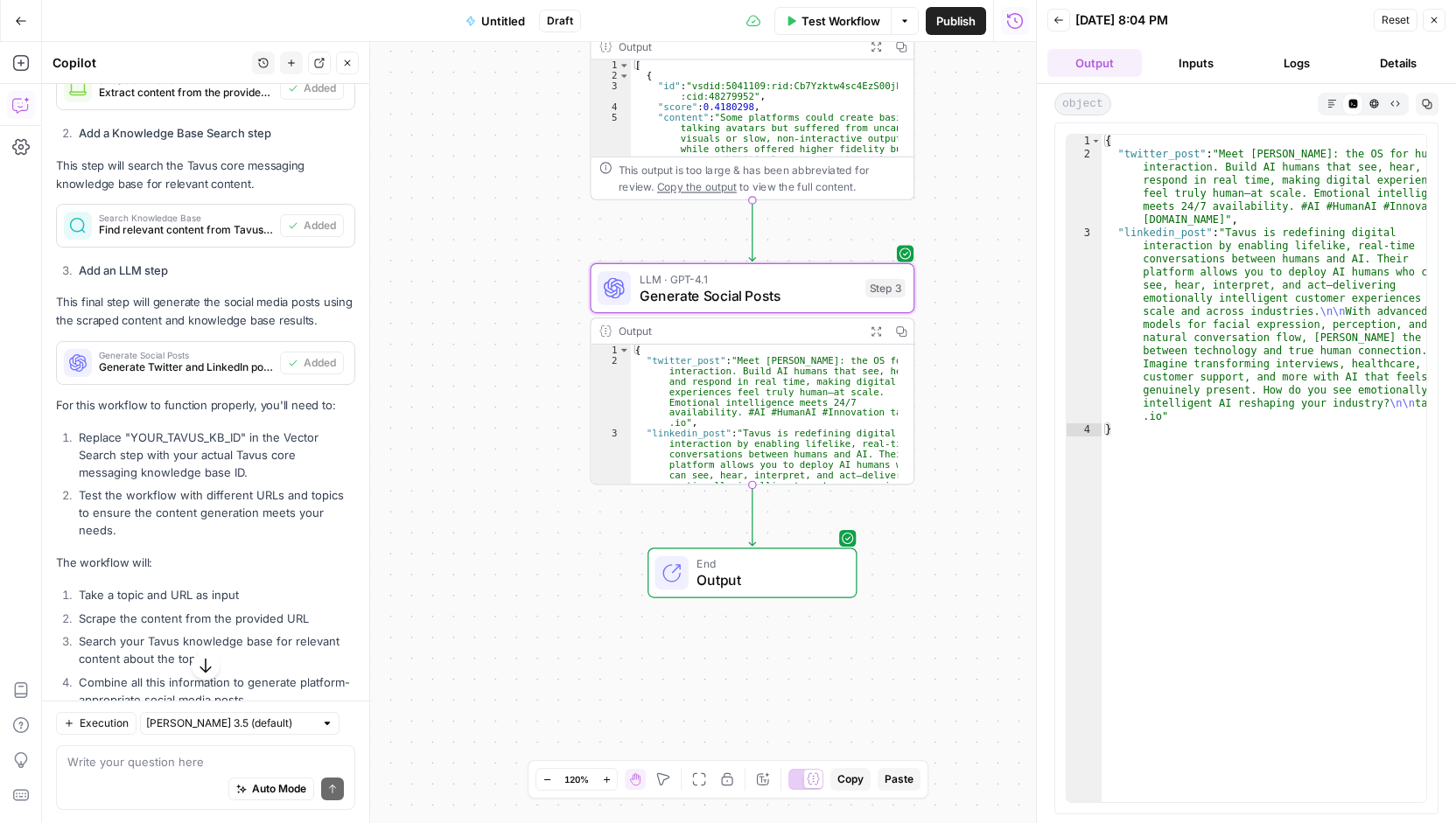
click at [1298, 55] on button "Logs" at bounding box center [1297, 63] width 95 height 28
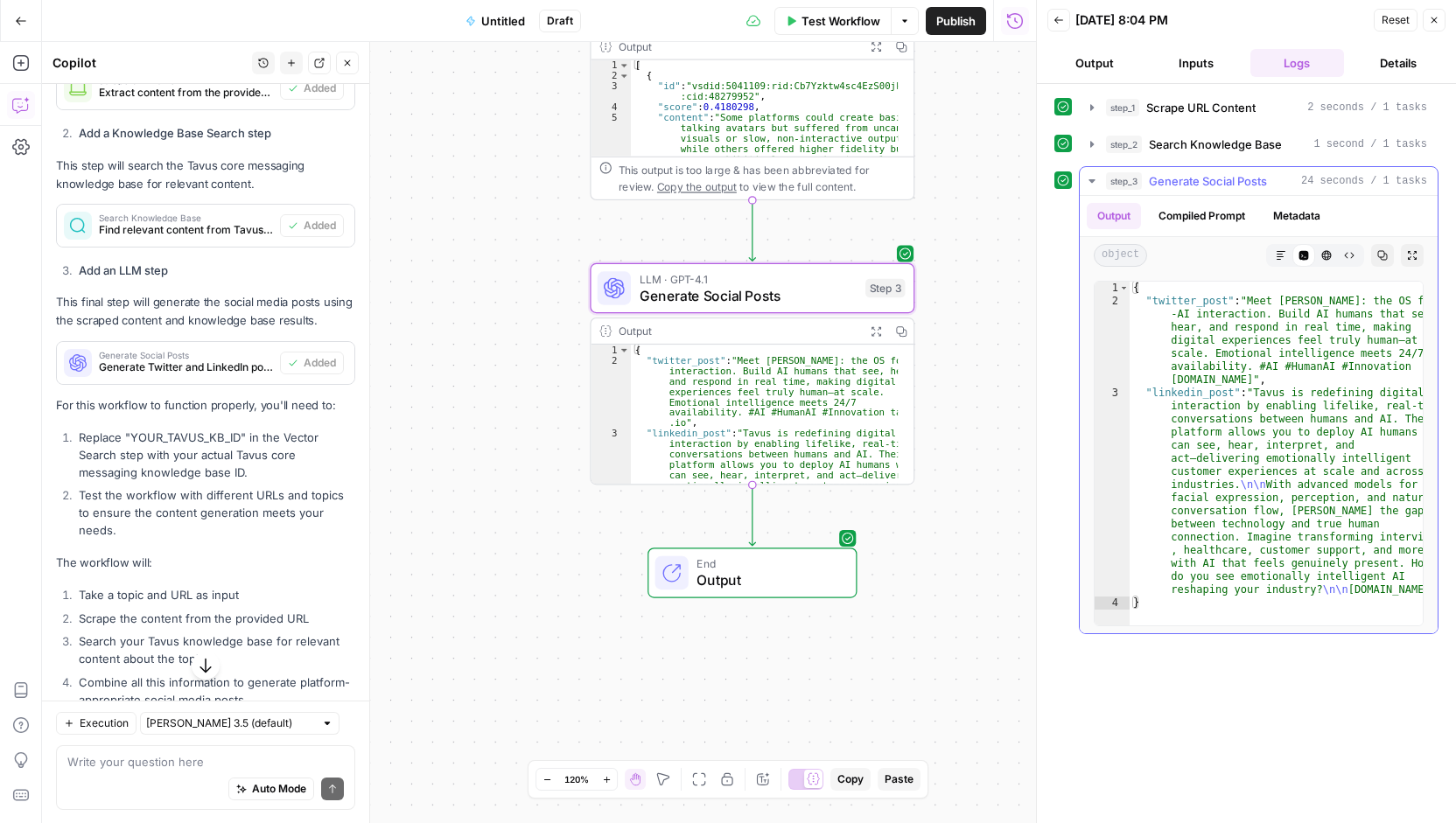
type textarea "**********"
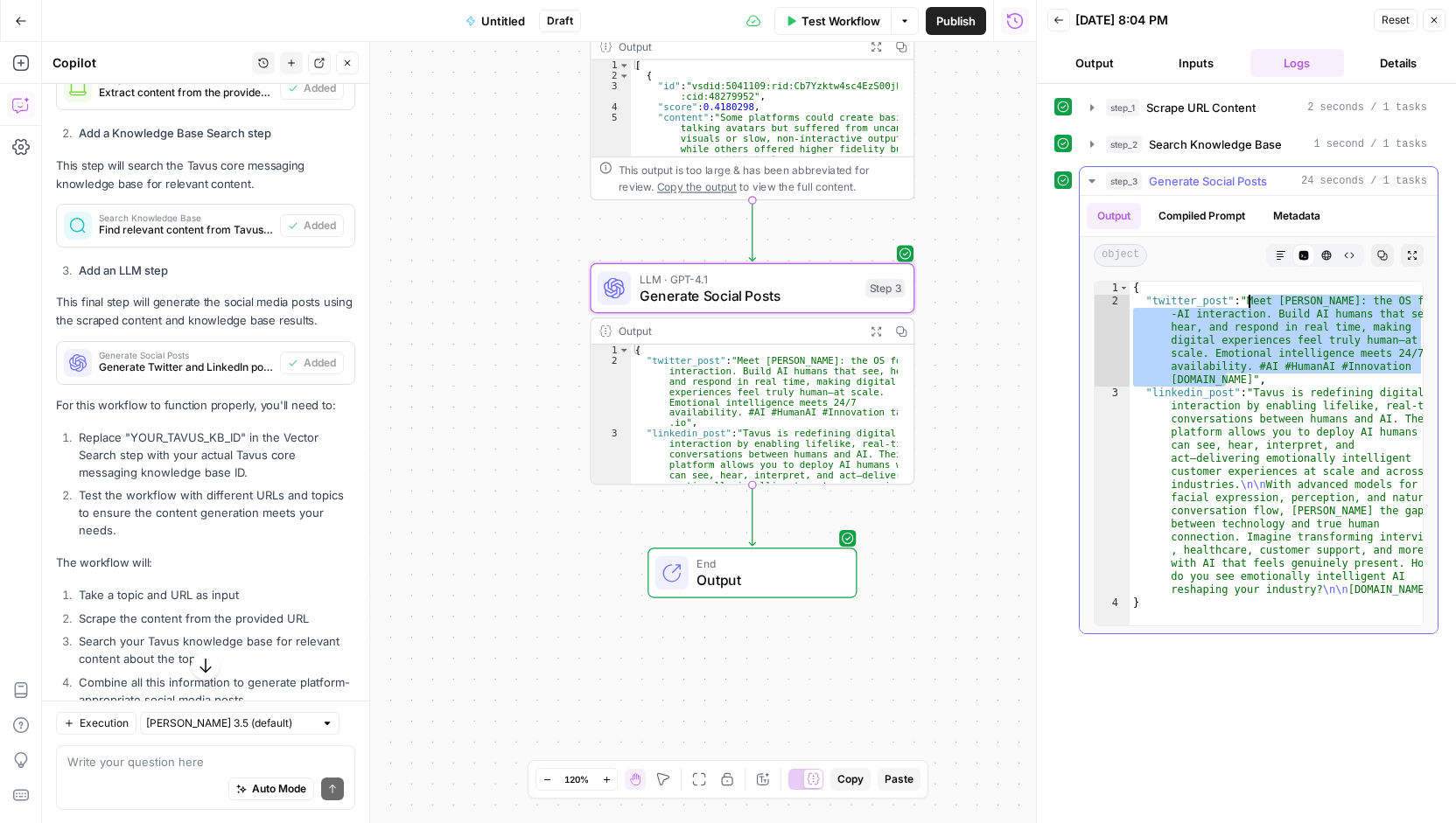
drag, startPoint x: 1238, startPoint y: 375, endPoint x: 1243, endPoint y: 300, distance: 75.2
click at [1243, 300] on div "{ "twitter_post" : "Meet [PERSON_NAME]: the OS for human -AI interaction. Build…" at bounding box center [1276, 466] width 294 height 370
click at [1268, 351] on div "{ "twitter_post" : "Meet [PERSON_NAME]: the OS for human -AI interaction. Build…" at bounding box center [1276, 454] width 293 height 344
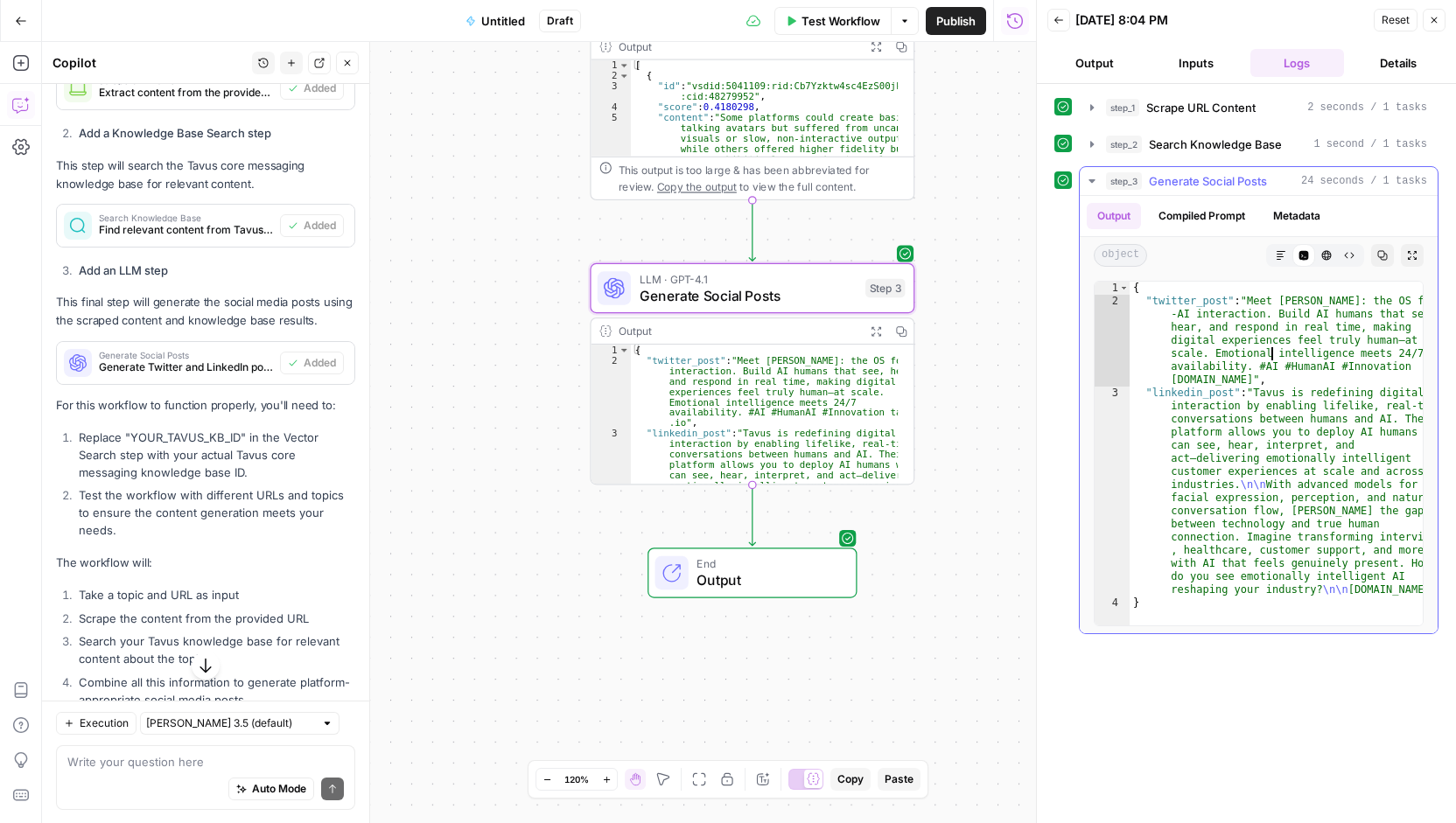
click at [1285, 250] on icon "button" at bounding box center [1280, 255] width 11 height 11
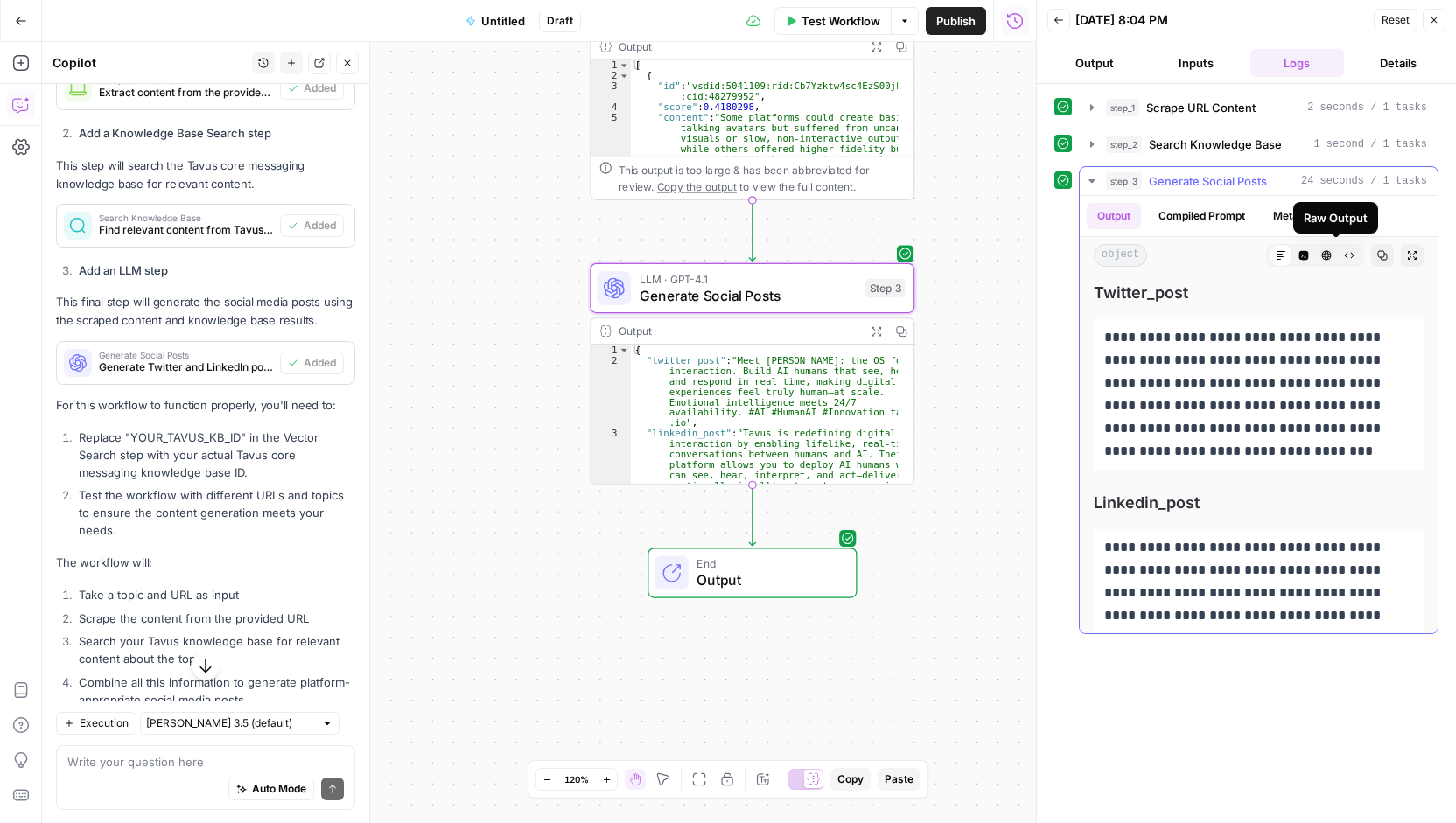
click at [1344, 253] on icon "button" at bounding box center [1348, 255] width 11 height 11
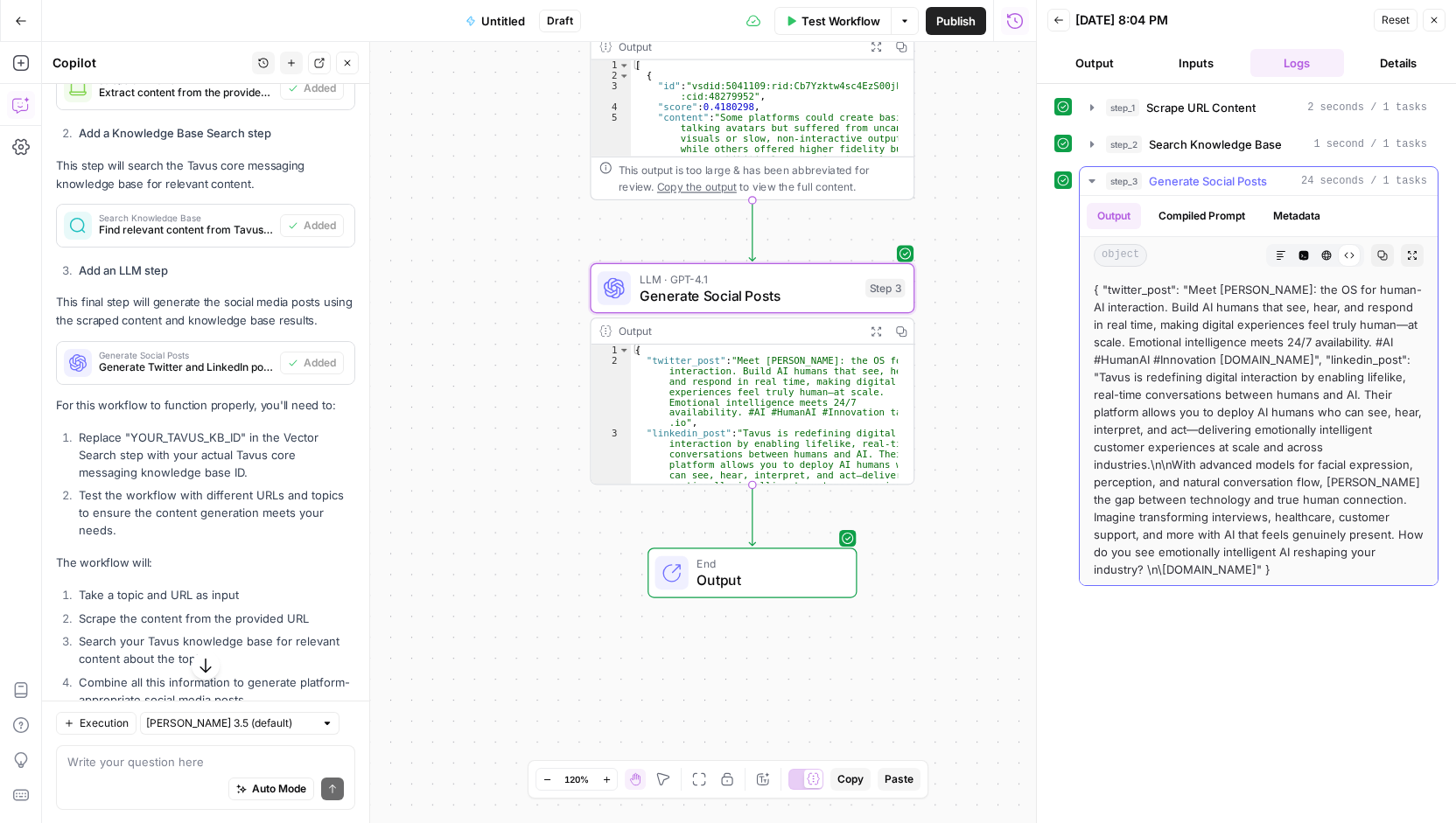
click at [1279, 258] on button "Markdown" at bounding box center [1280, 255] width 22 height 22
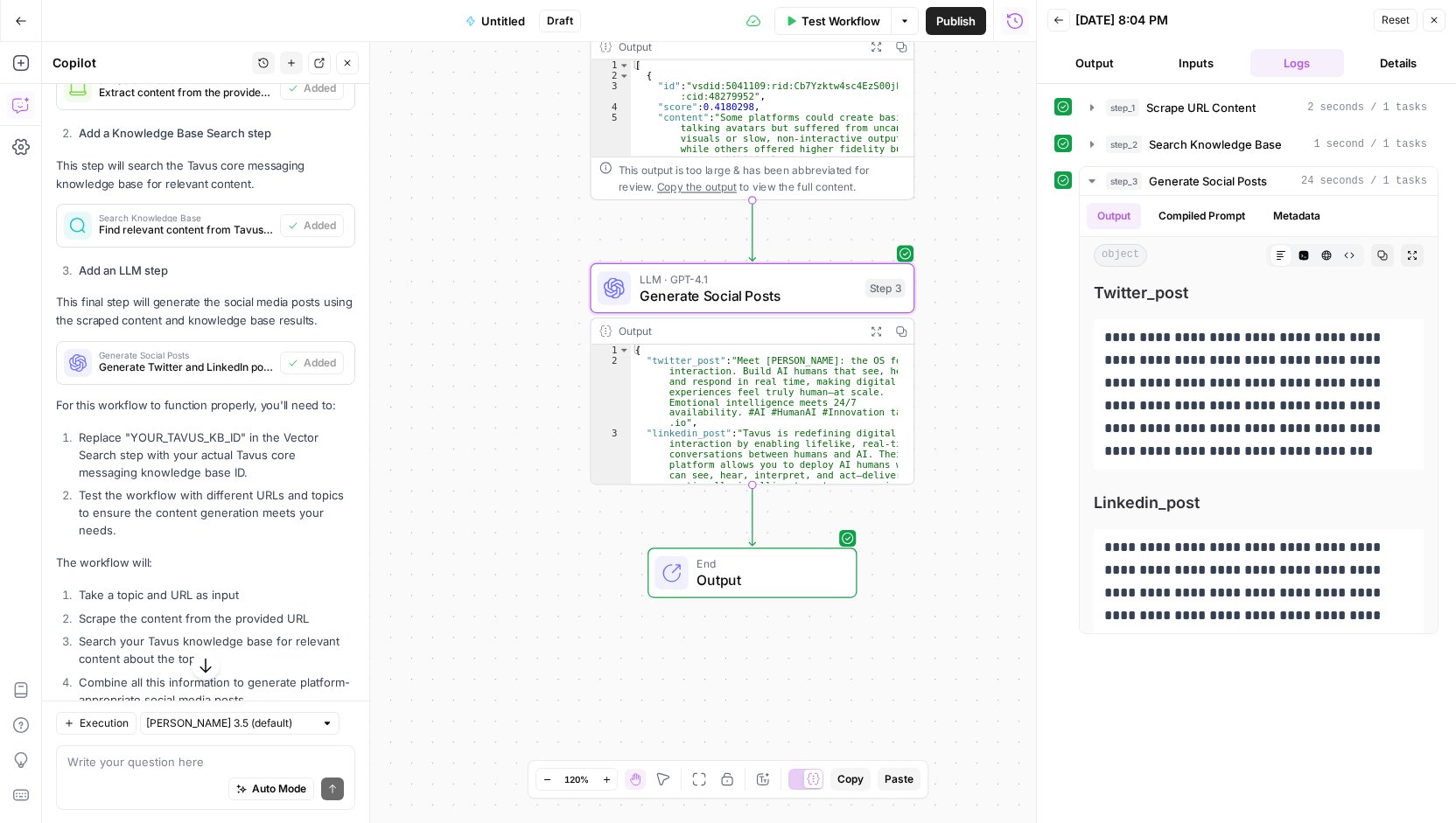
click at [508, 34] on button "Untitled" at bounding box center [495, 21] width 80 height 28
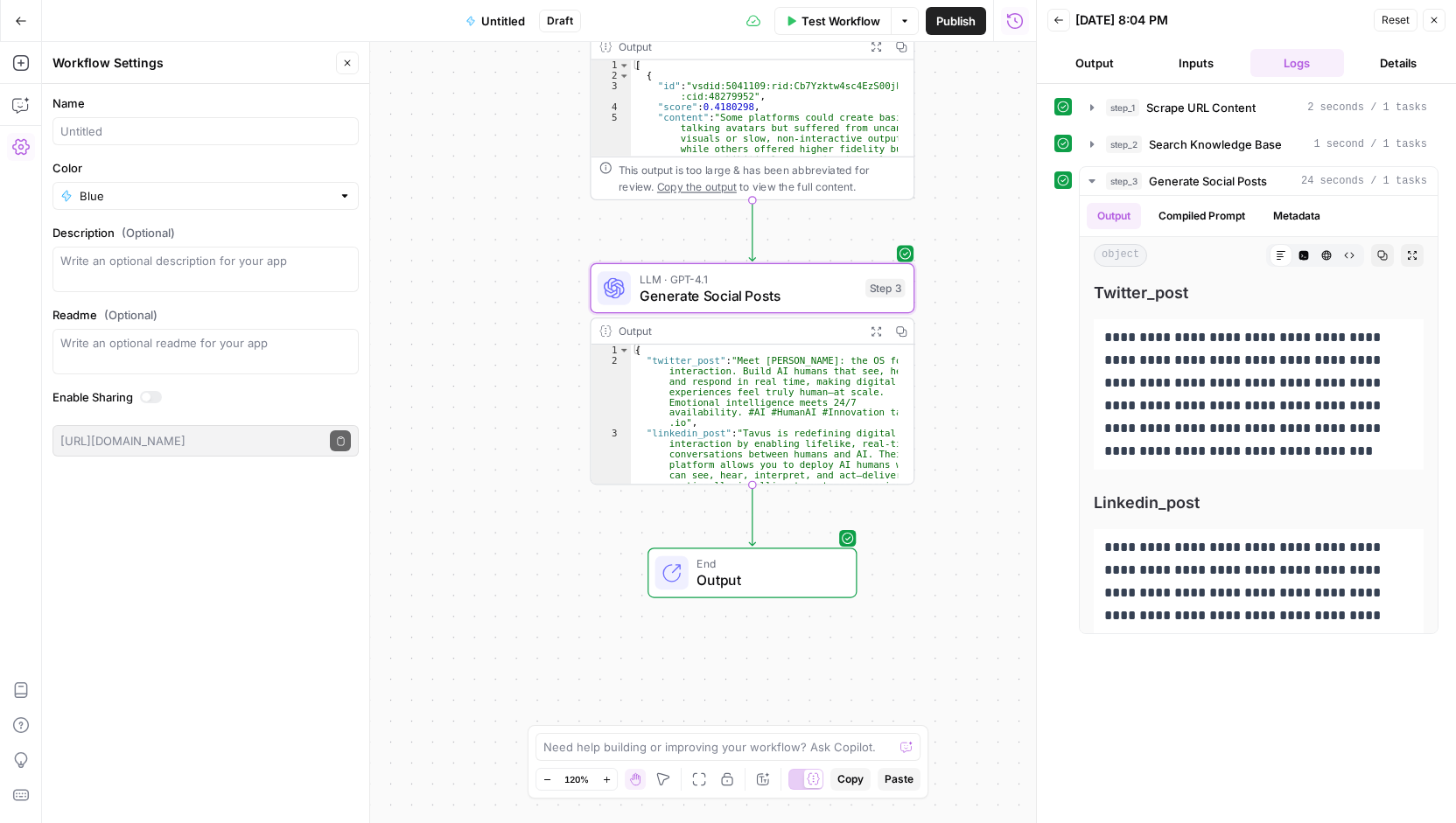
click at [191, 121] on div at bounding box center [205, 131] width 306 height 28
type input "AIROPS AFTER DARK (demo)"
click at [485, 165] on div "**********" at bounding box center [539, 432] width 993 height 781
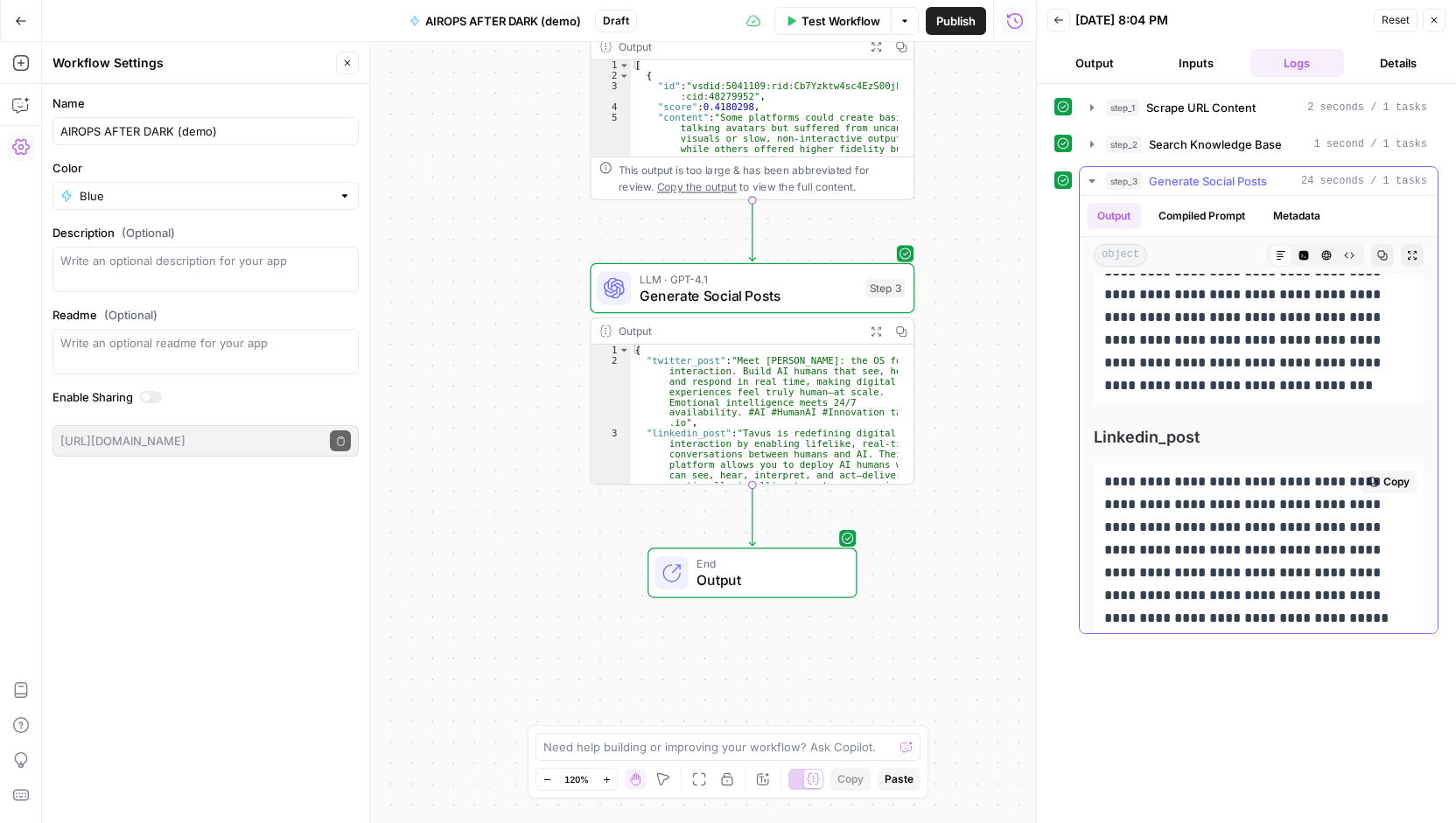
scroll to position [0, 0]
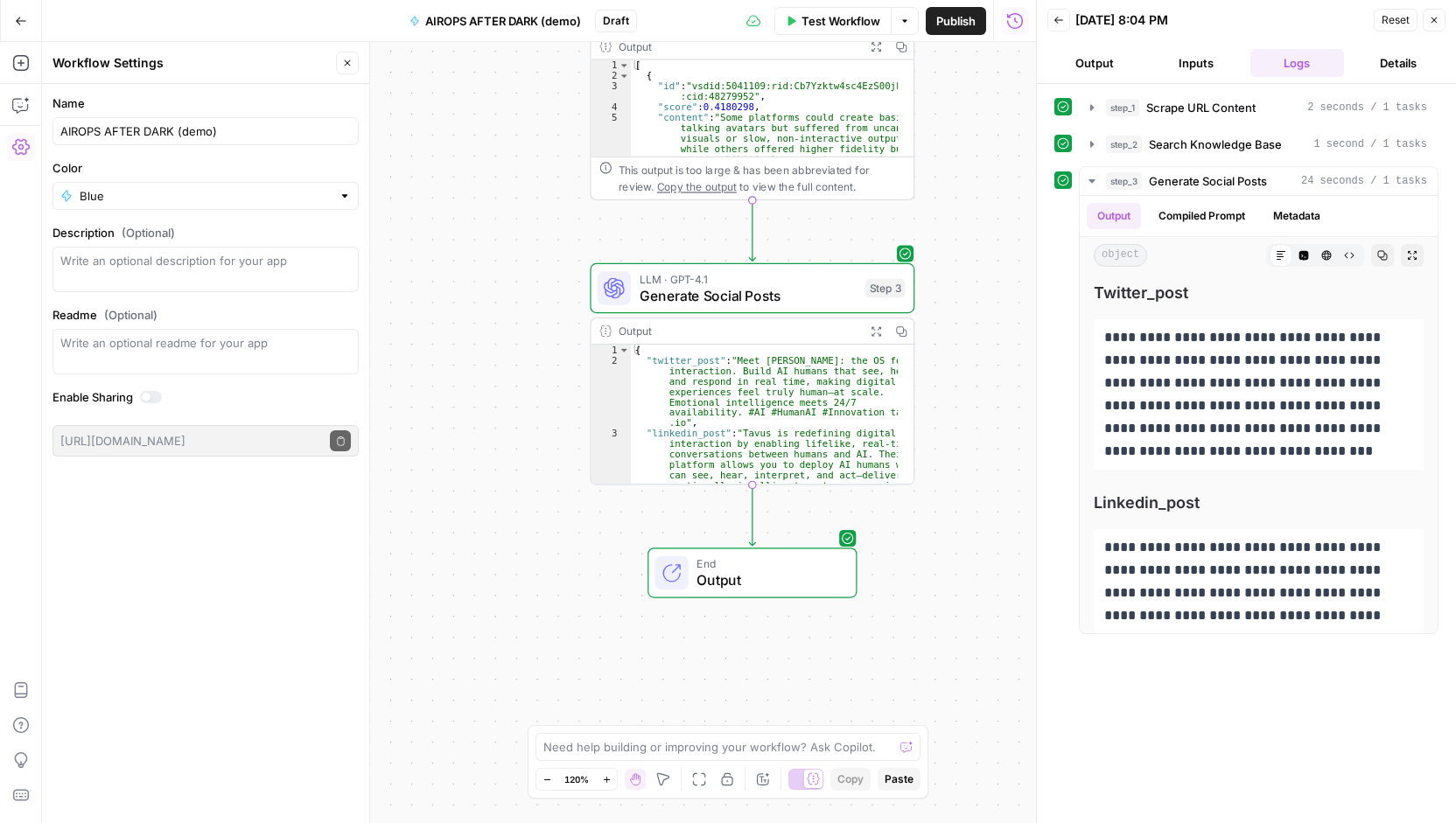
click at [953, 19] on span "Publish" at bounding box center [955, 22] width 39 height 18
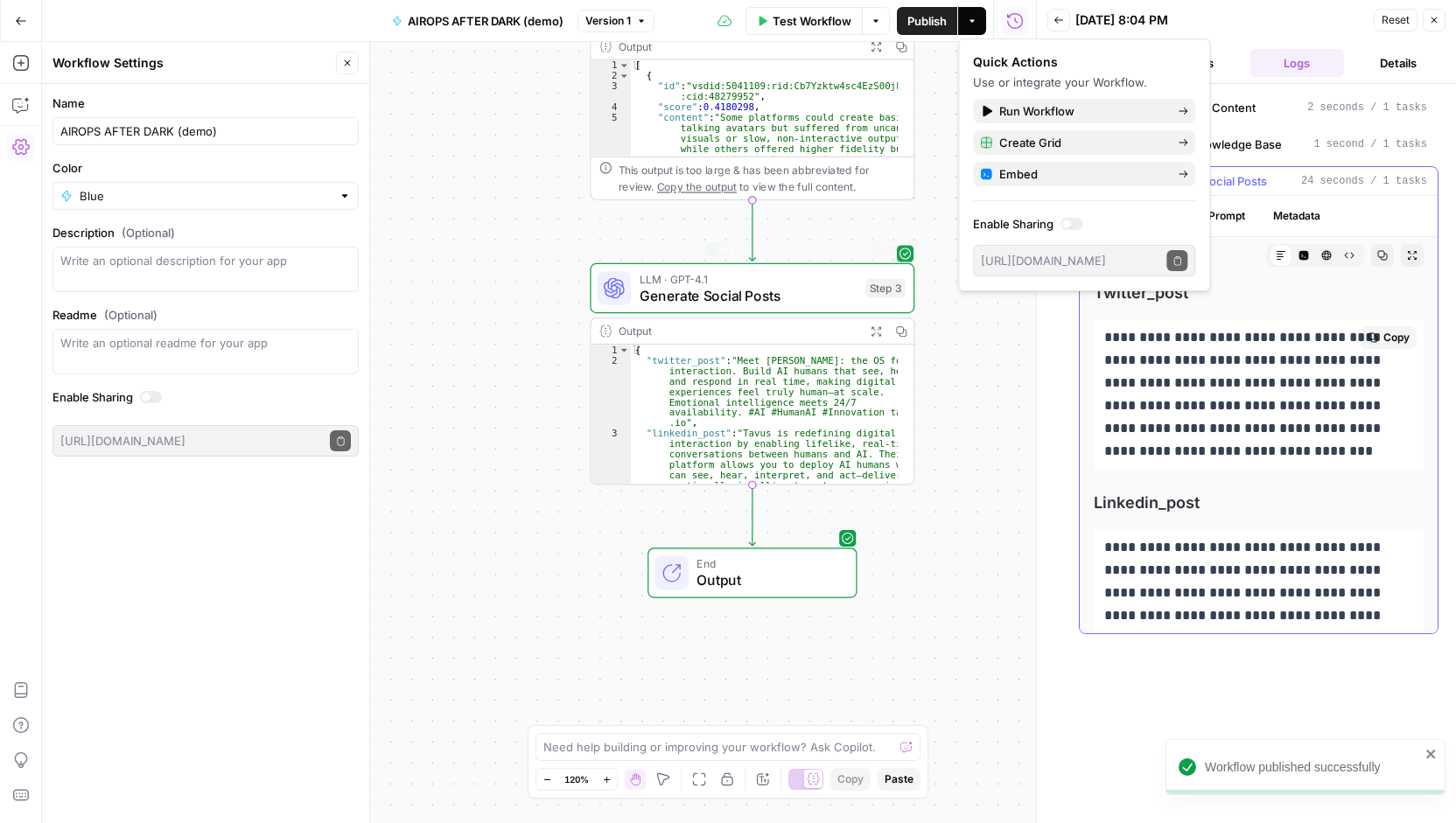
click at [1179, 402] on p "**********" at bounding box center [1252, 395] width 296 height 137
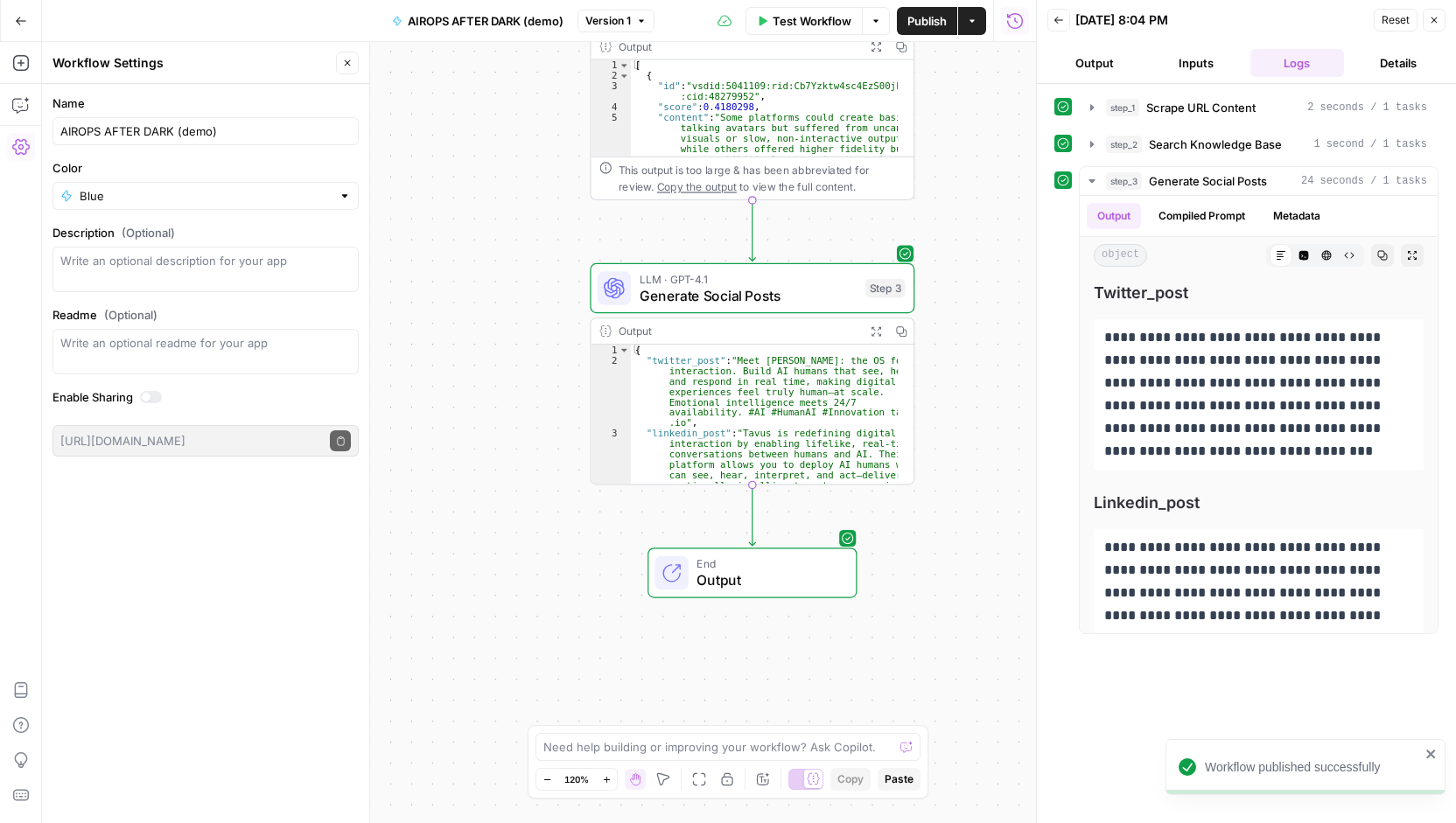
drag, startPoint x: 1172, startPoint y: 564, endPoint x: 1067, endPoint y: 294, distance: 289.7
click at [1067, 294] on div "**********" at bounding box center [1246, 400] width 384 height 468
copy div "**********"
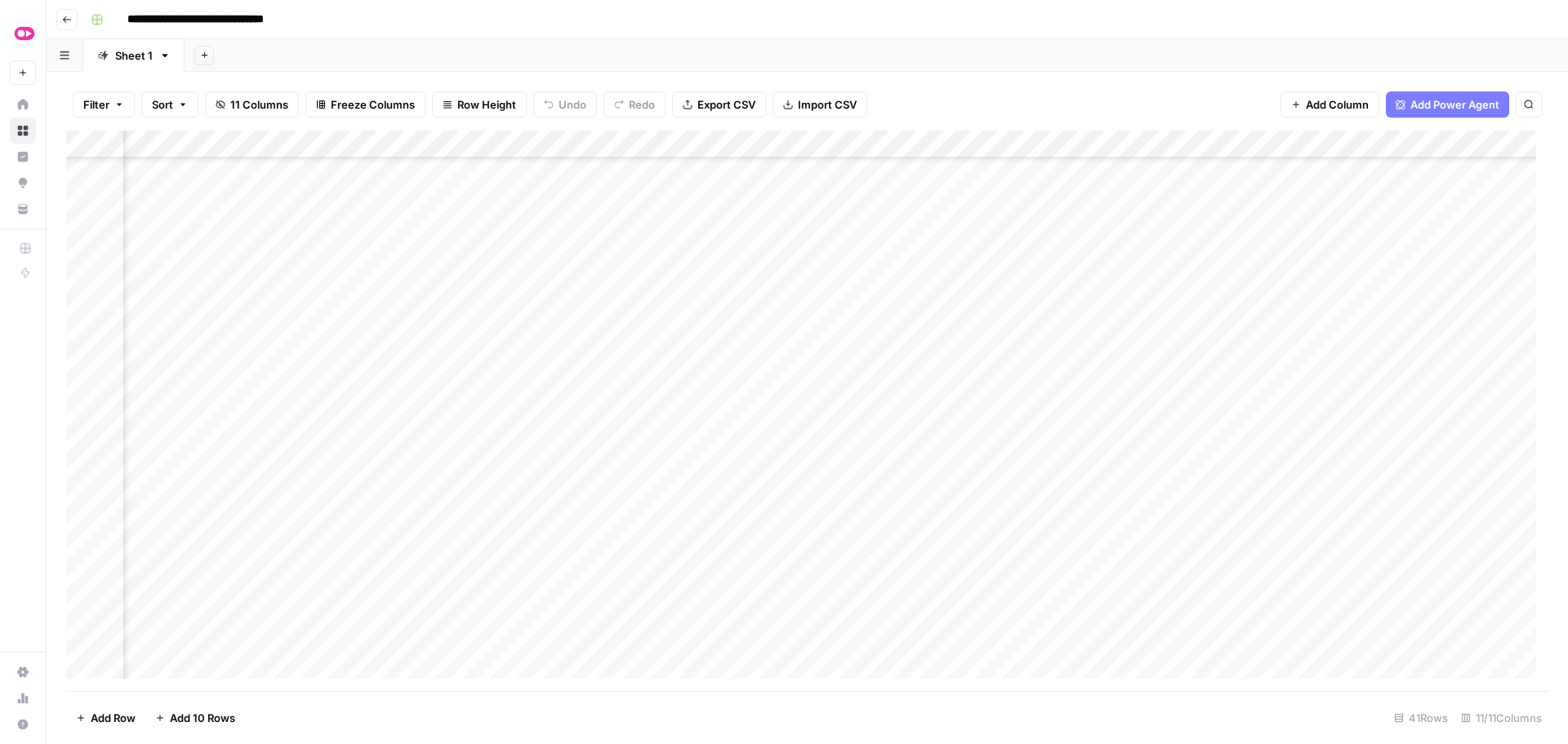
scroll to position [481, 163]
click at [612, 383] on div "Add Column" at bounding box center [807, 411] width 1482 height 561
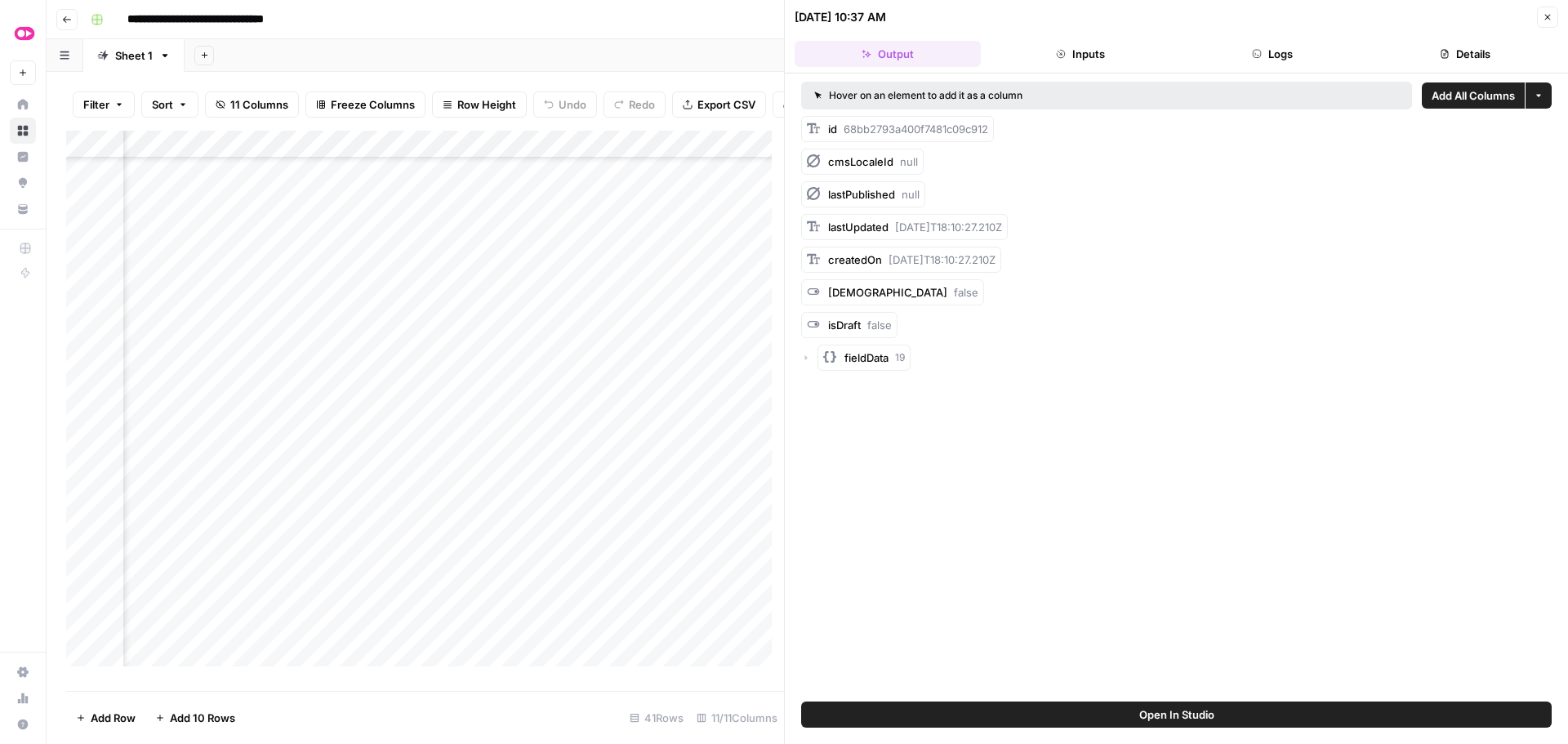
click at [1234, 46] on button "Logs" at bounding box center [1273, 54] width 186 height 26
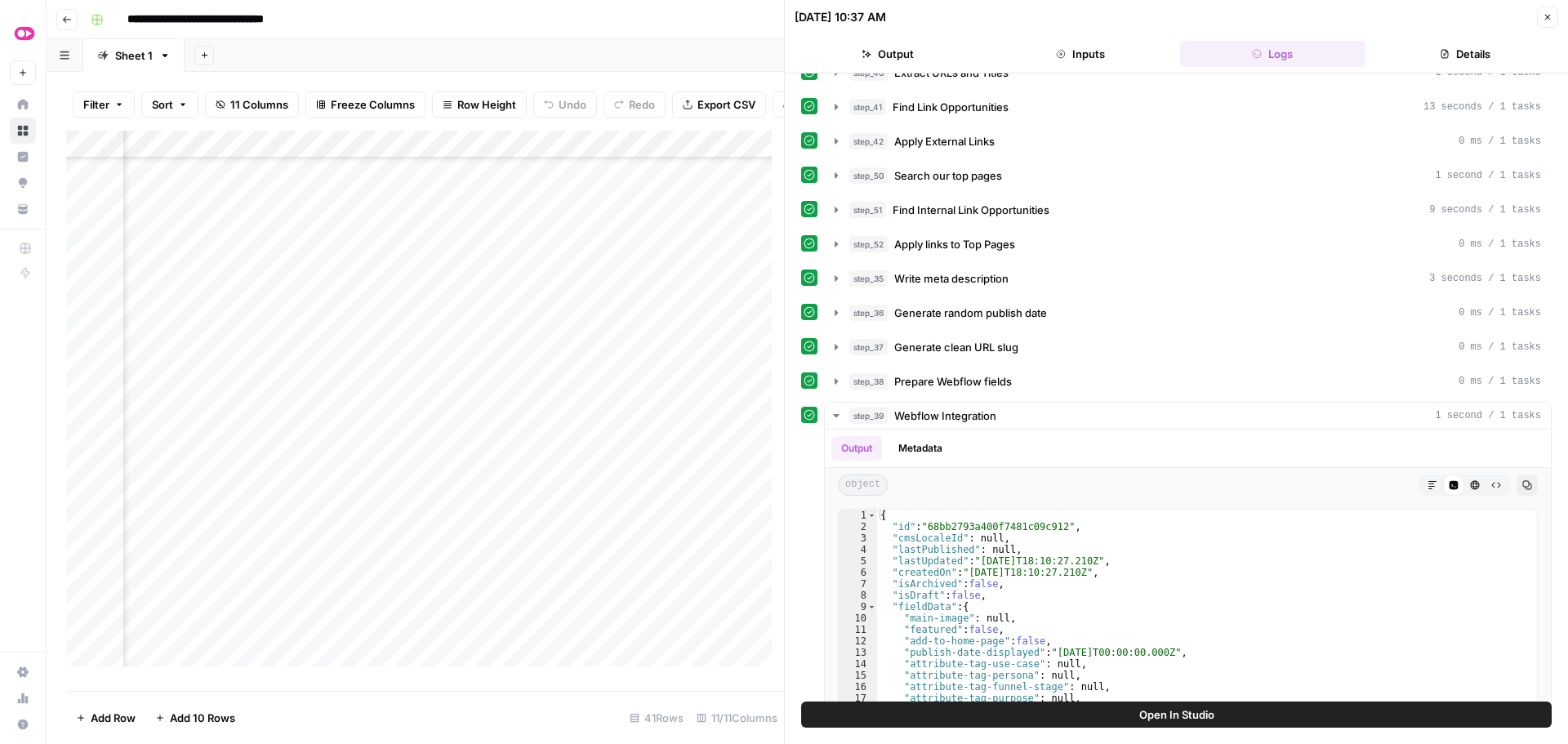
scroll to position [654, 0]
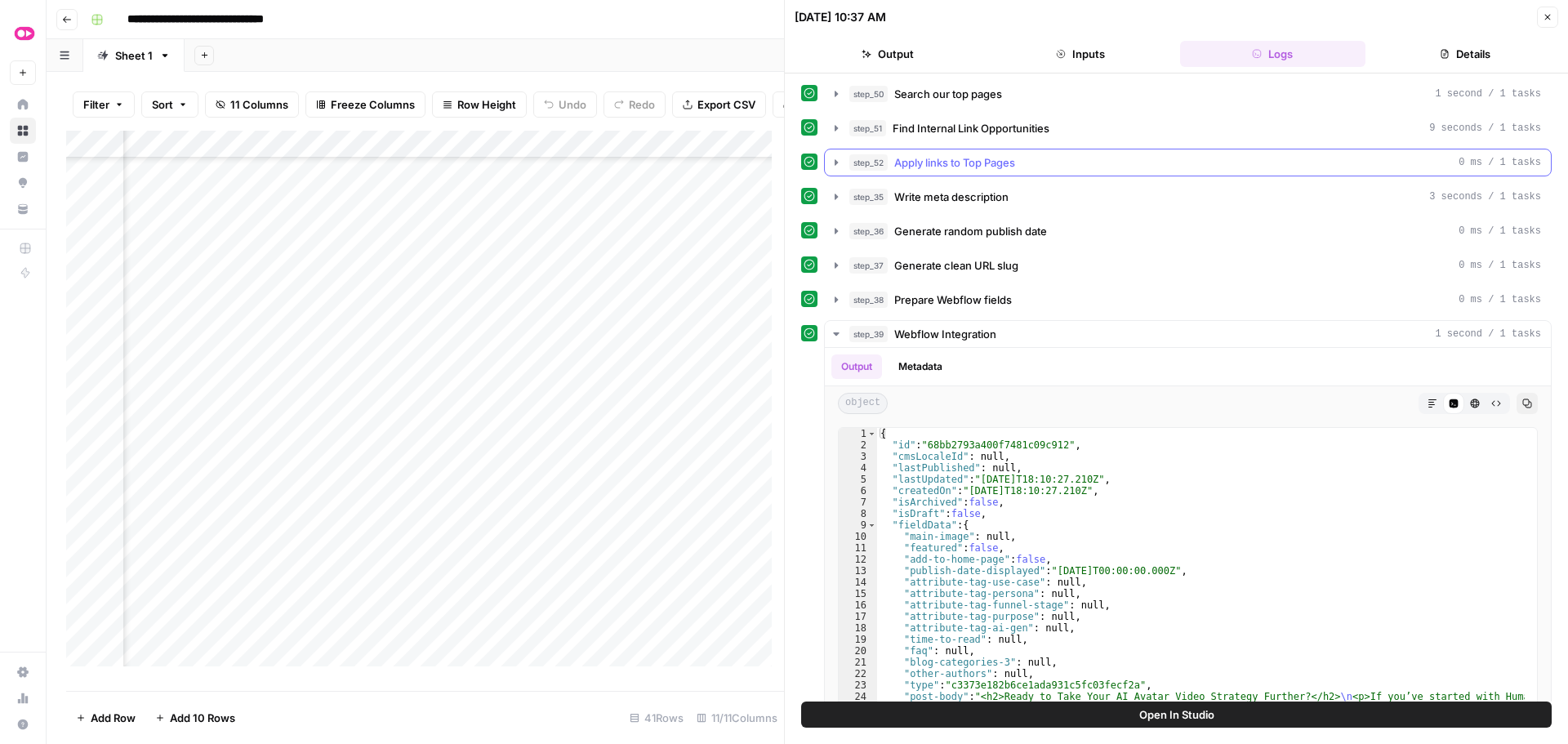
click at [833, 162] on icon "button" at bounding box center [836, 162] width 13 height 13
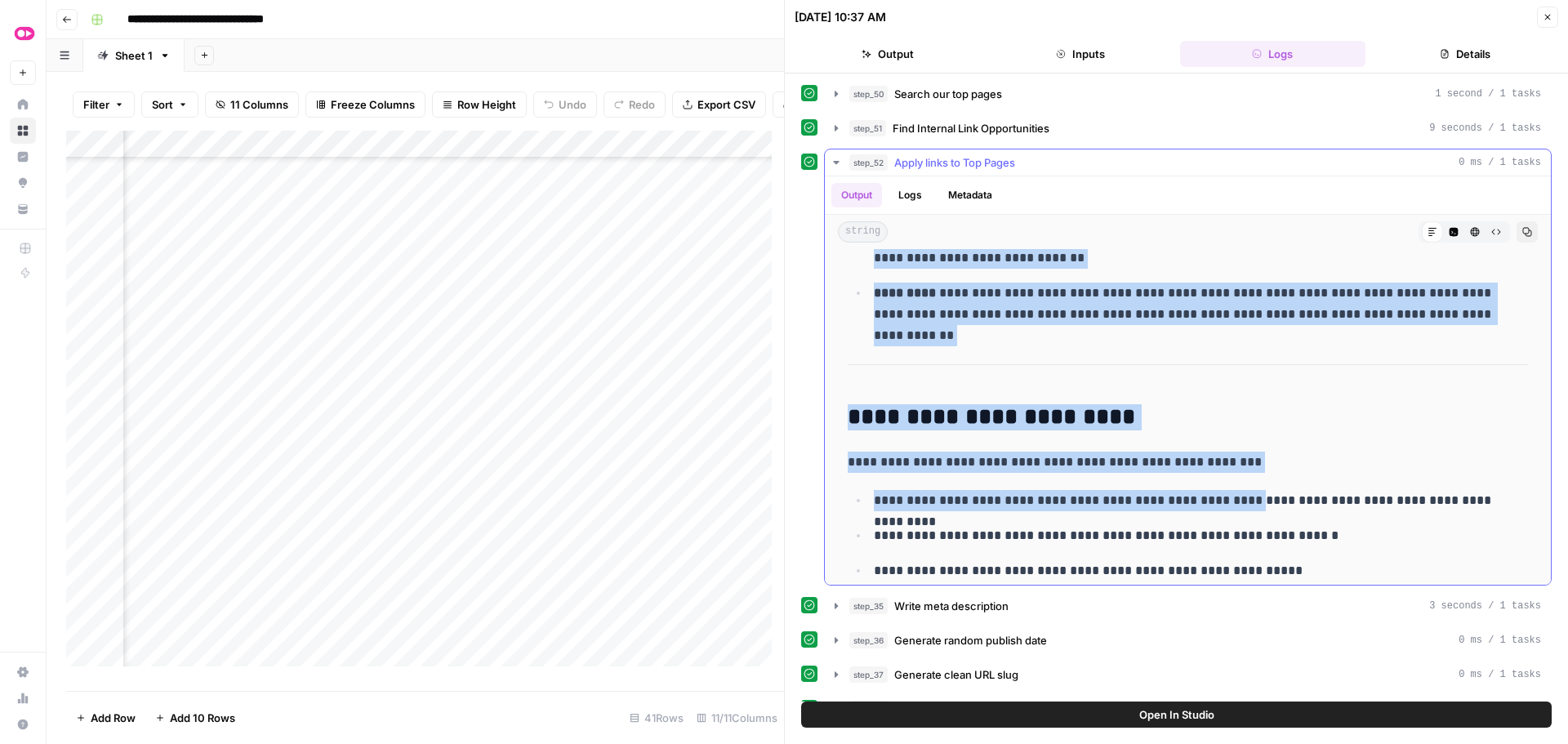
scroll to position [4810, 0]
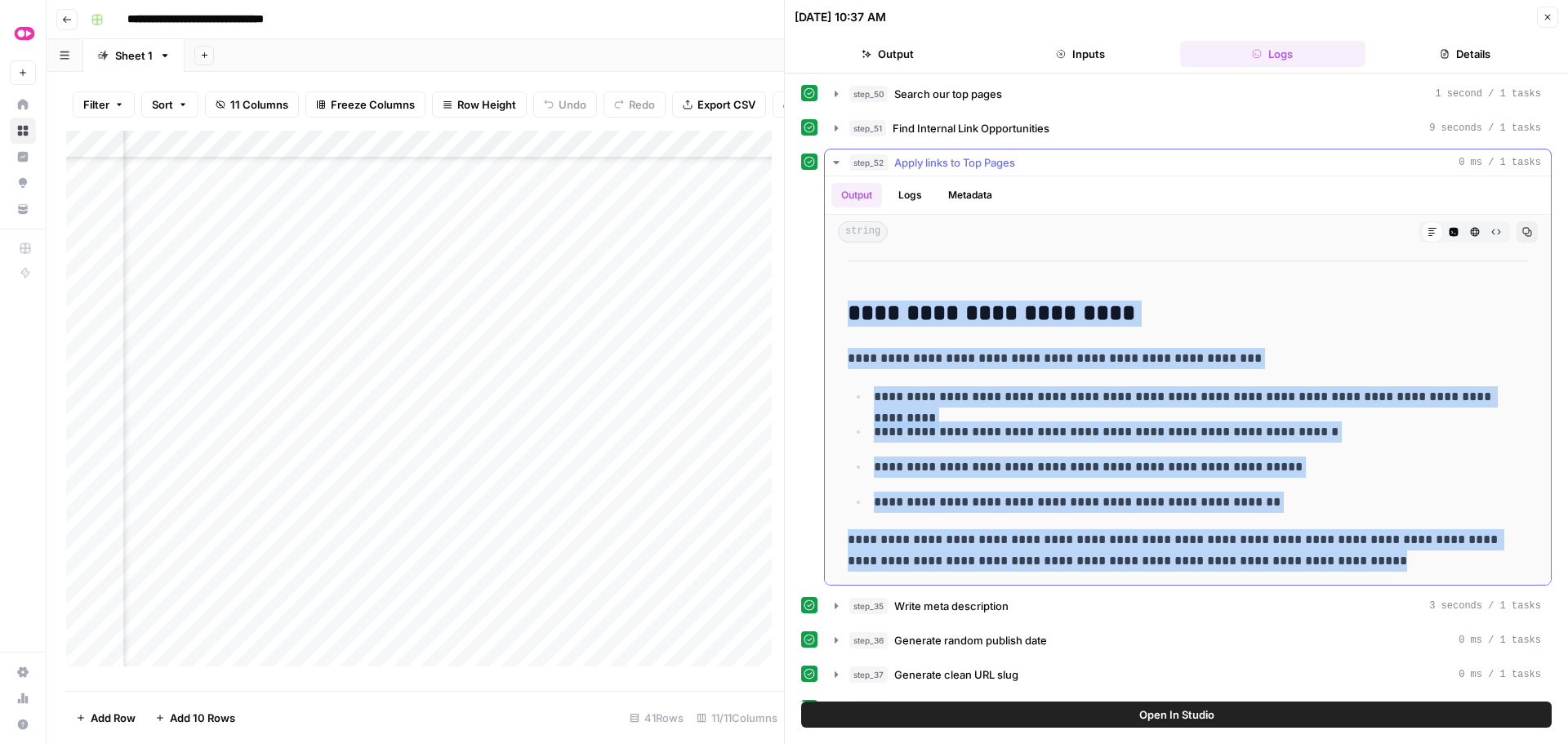
drag, startPoint x: 841, startPoint y: 317, endPoint x: 1335, endPoint y: 570, distance: 555.0
copy div "**********"
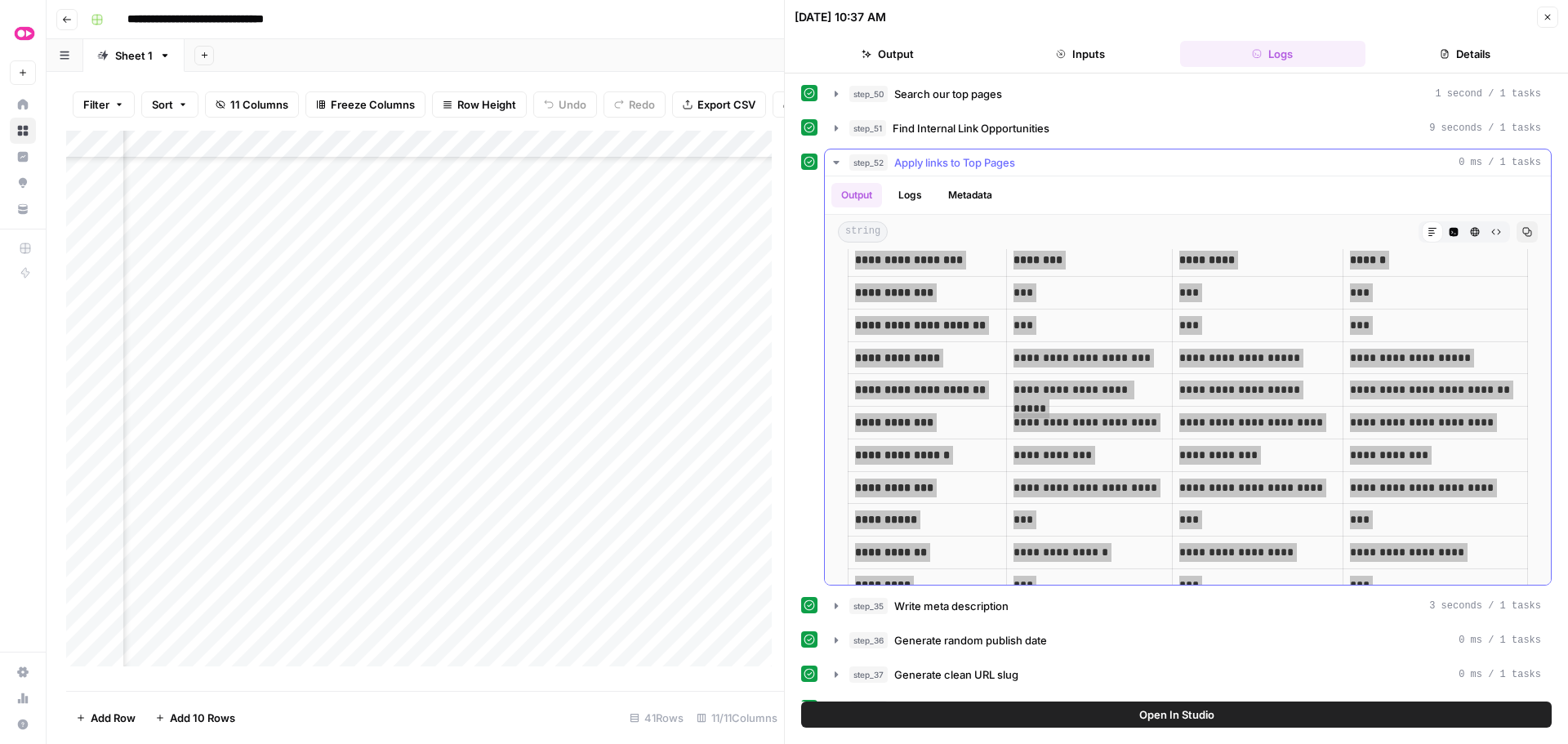
scroll to position [727, 0]
